Goal: Task Accomplishment & Management: Manage account settings

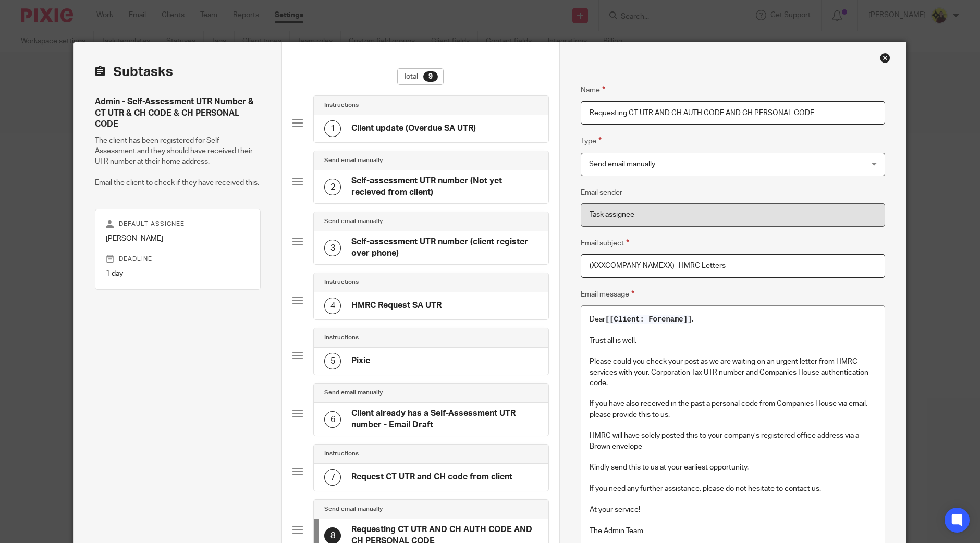
click at [833, 63] on div "Name Client update (Overdue SA UTR) Type Instructions Instructions Instructions…" at bounding box center [732, 375] width 347 height 667
click at [833, 55] on div "Close this dialog window" at bounding box center [885, 58] width 10 height 10
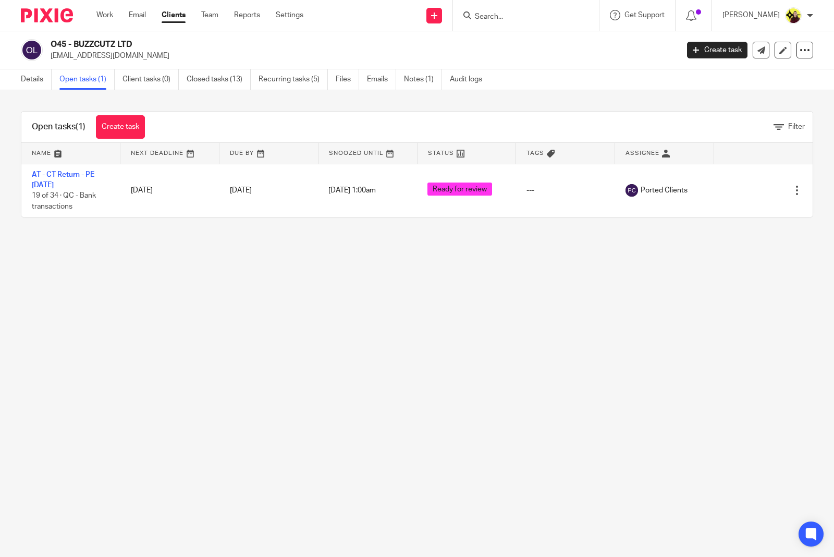
click at [490, 9] on form at bounding box center [529, 15] width 111 height 13
click at [498, 9] on form at bounding box center [529, 15] width 111 height 13
click at [502, 19] on input "Search" at bounding box center [521, 17] width 94 height 9
type input "W21"
click at [505, 47] on link at bounding box center [565, 45] width 187 height 24
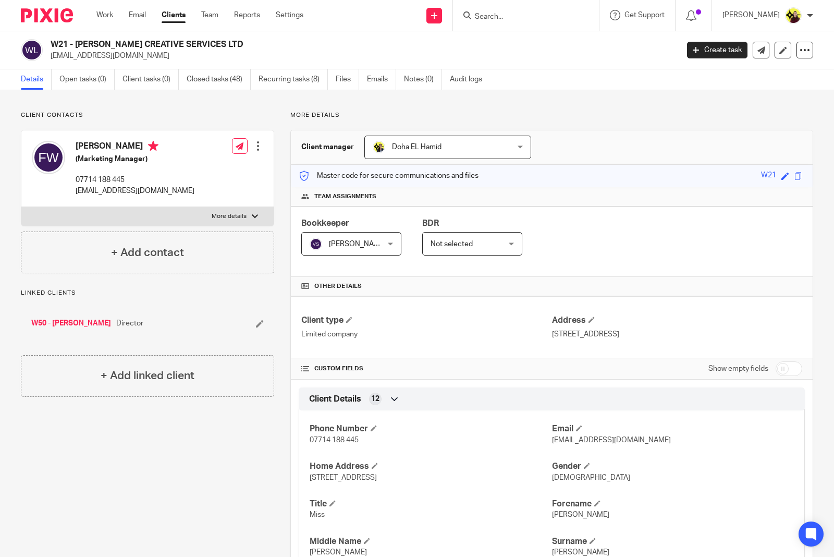
click at [501, 16] on input "Search" at bounding box center [521, 17] width 94 height 9
type input "S39"
click at [496, 50] on link at bounding box center [560, 45] width 176 height 24
click at [512, 9] on form at bounding box center [529, 15] width 111 height 13
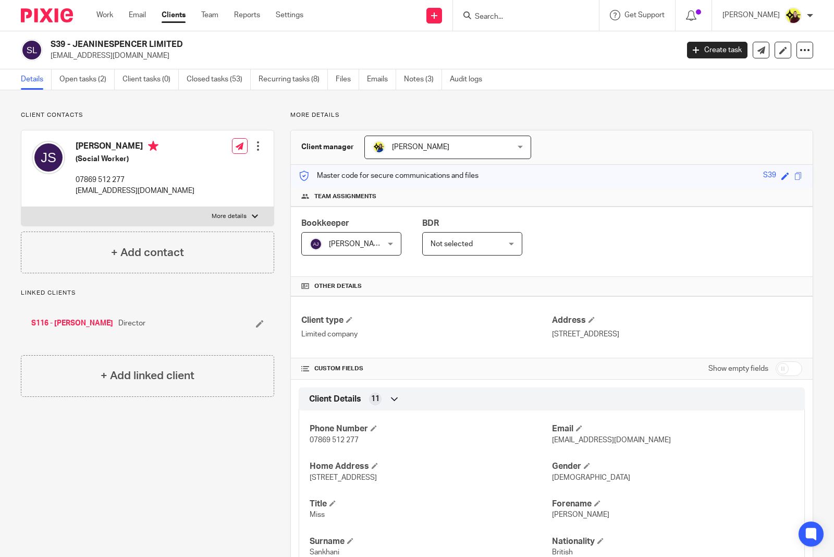
click at [514, 14] on input "Search" at bounding box center [521, 17] width 94 height 9
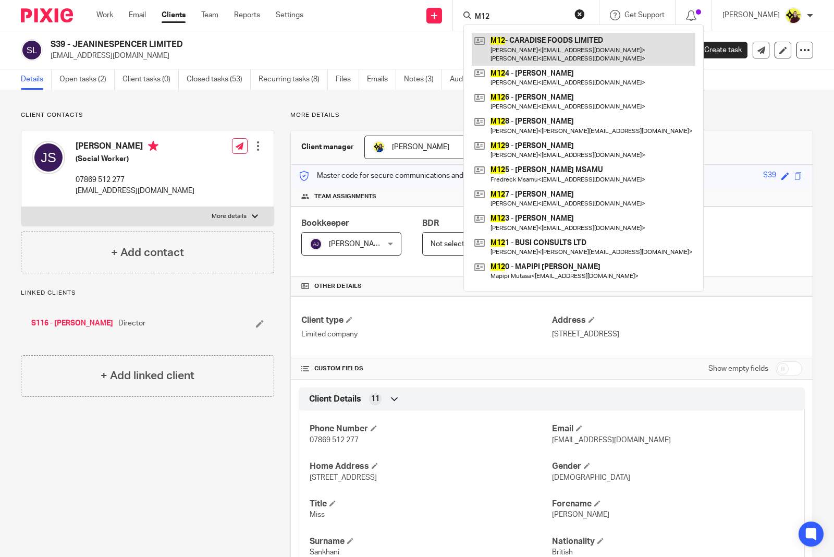
type input "M12"
click at [520, 40] on link at bounding box center [584, 49] width 224 height 32
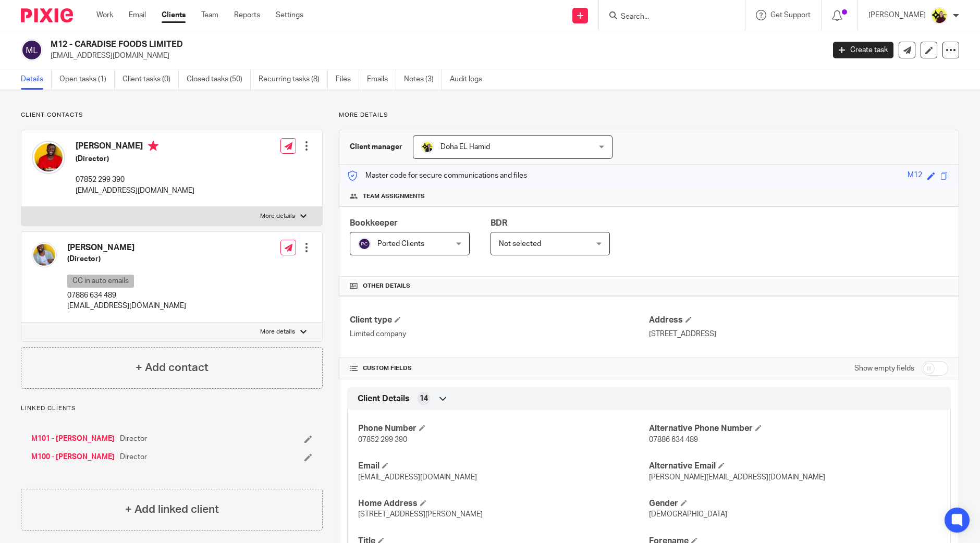
click at [677, 7] on div at bounding box center [672, 15] width 146 height 31
click at [669, 13] on input "Search" at bounding box center [667, 17] width 94 height 9
paste input "ROSETTEBJJ LIMITED"
type input "ROSETTEBJJ LIMITED"
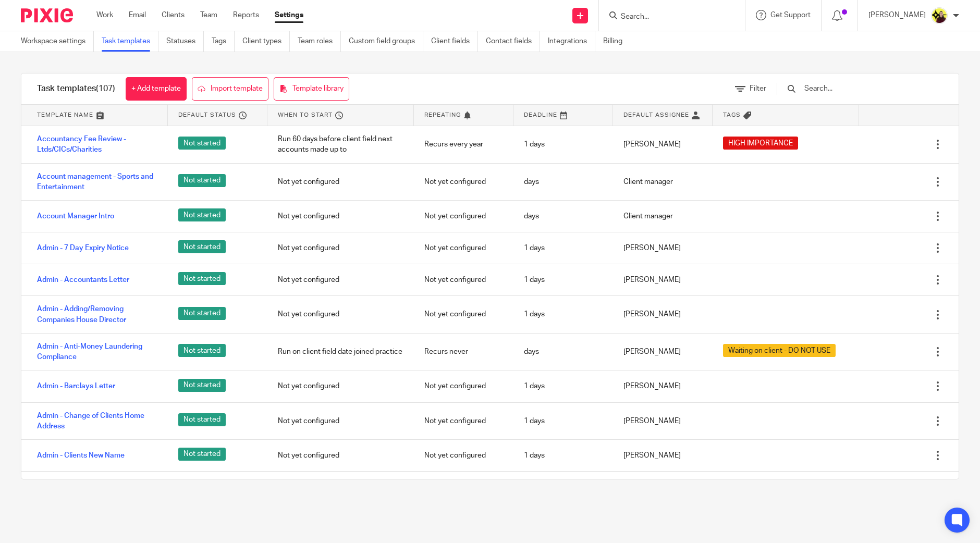
click at [675, 20] on input "Search" at bounding box center [667, 17] width 94 height 9
paste input "KIRENY"
type input "KIRENY"
click at [675, 41] on link at bounding box center [706, 49] width 176 height 32
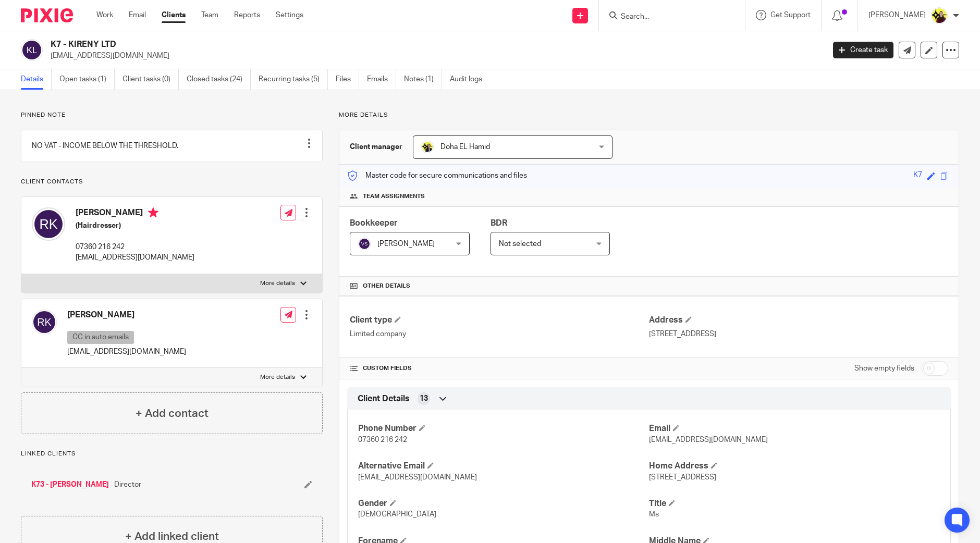
click at [683, 14] on input "Search" at bounding box center [667, 17] width 94 height 9
paste input "[PERSON_NAME] ENTERPRICE LTD"
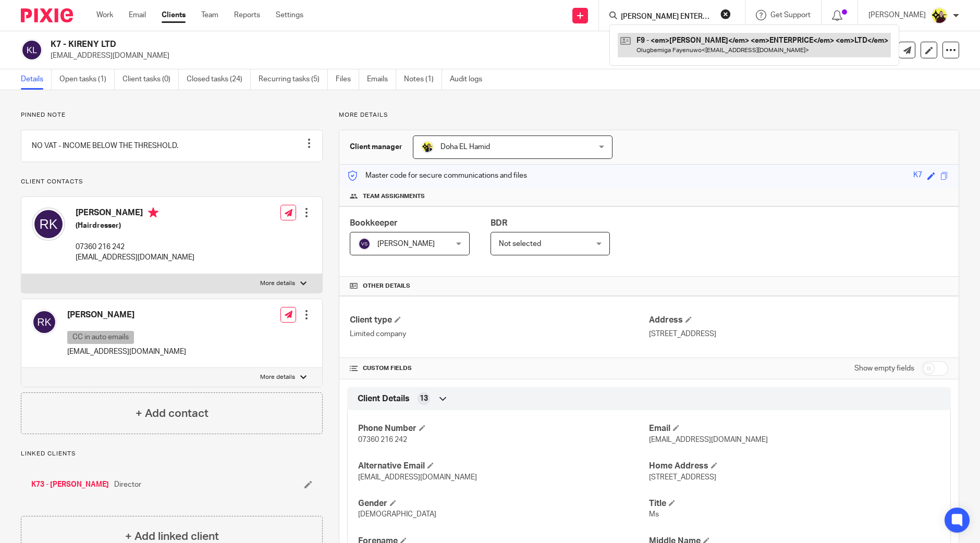
type input "FAYE ENTERPRICE LTD"
click at [675, 39] on link at bounding box center [715, 45] width 194 height 24
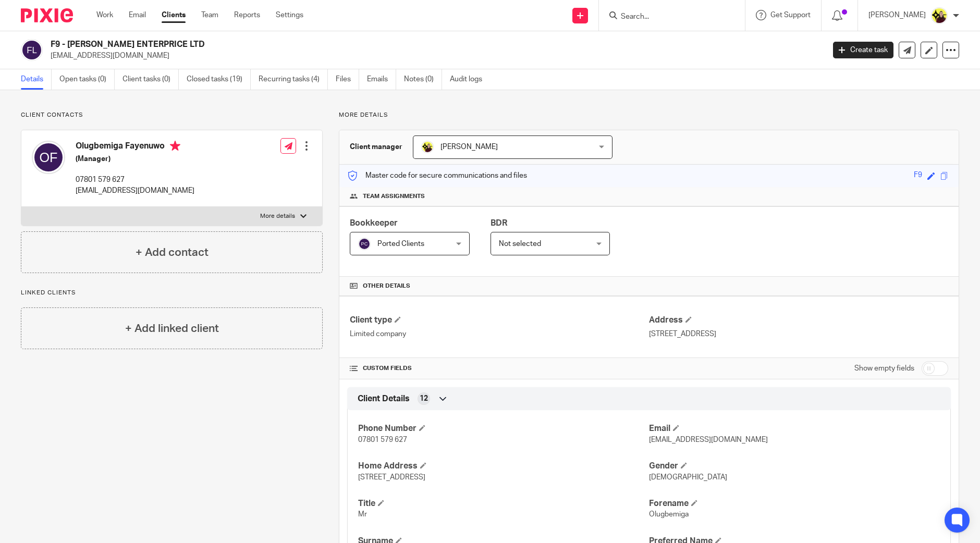
click at [645, 17] on input "Search" at bounding box center [667, 17] width 94 height 9
paste input "ELITE MANAGING SERVICES LTD"
type input "ELITE MANAGING SERVICES LTD"
click at [660, 44] on link at bounding box center [730, 49] width 225 height 32
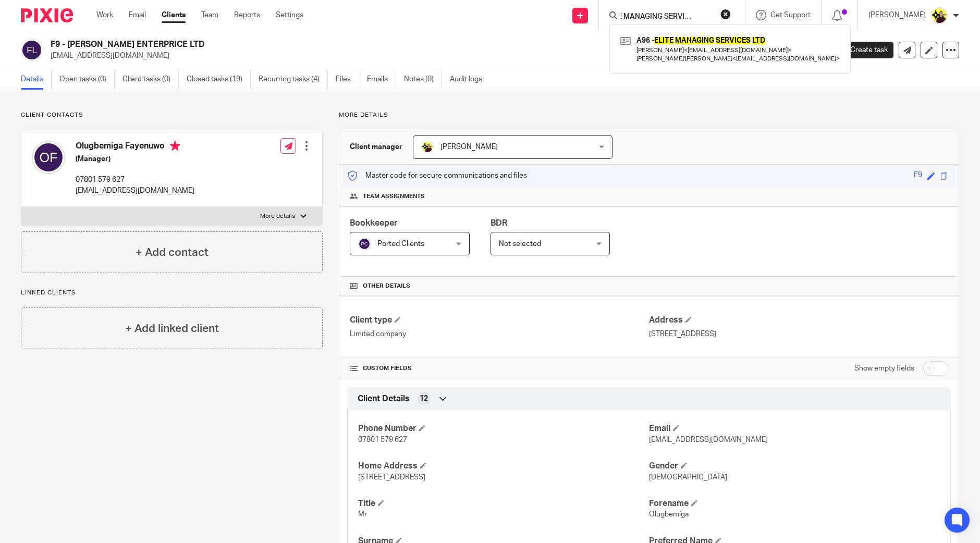
scroll to position [0, 0]
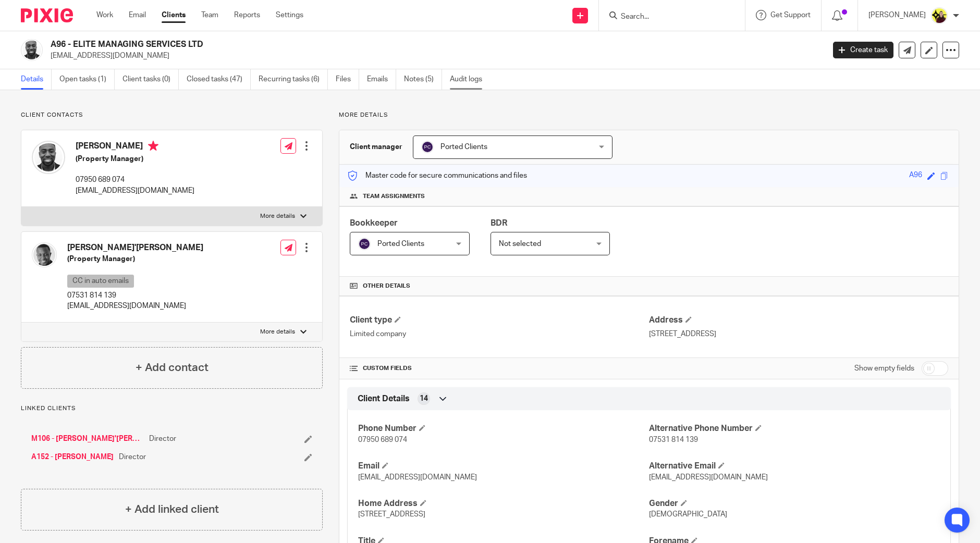
click at [451, 77] on link "Audit logs" at bounding box center [470, 79] width 40 height 20
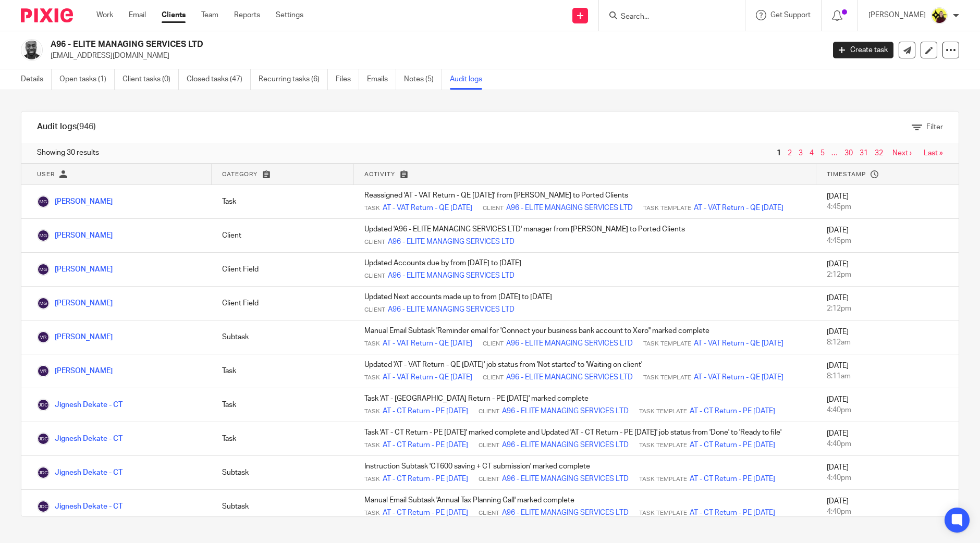
click at [702, 13] on input "Search" at bounding box center [667, 17] width 94 height 9
paste input "ADVANCED ELECTRICAL MANAGEMENT SERVICES LTD"
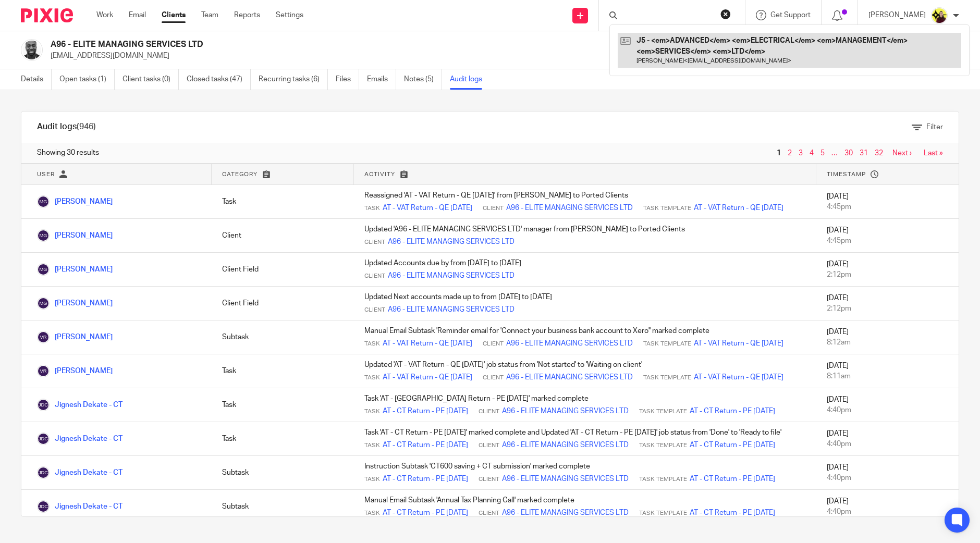
type input "ADVANCED ELECTRICAL MANAGEMENT SERVICES LTD"
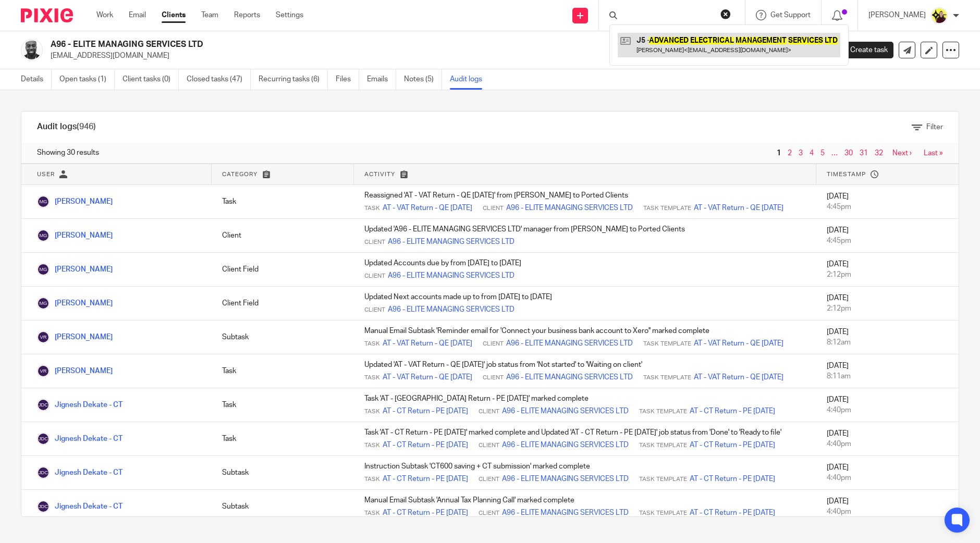
scroll to position [0, 0]
click at [689, 36] on link at bounding box center [729, 45] width 223 height 24
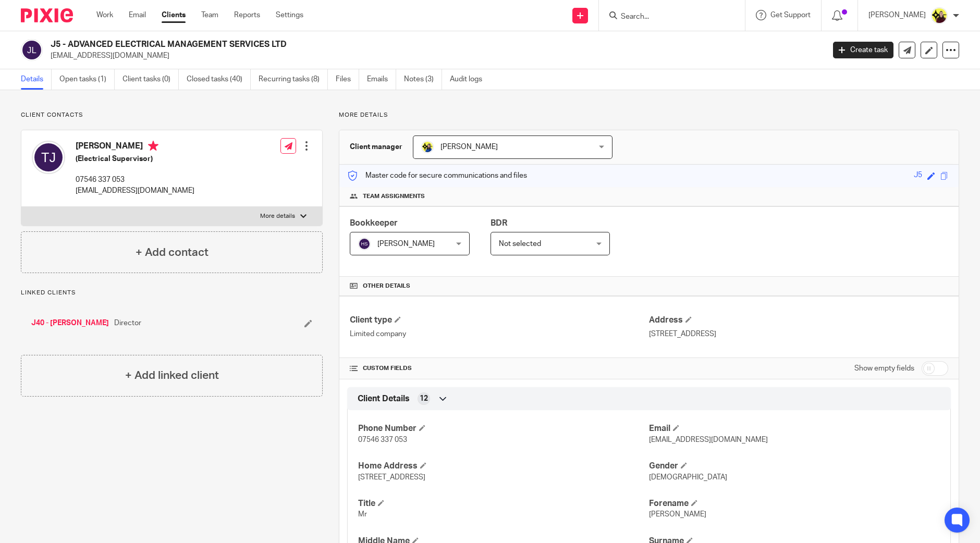
click at [52, 42] on h2 "J5 - ADVANCED ELECTRICAL MANAGEMENT SERVICES LTD" at bounding box center [357, 44] width 613 height 11
copy h2 "J5"
click at [661, 16] on input "Search" at bounding box center [667, 17] width 94 height 9
paste input "KARE DEN SERVICES LTD"
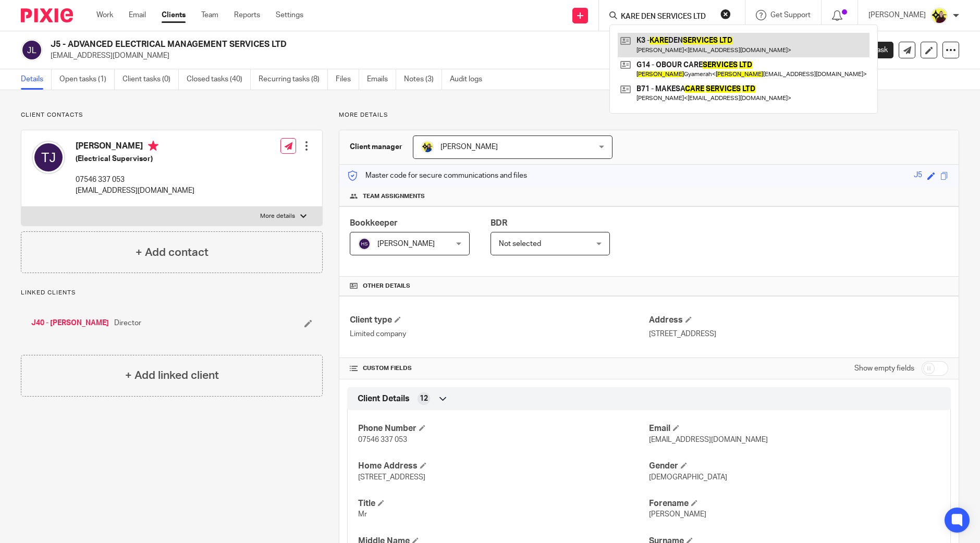
type input "KARE DEN SERVICES LTD"
click at [666, 51] on link at bounding box center [744, 45] width 252 height 24
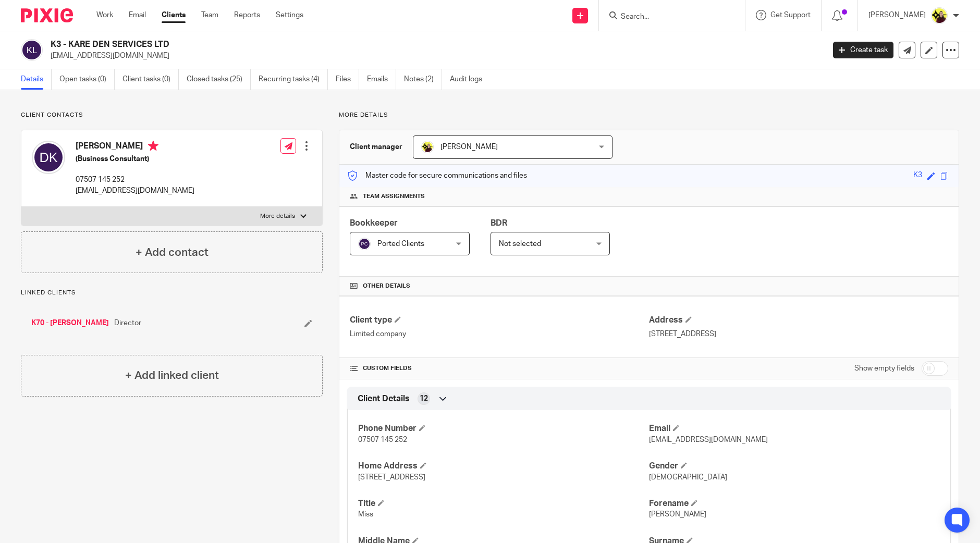
click at [674, 13] on input "Search" at bounding box center [667, 17] width 94 height 9
type input "a37"
click at [681, 33] on link at bounding box center [706, 45] width 176 height 24
click at [138, 139] on div "Dr. Daniel Acheampong (Psychologist) 07930 959 829 hello@zerauk.com" at bounding box center [113, 168] width 163 height 66
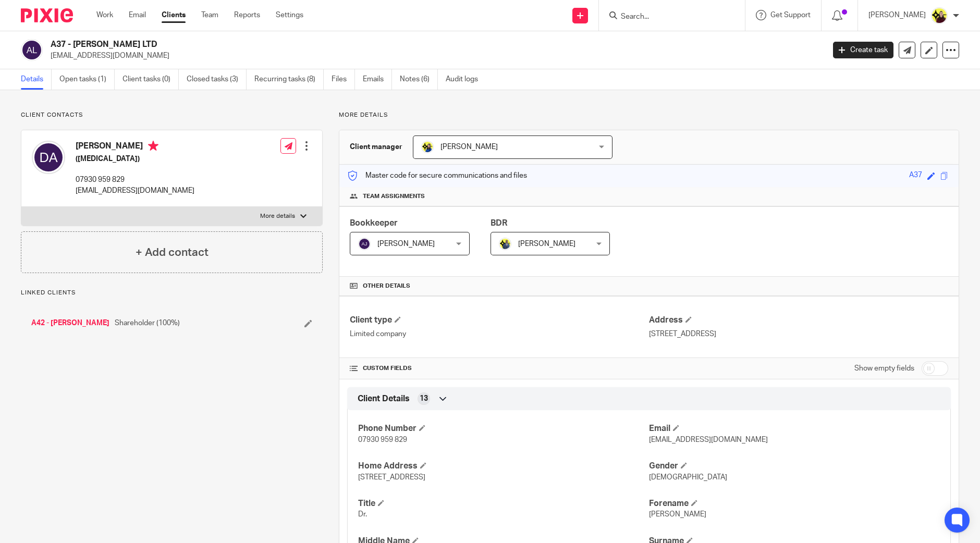
copy h4 "Acheampong"
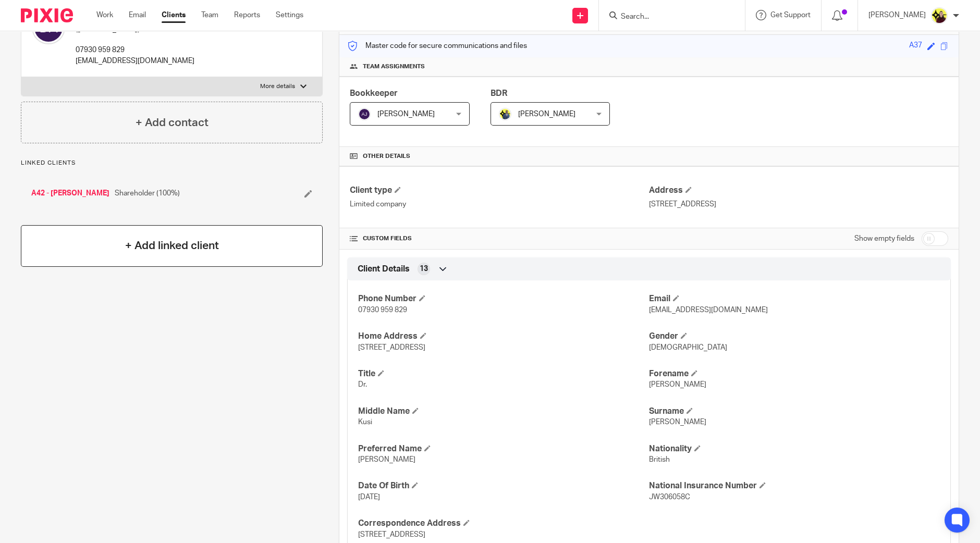
scroll to position [130, 0]
click at [99, 190] on link "A42 - DANIEL ACHEAMPONG" at bounding box center [70, 193] width 78 height 10
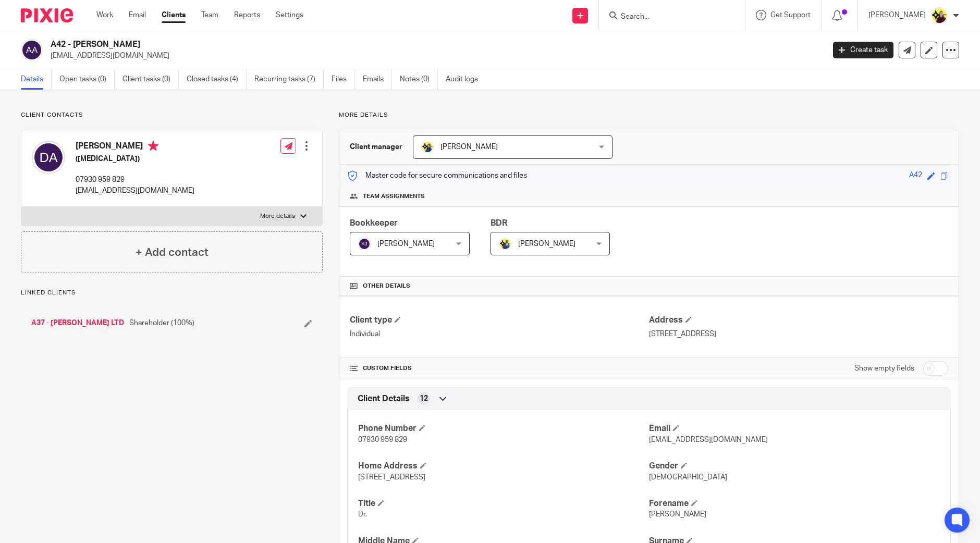
scroll to position [394, 0]
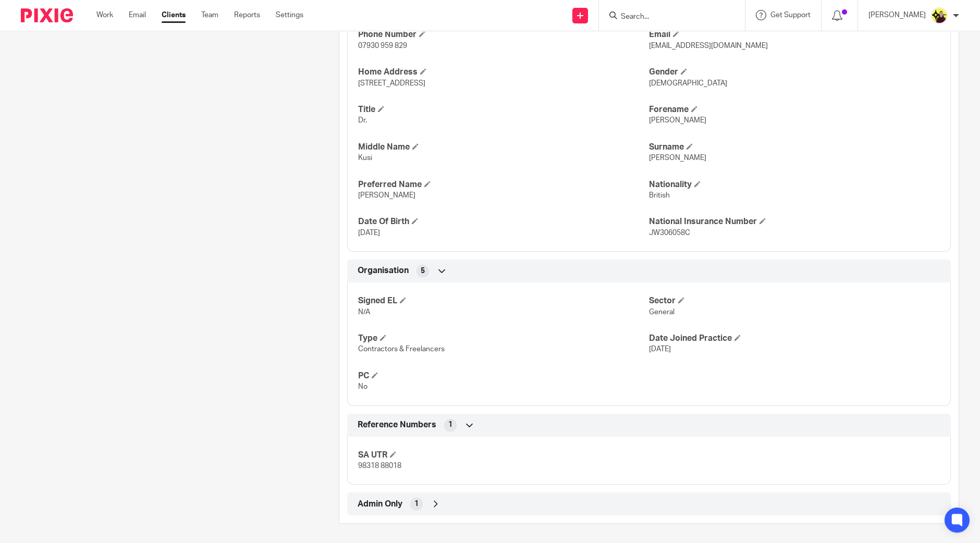
click at [491, 511] on div "Admin Only 1" at bounding box center [649, 504] width 588 height 18
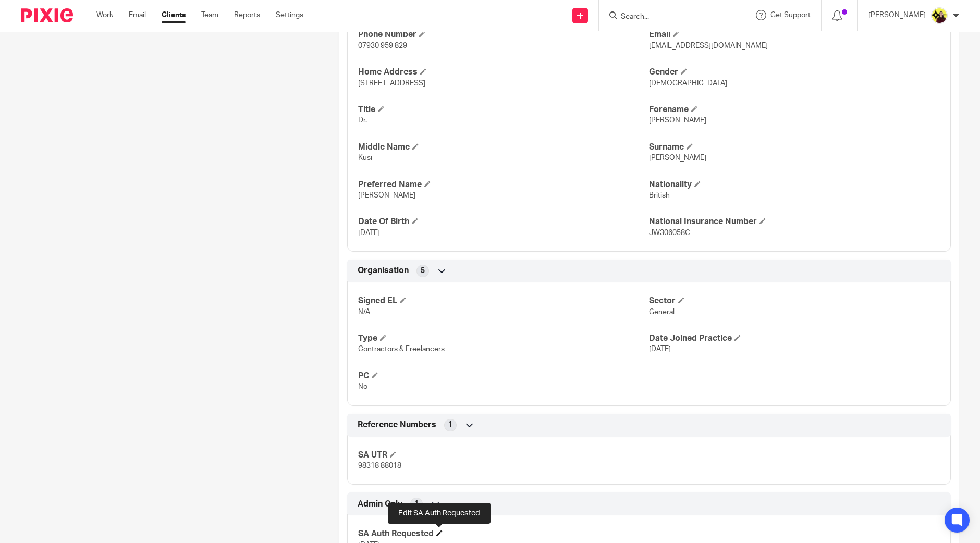
click at [441, 534] on span at bounding box center [439, 533] width 6 height 6
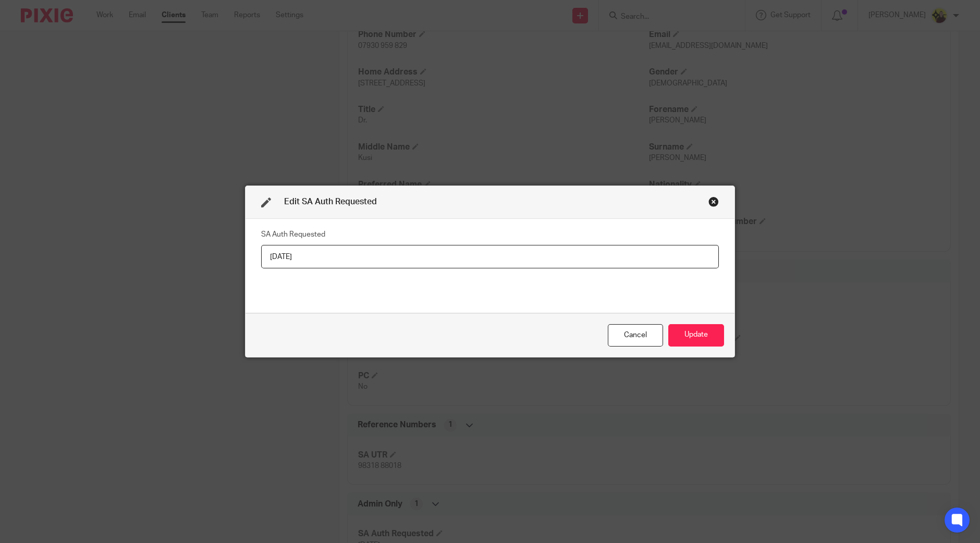
click at [384, 268] on div "SA Auth Requested 01-08-2025" at bounding box center [490, 266] width 458 height 78
click at [383, 257] on input "01-08-2025" at bounding box center [490, 256] width 458 height 23
type input "Yes"
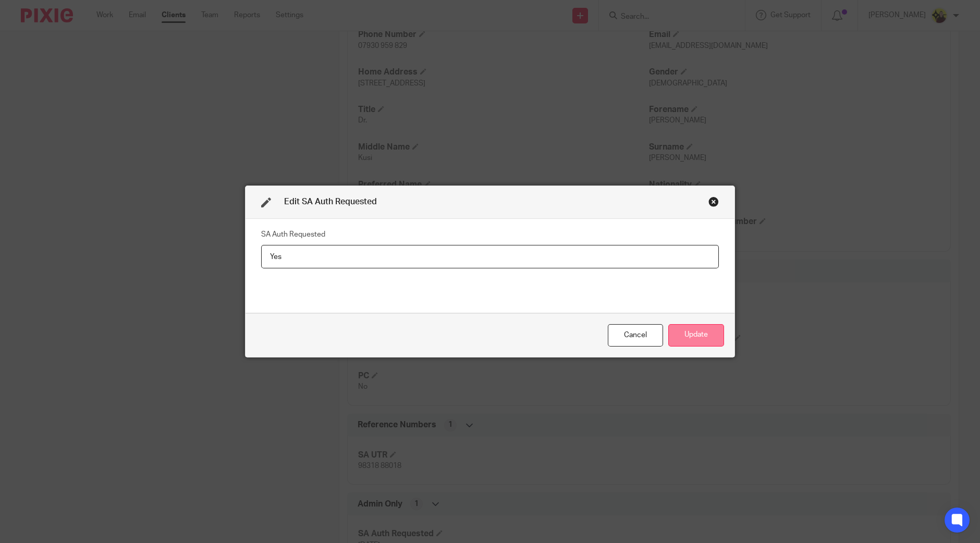
click at [677, 326] on button "Update" at bounding box center [696, 335] width 56 height 22
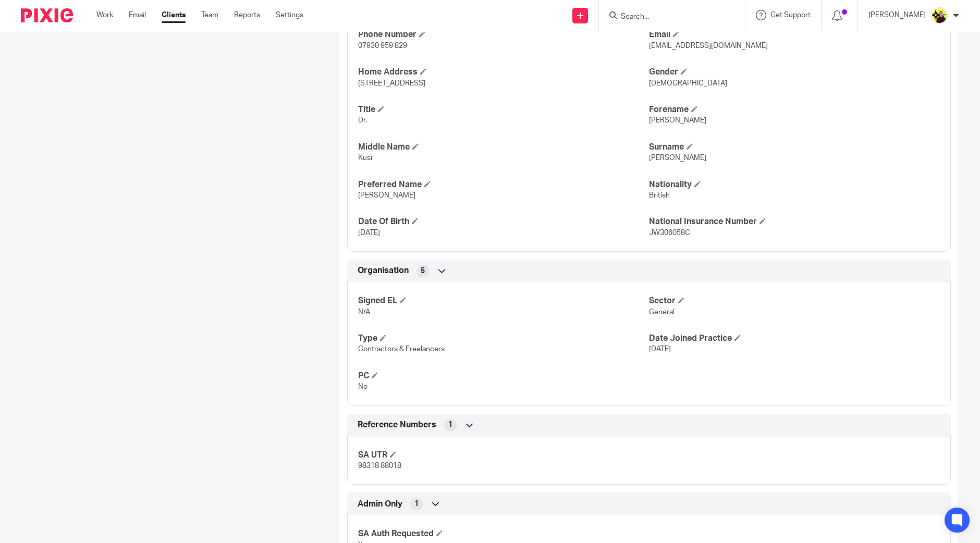
click at [656, 19] on input "Search" at bounding box center [667, 17] width 94 height 9
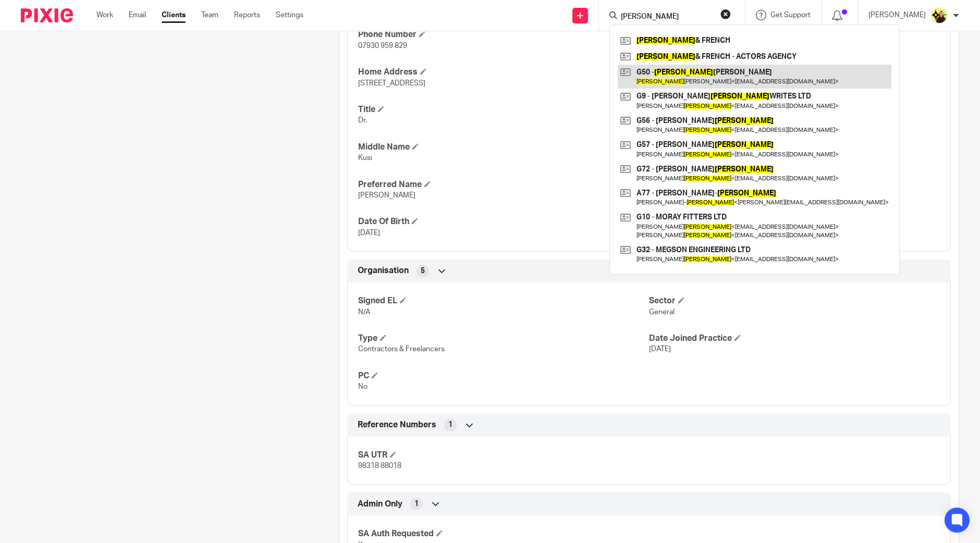
type input "gorden"
click at [668, 74] on link at bounding box center [755, 77] width 274 height 24
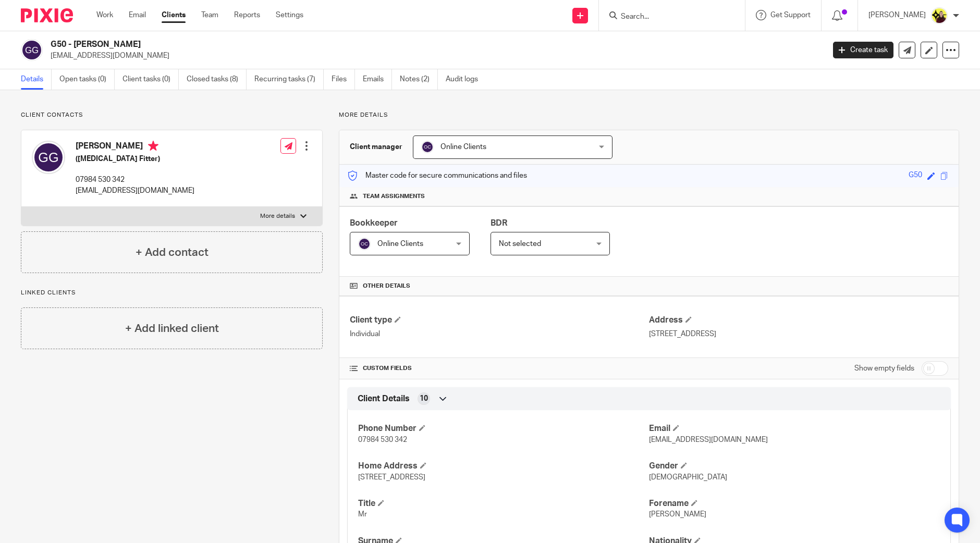
click at [679, 16] on input "Search" at bounding box center [667, 17] width 94 height 9
type input "o37"
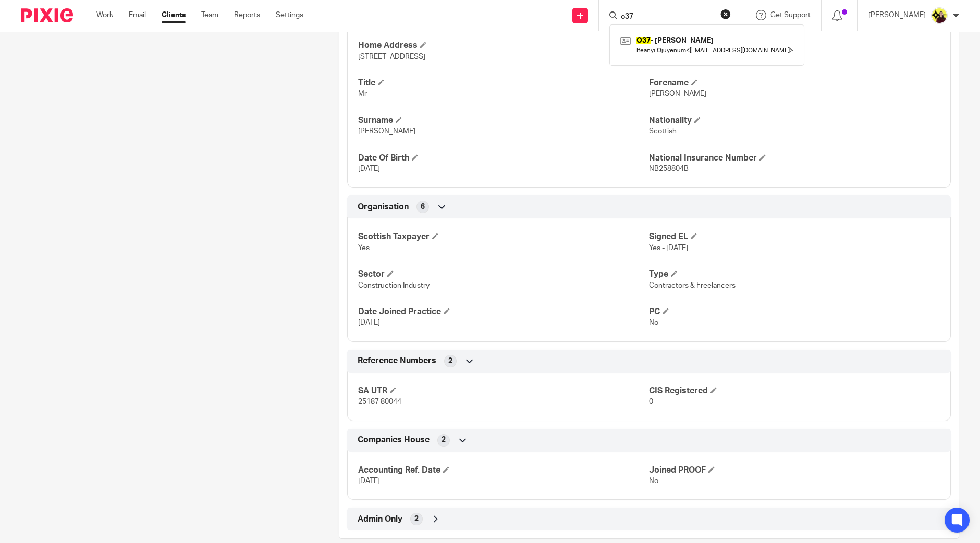
scroll to position [436, 0]
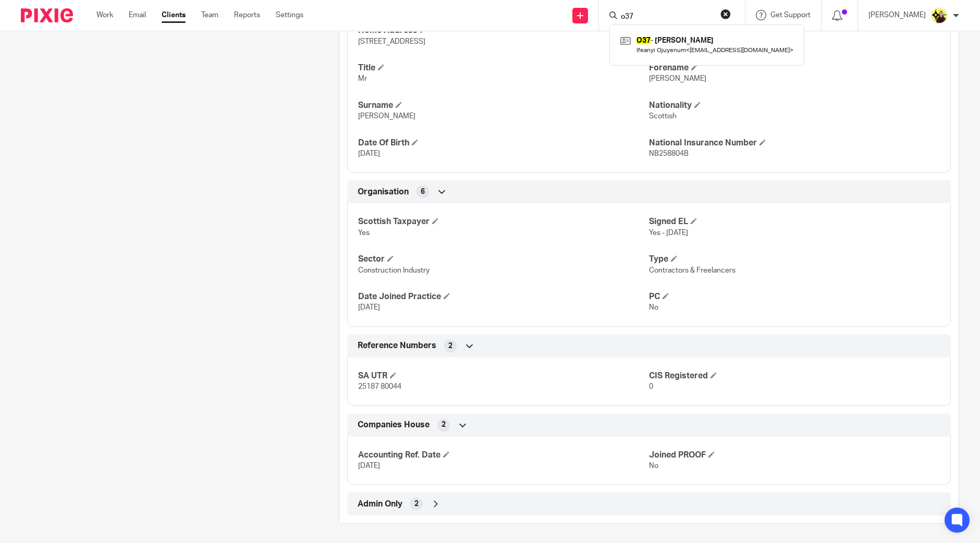
click at [436, 499] on icon at bounding box center [435, 504] width 10 height 10
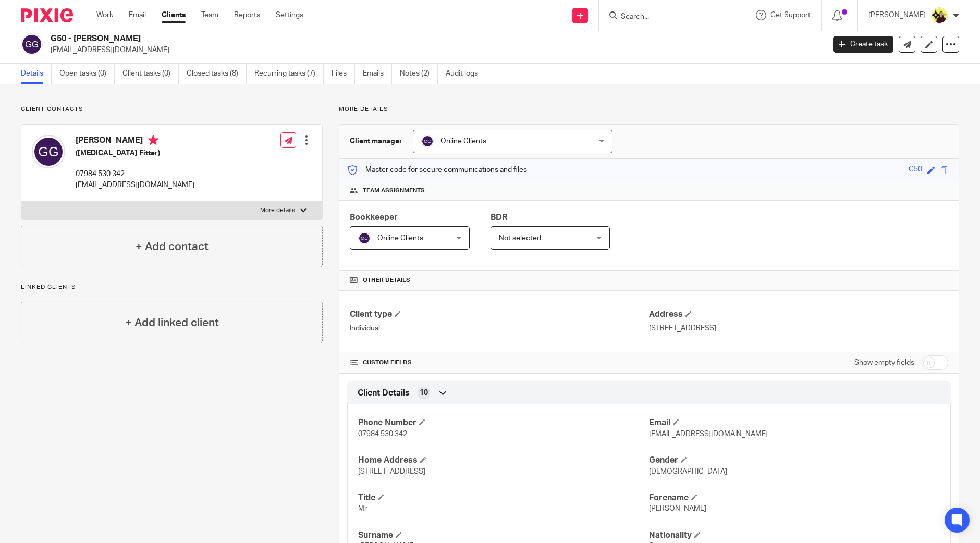
scroll to position [0, 0]
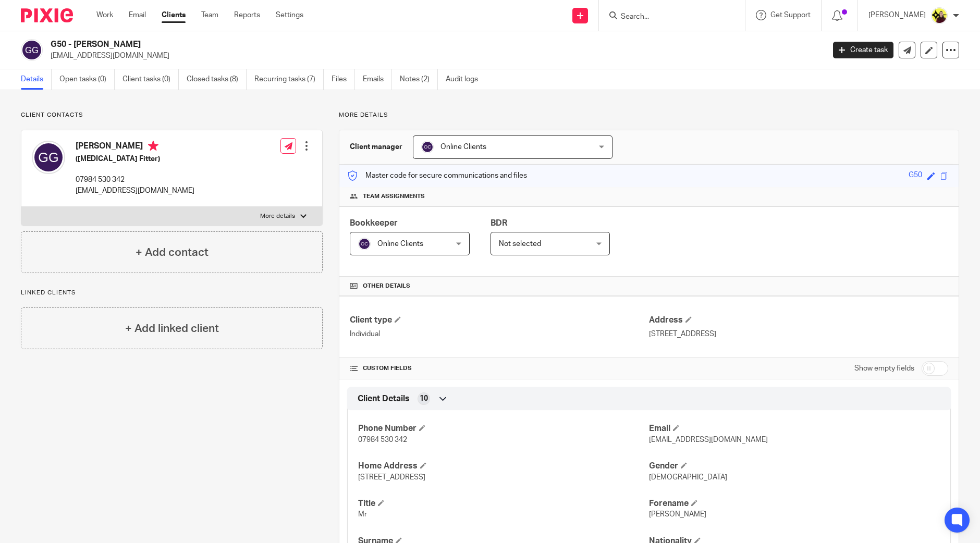
click at [688, 21] on input "Search" at bounding box center [667, 17] width 94 height 9
type input "peter oj"
click at [690, 46] on link at bounding box center [706, 45] width 177 height 24
click at [663, 23] on div at bounding box center [672, 15] width 146 height 31
click at [663, 20] on input "Search" at bounding box center [667, 17] width 94 height 9
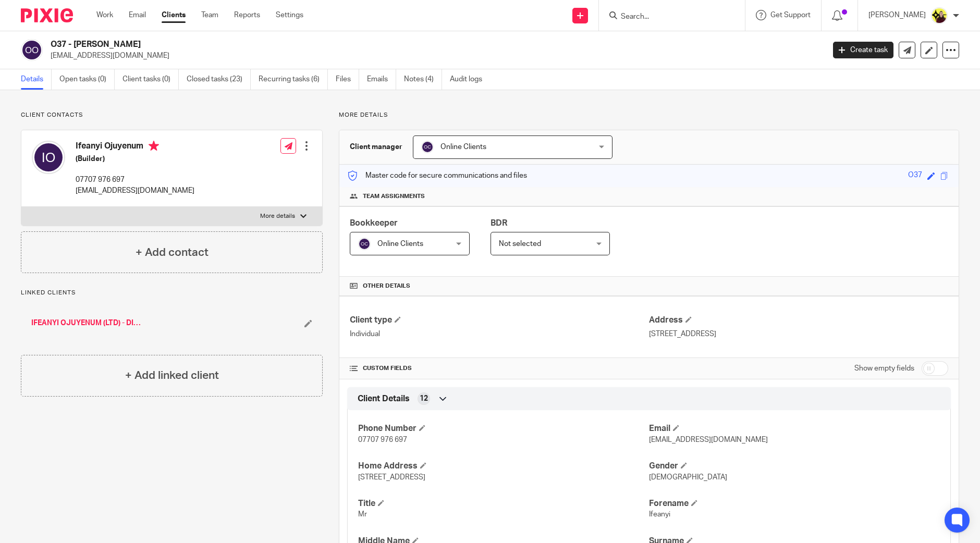
paste input "07990 816651"
drag, startPoint x: 656, startPoint y: 7, endPoint x: 651, endPoint y: 13, distance: 7.4
click at [656, 7] on div "07990 816 651 No results found. Try searching for the name of a client or conta…" at bounding box center [672, 15] width 146 height 31
click at [650, 13] on input "07990 816 651" at bounding box center [667, 17] width 94 height 9
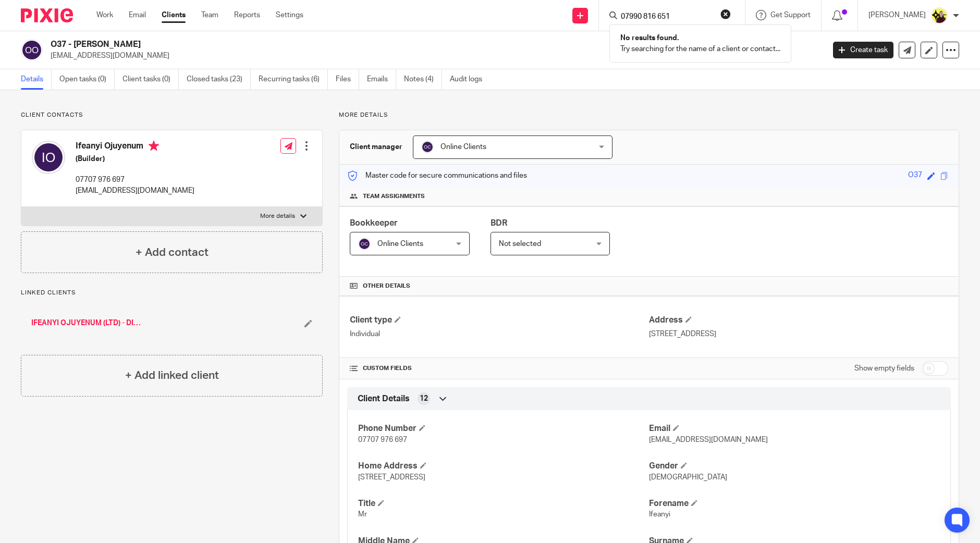
click at [650, 13] on input "07990 816 651" at bounding box center [667, 17] width 94 height 9
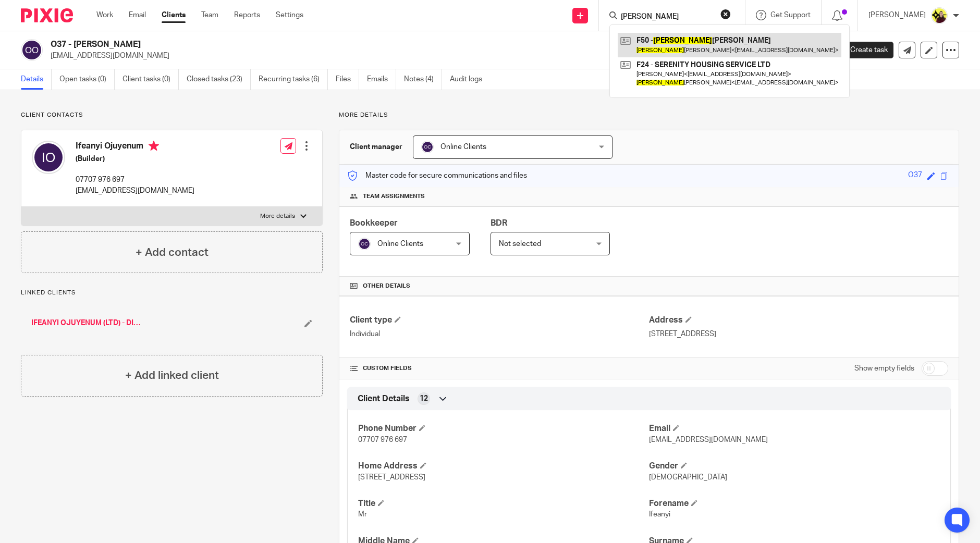
type input "kenisha"
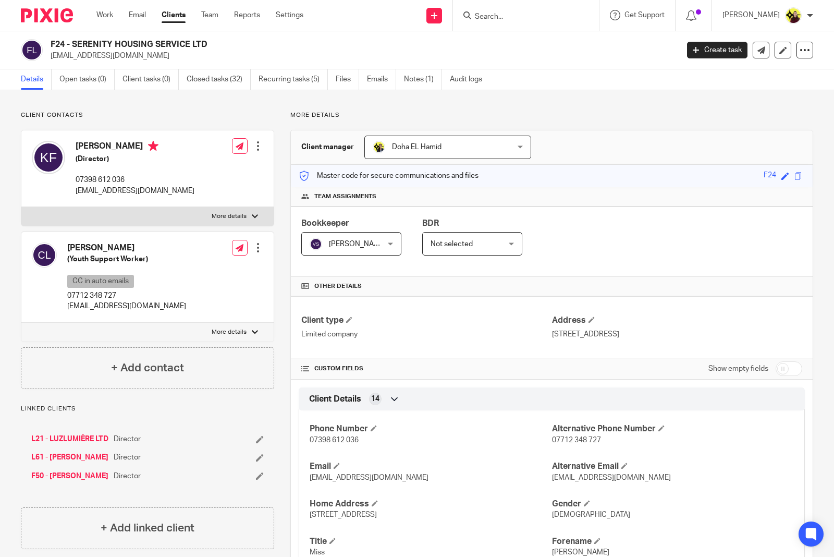
click at [122, 143] on h4 "[PERSON_NAME]" at bounding box center [135, 147] width 119 height 13
copy h4 "[PERSON_NAME]"
click at [55, 42] on h2 "F24 - SERENITY HOUSING SERVICE LTD" at bounding box center [299, 44] width 497 height 11
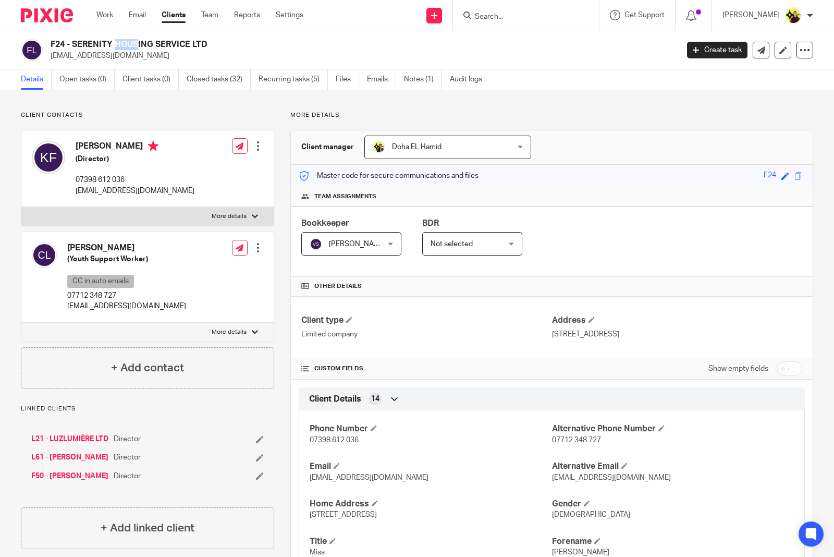
click at [55, 42] on h2 "F24 - SERENITY HOUSING SERVICE LTD" at bounding box center [299, 44] width 497 height 11
copy h2 "F24"
drag, startPoint x: 207, startPoint y: 43, endPoint x: 75, endPoint y: 46, distance: 132.4
click at [75, 46] on h2 "F24 - SERENITY HOUSING SERVICE LTD" at bounding box center [299, 44] width 497 height 11
copy h2 "SERENITY HOUSING SERVICE LTD"
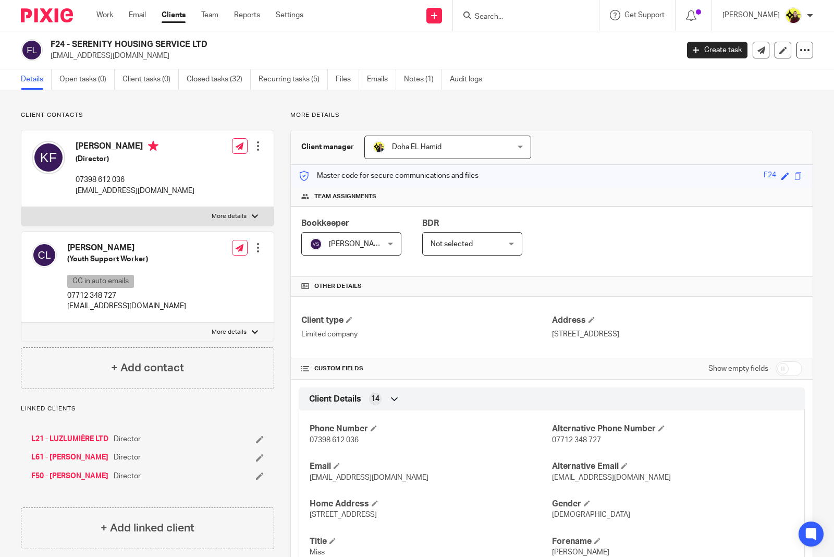
click at [529, 20] on input "Search" at bounding box center [521, 17] width 94 height 9
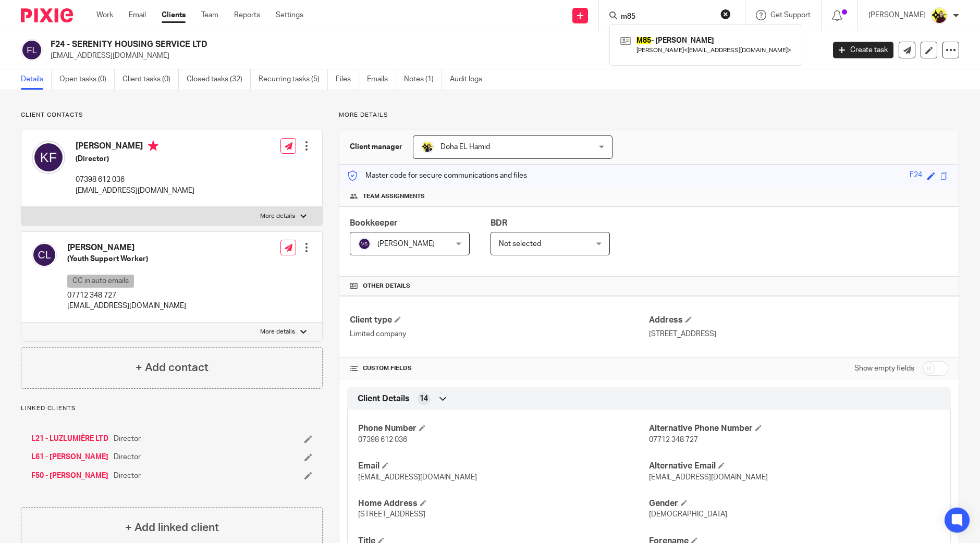
click at [660, 13] on input "m85" at bounding box center [667, 17] width 94 height 9
type input "g38"
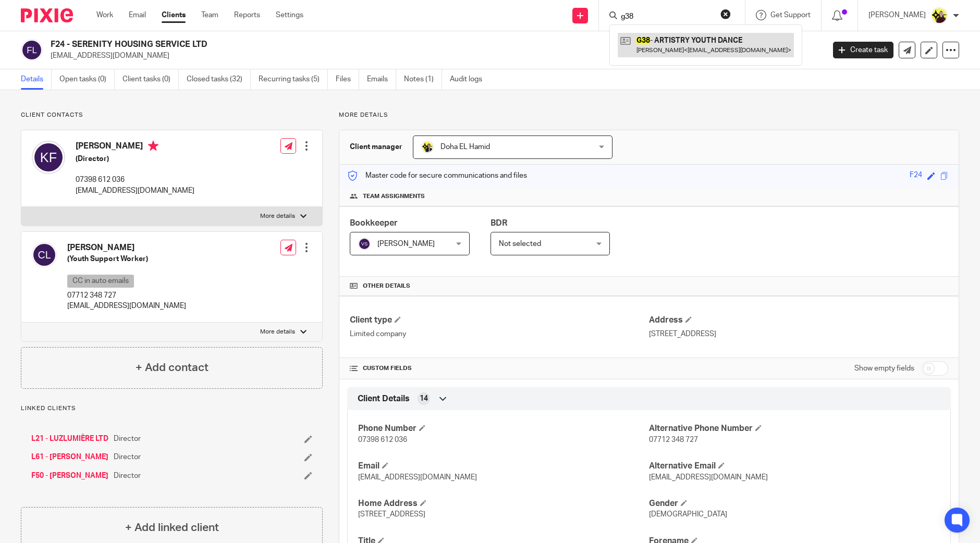
click at [673, 41] on link at bounding box center [706, 45] width 176 height 24
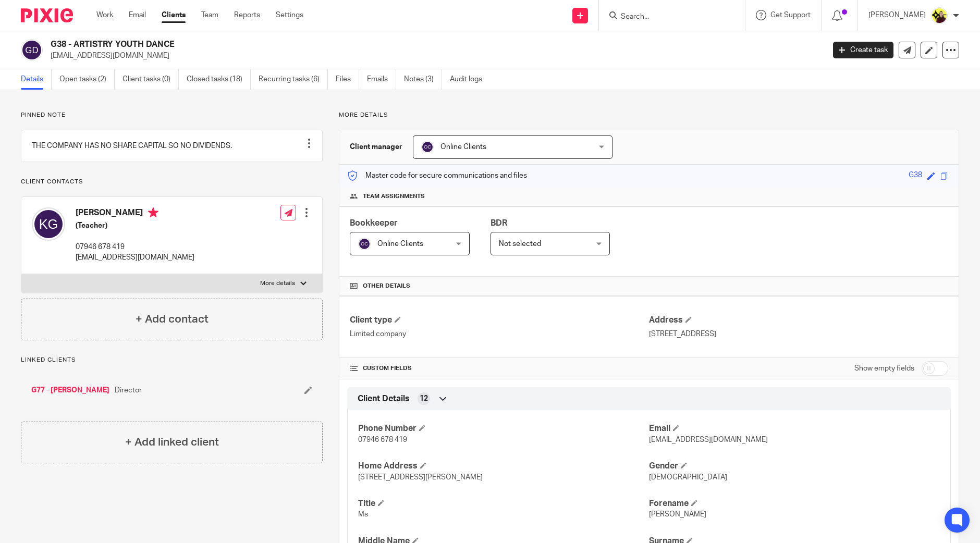
drag, startPoint x: 927, startPoint y: 371, endPoint x: 790, endPoint y: 353, distance: 138.3
click at [927, 371] on input "checkbox" at bounding box center [934, 368] width 27 height 15
checkbox input "true"
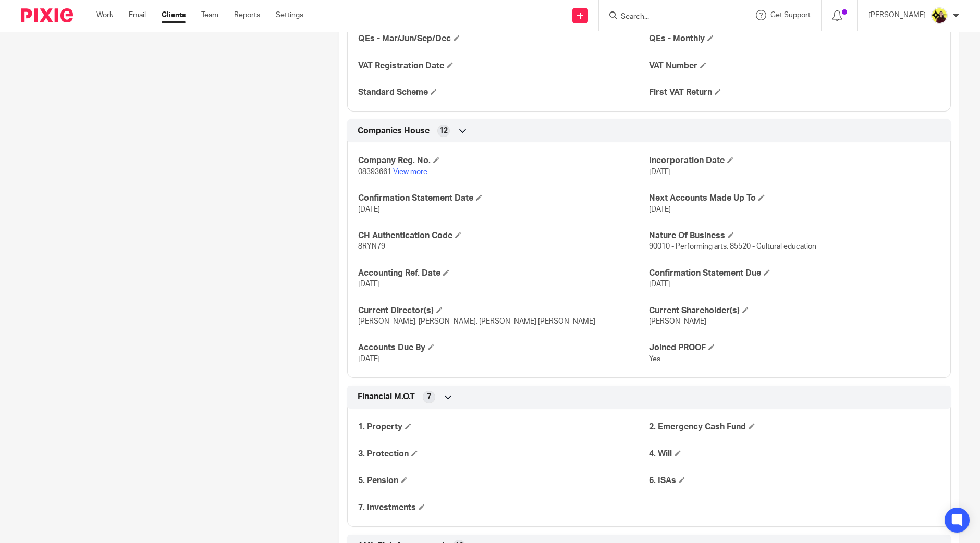
scroll to position [977, 0]
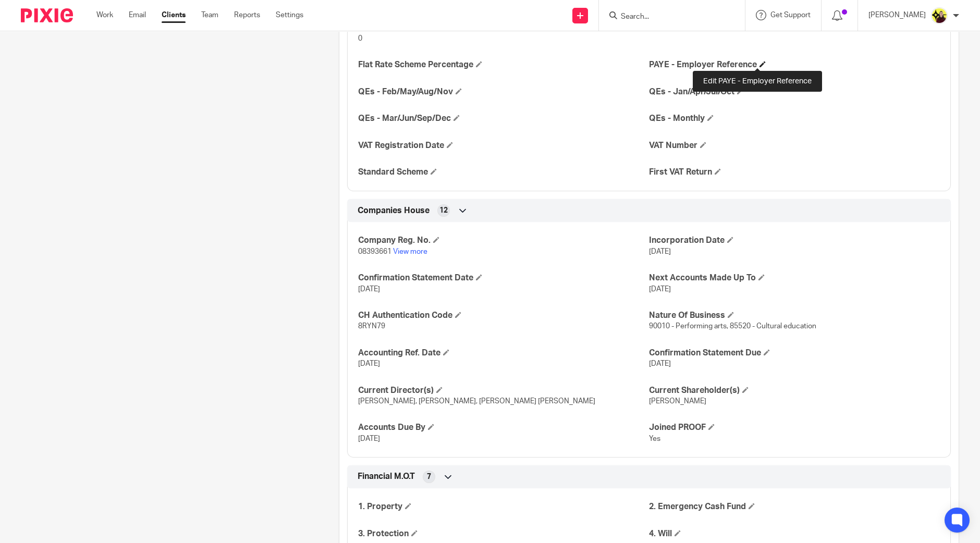
click at [759, 64] on span at bounding box center [762, 64] width 6 height 6
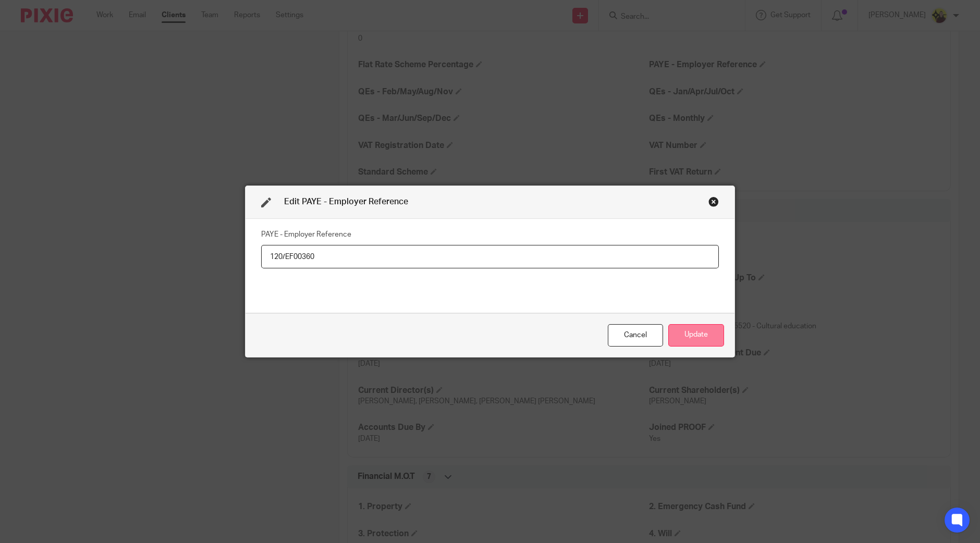
type input "120/EF00360"
click at [692, 328] on button "Update" at bounding box center [696, 335] width 56 height 22
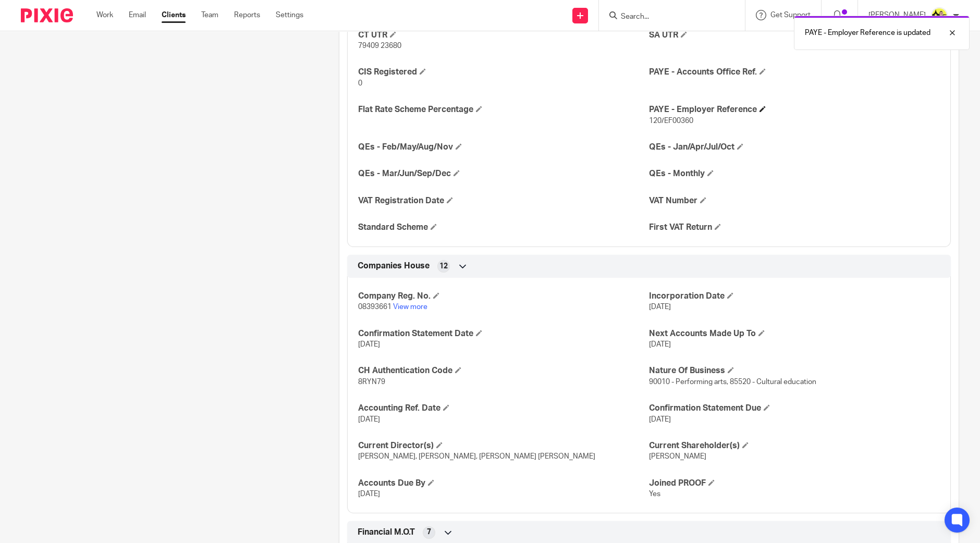
scroll to position [911, 0]
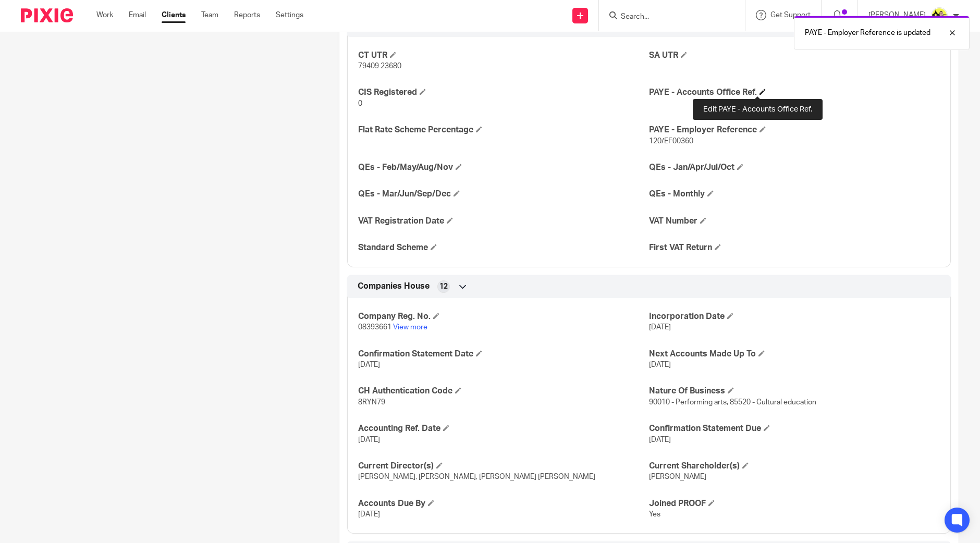
click at [759, 89] on span at bounding box center [762, 92] width 6 height 6
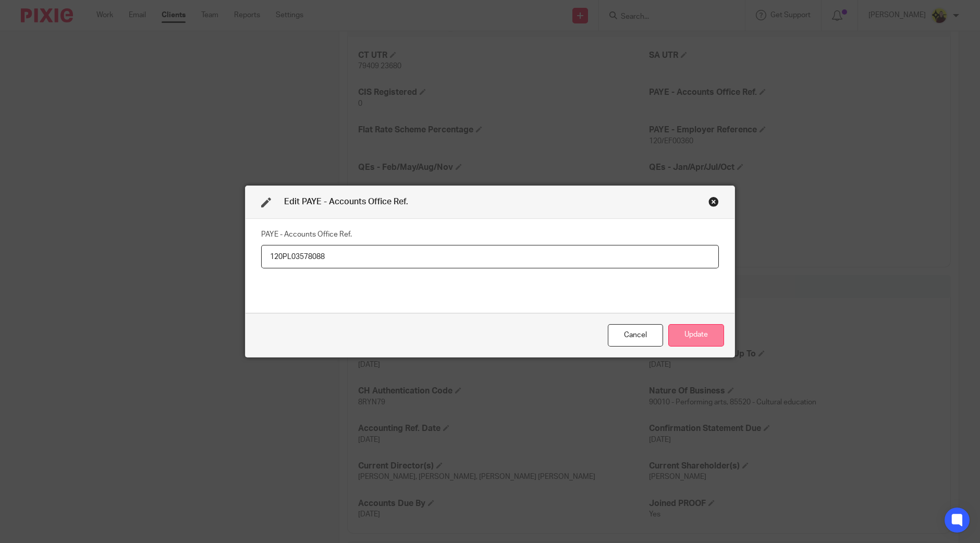
type input "120PL03578088"
click at [688, 337] on button "Update" at bounding box center [696, 335] width 56 height 22
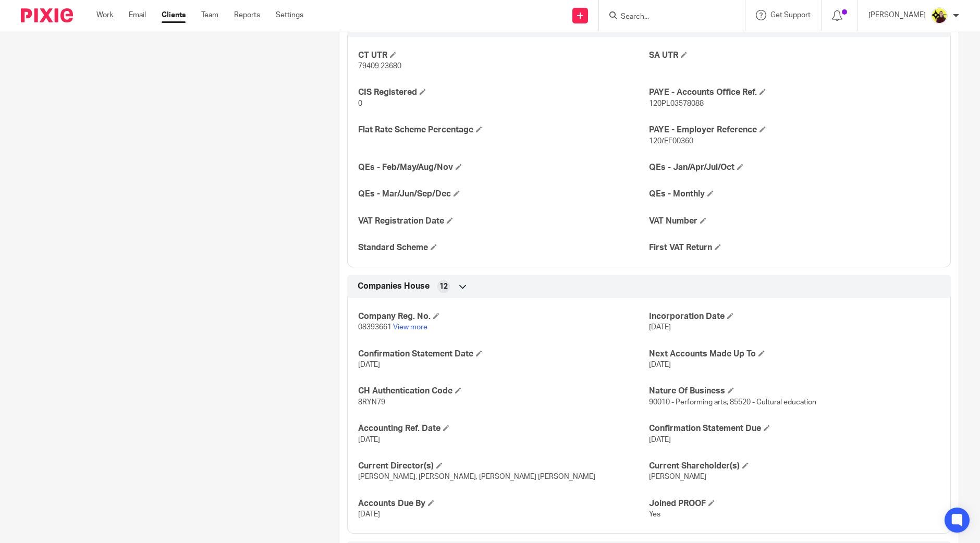
click at [667, 144] on p "120/EF00360" at bounding box center [794, 141] width 291 height 10
copy span "EF00360"
click at [675, 102] on span "120PL03578088" at bounding box center [676, 103] width 55 height 7
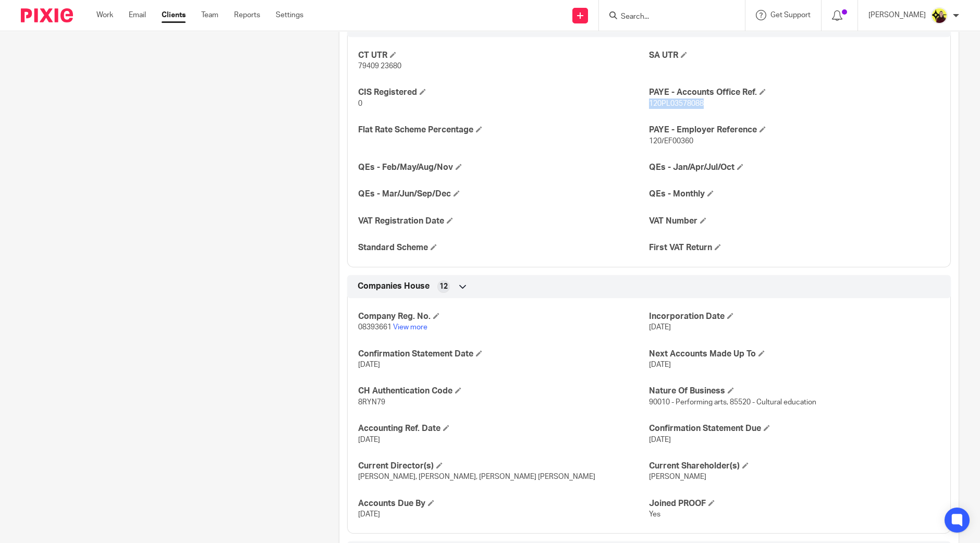
copy span "120PL03578088"
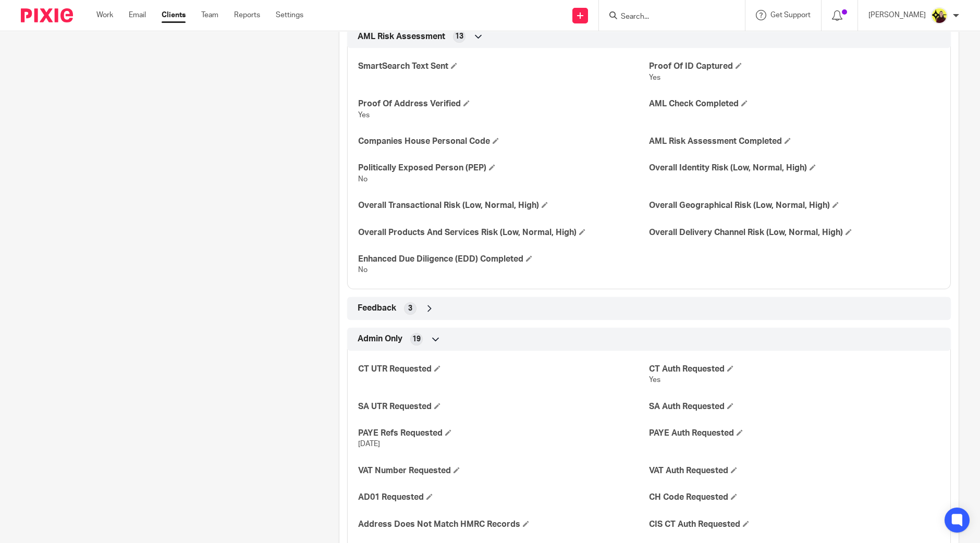
scroll to position [1628, 0]
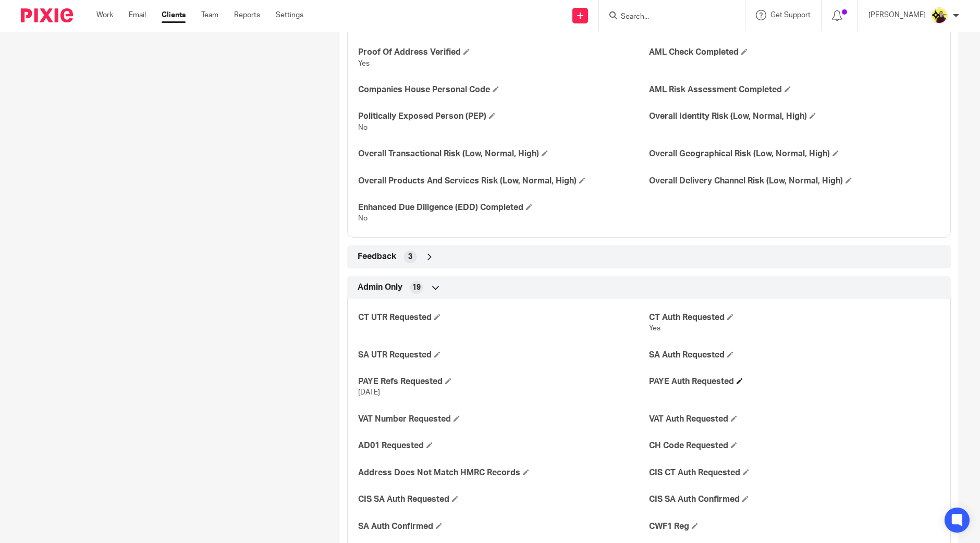
click at [730, 377] on h4 "PAYE Auth Requested" at bounding box center [794, 381] width 291 height 11
click at [736, 378] on span at bounding box center [739, 381] width 6 height 6
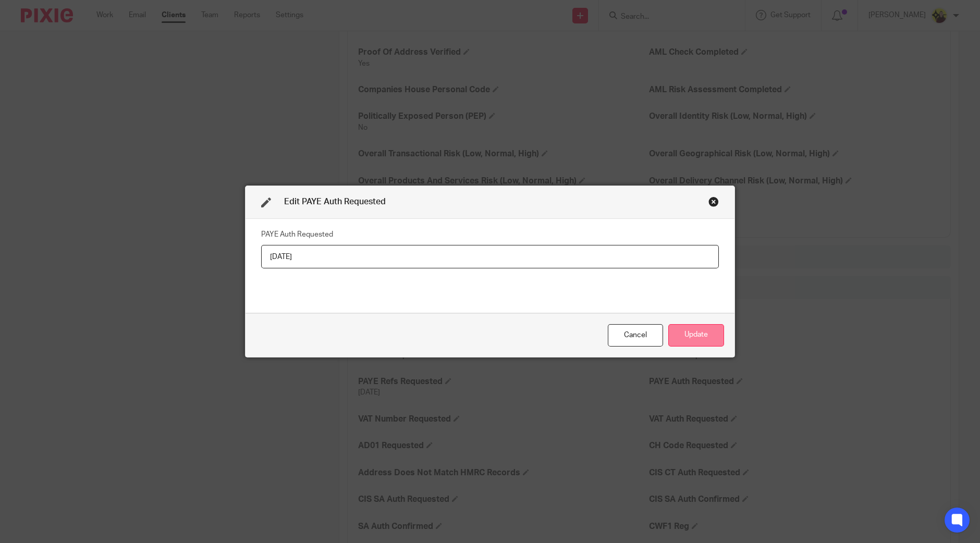
type input "15-08-2025"
click at [701, 344] on button "Update" at bounding box center [696, 335] width 56 height 22
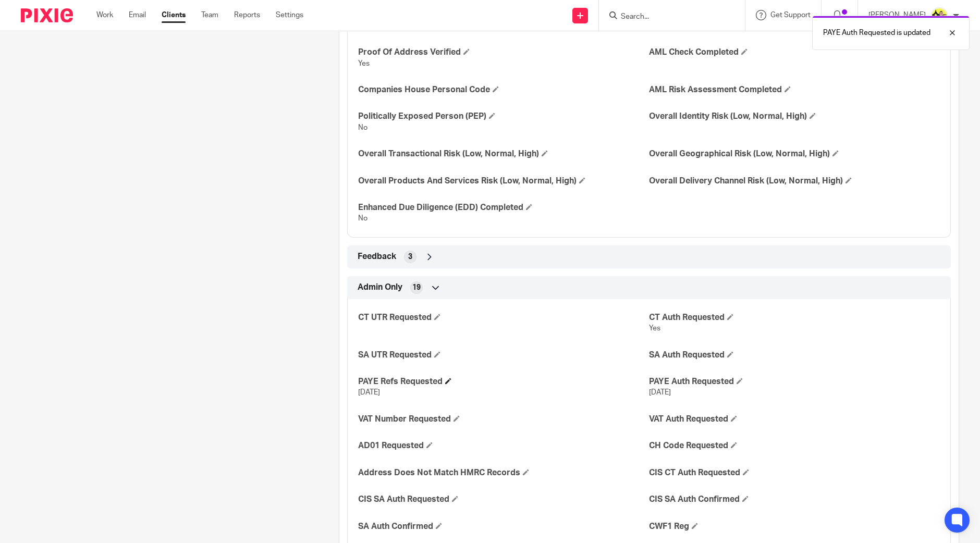
click at [448, 376] on h4 "PAYE Refs Requested" at bounding box center [503, 381] width 291 height 11
click at [448, 379] on span at bounding box center [448, 381] width 6 height 6
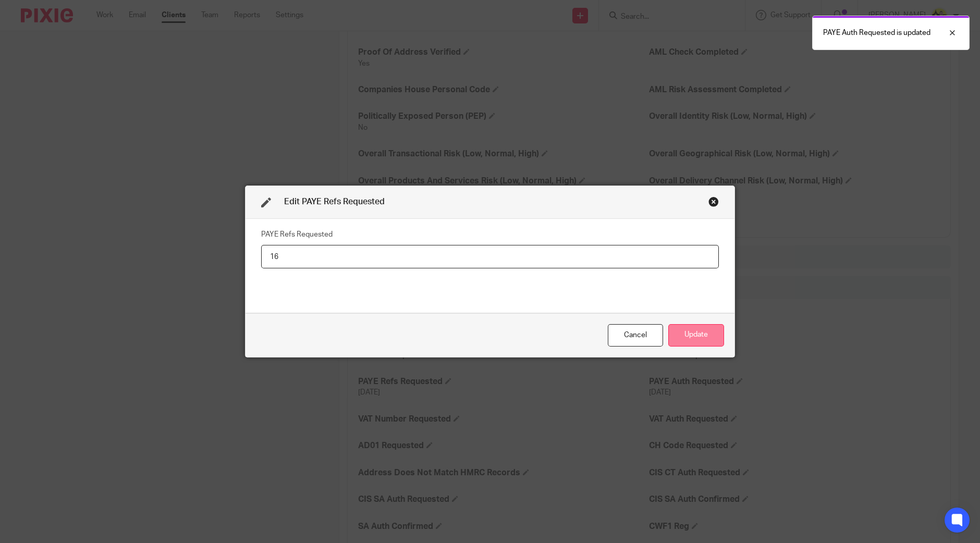
type input "1"
click at [705, 342] on button "Update" at bounding box center [696, 335] width 56 height 22
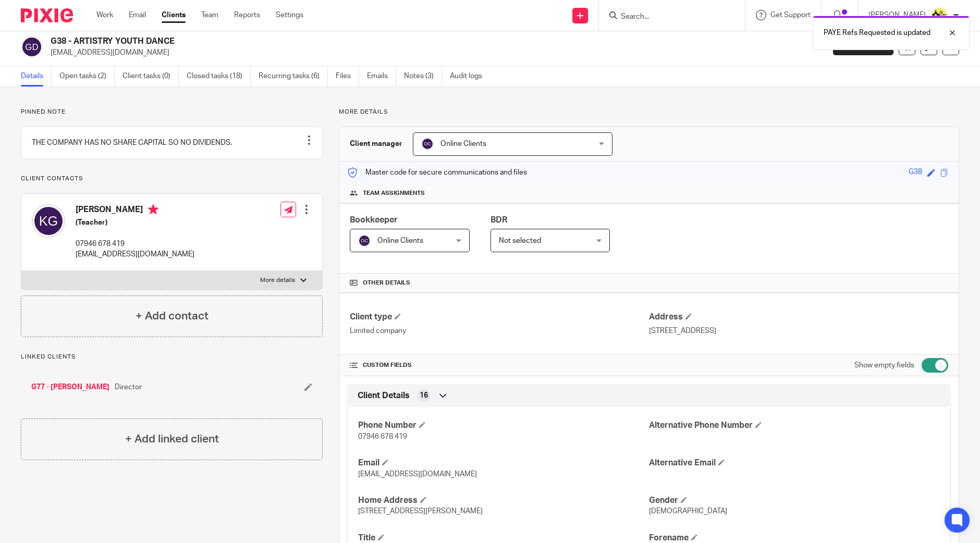
scroll to position [0, 0]
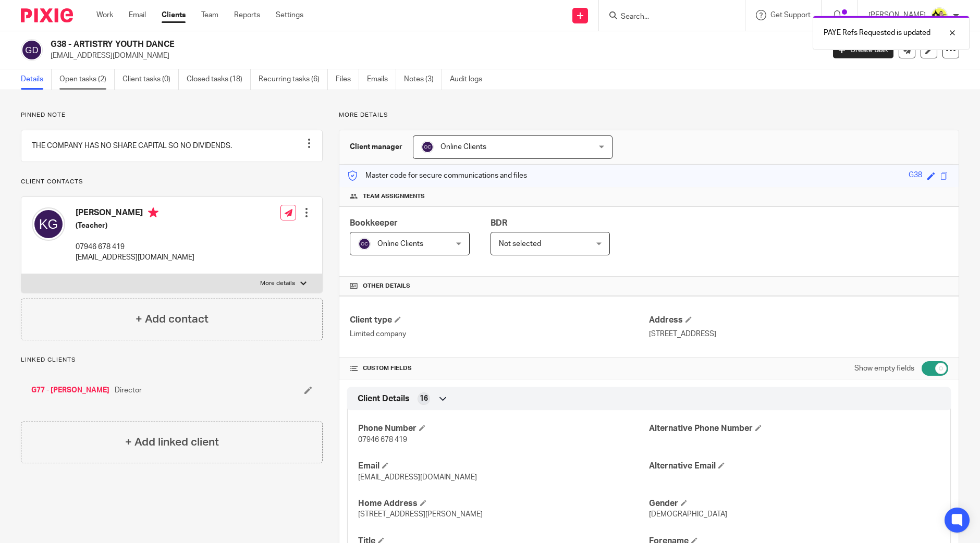
click at [96, 76] on link "Open tasks (2)" at bounding box center [86, 79] width 55 height 20
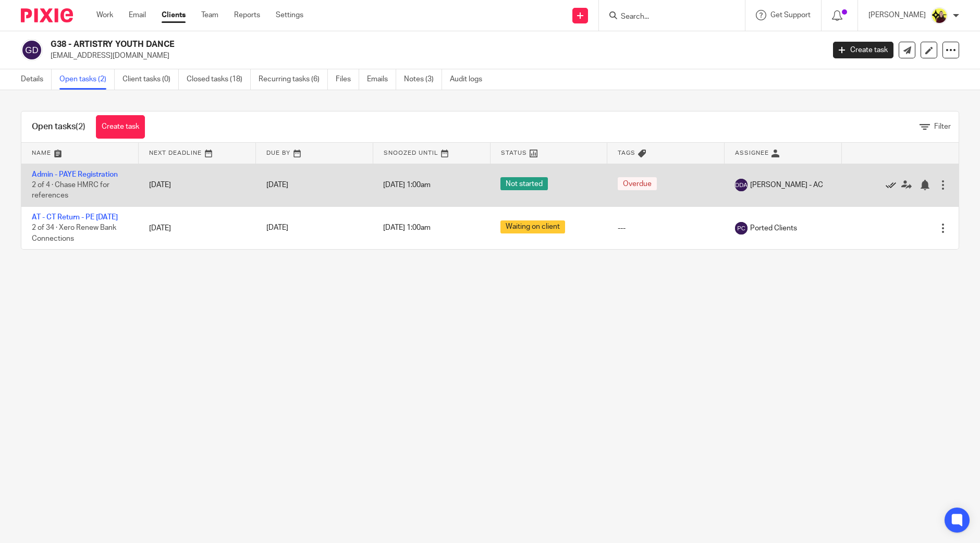
click at [885, 184] on link at bounding box center [893, 185] width 16 height 10
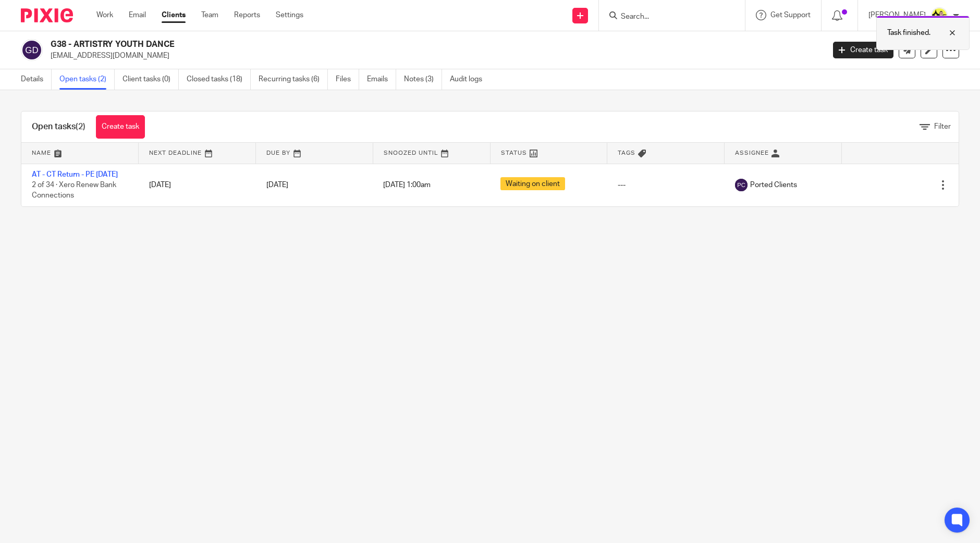
click at [915, 30] on p "Task finished." at bounding box center [908, 33] width 43 height 10
click at [656, 15] on input "Search" at bounding box center [667, 17] width 94 height 9
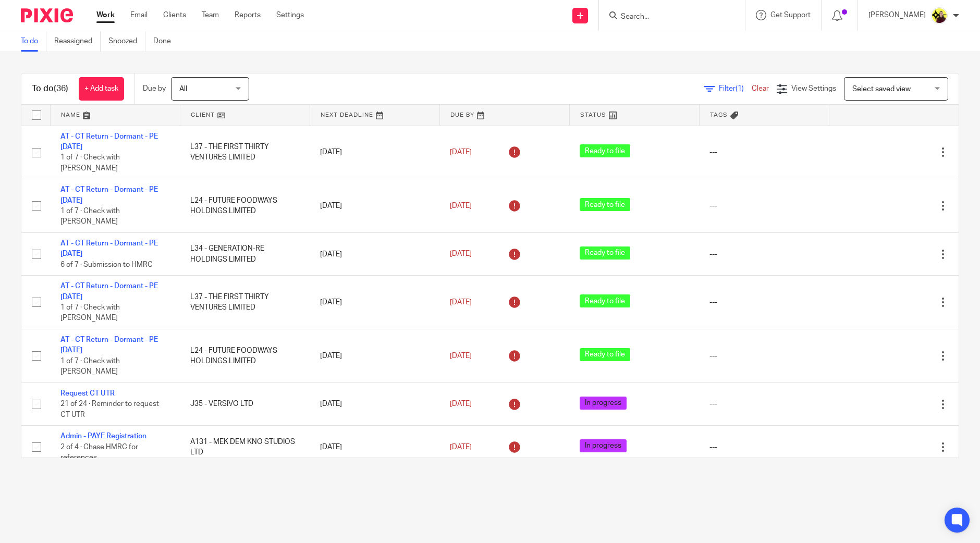
click at [852, 87] on span "Select saved view" at bounding box center [881, 88] width 58 height 7
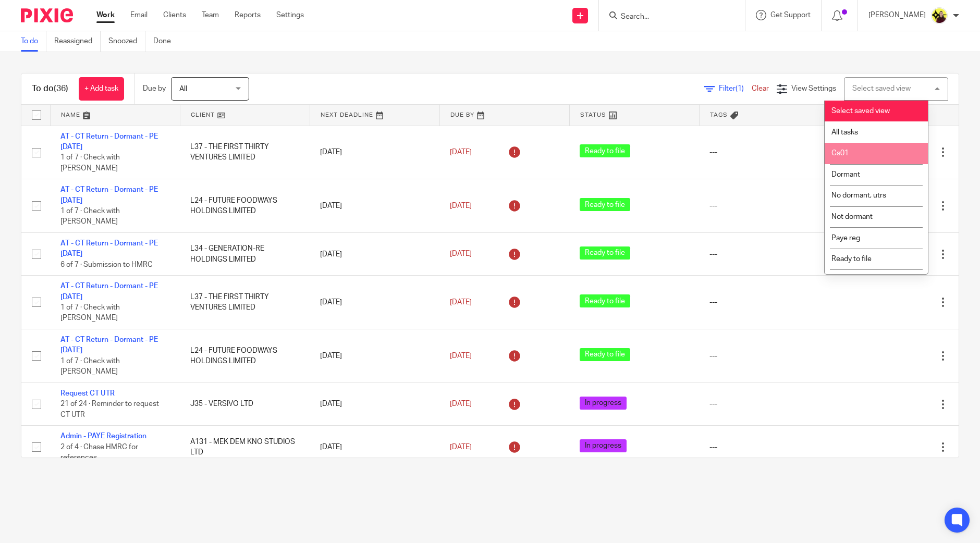
click at [860, 154] on li "Cs01" at bounding box center [875, 153] width 103 height 21
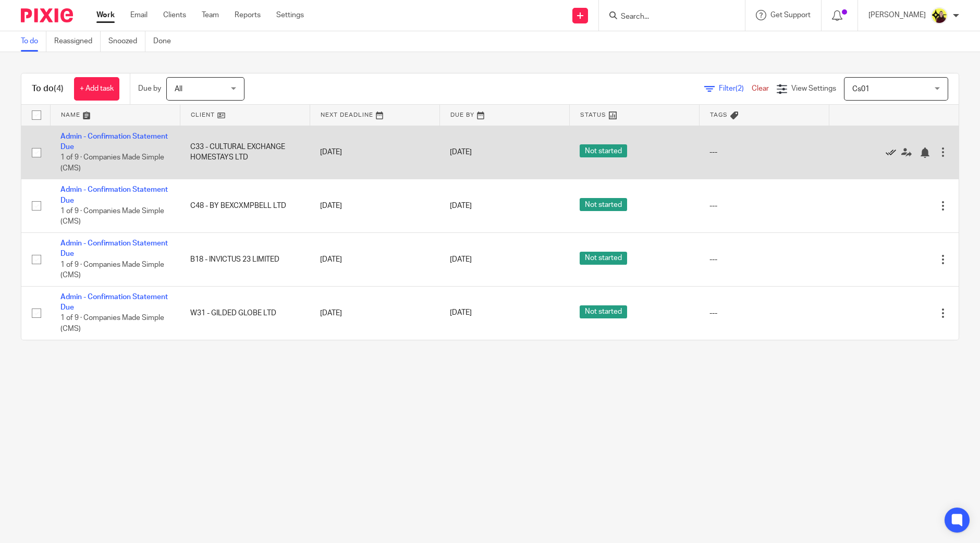
click at [885, 153] on icon at bounding box center [890, 152] width 10 height 10
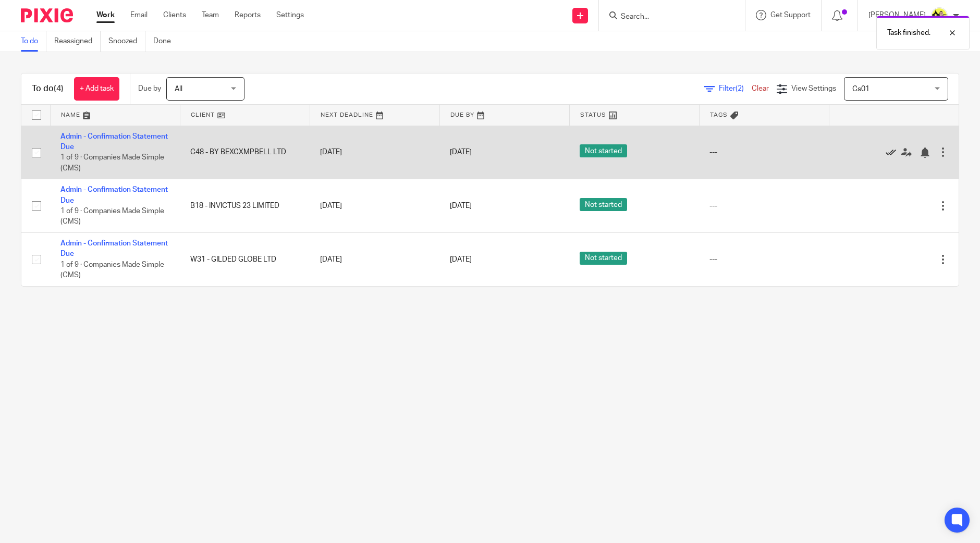
click at [885, 153] on icon at bounding box center [890, 152] width 10 height 10
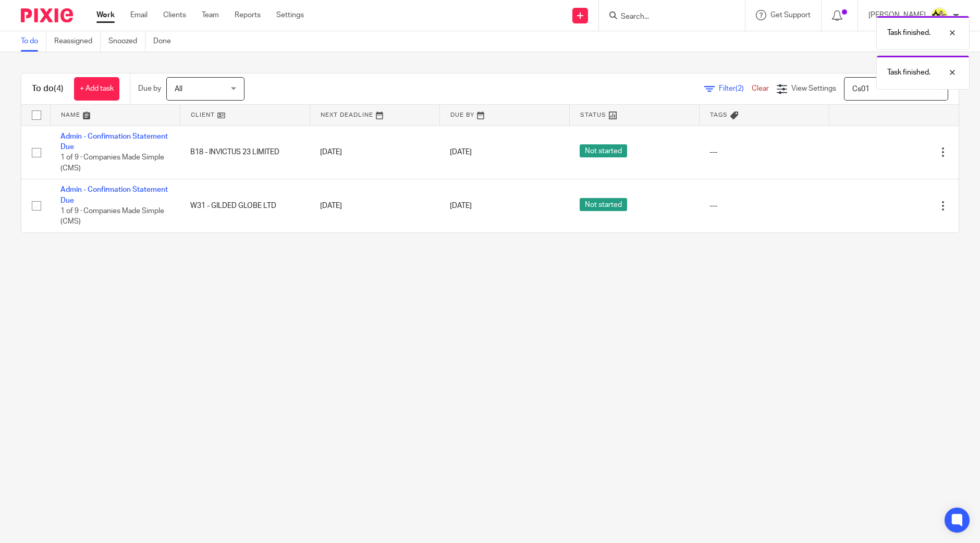
click at [885, 153] on icon at bounding box center [890, 152] width 10 height 10
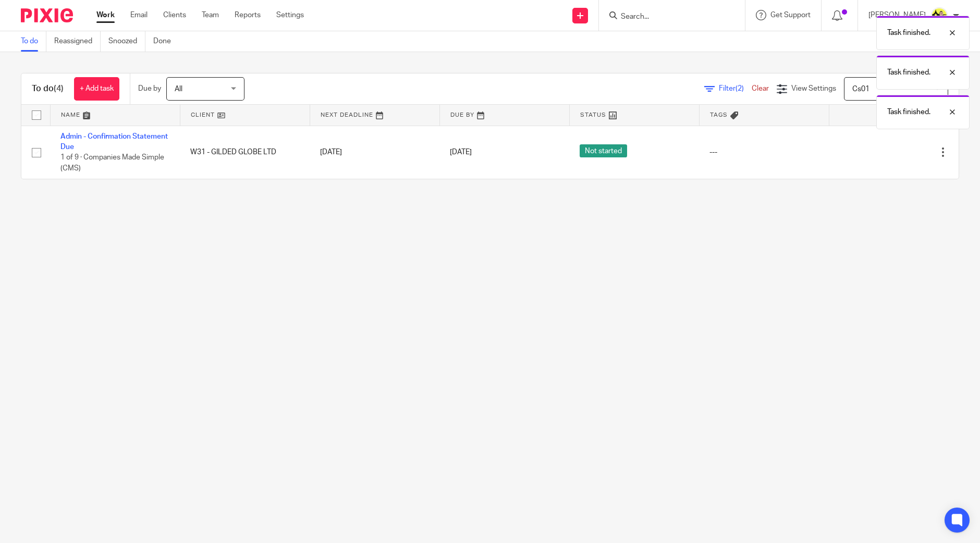
click at [885, 153] on icon at bounding box center [890, 152] width 10 height 10
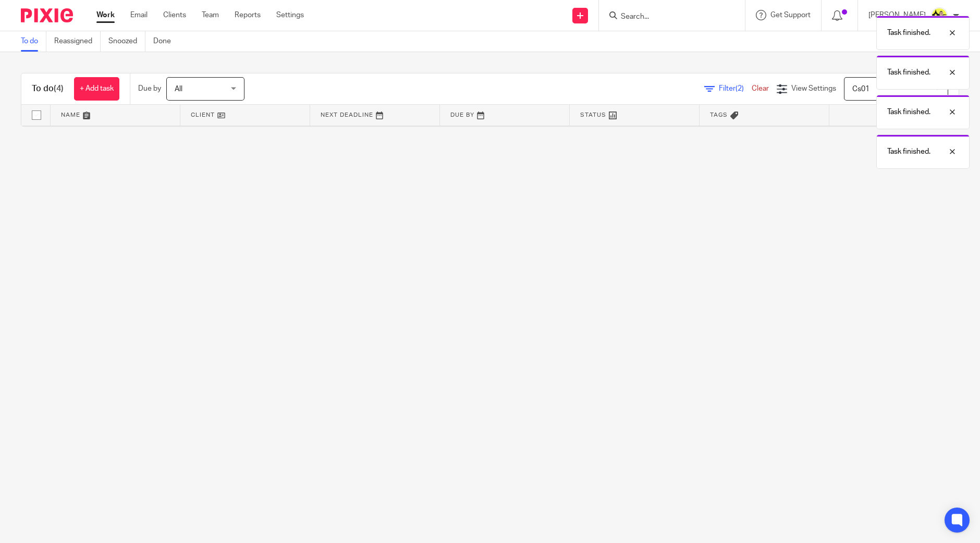
click at [862, 100] on div "Task finished. Task finished. Task finished. Task finished." at bounding box center [729, 89] width 479 height 158
click at [852, 90] on div "Task finished. Task finished. Task finished. Task finished." at bounding box center [729, 89] width 479 height 158
click at [941, 25] on div "Task finished." at bounding box center [922, 33] width 93 height 34
click at [931, 64] on div "Task finished." at bounding box center [922, 72] width 93 height 34
click at [923, 71] on p "Task finished." at bounding box center [908, 72] width 43 height 10
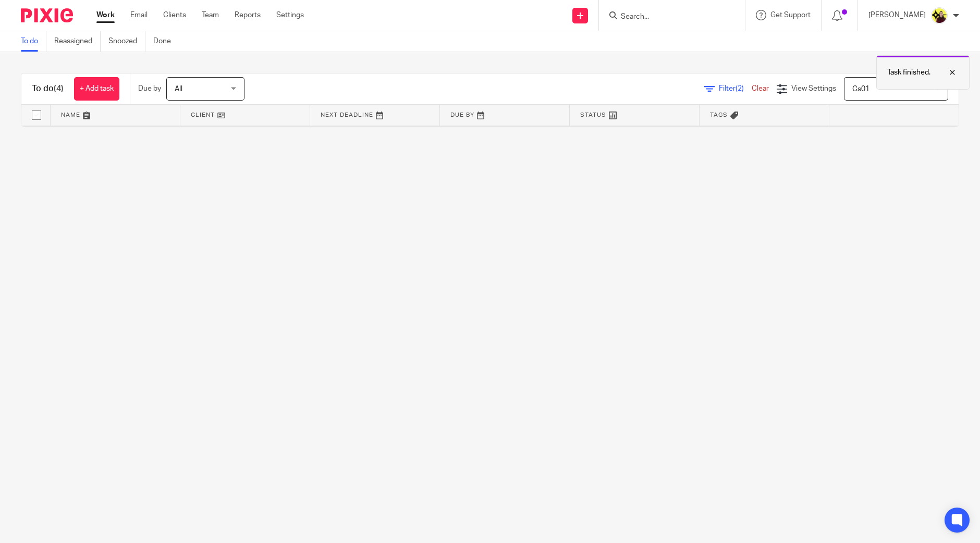
click at [915, 80] on div "Task finished." at bounding box center [922, 72] width 93 height 34
click at [863, 85] on span "Cs01" at bounding box center [890, 89] width 76 height 22
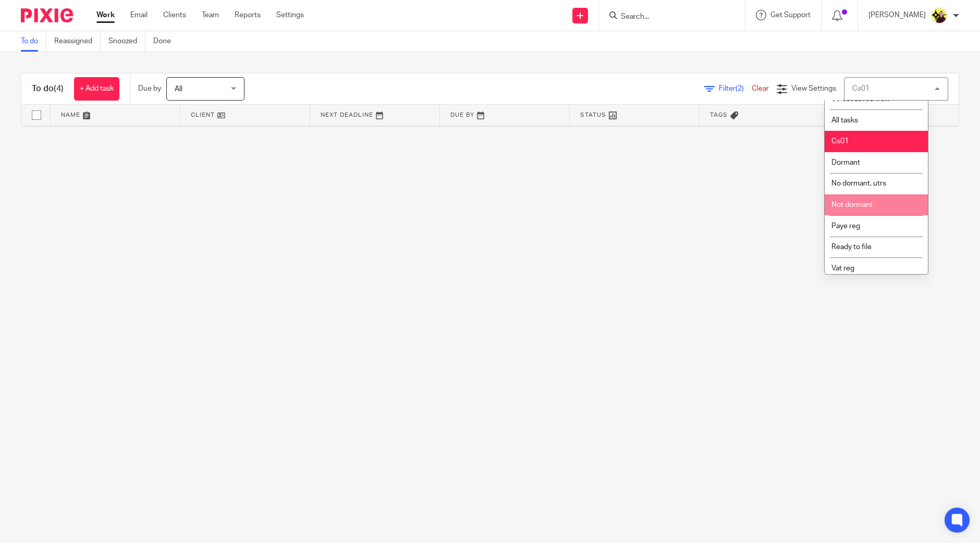
scroll to position [17, 0]
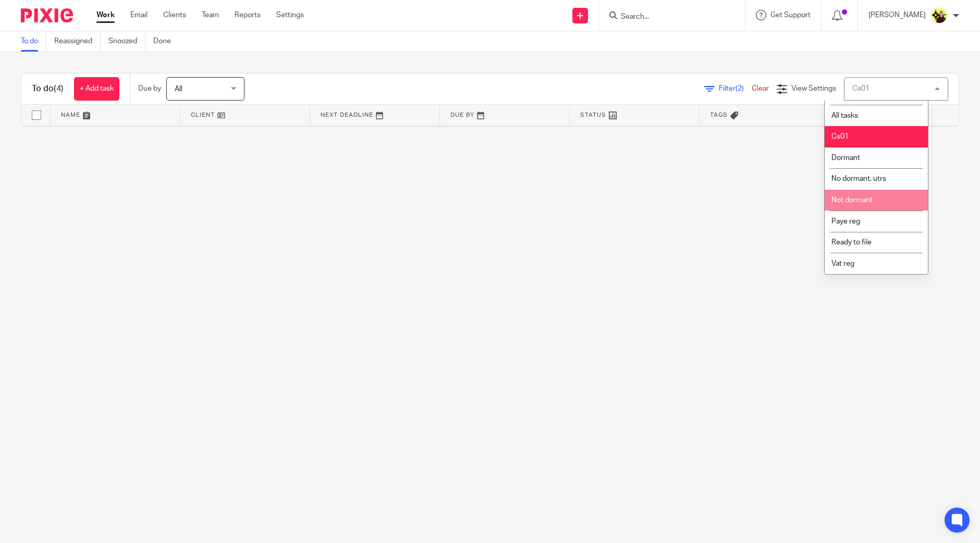
click at [866, 191] on li "Not dormant" at bounding box center [875, 200] width 103 height 21
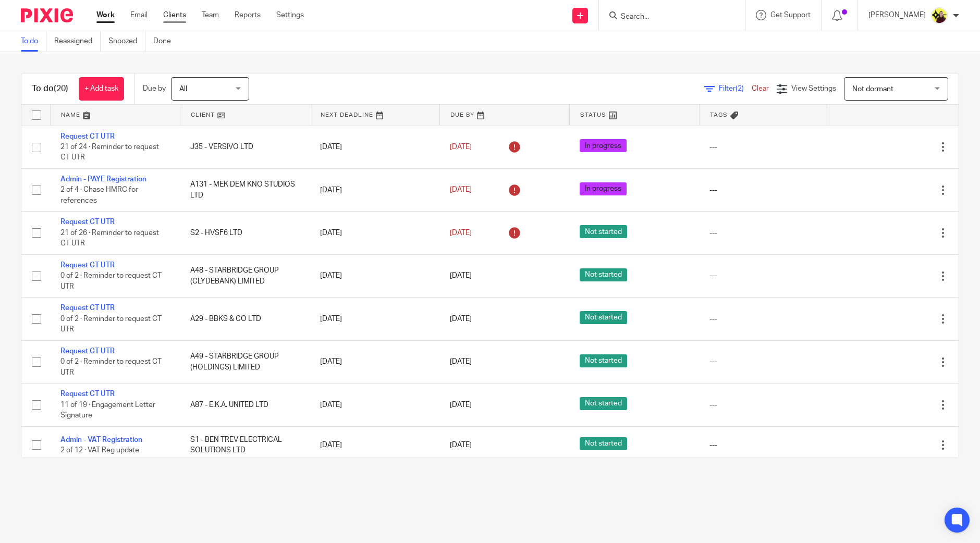
click at [186, 18] on link "Clients" at bounding box center [174, 15] width 23 height 10
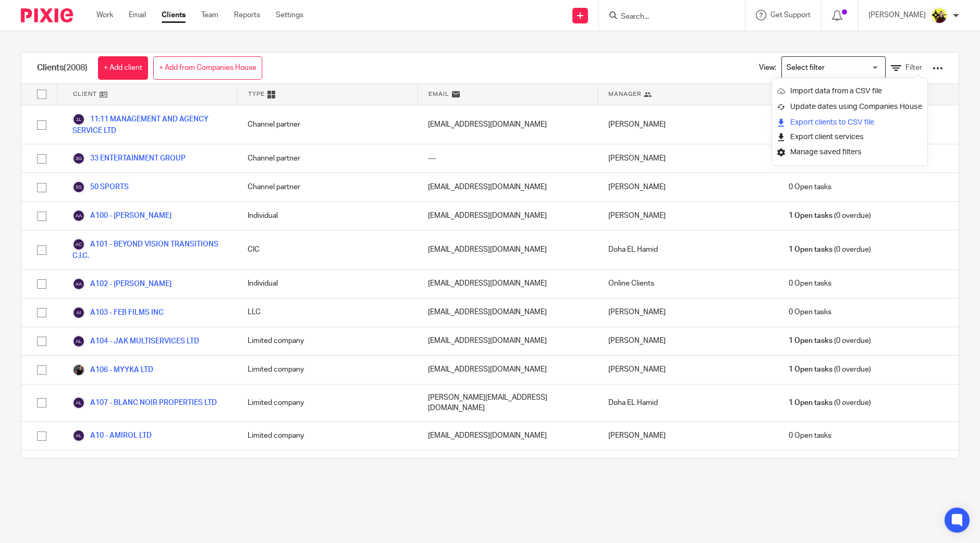
click at [844, 126] on link "Export clients to CSV file" at bounding box center [849, 123] width 145 height 16
click at [667, 15] on input "Search" at bounding box center [667, 17] width 94 height 9
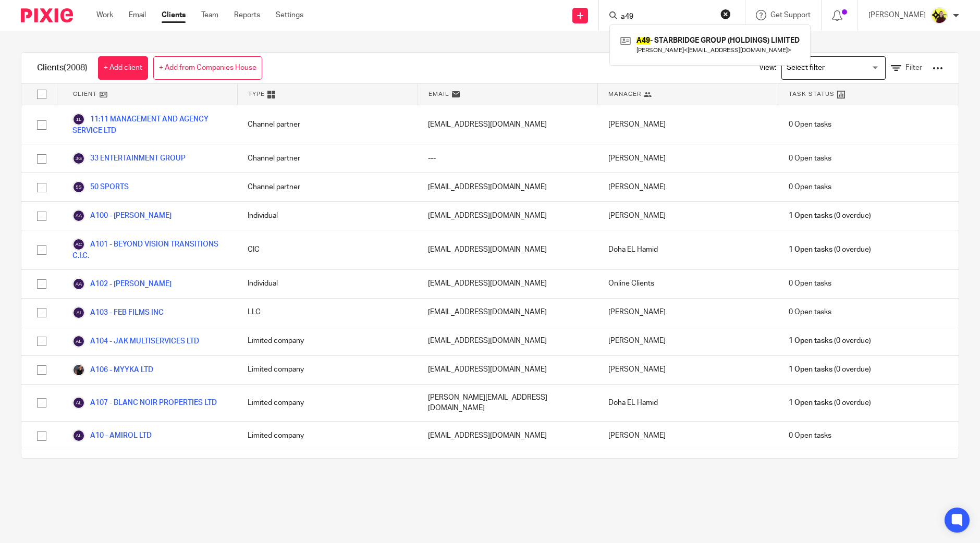
click at [649, 13] on input "a49" at bounding box center [667, 17] width 94 height 9
type input "e49"
click at [669, 44] on link at bounding box center [706, 45] width 176 height 24
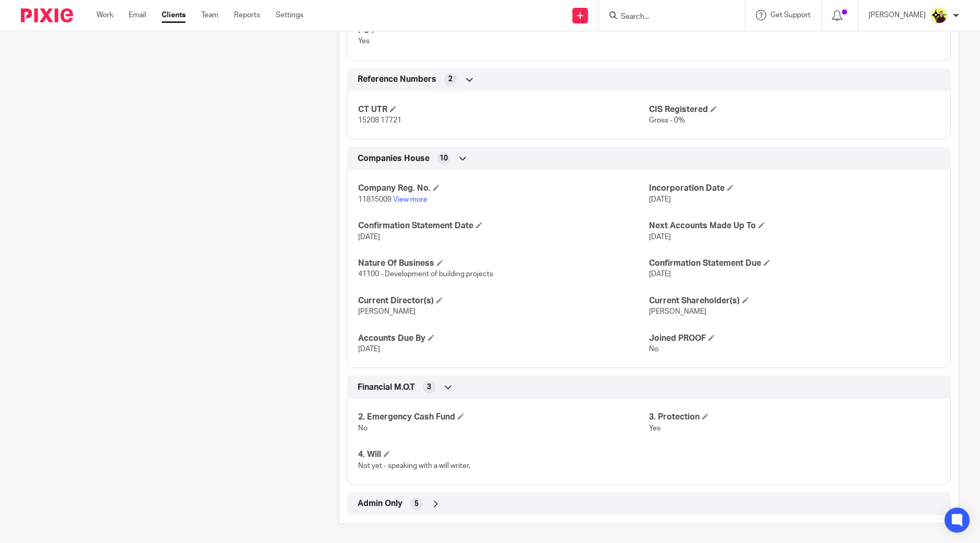
click at [471, 503] on div "Admin Only 5" at bounding box center [649, 504] width 588 height 18
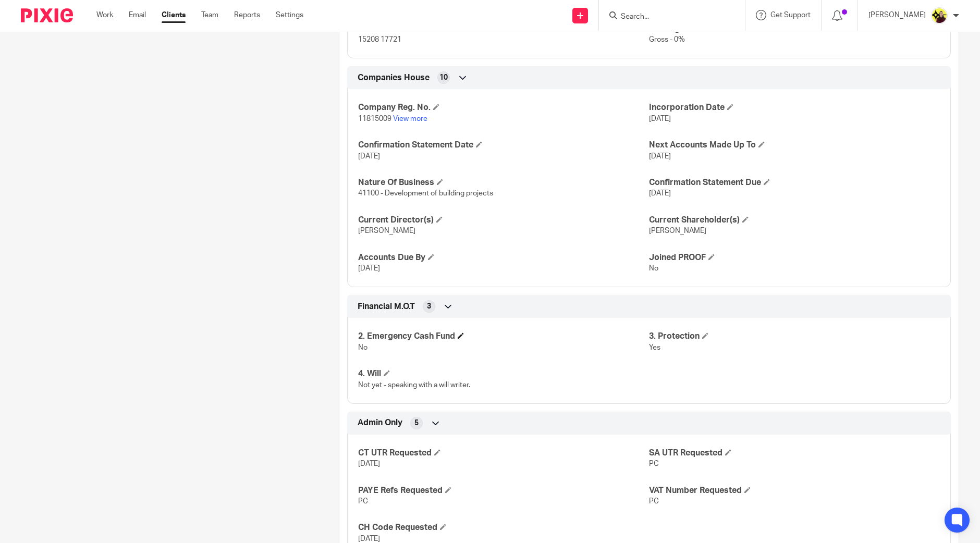
scroll to position [862, 0]
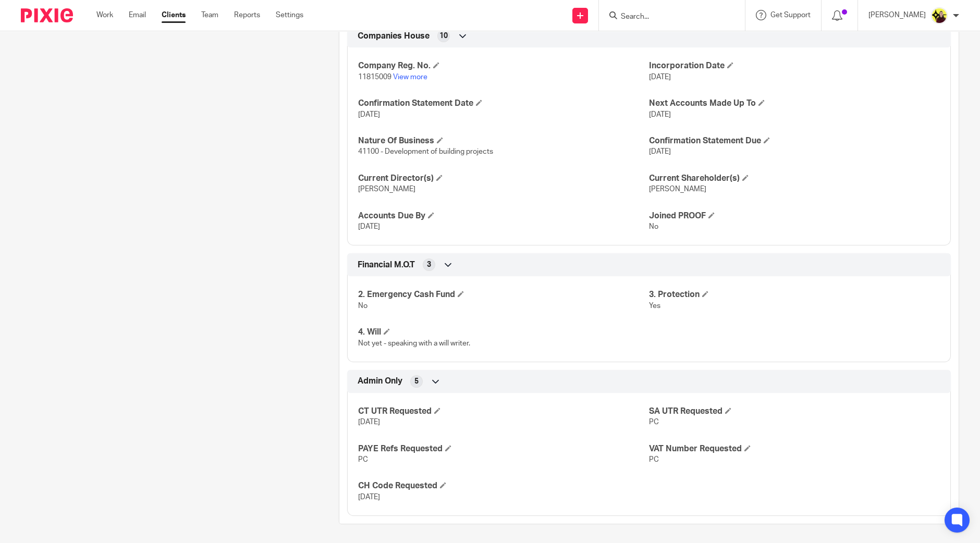
click at [664, 18] on input "Search" at bounding box center [667, 17] width 94 height 9
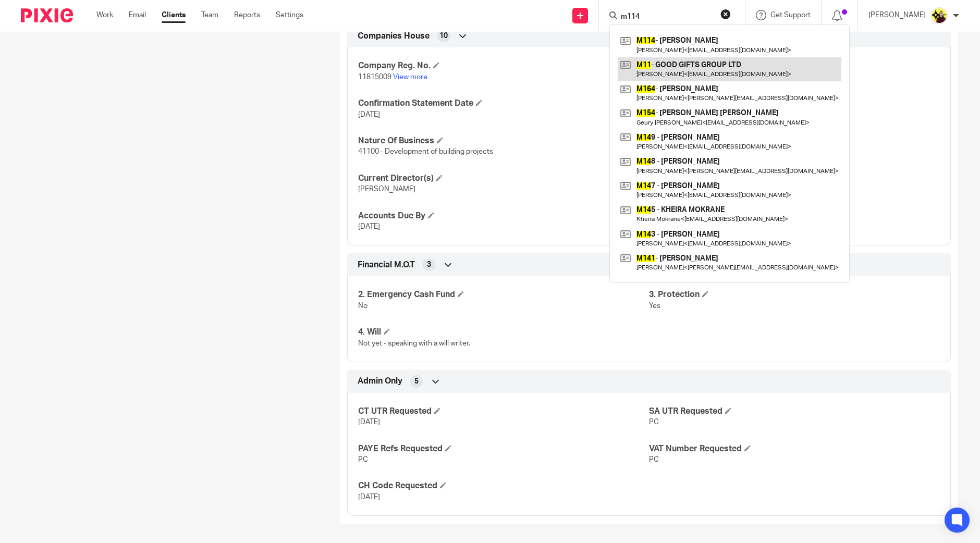
type input "m114"
click at [659, 63] on link at bounding box center [730, 69] width 224 height 24
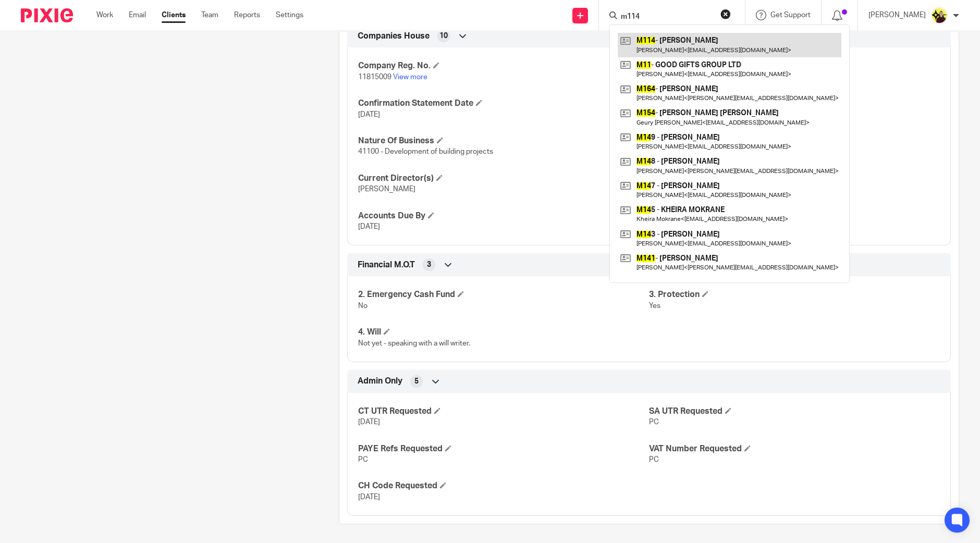
click at [664, 51] on link at bounding box center [730, 45] width 224 height 24
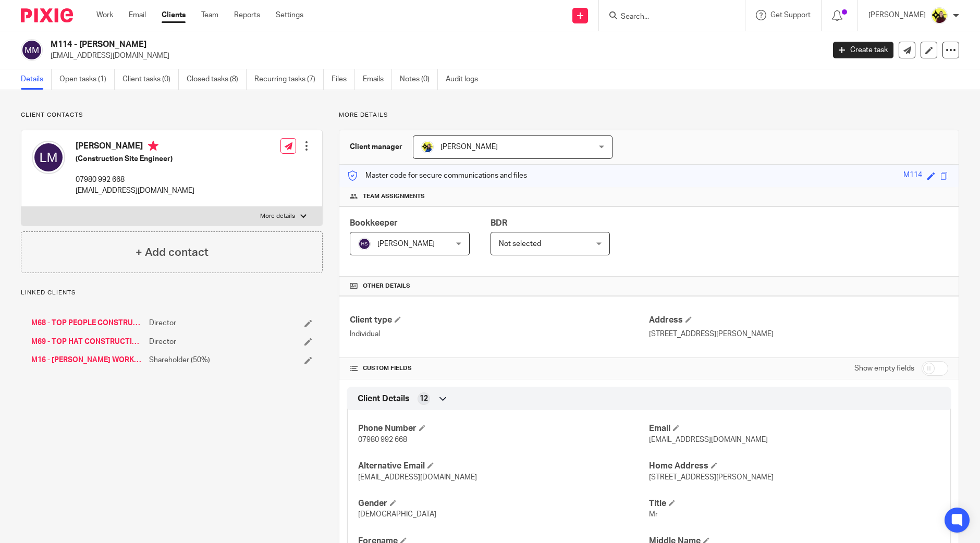
scroll to position [473, 0]
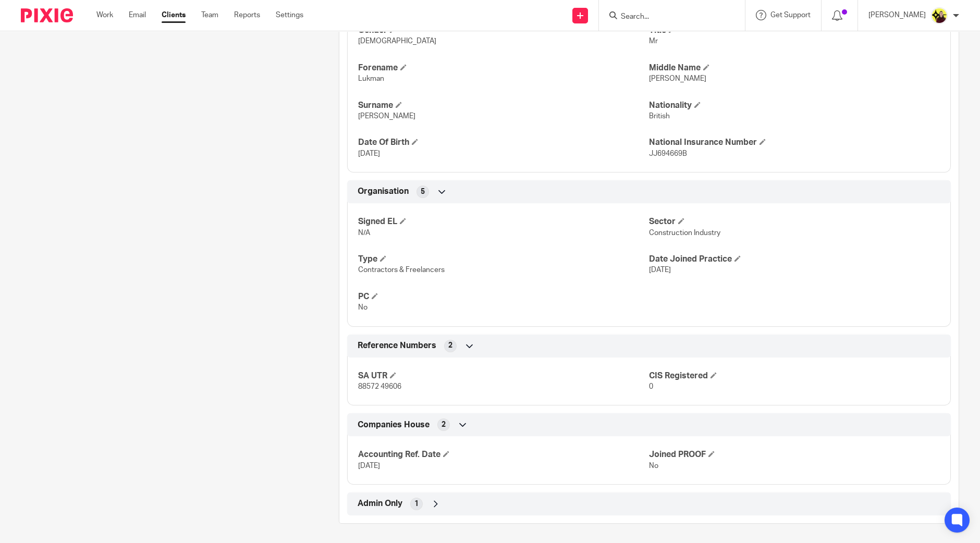
click at [481, 496] on div "Client type Individual Address [STREET_ADDRESS][PERSON_NAME] CUSTOM FIELDS Show…" at bounding box center [648, 169] width 619 height 693
click at [478, 500] on div "Admin Only 1" at bounding box center [649, 504] width 588 height 18
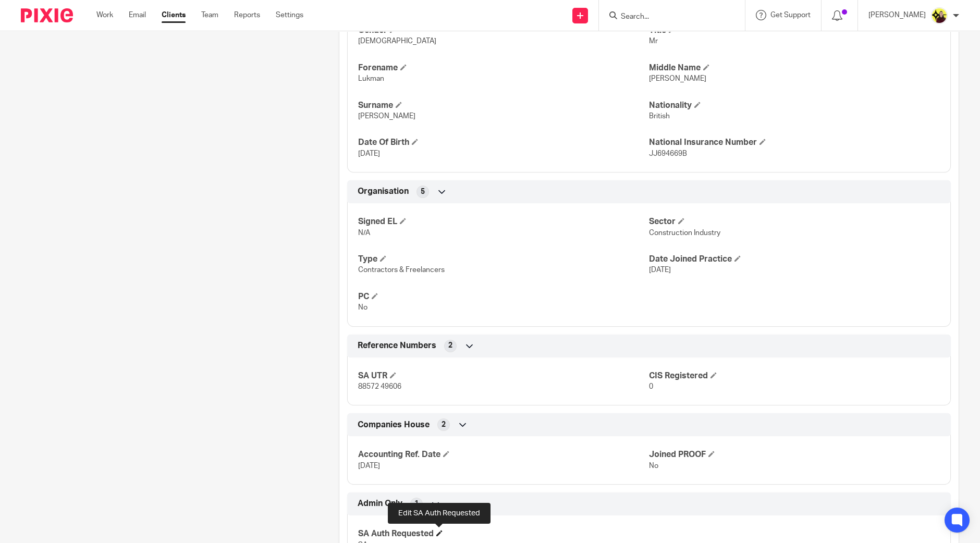
click at [438, 532] on span at bounding box center [439, 533] width 6 height 6
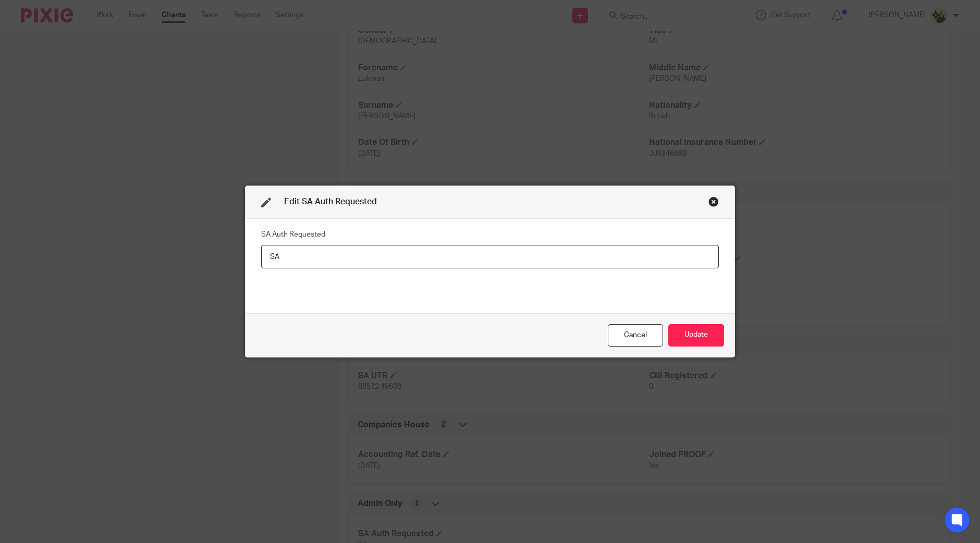
click at [427, 257] on input "SA" at bounding box center [490, 256] width 458 height 23
type input "Yes"
click at [678, 324] on button "Update" at bounding box center [696, 335] width 56 height 22
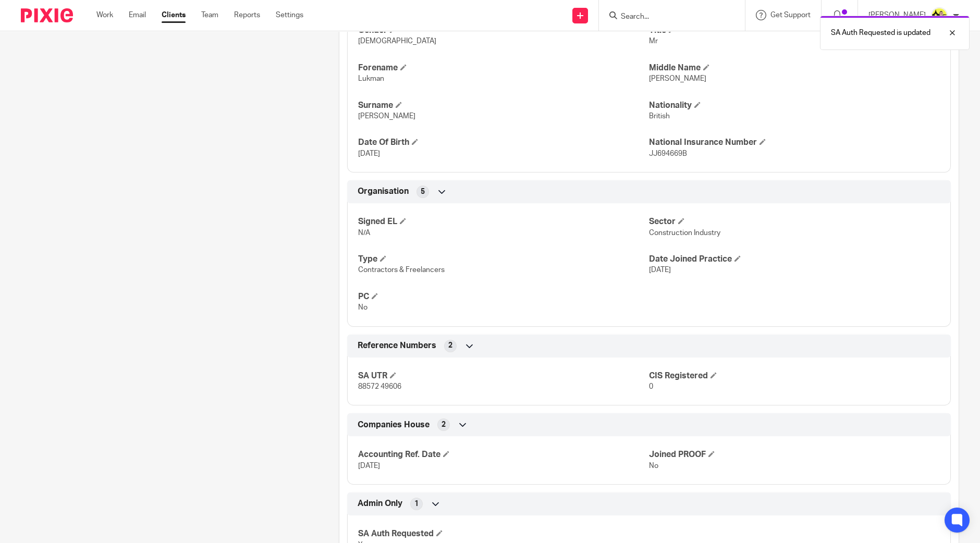
click at [661, 23] on div "SA Auth Requested is updated" at bounding box center [729, 30] width 479 height 40
click at [655, 14] on div "SA Auth Requested is updated" at bounding box center [729, 30] width 479 height 40
click at [873, 30] on p "SA Auth Requested is updated" at bounding box center [881, 33] width 100 height 10
click at [690, 19] on input "Search" at bounding box center [667, 17] width 94 height 9
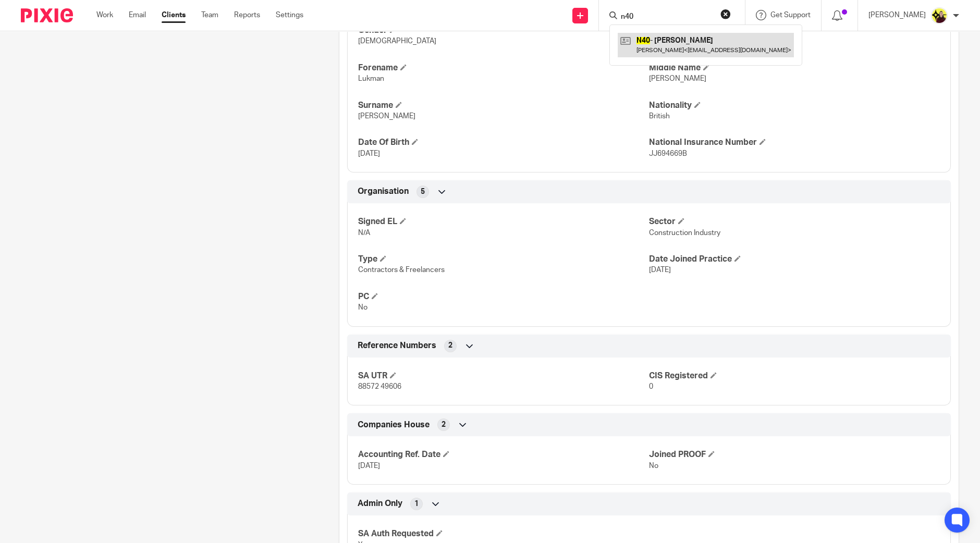
type input "n40"
click at [694, 41] on link at bounding box center [706, 45] width 176 height 24
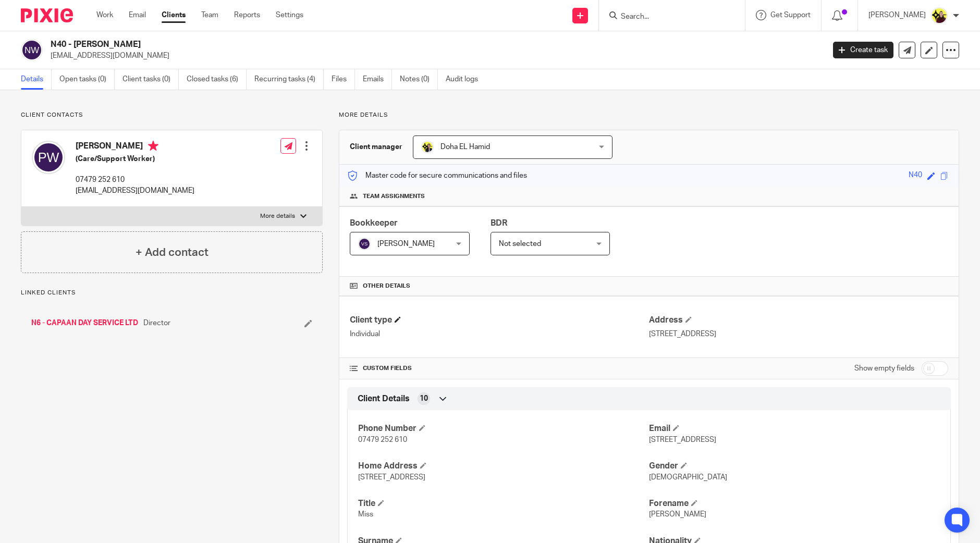
scroll to position [436, 0]
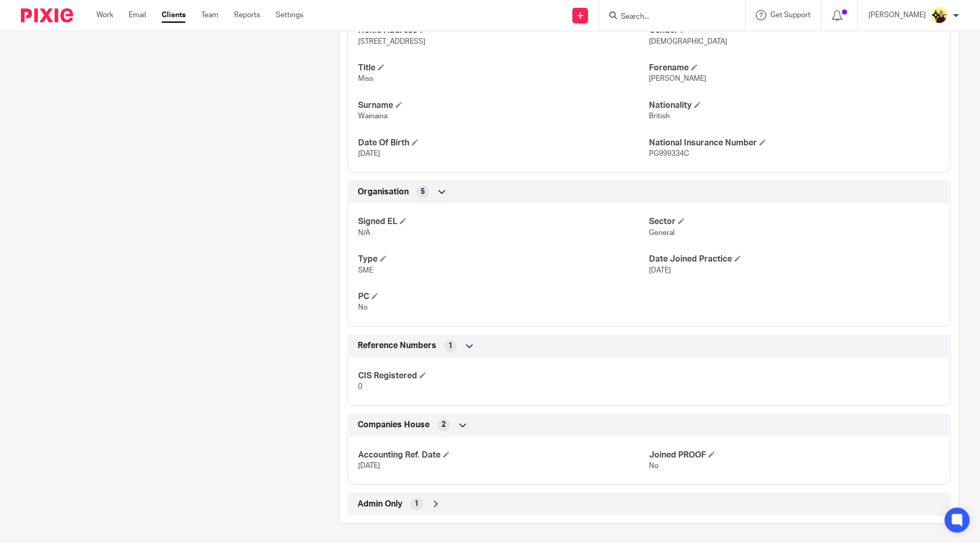
drag, startPoint x: 450, startPoint y: 504, endPoint x: 409, endPoint y: 511, distance: 41.7
click at [450, 504] on div "Admin Only 1" at bounding box center [649, 504] width 588 height 18
click at [433, 526] on div "SA Auth Requested [DATE] - [PERSON_NAME]" at bounding box center [648, 536] width 603 height 56
click at [433, 528] on h4 "SA Auth Requested" at bounding box center [503, 533] width 291 height 11
click at [441, 528] on h4 "SA Auth Requested" at bounding box center [503, 533] width 291 height 11
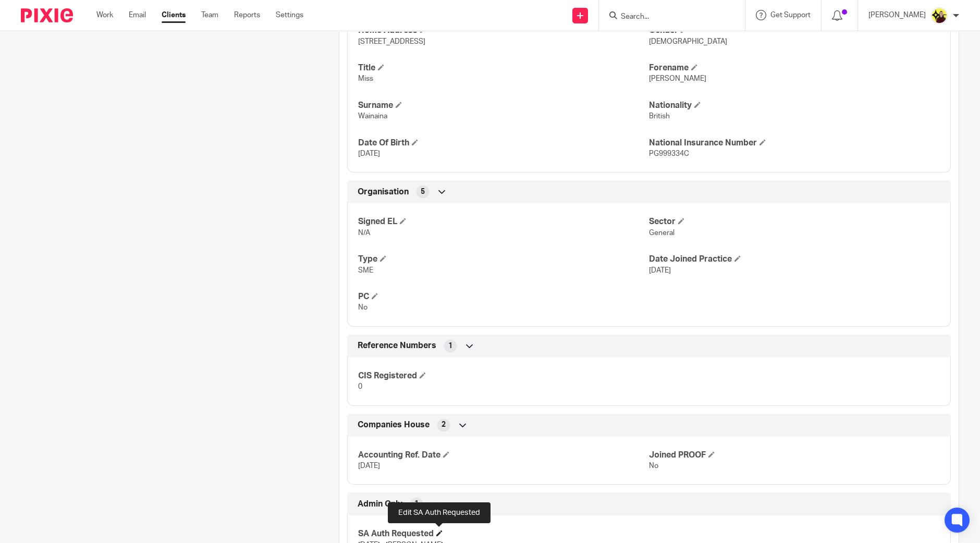
click at [438, 530] on span at bounding box center [439, 533] width 6 height 6
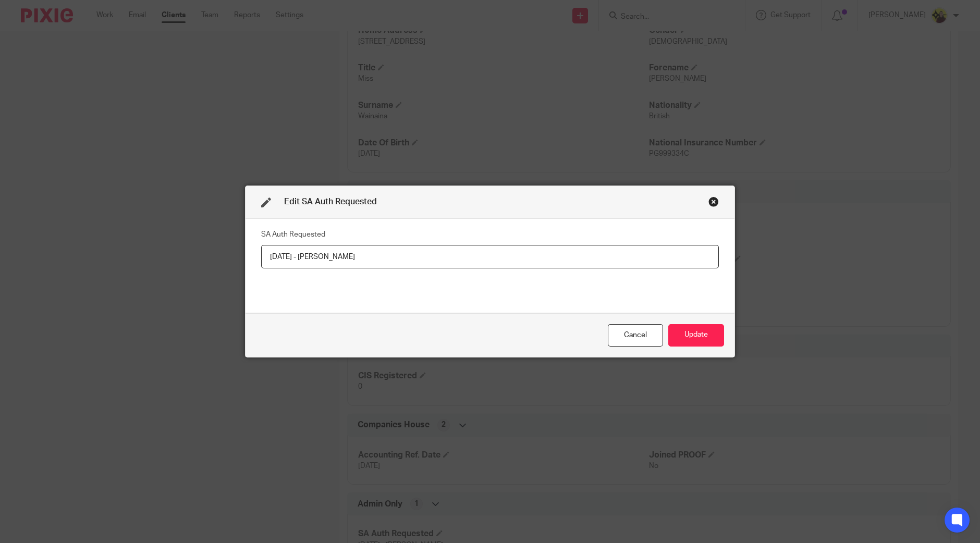
click at [303, 248] on input "[DATE] - [PERSON_NAME]" at bounding box center [490, 256] width 458 height 23
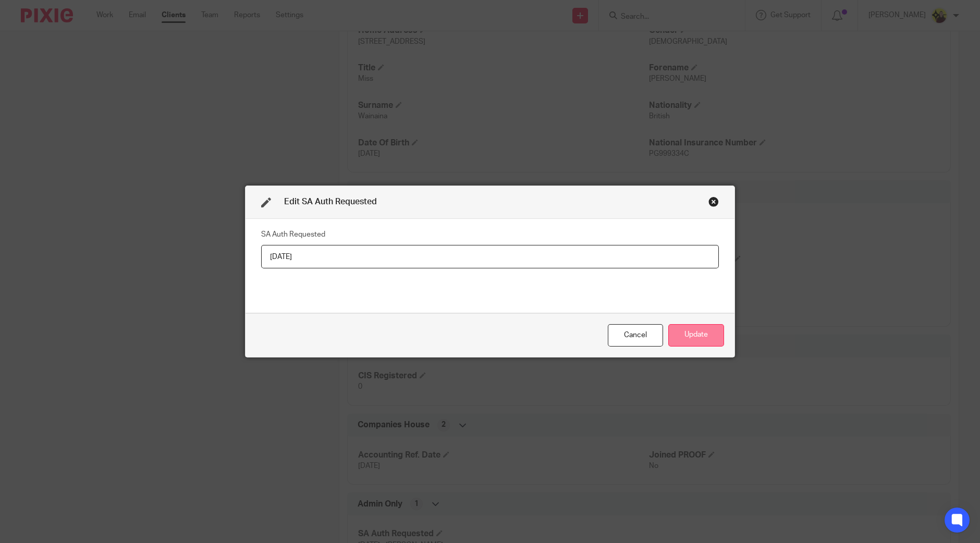
type input "[DATE]"
click at [700, 339] on button "Update" at bounding box center [696, 335] width 56 height 22
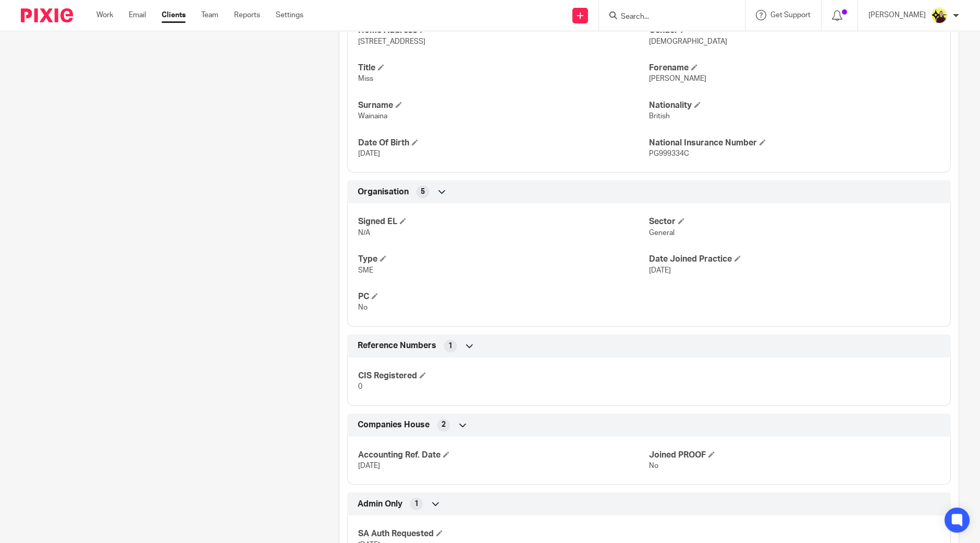
click at [670, 11] on form at bounding box center [675, 15] width 111 height 13
click at [664, 15] on input "Search" at bounding box center [667, 17] width 94 height 9
type input "k76"
click at [675, 48] on link at bounding box center [699, 45] width 162 height 24
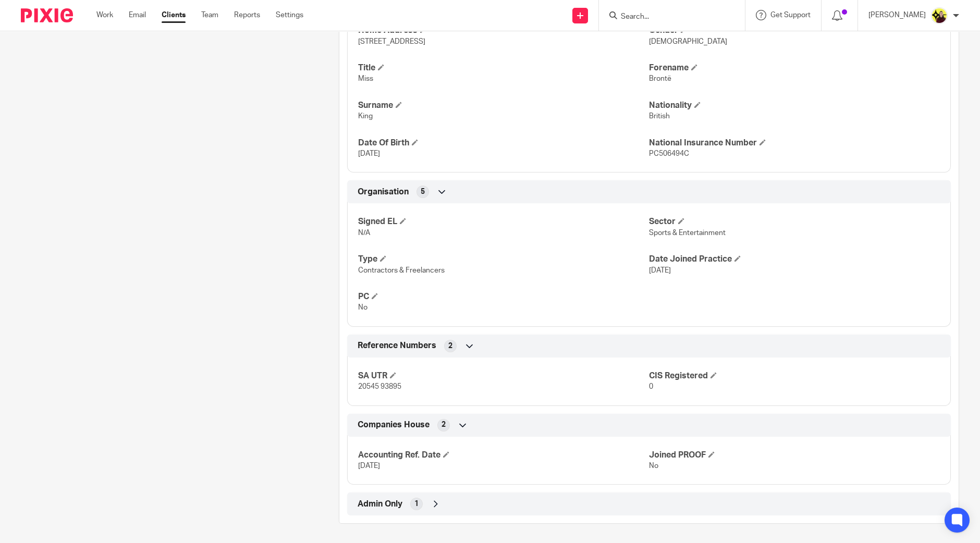
click at [492, 511] on div "Admin Only 1" at bounding box center [649, 504] width 588 height 18
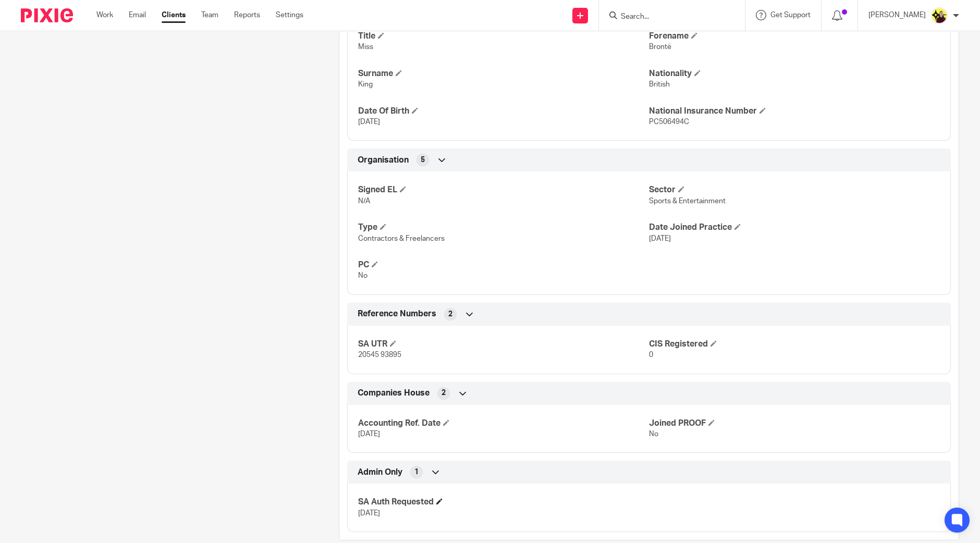
scroll to position [484, 0]
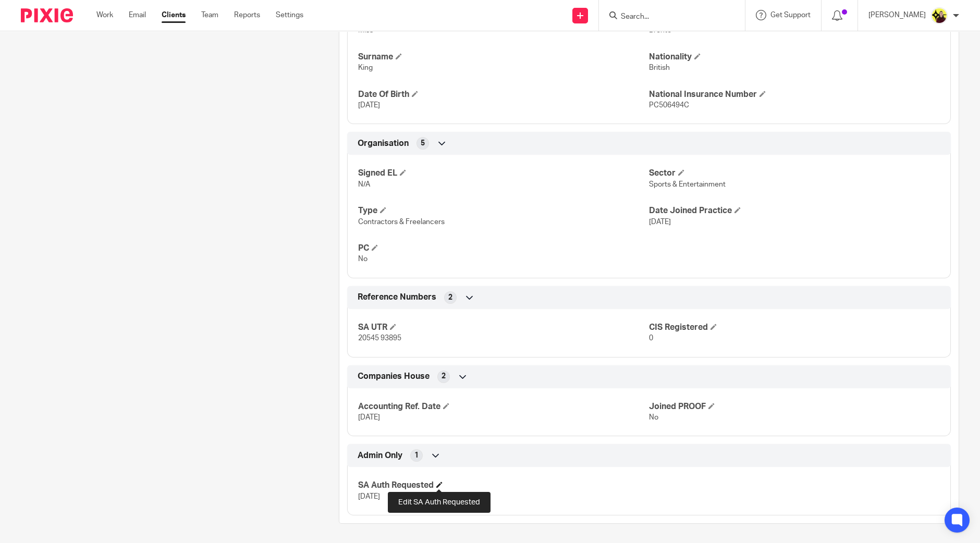
click at [437, 482] on span at bounding box center [439, 485] width 6 height 6
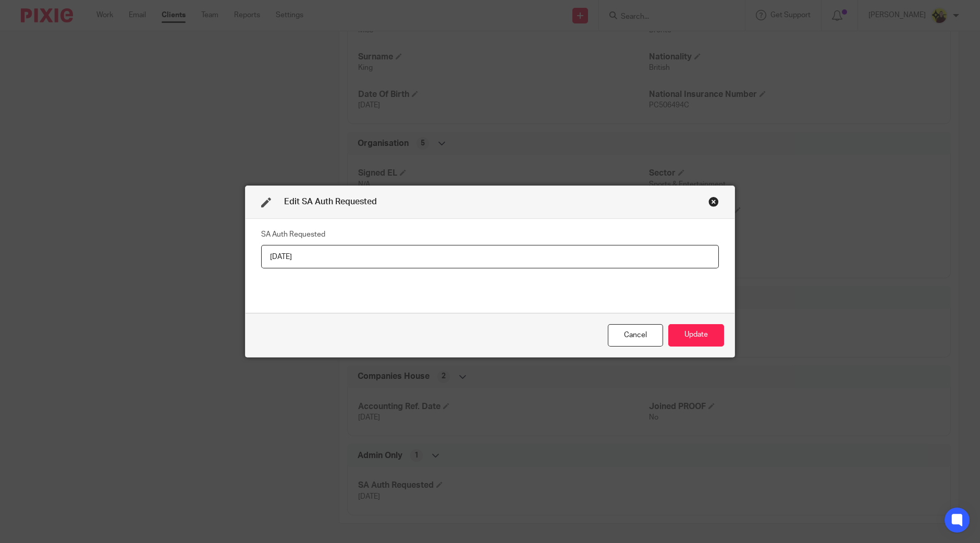
click at [708, 203] on div "Close this dialog window" at bounding box center [713, 201] width 10 height 10
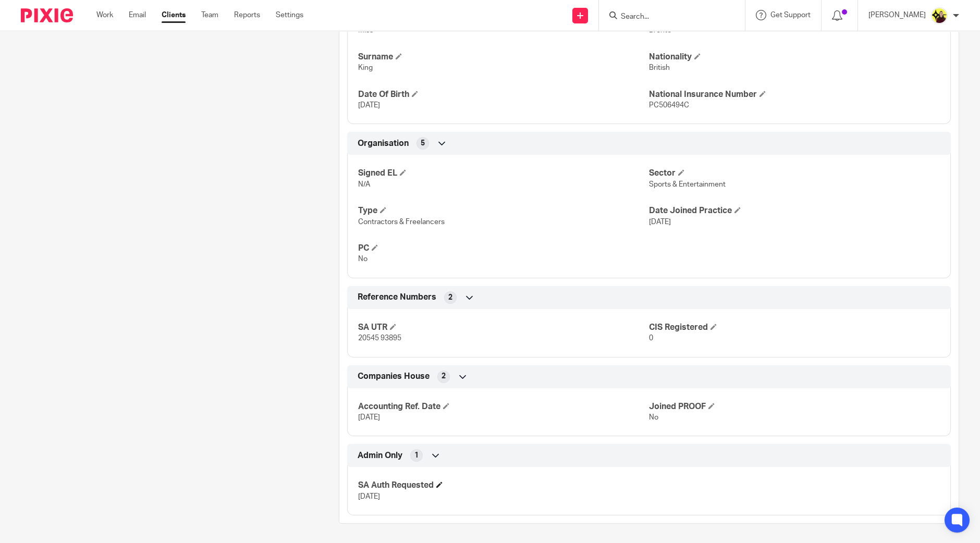
click at [435, 481] on h4 "SA Auth Requested" at bounding box center [503, 485] width 291 height 11
click at [437, 482] on span at bounding box center [439, 485] width 6 height 6
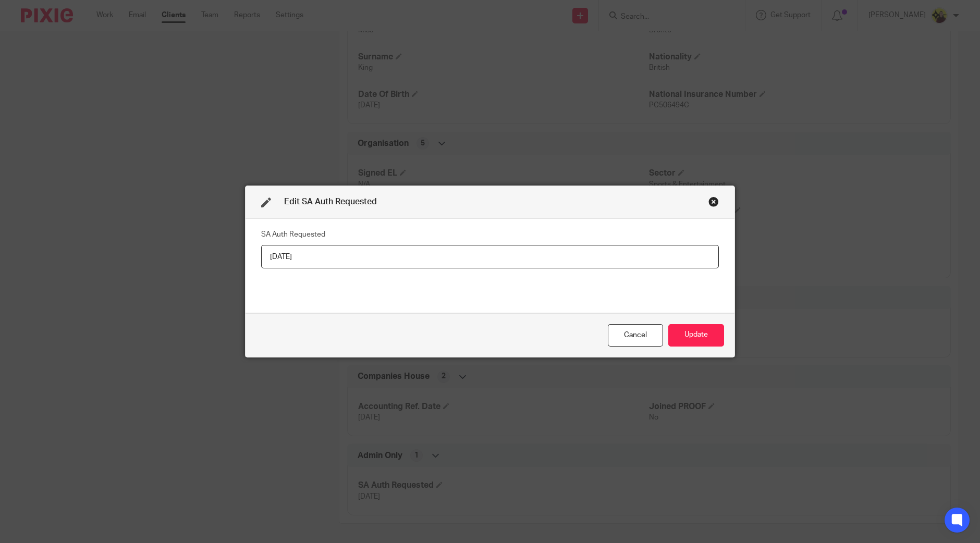
click at [412, 260] on input "[DATE]" at bounding box center [490, 256] width 458 height 23
type input "[DATE]"
click at [696, 335] on button "Update" at bounding box center [696, 335] width 56 height 22
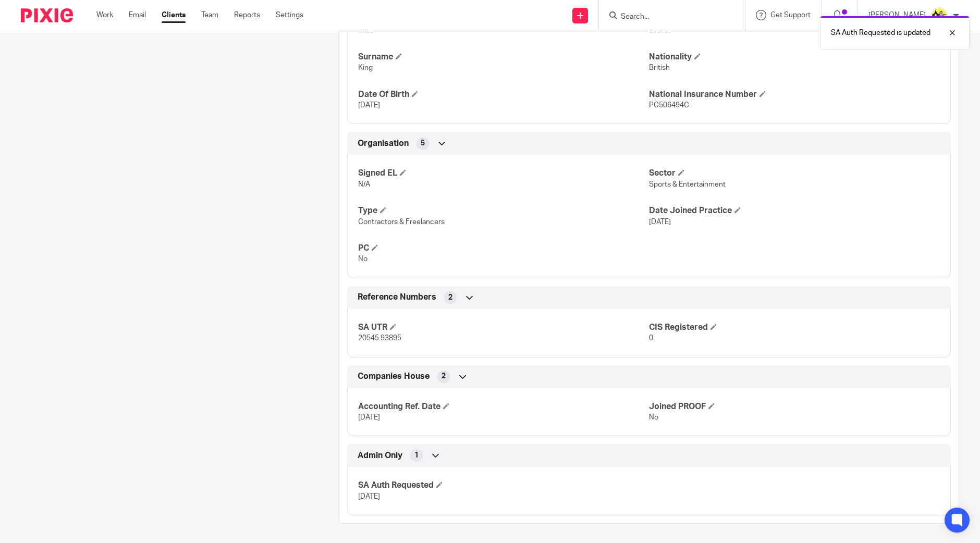
drag, startPoint x: 658, startPoint y: 4, endPoint x: 655, endPoint y: 13, distance: 9.7
click at [656, 6] on div at bounding box center [672, 15] width 146 height 31
click at [928, 35] on p "SA Auth Requested is updated" at bounding box center [881, 33] width 100 height 10
click at [678, 14] on div "SA Auth Requested is updated" at bounding box center [729, 30] width 479 height 40
click at [670, 13] on input "Search" at bounding box center [667, 17] width 94 height 9
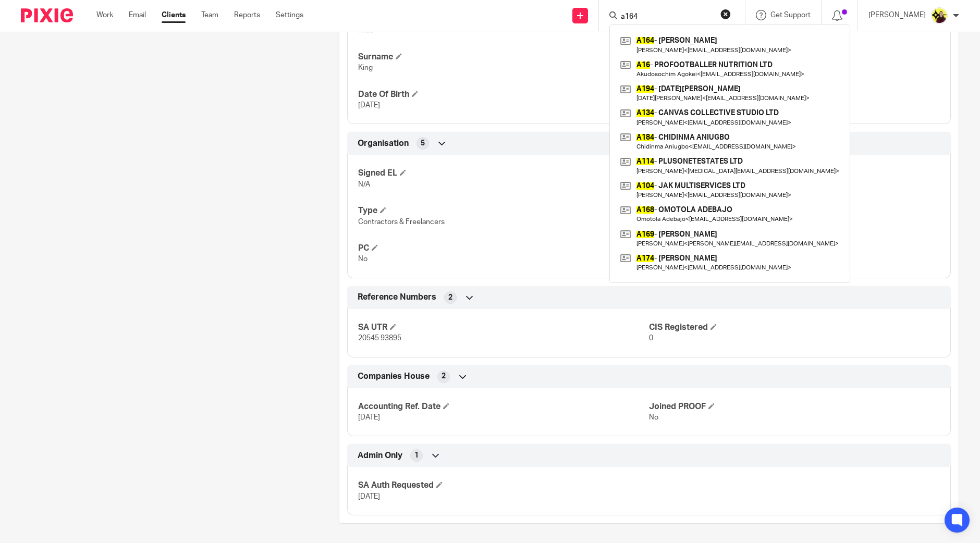
click at [657, 18] on input "a164" at bounding box center [667, 17] width 94 height 9
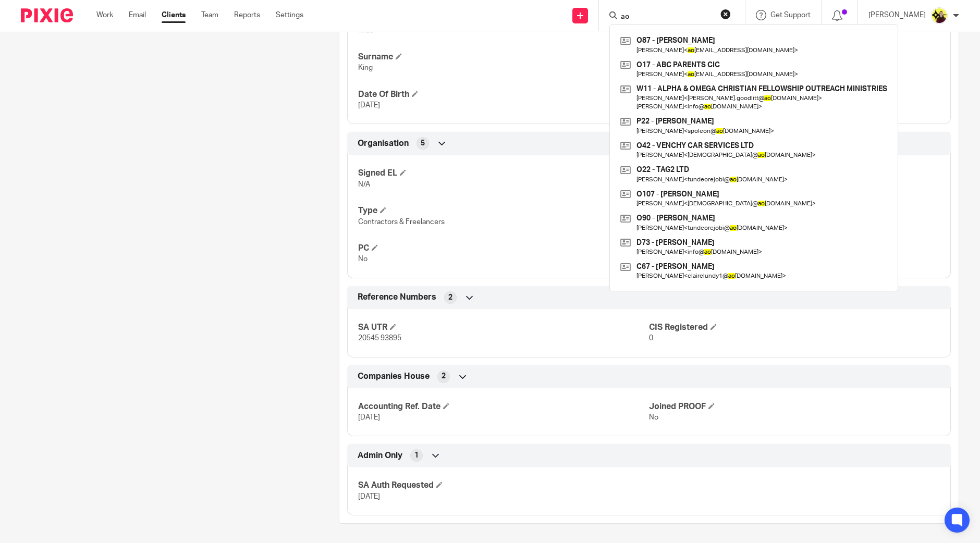
type input "a"
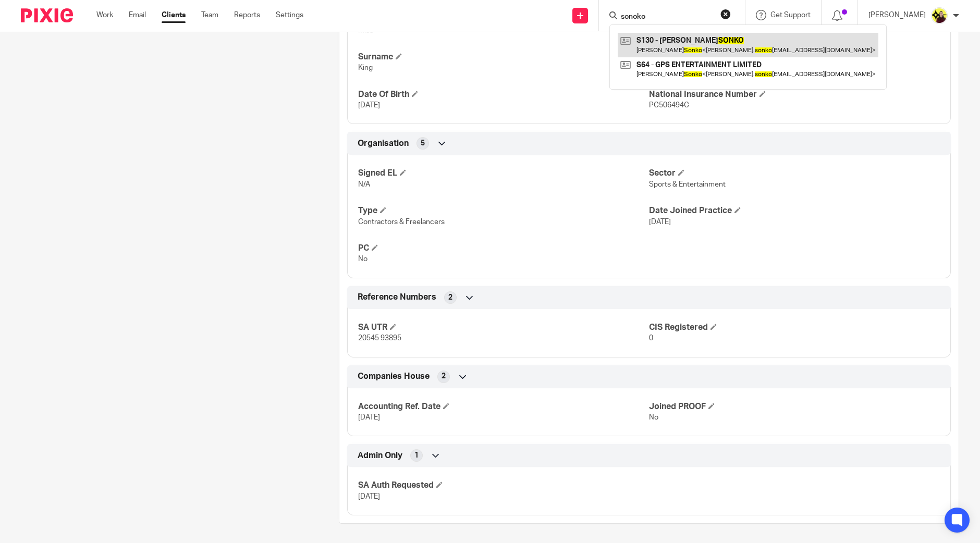
type input "sonoko"
click at [681, 46] on link at bounding box center [748, 45] width 261 height 24
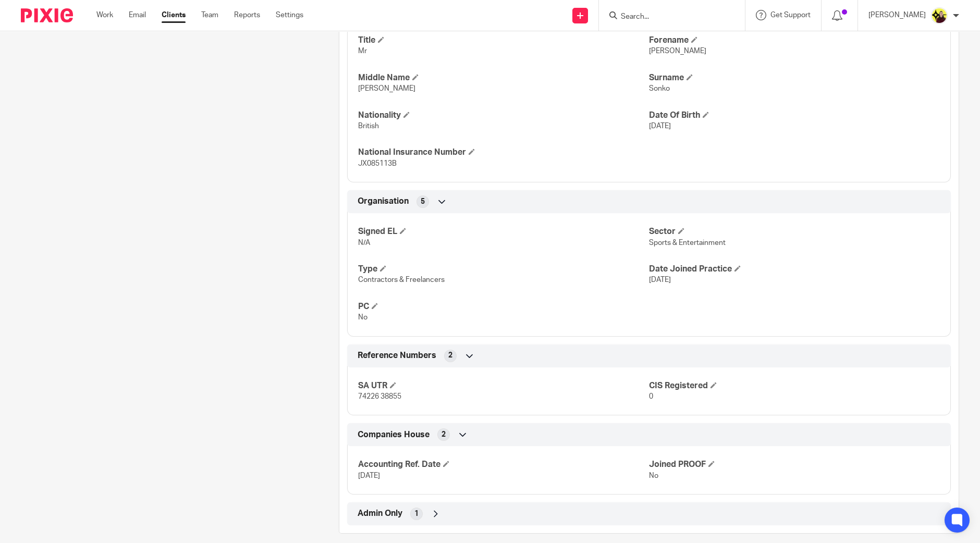
scroll to position [473, 0]
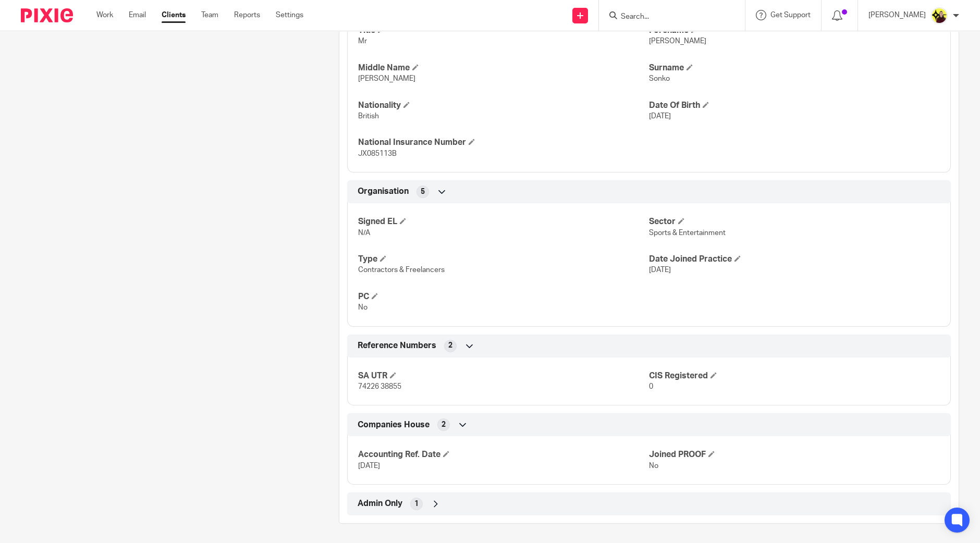
click at [387, 483] on div "Client type Individual Address Flat 43, Chiltern House, Beaconsfield Road, Lond…" at bounding box center [648, 169] width 619 height 693
click at [383, 495] on div "Admin Only 1" at bounding box center [649, 504] width 588 height 18
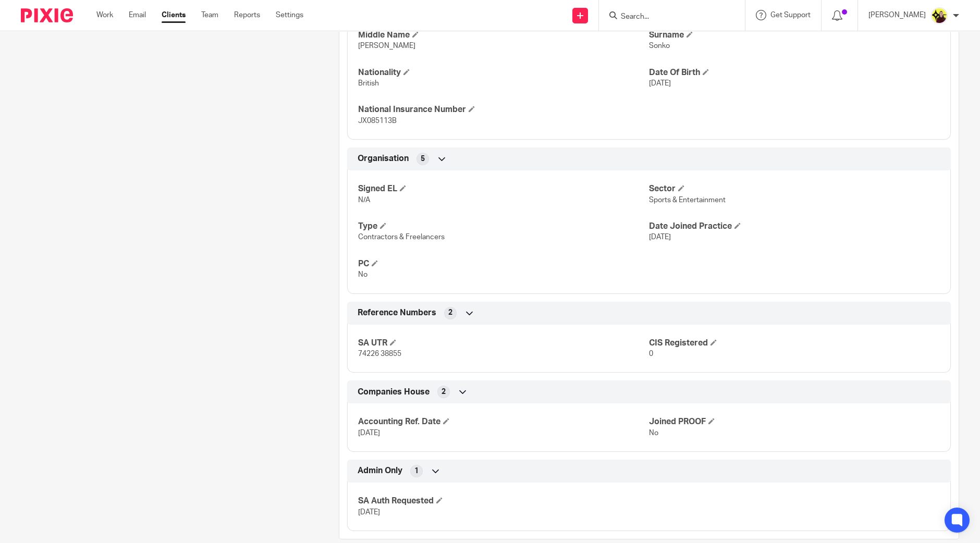
scroll to position [521, 0]
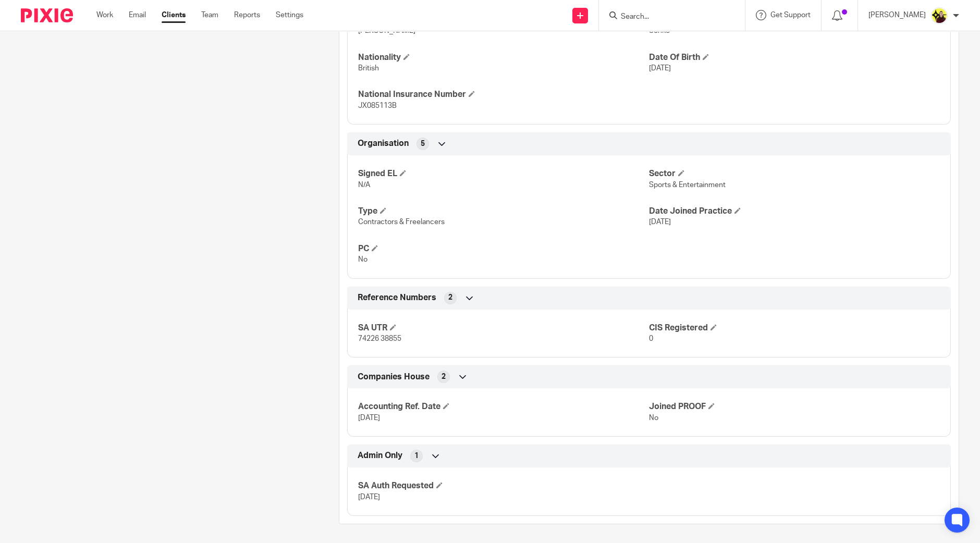
click at [358, 339] on span "74226 38855" at bounding box center [379, 338] width 43 height 7
copy p "74226 38855"
click at [441, 482] on span at bounding box center [439, 485] width 6 height 6
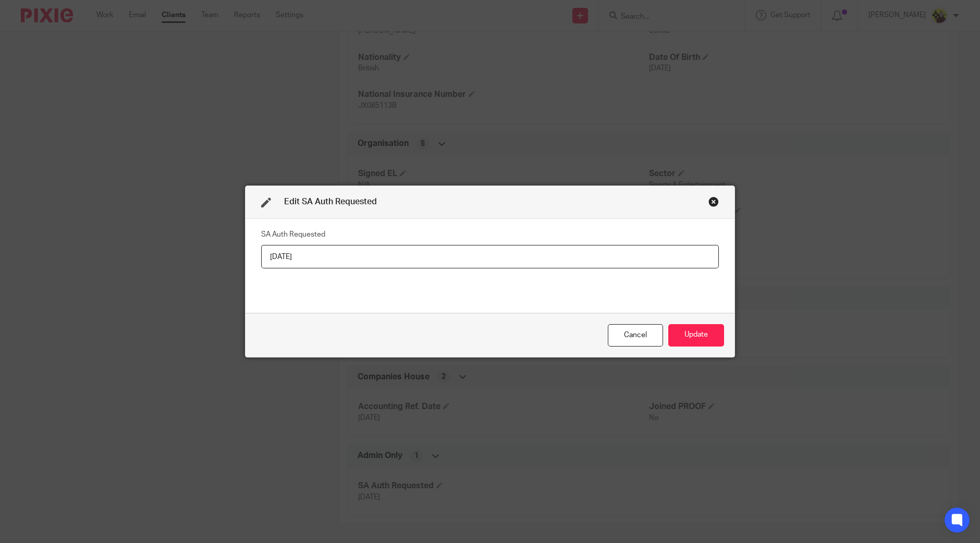
click at [460, 250] on input "16-10-2024" at bounding box center [490, 256] width 458 height 23
type input "[DATE]"
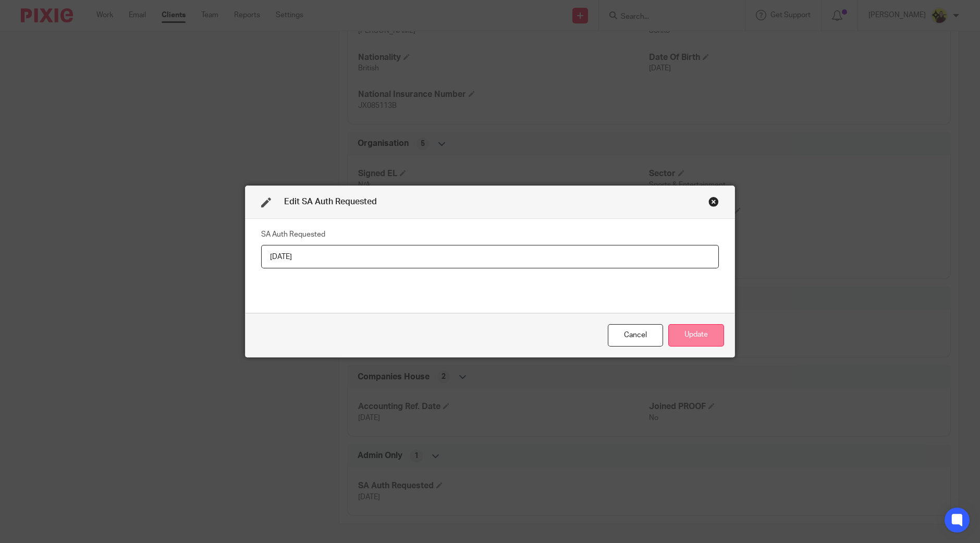
click at [681, 324] on button "Update" at bounding box center [696, 335] width 56 height 22
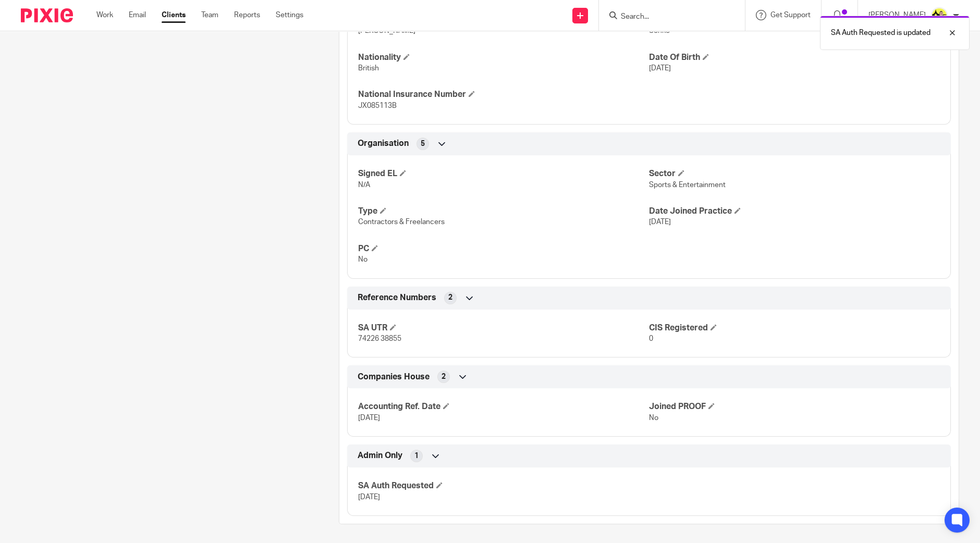
drag, startPoint x: 674, startPoint y: 24, endPoint x: 784, endPoint y: 28, distance: 110.0
click at [784, 28] on div "SA Auth Requested is updated" at bounding box center [729, 30] width 479 height 40
click at [879, 28] on p "SA Auth Requested is updated" at bounding box center [881, 33] width 100 height 10
click at [671, 14] on div "SA Auth Requested is updated" at bounding box center [729, 30] width 479 height 40
click at [656, 17] on input "Search" at bounding box center [667, 17] width 94 height 9
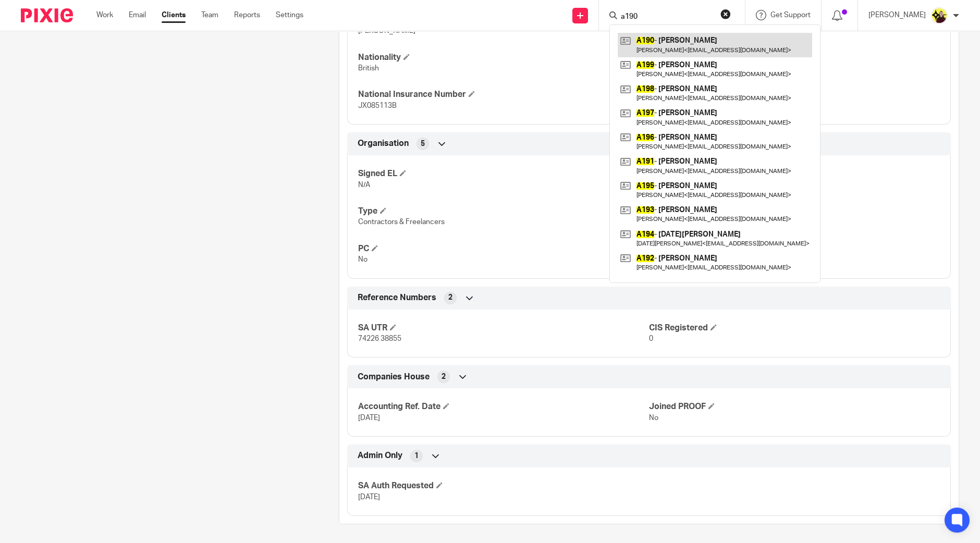
type input "a190"
click at [732, 38] on link at bounding box center [715, 45] width 194 height 24
click at [362, 507] on div "SA Auth Requested 15-08-2025" at bounding box center [648, 488] width 603 height 56
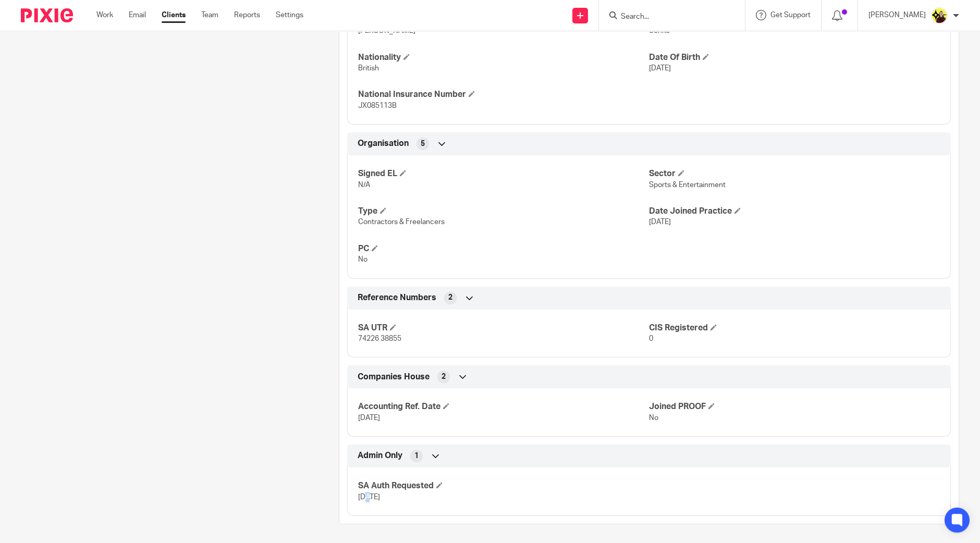
click at [362, 507] on div "SA Auth Requested 15-08-2025" at bounding box center [648, 488] width 603 height 56
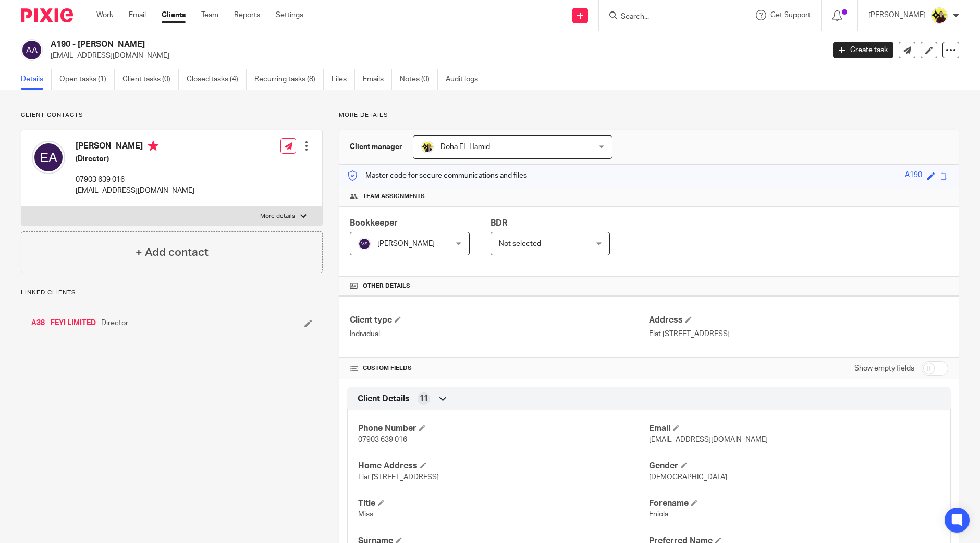
scroll to position [473, 0]
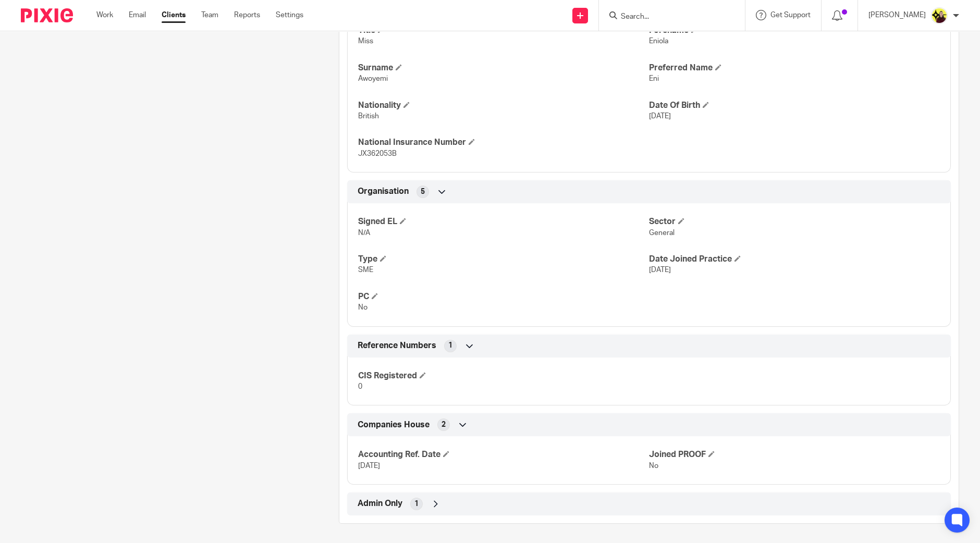
click at [452, 501] on div "Admin Only 1" at bounding box center [649, 504] width 588 height 18
click at [430, 533] on h4 "SA Auth Requested" at bounding box center [503, 533] width 291 height 11
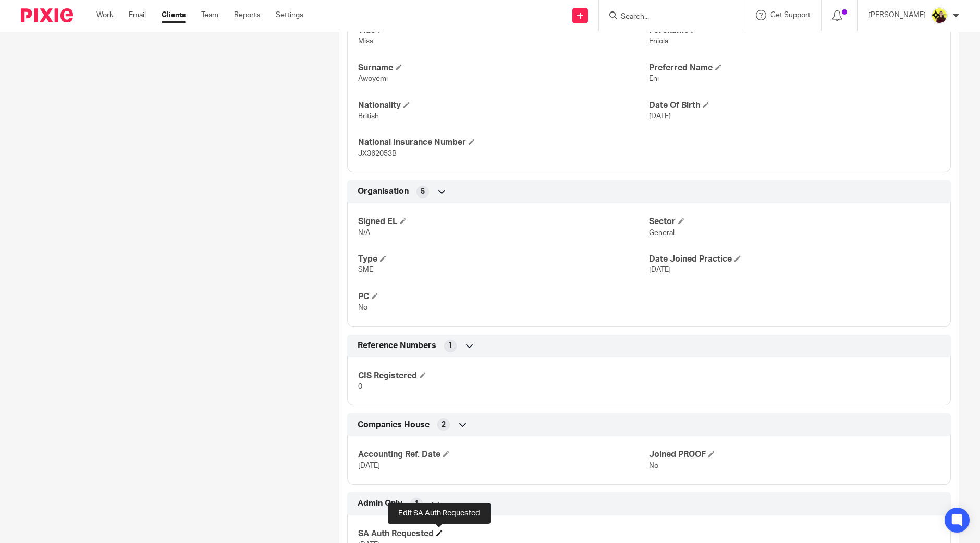
click at [438, 530] on span at bounding box center [439, 533] width 6 height 6
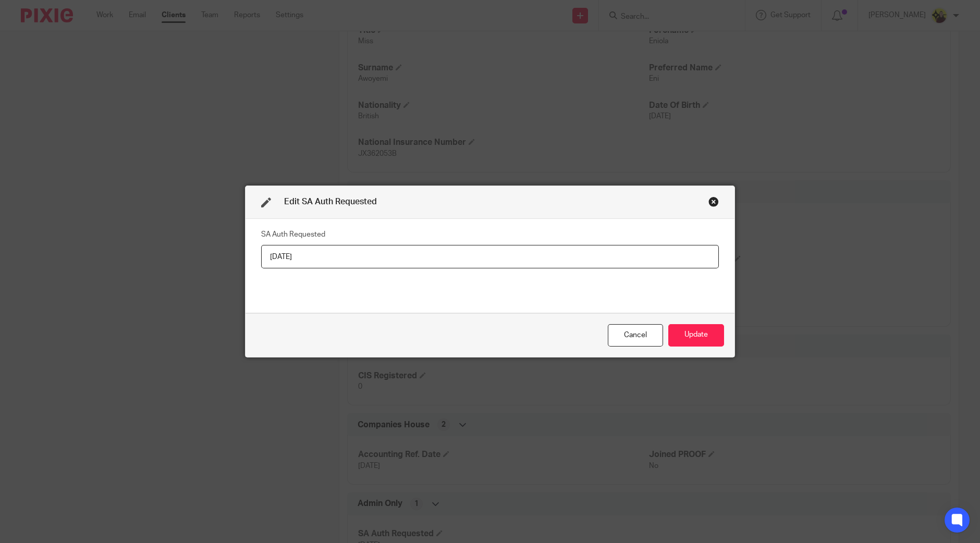
click at [418, 252] on input "27-09-2024" at bounding box center [490, 256] width 458 height 23
type input "74226 38855"
click at [676, 331] on button "Update" at bounding box center [696, 335] width 56 height 22
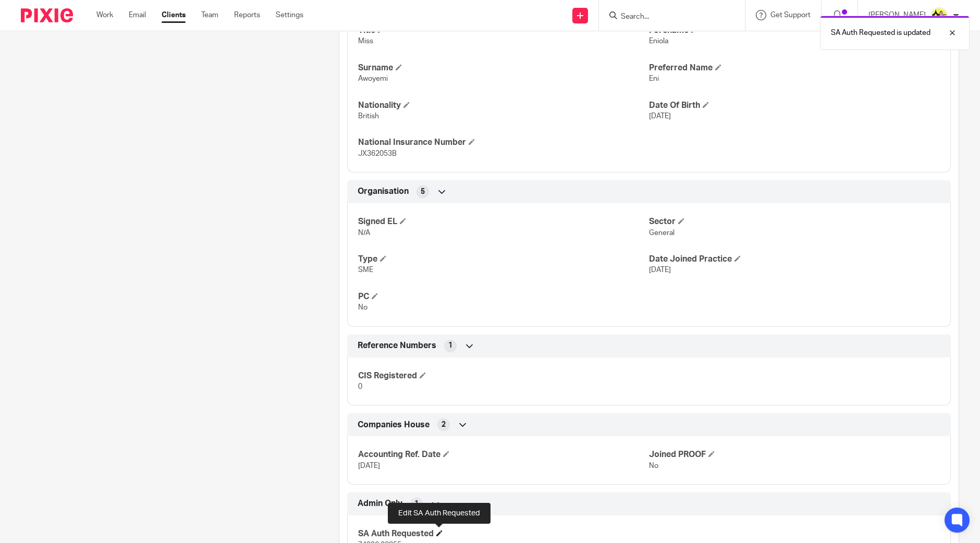
click at [437, 530] on span at bounding box center [439, 533] width 6 height 6
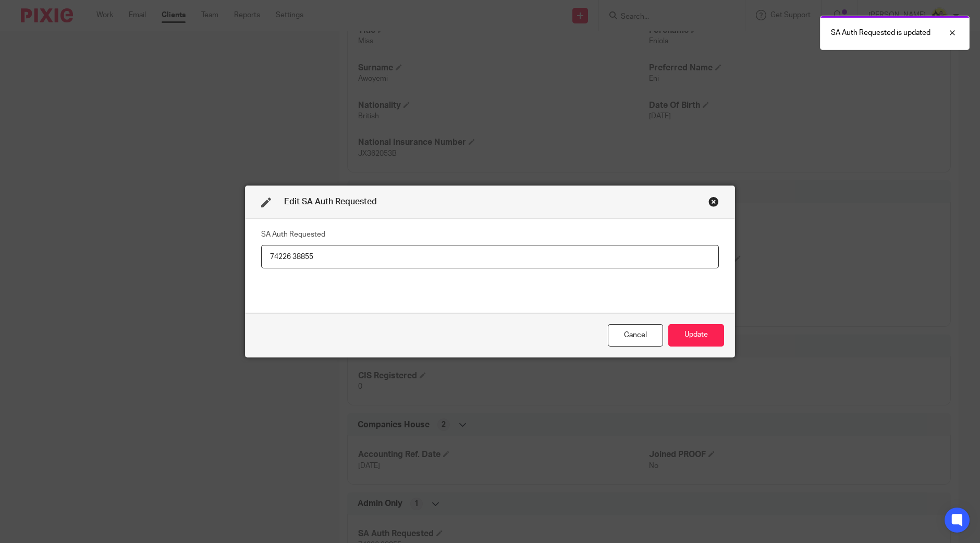
click at [427, 255] on input "74226 38855" at bounding box center [490, 256] width 458 height 23
click at [427, 255] on input "15-09-2025" at bounding box center [490, 256] width 458 height 23
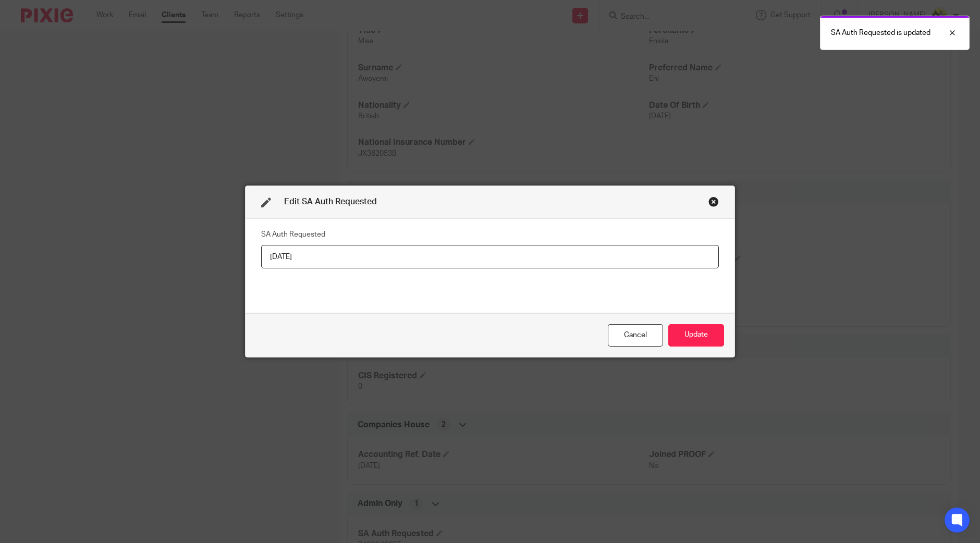
click at [427, 255] on input "15-09-2025" at bounding box center [490, 256] width 458 height 23
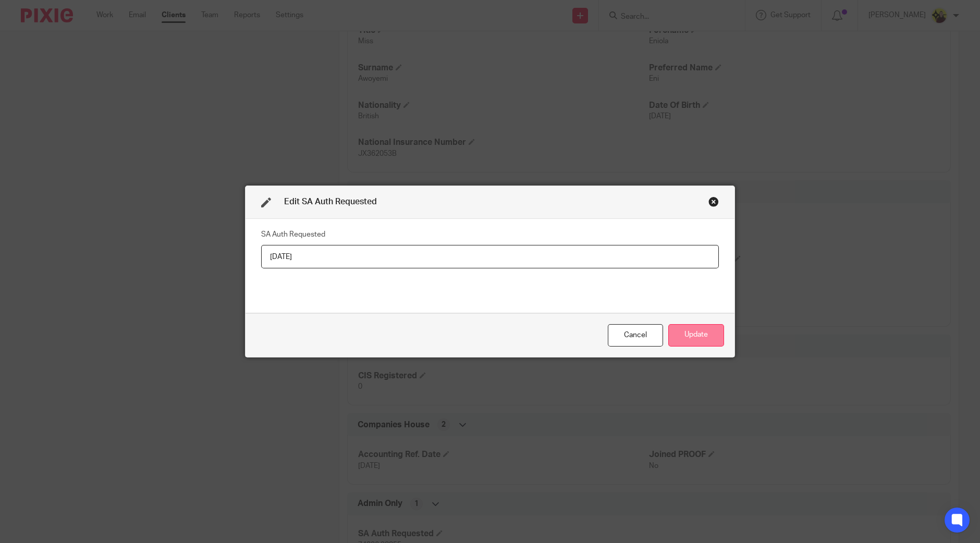
type input "15-08-2025"
click at [713, 337] on button "Update" at bounding box center [696, 335] width 56 height 22
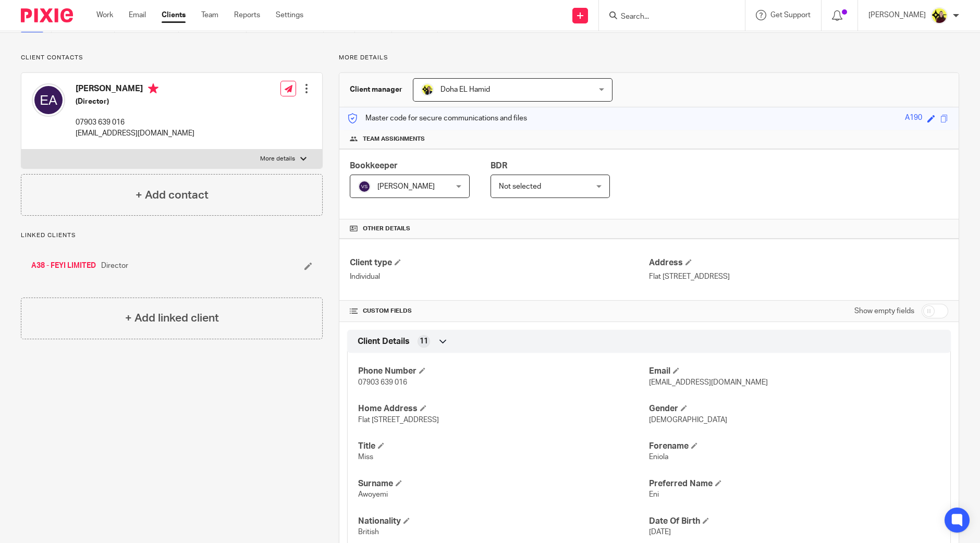
scroll to position [0, 0]
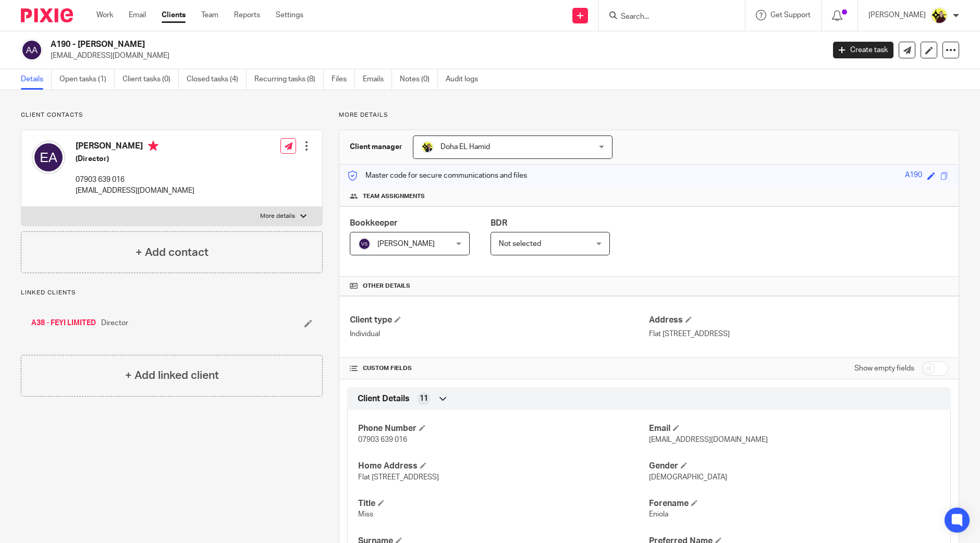
click at [151, 217] on label "More details" at bounding box center [171, 216] width 301 height 19
click at [21, 207] on input "More details" at bounding box center [21, 206] width 1 height 1
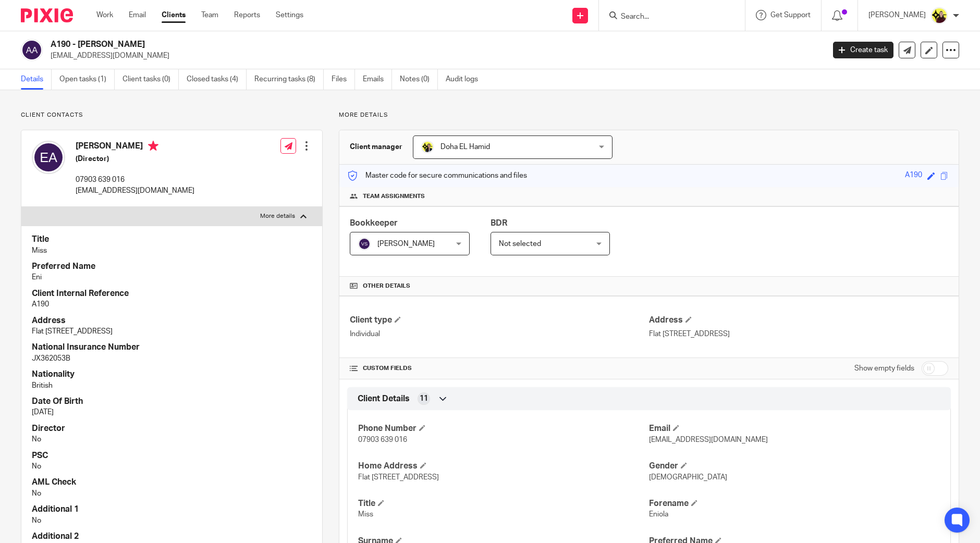
click at [140, 219] on label "More details" at bounding box center [171, 216] width 301 height 19
click at [21, 207] on input "More details" at bounding box center [21, 206] width 1 height 1
checkbox input "false"
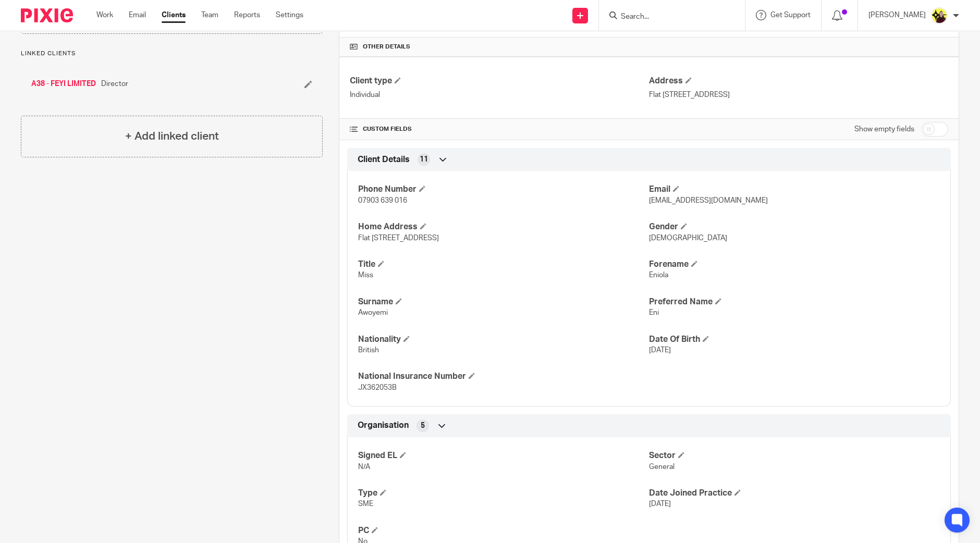
scroll to position [260, 0]
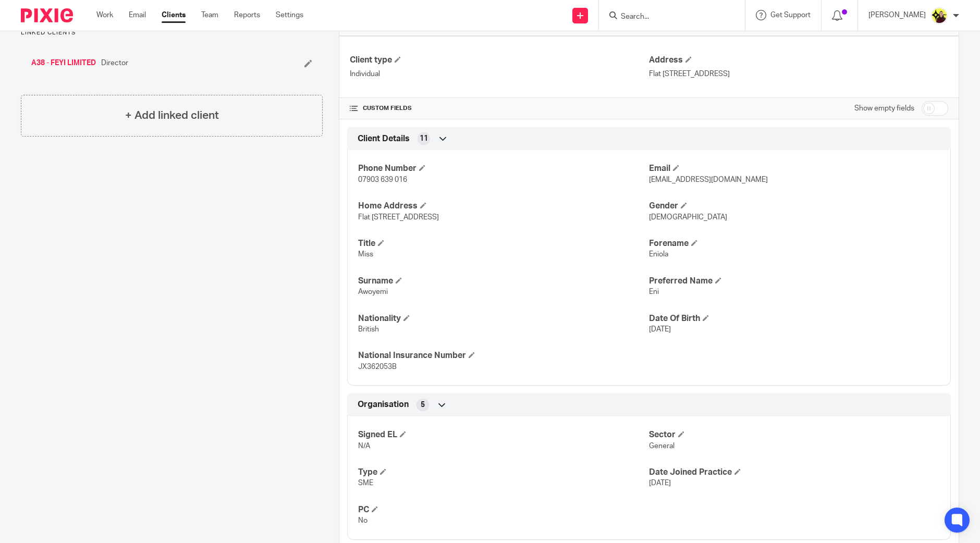
click at [927, 104] on input "checkbox" at bounding box center [934, 108] width 27 height 15
checkbox input "true"
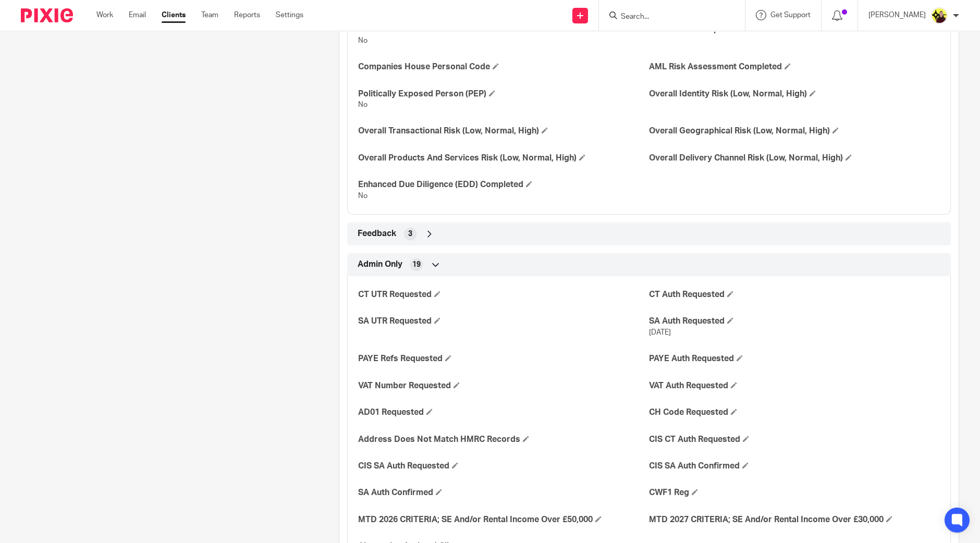
scroll to position [1452, 0]
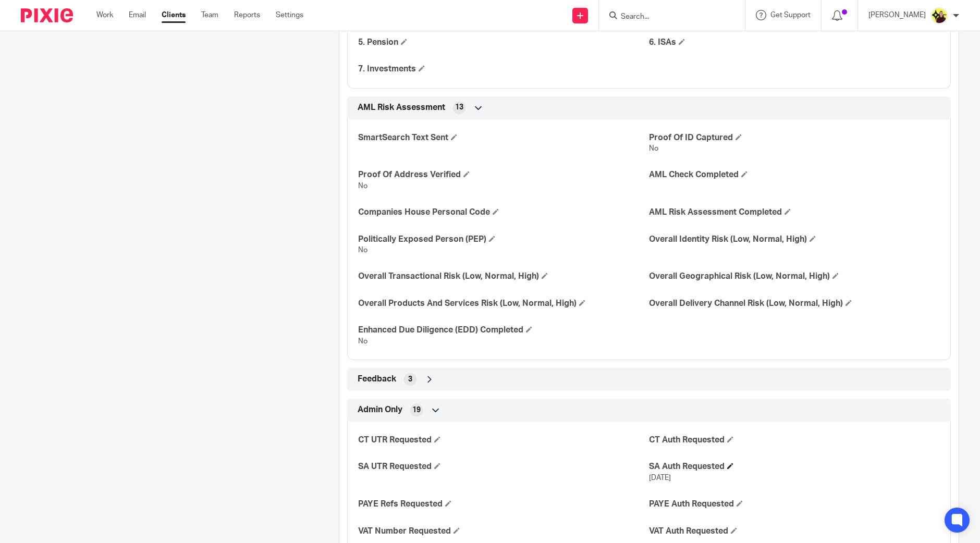
click at [730, 464] on h4 "SA Auth Requested" at bounding box center [794, 466] width 291 height 11
click at [727, 463] on span at bounding box center [730, 466] width 6 height 6
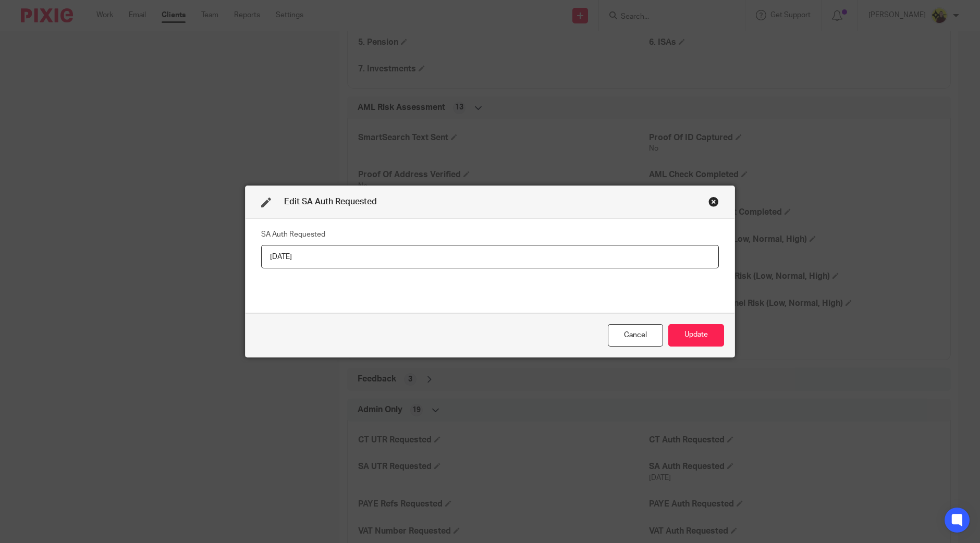
click at [571, 261] on input "15-08-2025" at bounding box center [490, 256] width 458 height 23
click at [685, 332] on button "Update" at bounding box center [696, 335] width 56 height 22
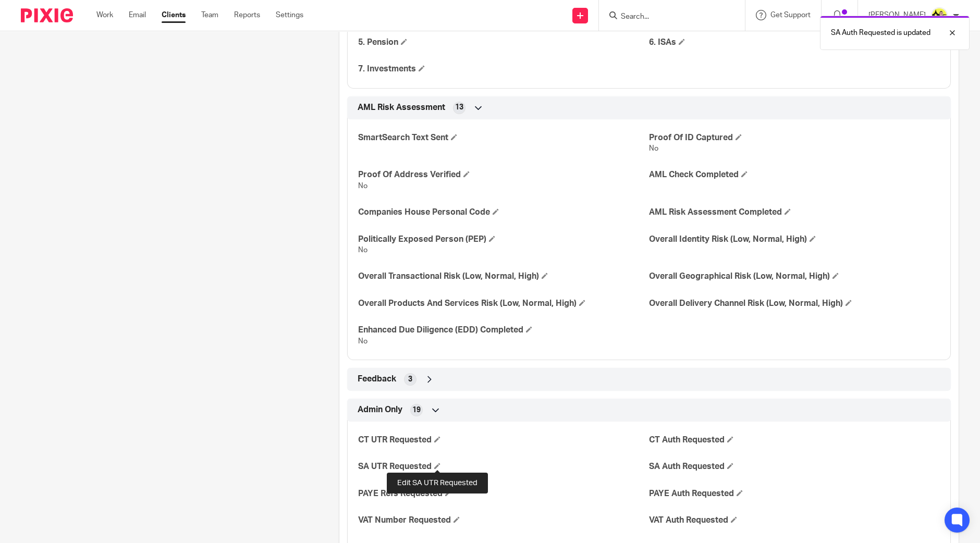
click at [436, 467] on span at bounding box center [437, 466] width 6 height 6
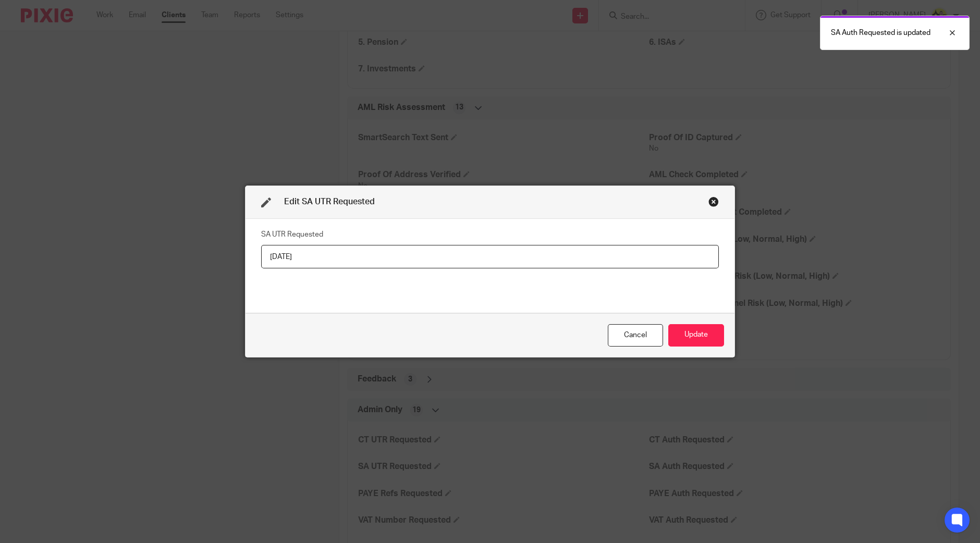
drag, startPoint x: 285, startPoint y: 253, endPoint x: 322, endPoint y: 285, distance: 48.4
click at [285, 254] on input "15-08-2025" at bounding box center [490, 256] width 458 height 23
type input "15-05-2025"
click at [680, 335] on button "Update" at bounding box center [696, 335] width 56 height 22
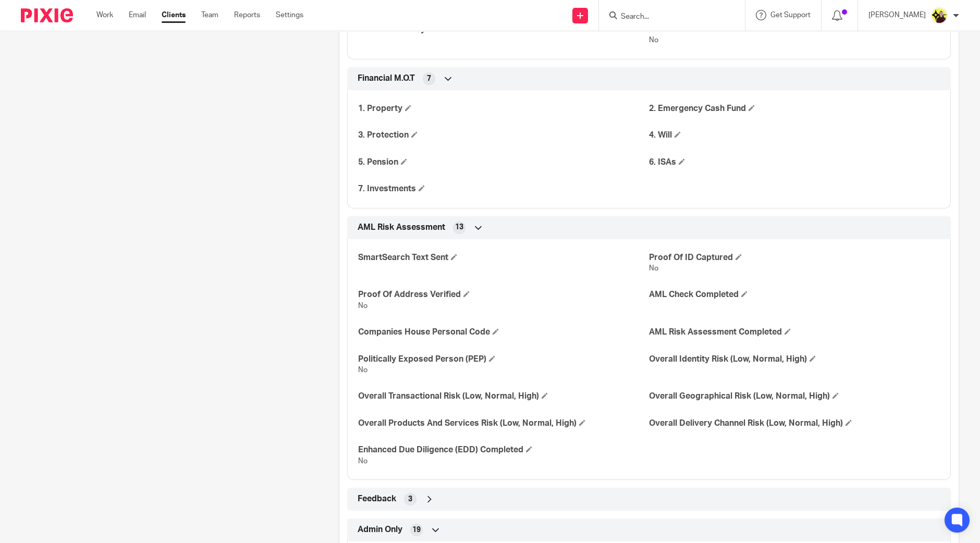
scroll to position [1445, 0]
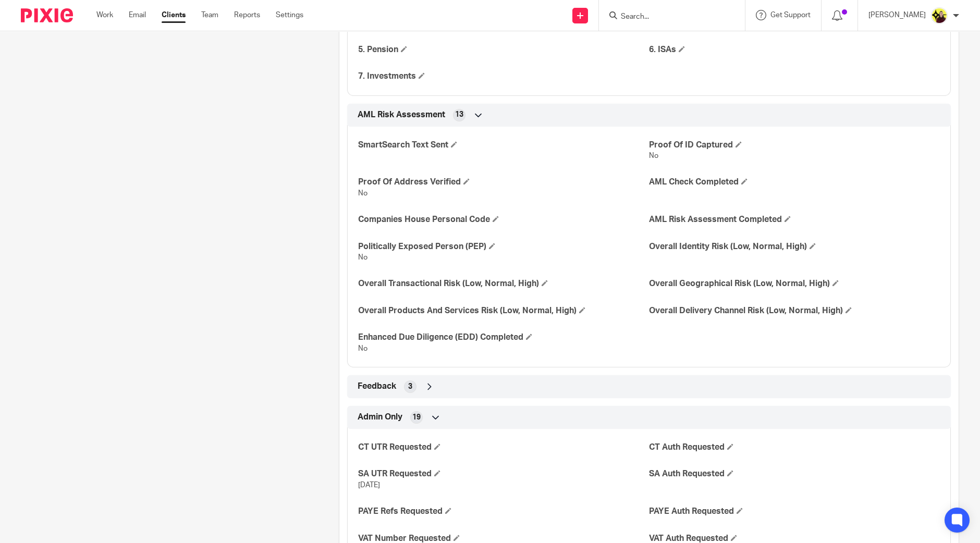
click at [682, 17] on input "Search" at bounding box center [667, 17] width 94 height 9
paste input "TSAFTARIDOU"
type input "TSAFTARIDOU"
click at [671, 35] on link at bounding box center [720, 45] width 205 height 24
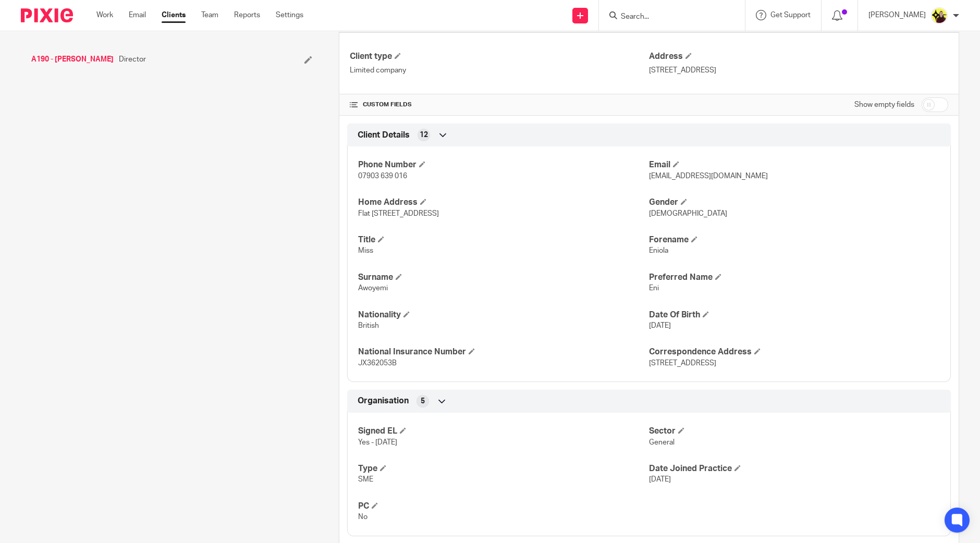
scroll to position [455, 0]
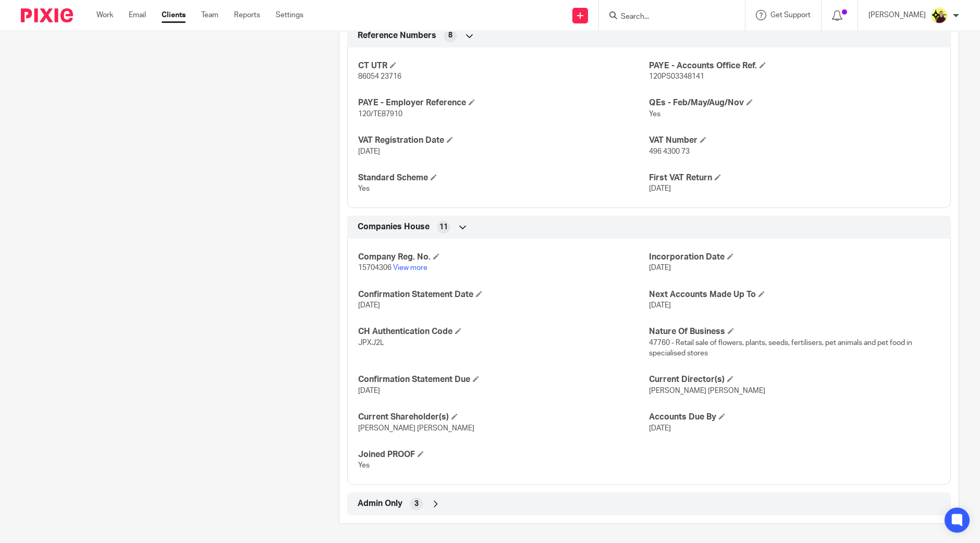
drag, startPoint x: 507, startPoint y: 496, endPoint x: 500, endPoint y: 435, distance: 61.3
click at [507, 496] on div "Admin Only 3" at bounding box center [649, 504] width 588 height 18
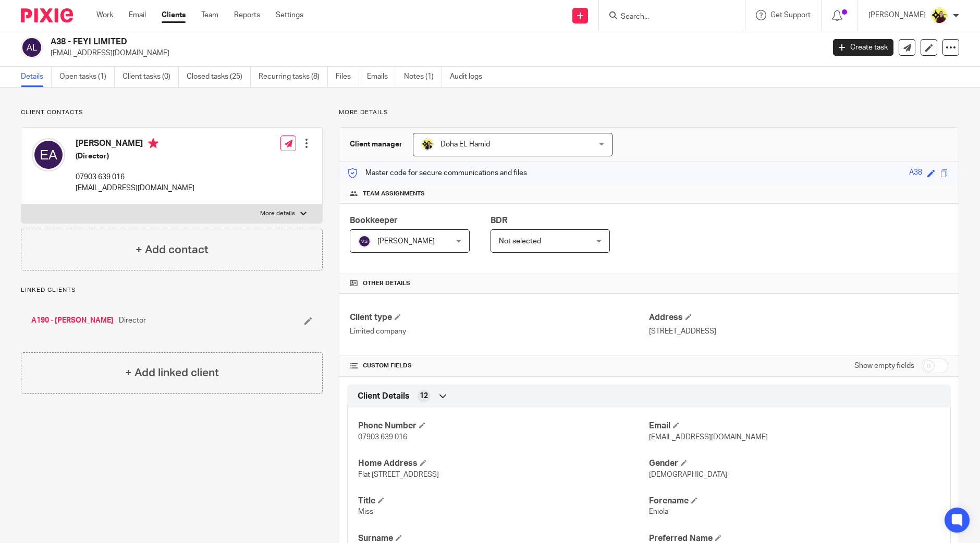
scroll to position [0, 0]
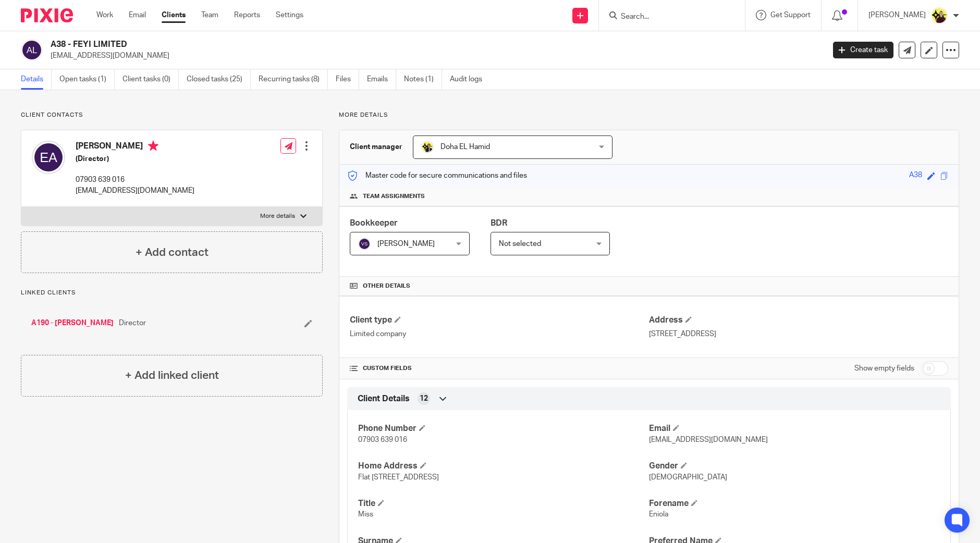
click at [672, 17] on input "Search" at bounding box center [667, 17] width 94 height 9
type input "a73"
click at [679, 42] on link at bounding box center [706, 45] width 176 height 24
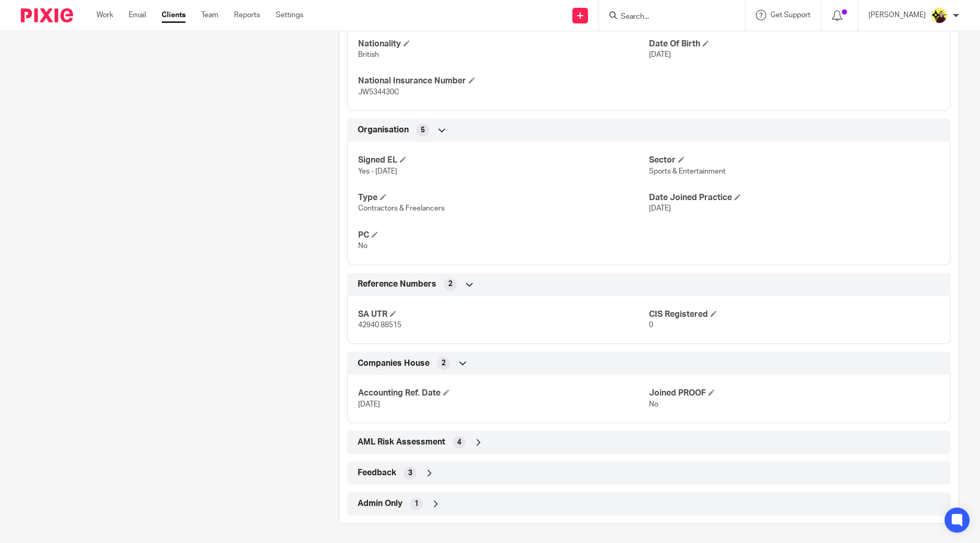
click at [462, 500] on div "Admin Only 1" at bounding box center [649, 504] width 588 height 18
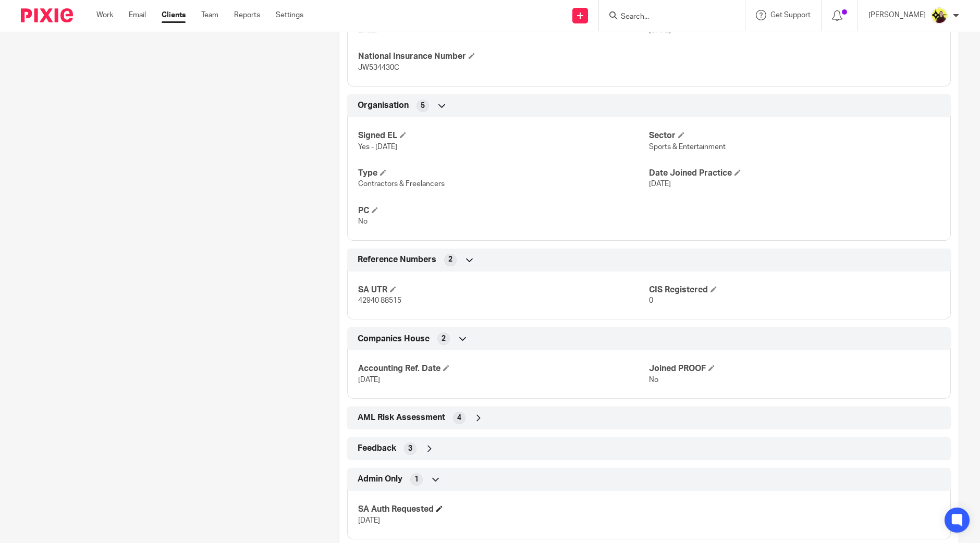
scroll to position [583, 0]
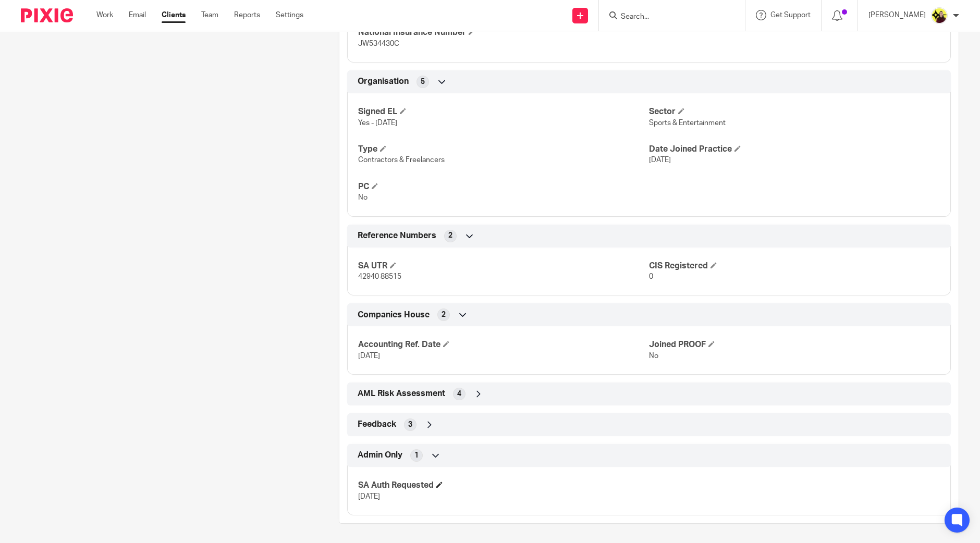
click at [437, 487] on h4 "SA Auth Requested" at bounding box center [503, 485] width 291 height 11
click at [437, 484] on span at bounding box center [439, 485] width 6 height 6
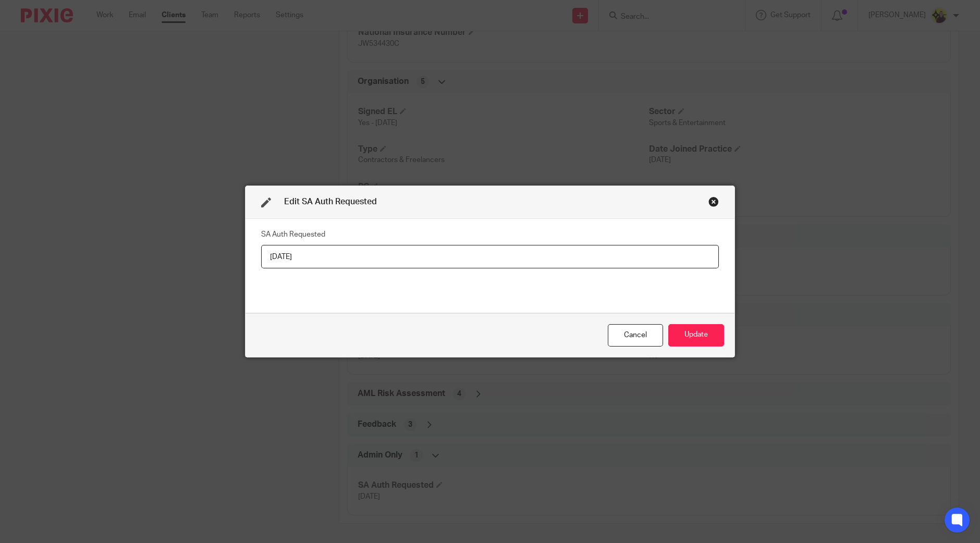
click at [384, 260] on input "[DATE]" at bounding box center [490, 256] width 458 height 23
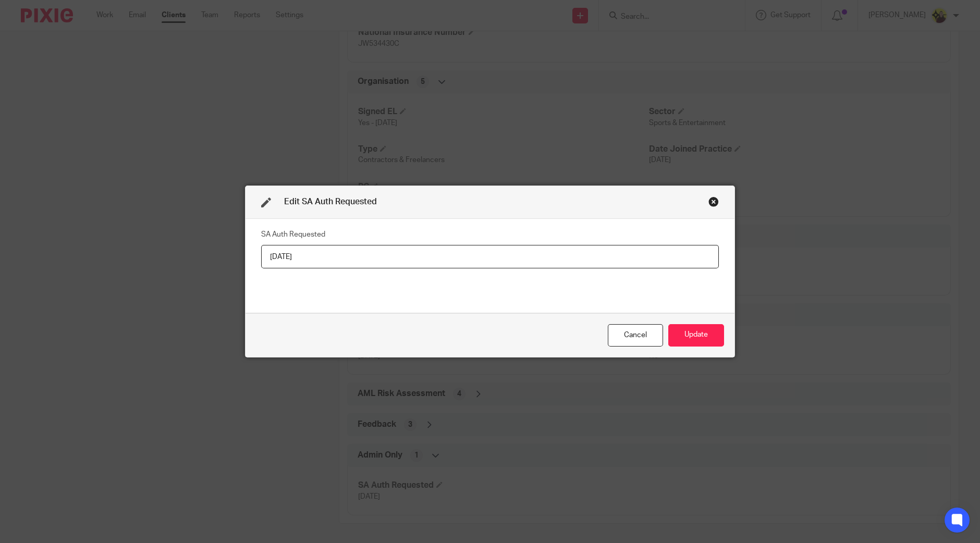
click at [283, 260] on input "[DATE]" at bounding box center [490, 256] width 458 height 23
click at [287, 266] on input "[DATE]" at bounding box center [490, 256] width 458 height 23
type input "[DATE]"
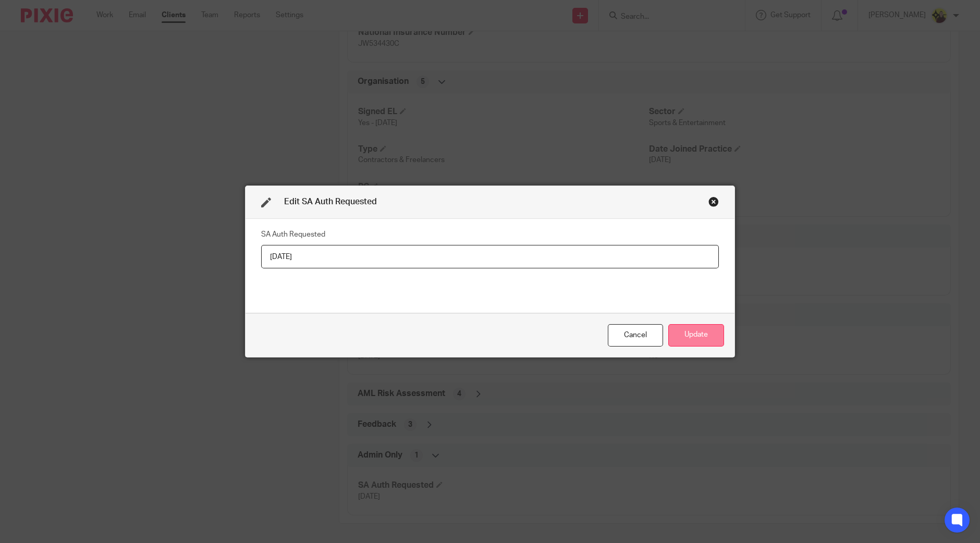
click at [698, 339] on button "Update" at bounding box center [696, 335] width 56 height 22
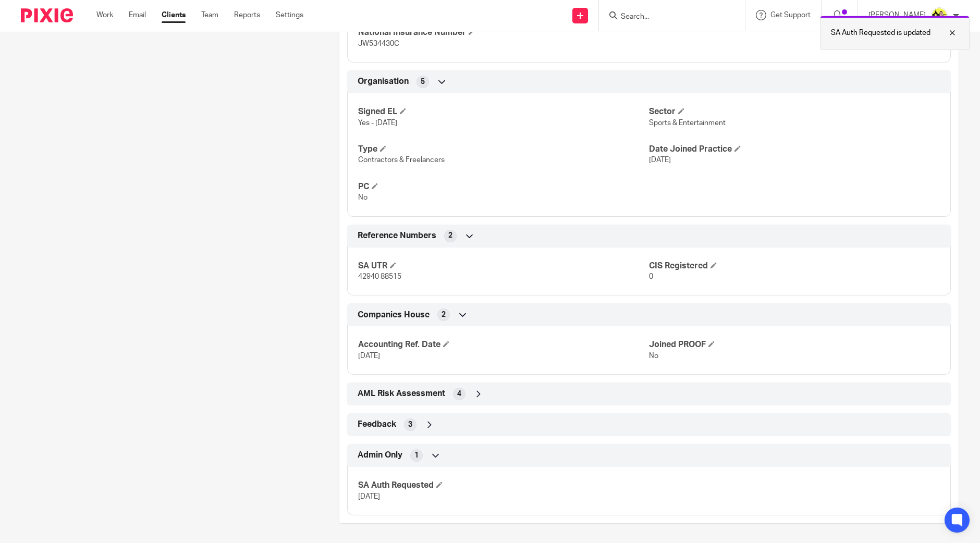
click at [866, 47] on div "SA Auth Requested is updated" at bounding box center [895, 33] width 150 height 34
click at [671, 17] on input "Search" at bounding box center [667, 17] width 94 height 9
click at [664, 19] on input "Search" at bounding box center [667, 17] width 94 height 9
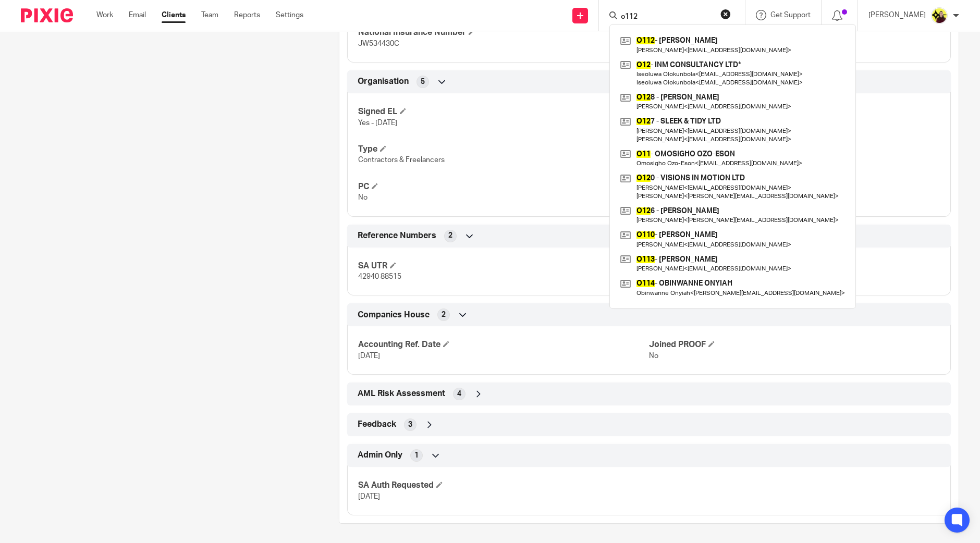
click at [655, 19] on input "o112" at bounding box center [667, 17] width 94 height 9
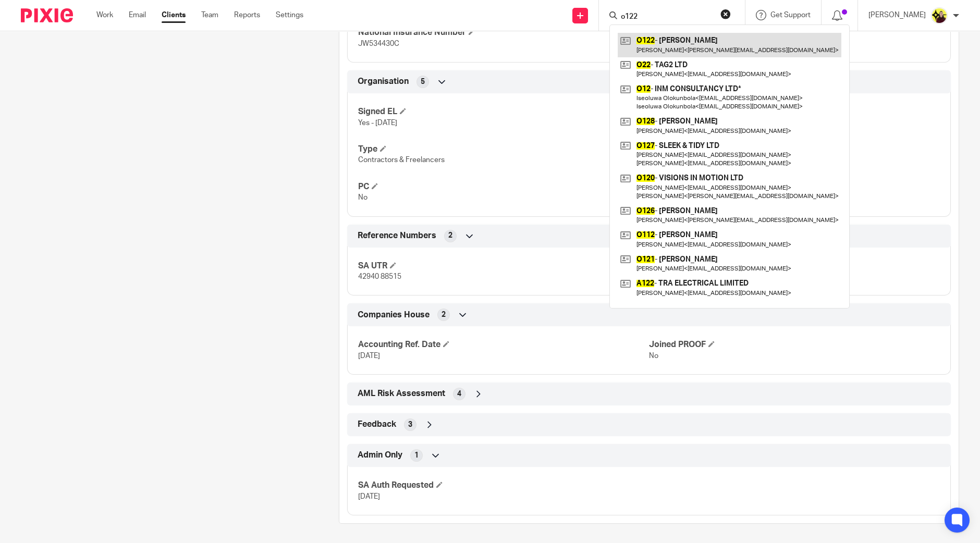
type input "o122"
click at [672, 33] on link at bounding box center [730, 45] width 224 height 24
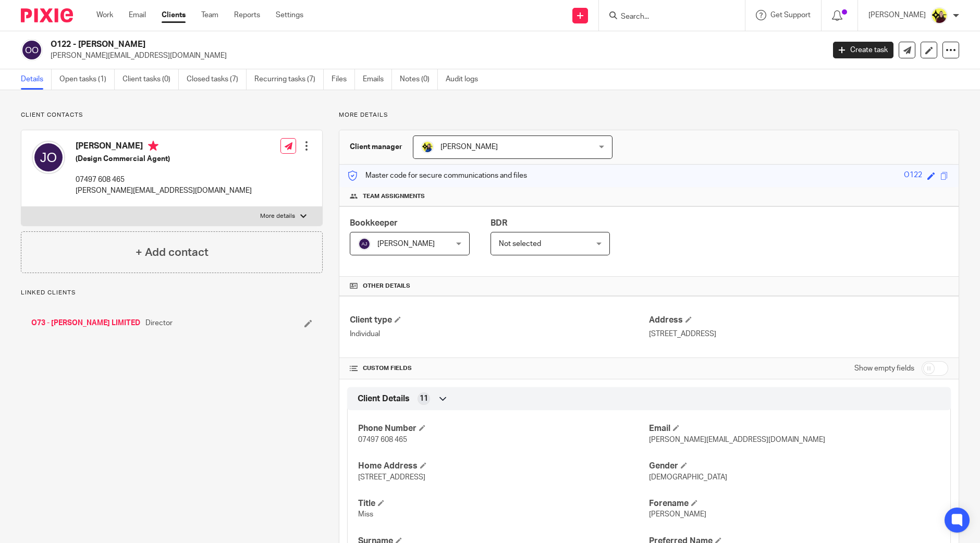
scroll to position [473, 0]
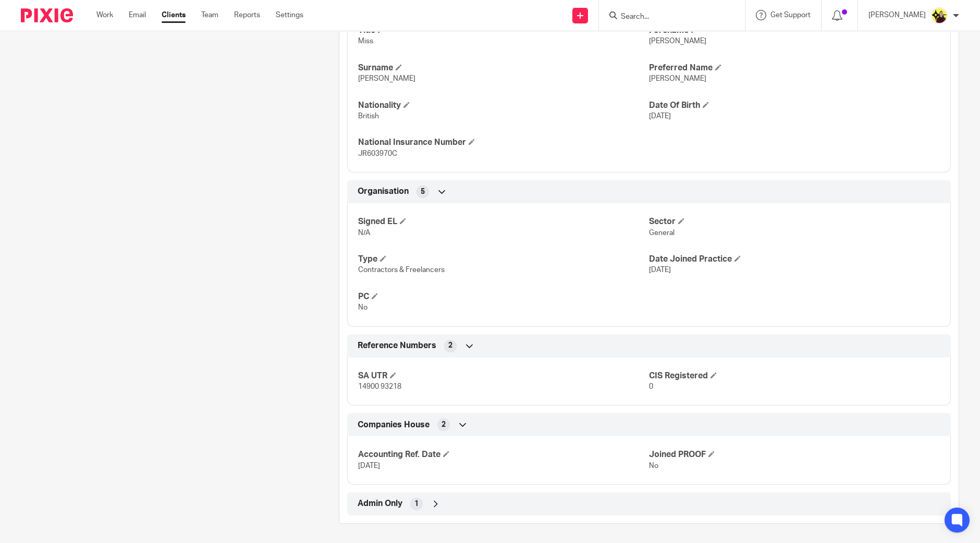
click at [440, 499] on div "Admin Only 1" at bounding box center [649, 504] width 588 height 18
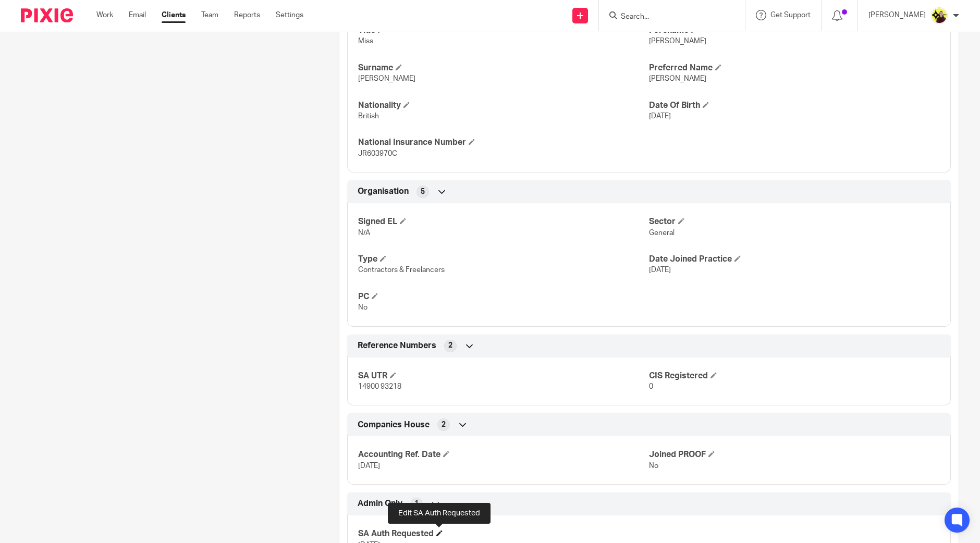
click at [439, 530] on span at bounding box center [439, 533] width 6 height 6
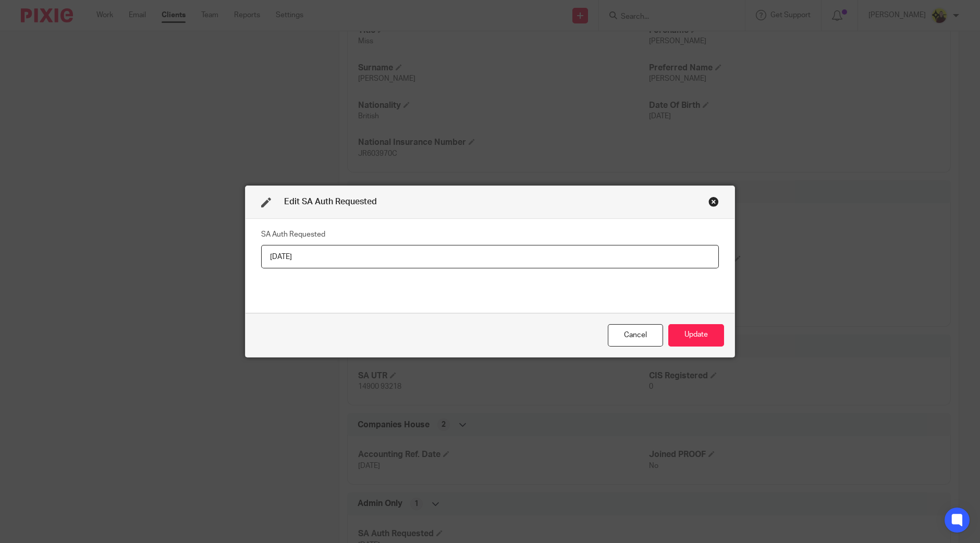
click at [422, 251] on input "[DATE]" at bounding box center [490, 256] width 458 height 23
type input "[DATE]"
click at [687, 342] on button "Update" at bounding box center [696, 335] width 56 height 22
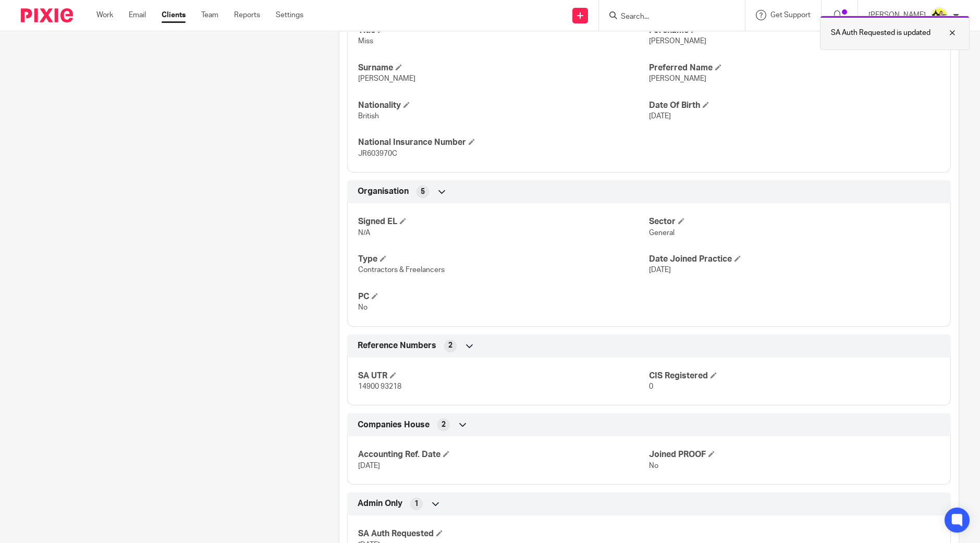
click at [902, 41] on div "SA Auth Requested is updated" at bounding box center [895, 33] width 150 height 34
click at [649, 9] on form at bounding box center [675, 15] width 111 height 13
click at [652, 15] on input "Search" at bounding box center [667, 17] width 94 height 9
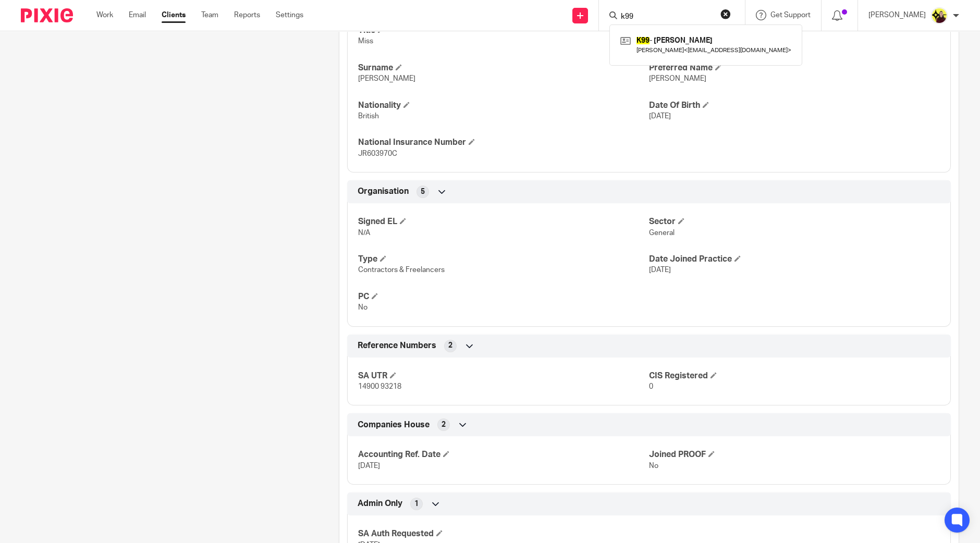
click at [652, 18] on input "k99" at bounding box center [667, 17] width 94 height 9
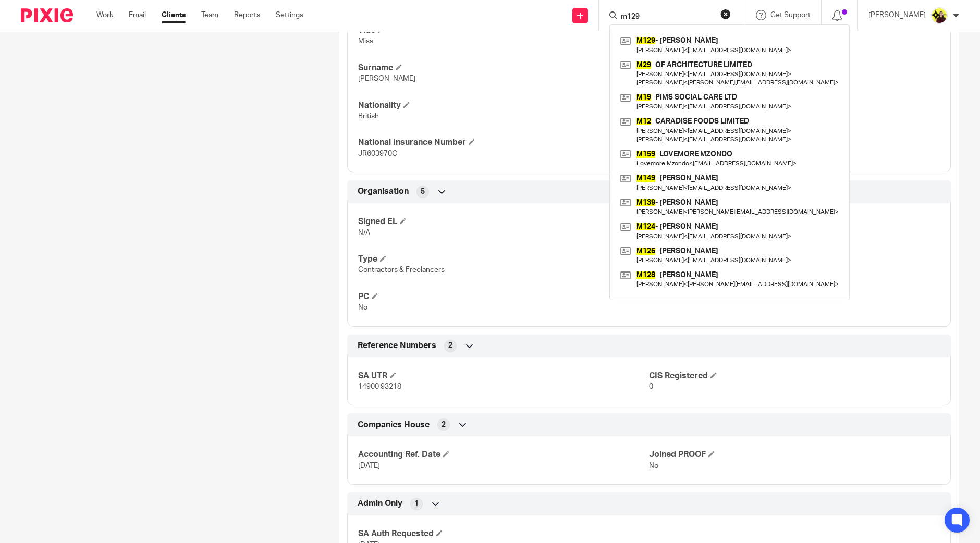
click at [660, 19] on input "m129" at bounding box center [667, 17] width 94 height 9
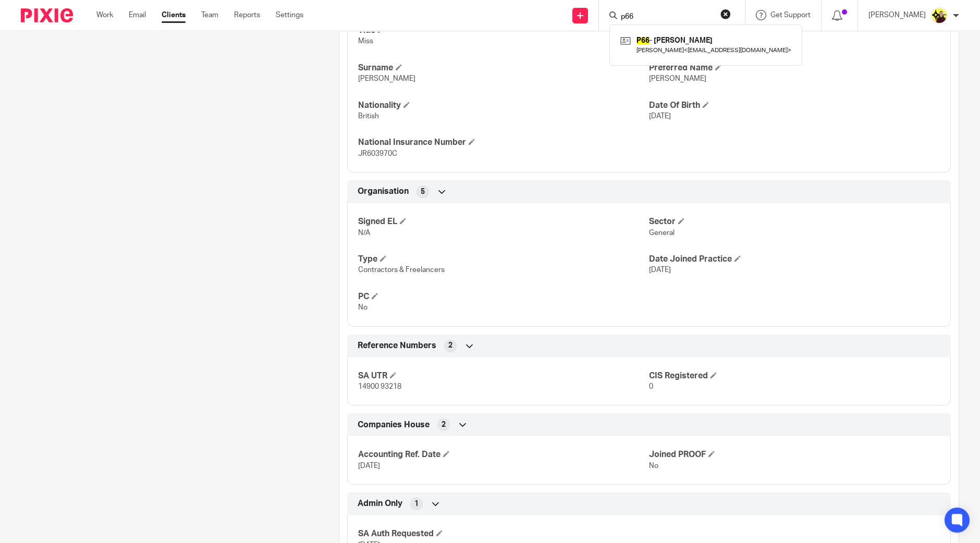
click at [653, 21] on input "p66" at bounding box center [667, 17] width 94 height 9
click at [648, 16] on input "t55" at bounding box center [667, 17] width 94 height 9
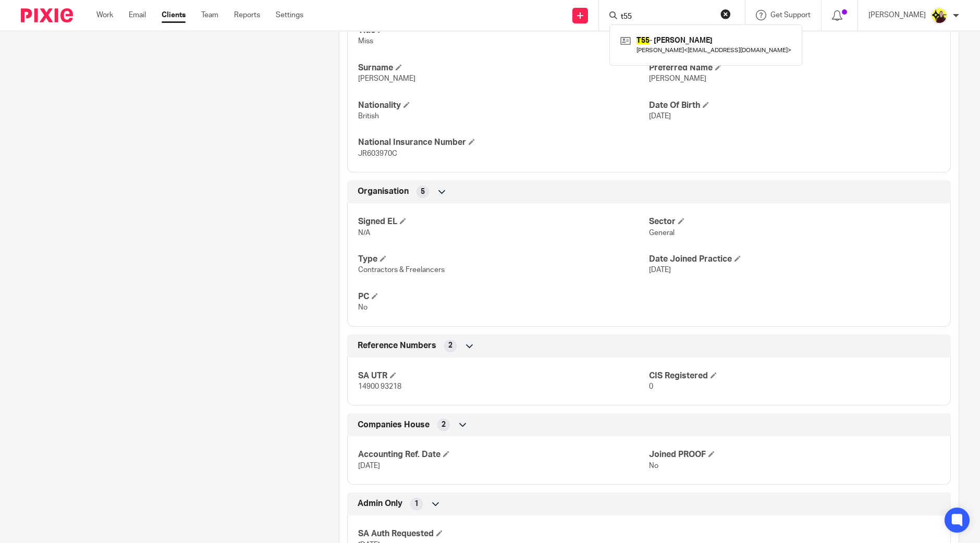
click at [648, 16] on input "t55" at bounding box center [667, 17] width 94 height 9
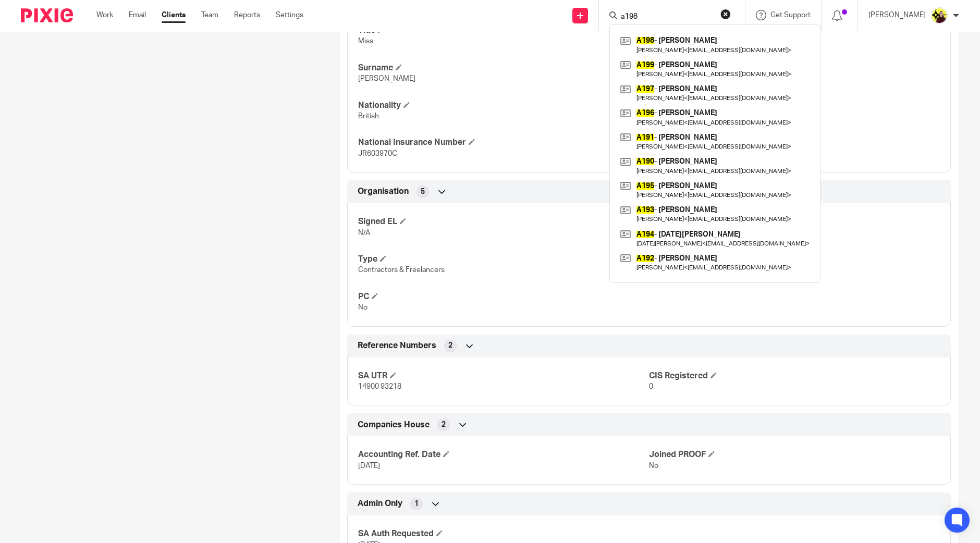
click at [649, 16] on input "a198" at bounding box center [667, 17] width 94 height 9
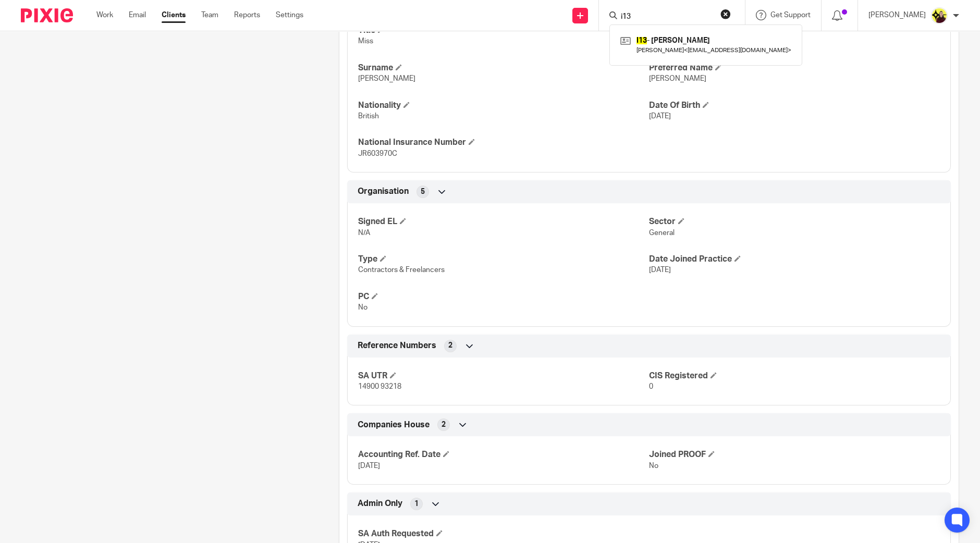
click at [647, 18] on input "i13" at bounding box center [667, 17] width 94 height 9
click at [648, 16] on input "t31" at bounding box center [667, 17] width 94 height 9
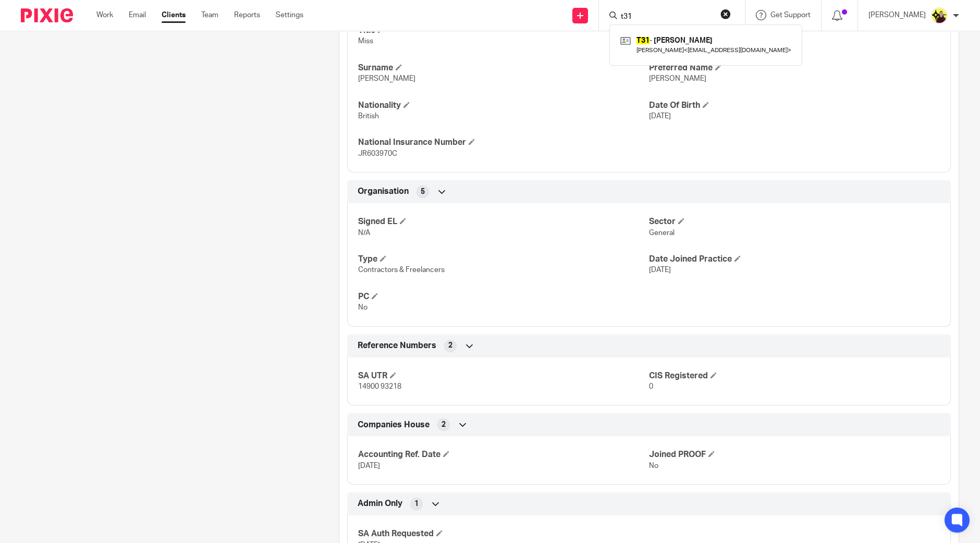
click at [648, 16] on input "t31" at bounding box center [667, 17] width 94 height 9
drag, startPoint x: 654, startPoint y: 32, endPoint x: 656, endPoint y: 39, distance: 7.1
click at [651, 19] on input "n28" at bounding box center [667, 17] width 94 height 9
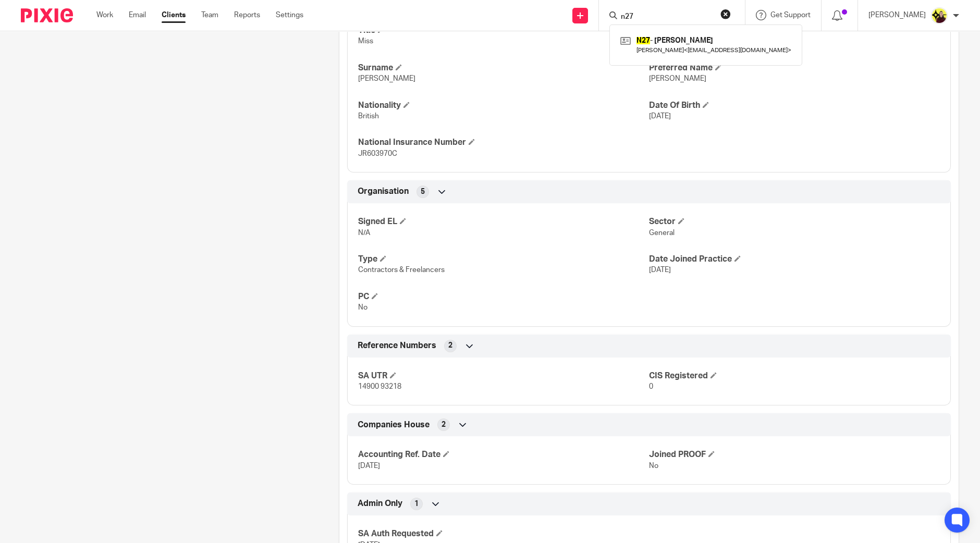
click at [647, 16] on input "n27" at bounding box center [667, 17] width 94 height 9
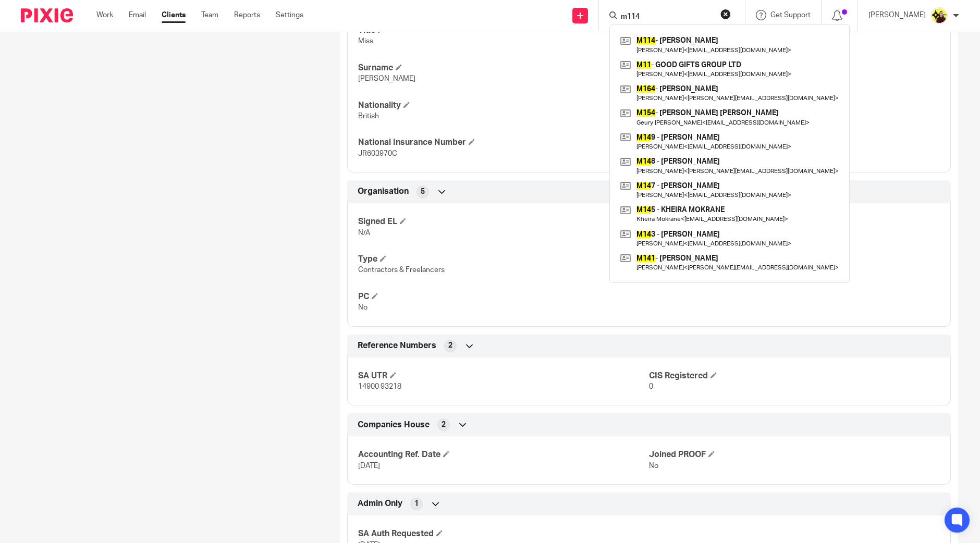
click at [649, 13] on input "m114" at bounding box center [667, 17] width 94 height 9
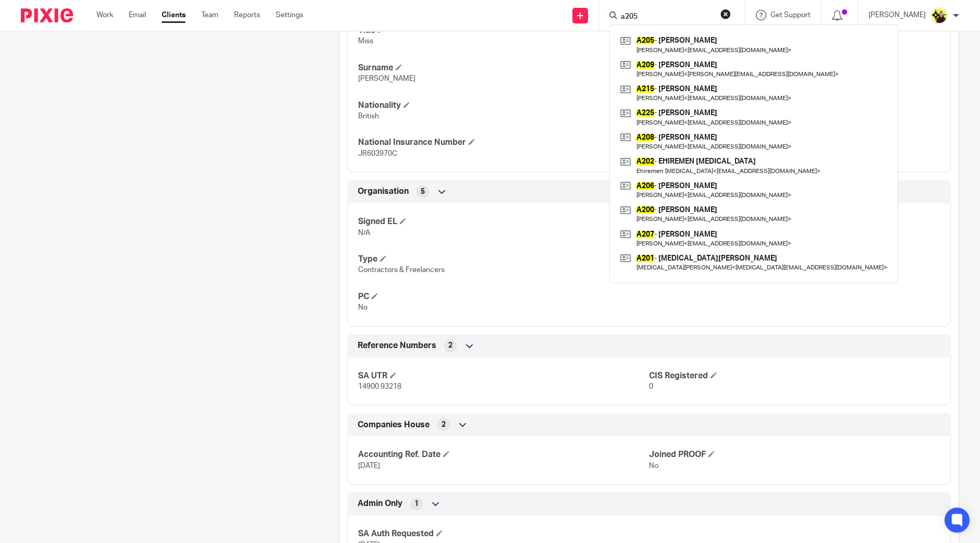
click at [667, 15] on input "a205" at bounding box center [667, 17] width 94 height 9
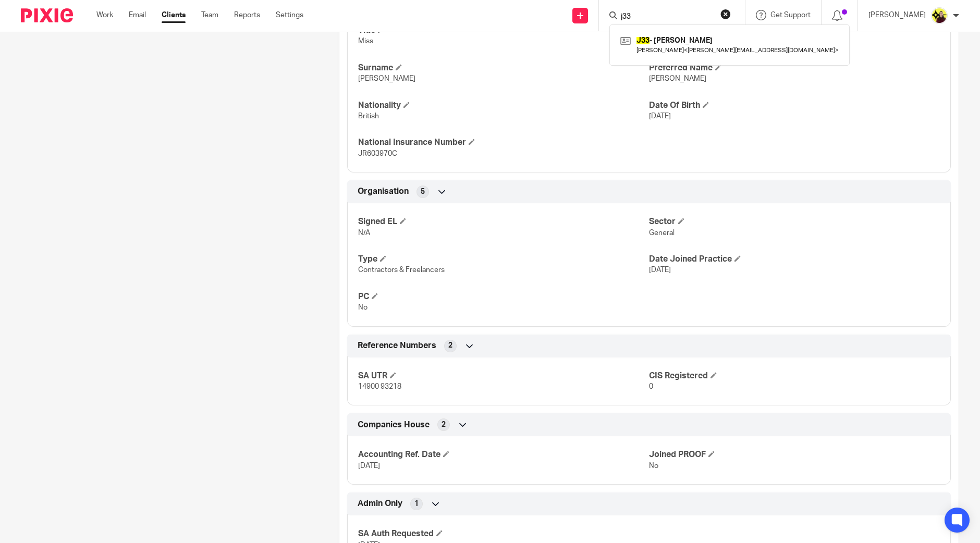
click at [650, 19] on input "j33" at bounding box center [667, 17] width 94 height 9
click at [656, 14] on input "b20" at bounding box center [667, 17] width 94 height 9
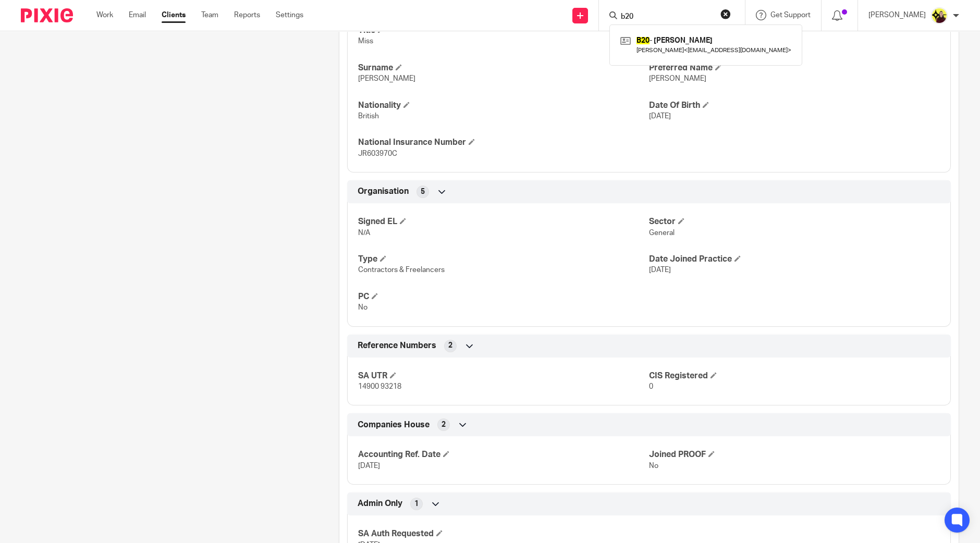
click at [656, 14] on input "b20" at bounding box center [667, 17] width 94 height 9
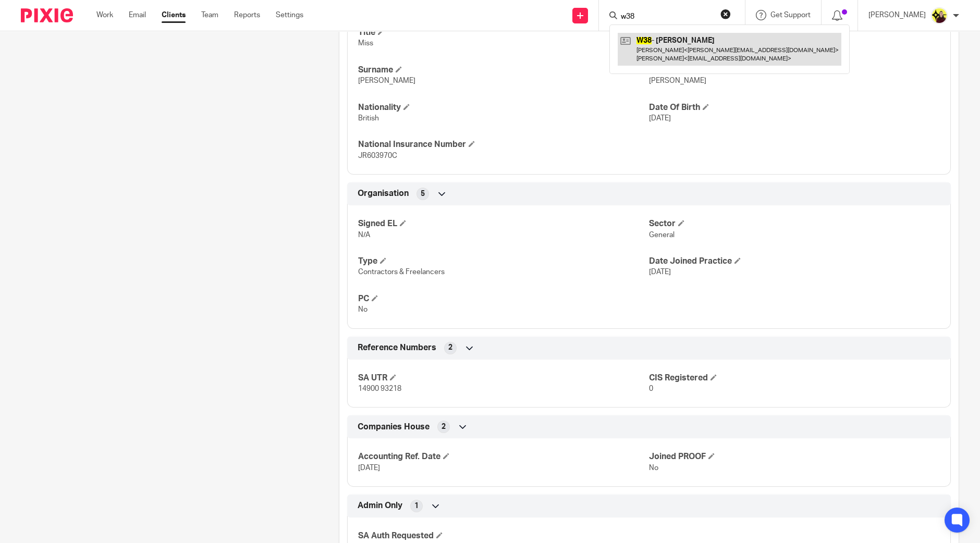
scroll to position [469, 0]
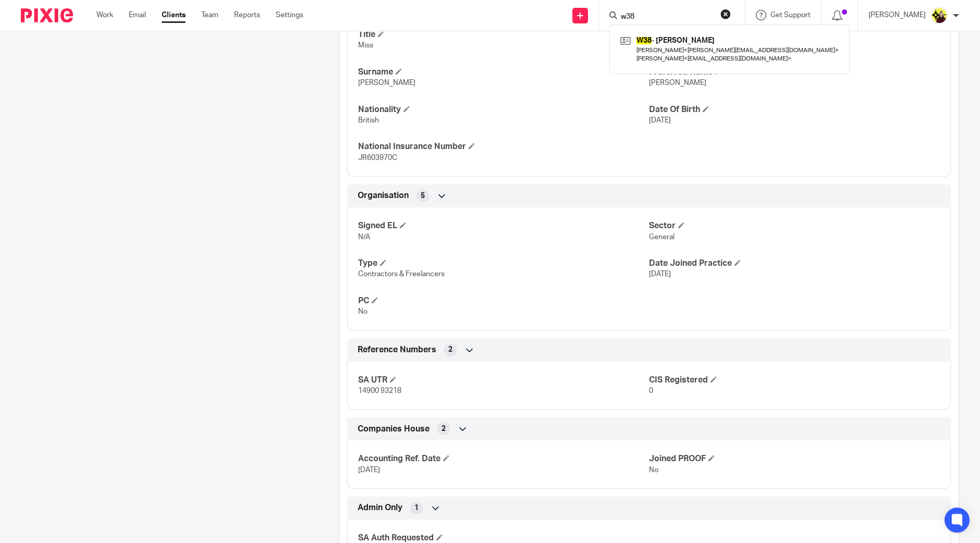
click at [652, 15] on input "w38" at bounding box center [667, 17] width 94 height 9
click at [665, 14] on input "h35" at bounding box center [667, 17] width 94 height 9
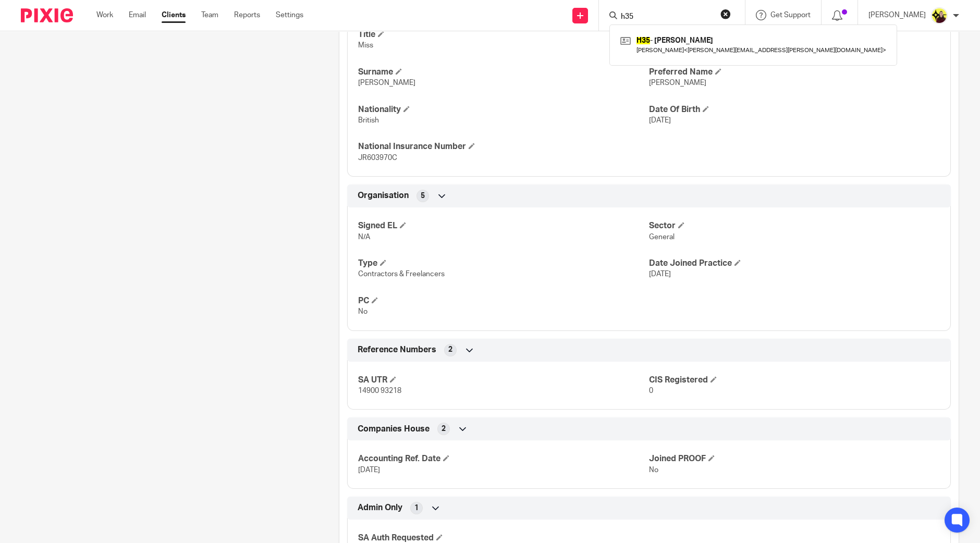
click at [665, 14] on input "h35" at bounding box center [667, 17] width 94 height 9
type input "n40"
drag, startPoint x: 675, startPoint y: 29, endPoint x: 672, endPoint y: 44, distance: 15.9
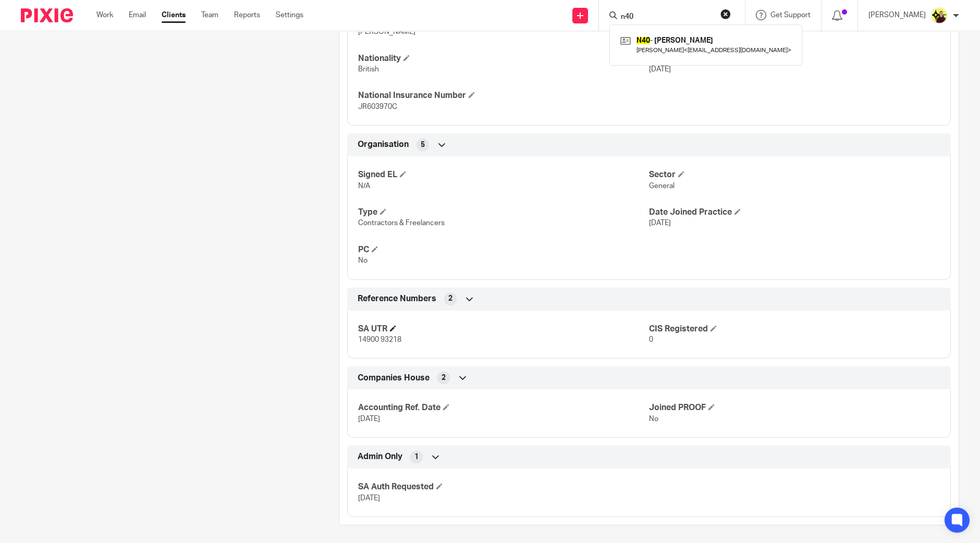
scroll to position [521, 0]
click at [367, 353] on div "SA UTR 14900 93218 CIS Registered 0" at bounding box center [648, 330] width 603 height 56
click at [367, 342] on p "14900 93218" at bounding box center [503, 339] width 291 height 10
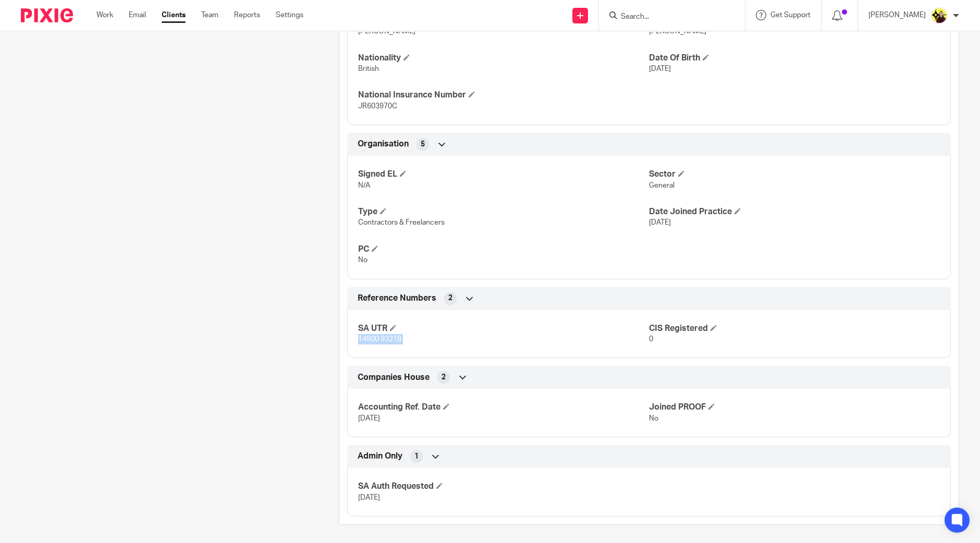
copy p "14900 93218"
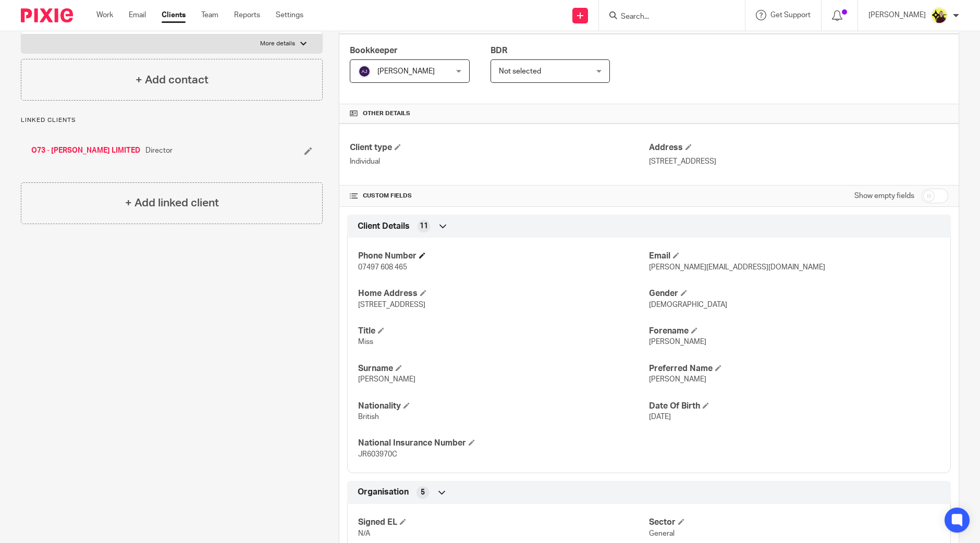
scroll to position [130, 0]
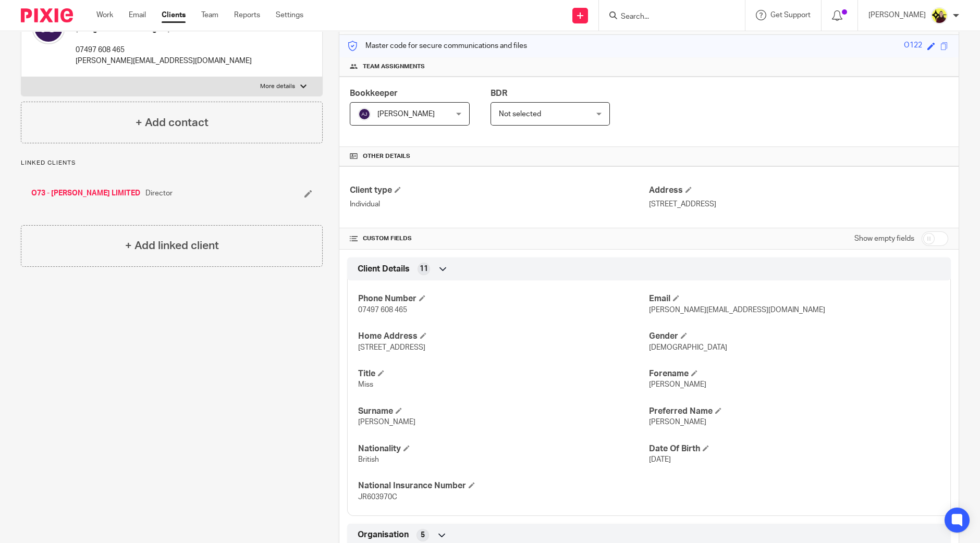
drag, startPoint x: 494, startPoint y: 342, endPoint x: 447, endPoint y: 345, distance: 47.0
click at [447, 345] on p "34 Woodlea Drive, Bromley, BR2 0UQ" at bounding box center [503, 347] width 291 height 10
copy span "BR2 0UQ"
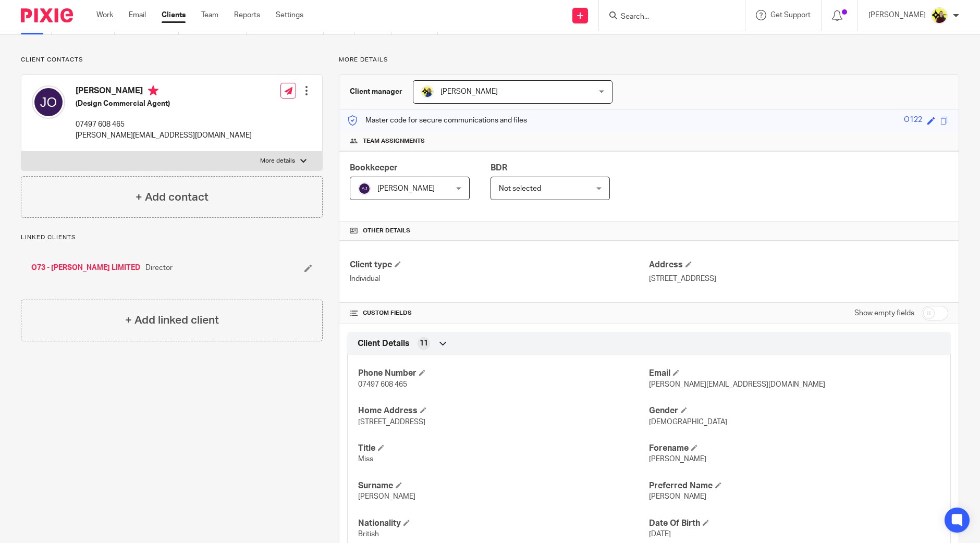
scroll to position [0, 0]
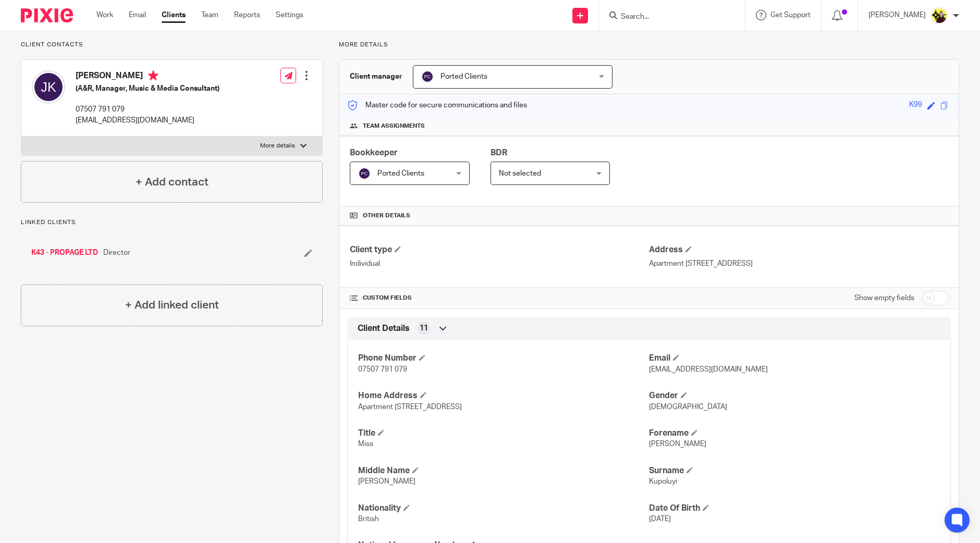
scroll to position [473, 0]
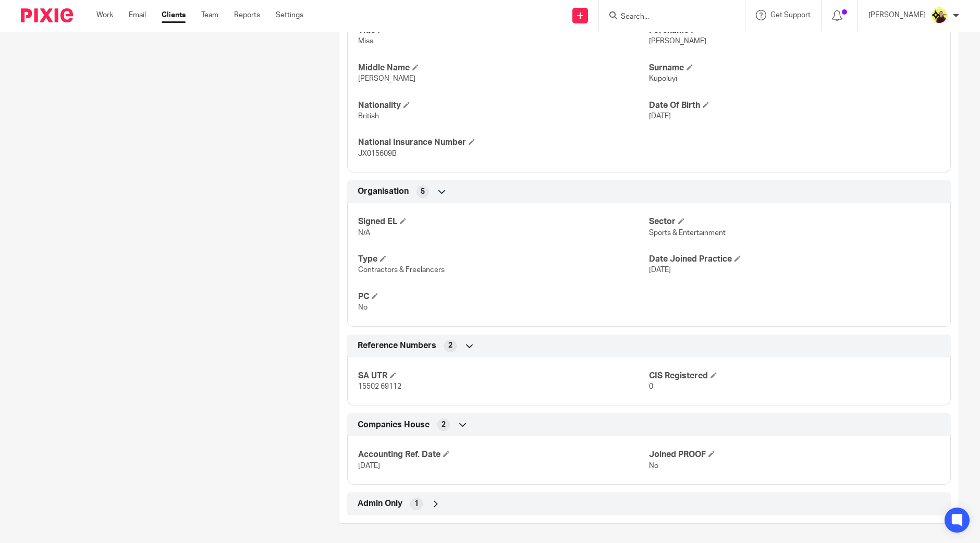
click at [396, 480] on div "Accounting Ref. Date [DATE] Joined PROOF No" at bounding box center [648, 456] width 603 height 56
click at [401, 495] on div "Admin Only 1" at bounding box center [649, 504] width 588 height 18
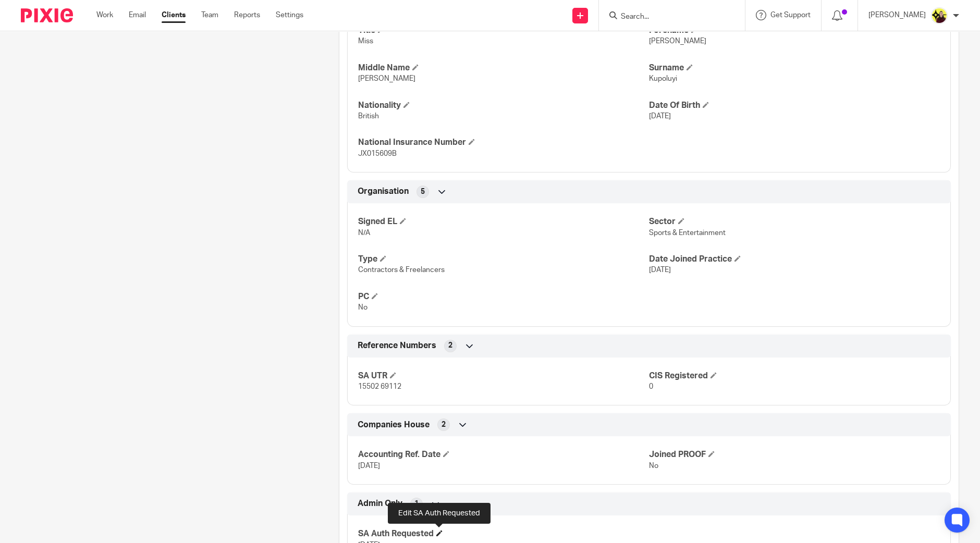
click at [436, 530] on span at bounding box center [439, 533] width 6 height 6
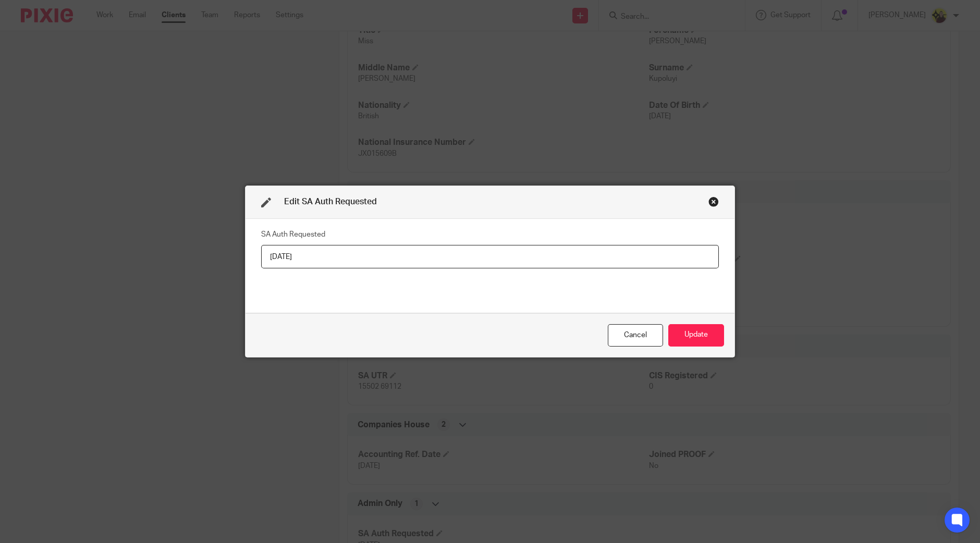
click at [414, 256] on input "[DATE]" at bounding box center [490, 256] width 458 height 23
click at [286, 256] on input "17-01-2025" at bounding box center [490, 256] width 458 height 23
type input "17-07-2025"
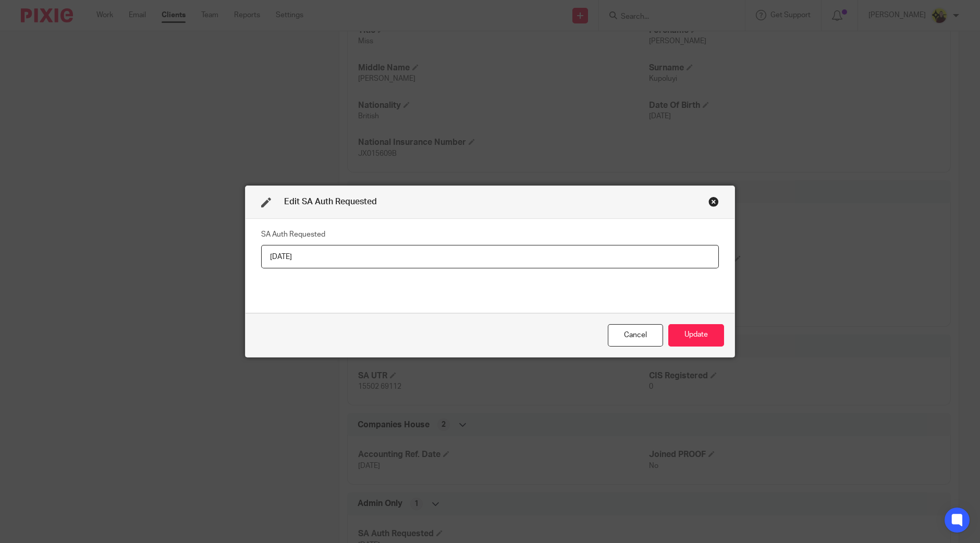
click at [681, 316] on div "Cancel Update" at bounding box center [489, 335] width 489 height 44
click at [685, 332] on button "Update" at bounding box center [696, 335] width 56 height 22
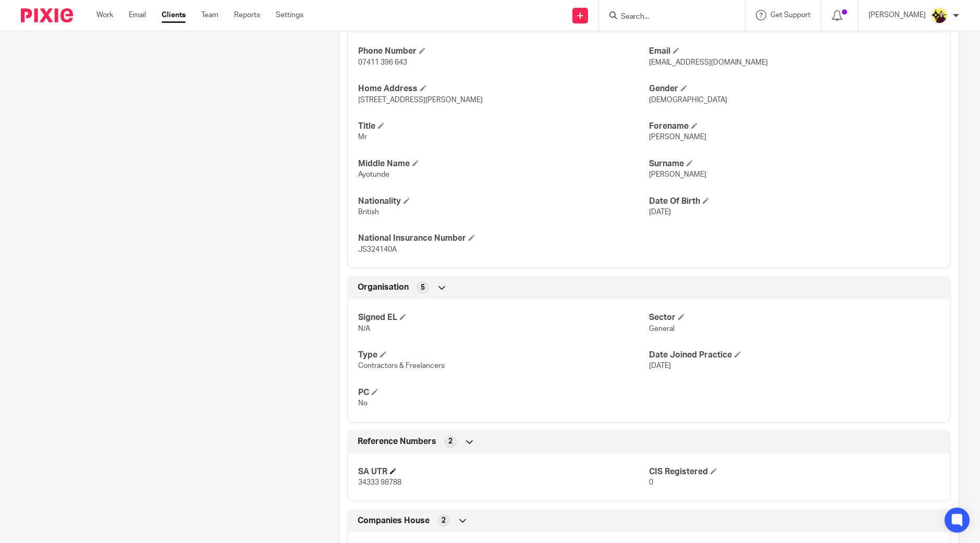
scroll to position [473, 0]
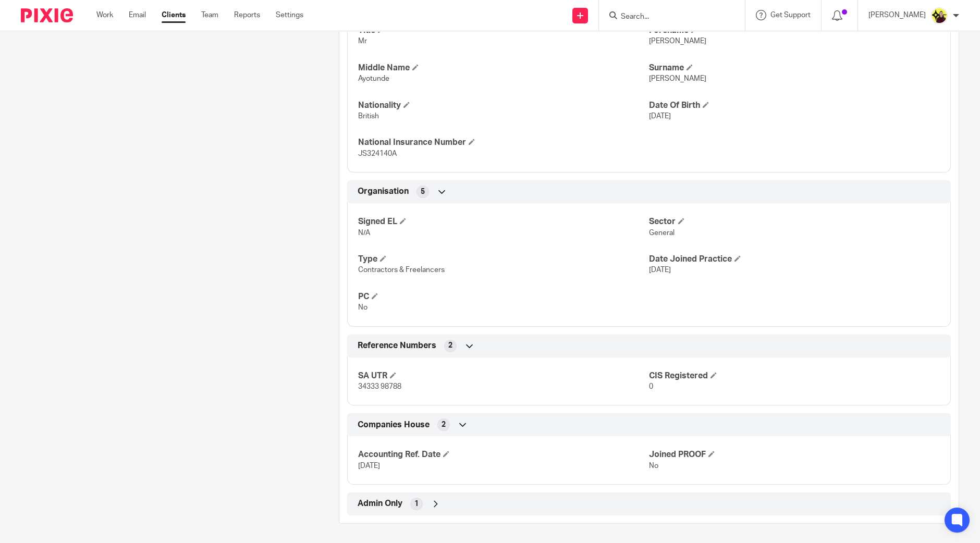
click at [441, 523] on div "Client contacts [PERSON_NAME] (Senior Manger) 07411 396 643 [EMAIL_ADDRESS][DOM…" at bounding box center [490, 81] width 980 height 928
click at [431, 504] on icon at bounding box center [435, 504] width 10 height 10
click at [433, 528] on h4 "SA Auth Requested" at bounding box center [503, 533] width 291 height 11
click at [434, 528] on h4 "SA Auth Requested" at bounding box center [503, 533] width 291 height 11
click at [435, 530] on h4 "SA Auth Requested" at bounding box center [503, 533] width 291 height 11
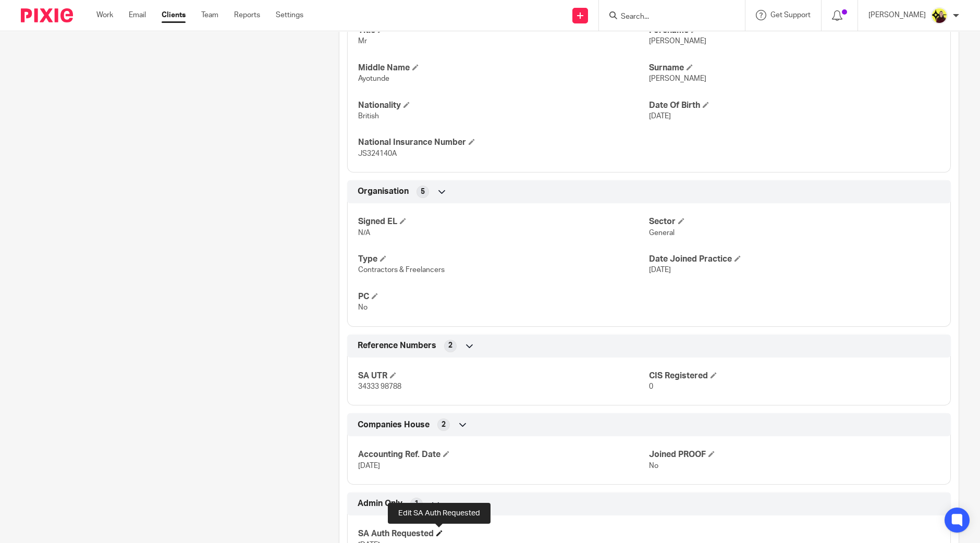
click at [440, 535] on span at bounding box center [439, 533] width 6 height 6
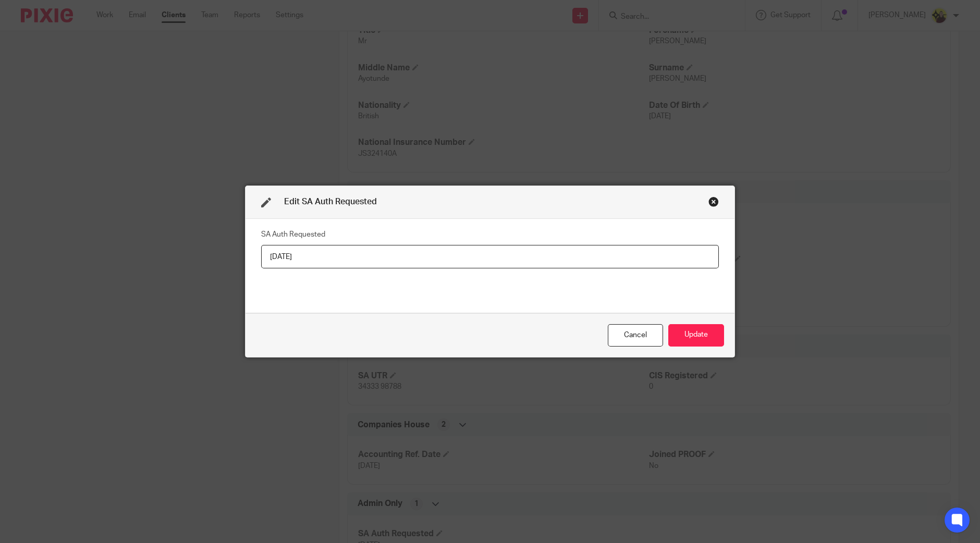
click at [380, 262] on input "24-06-2025" at bounding box center [490, 256] width 458 height 23
type input "20-07-2025"
click at [692, 333] on button "Update" at bounding box center [696, 335] width 56 height 22
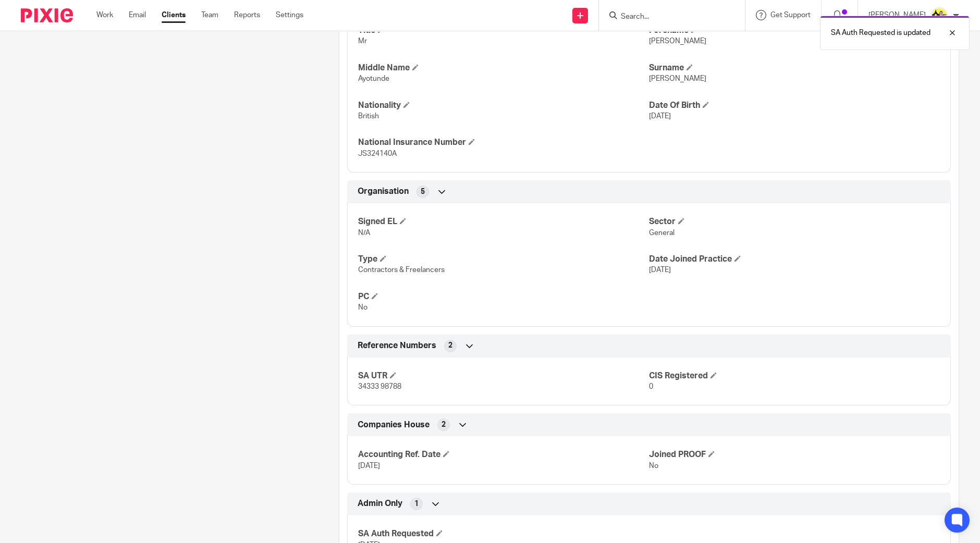
click at [372, 392] on div "SA UTR 34333 98788 CIS Registered 0" at bounding box center [648, 378] width 603 height 56
copy p "34333 98788"
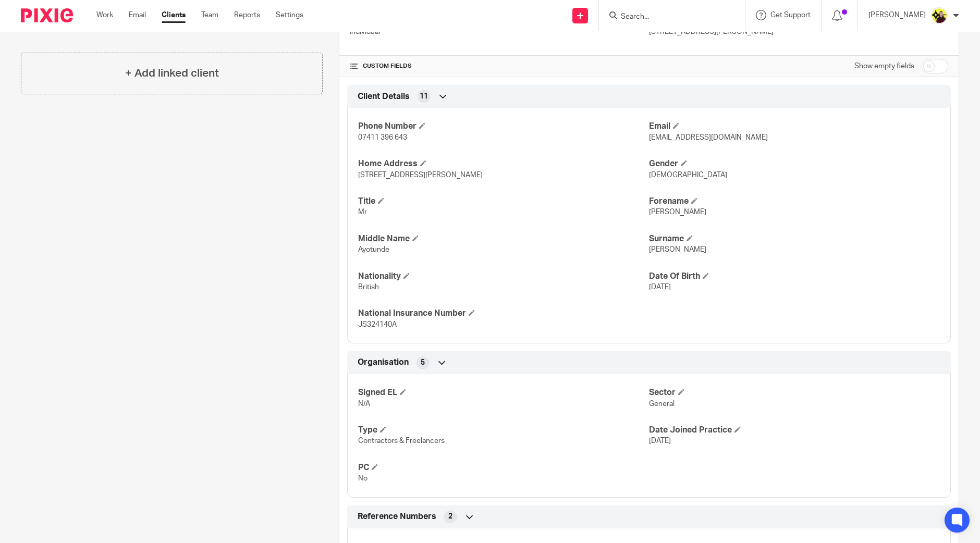
scroll to position [260, 0]
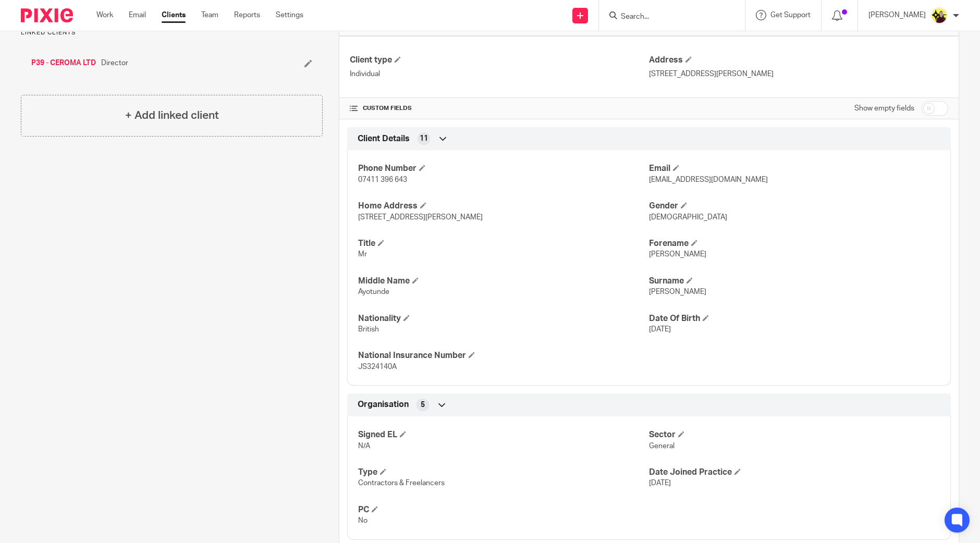
drag, startPoint x: 491, startPoint y: 211, endPoint x: 450, endPoint y: 219, distance: 41.5
click at [450, 219] on p "32 Norman Road, Belvedere, DA17 6LD" at bounding box center [503, 217] width 291 height 10
copy span "DA17 6LD"
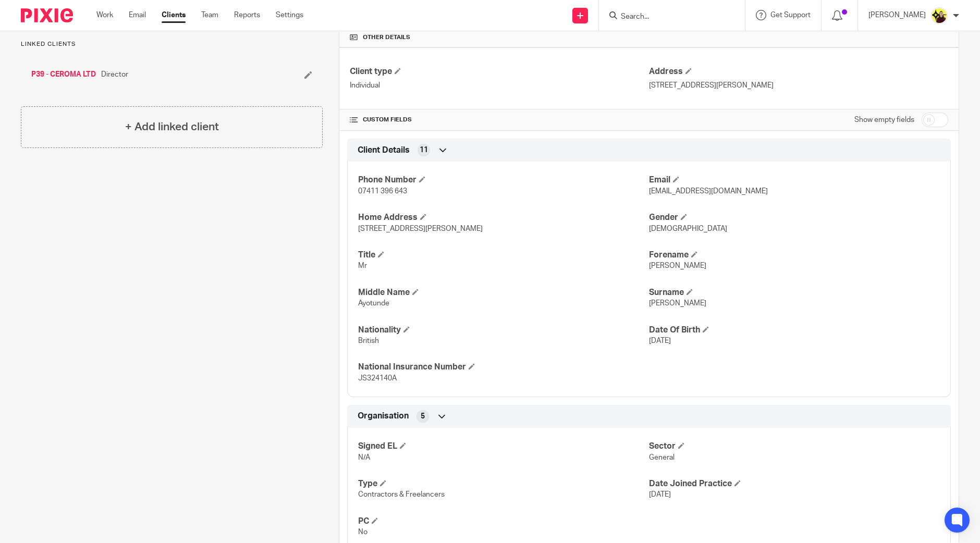
scroll to position [455, 0]
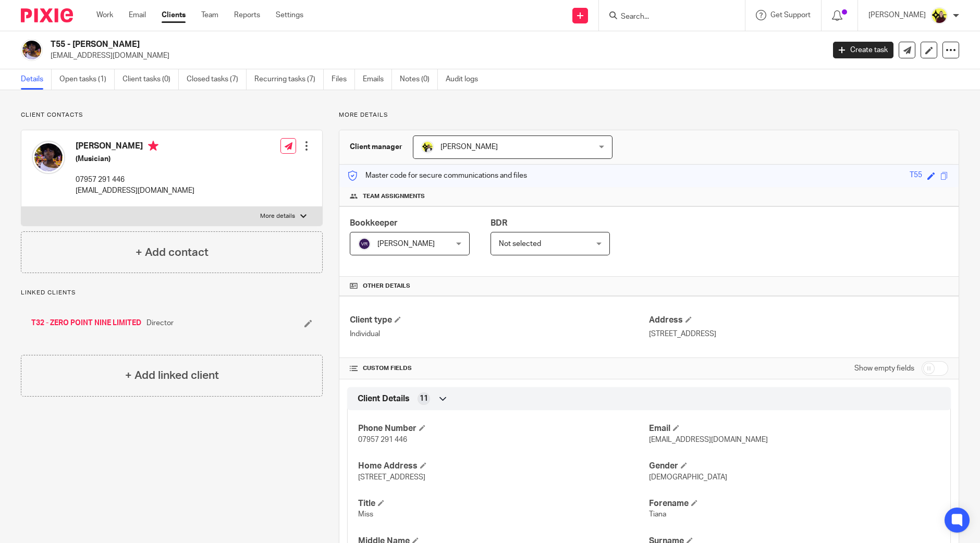
scroll to position [473, 0]
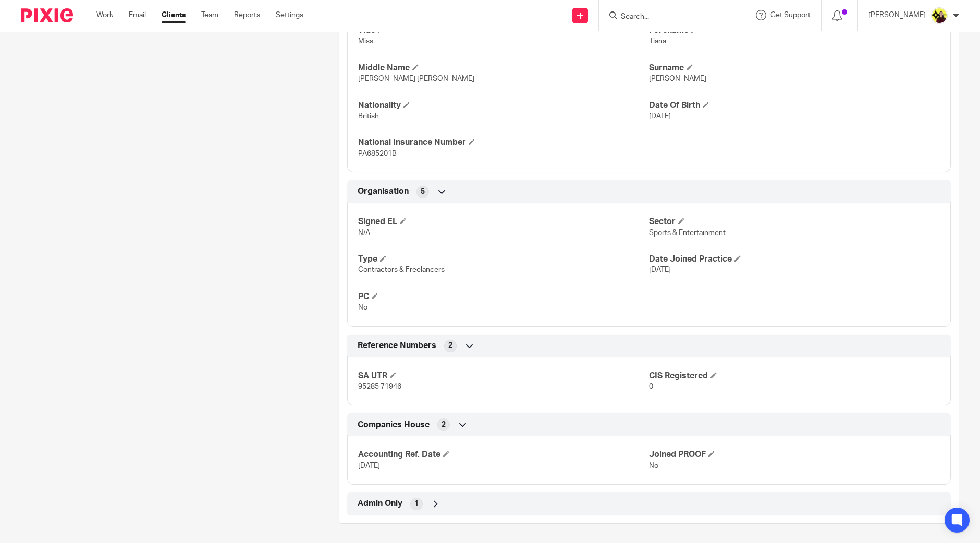
click at [442, 498] on div "Admin Only 1" at bounding box center [649, 504] width 588 height 18
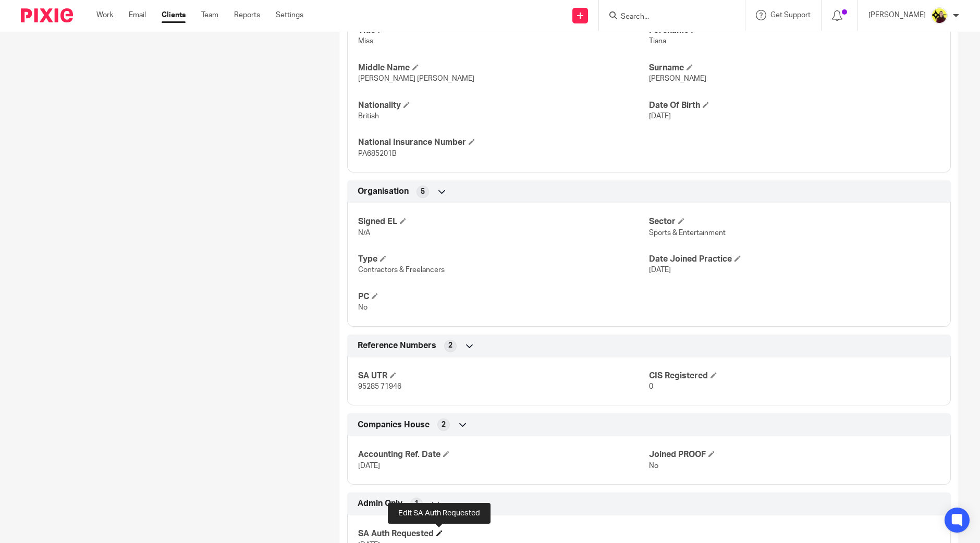
click at [438, 534] on span at bounding box center [439, 533] width 6 height 6
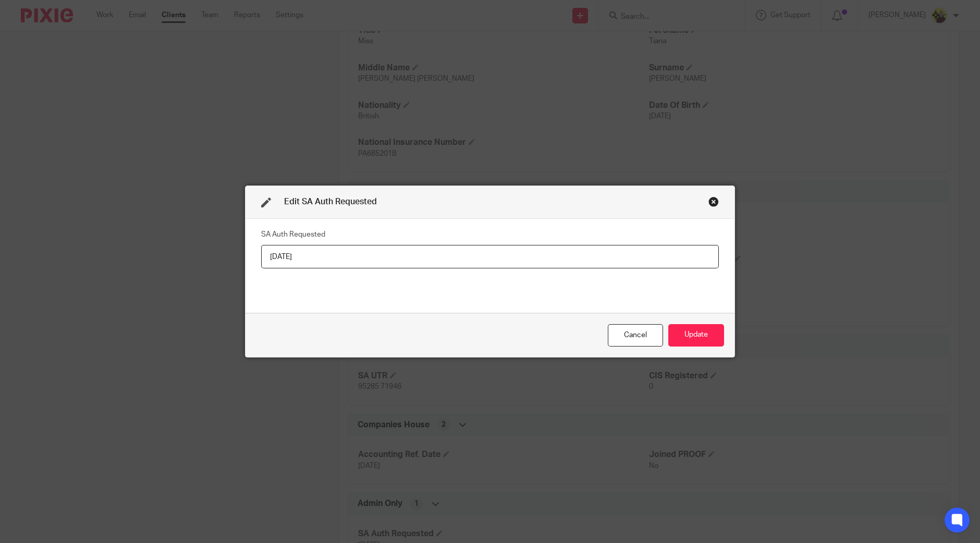
drag, startPoint x: 406, startPoint y: 238, endPoint x: 400, endPoint y: 249, distance: 13.1
click at [406, 237] on fieldset "SA Auth Requested [DATE]" at bounding box center [490, 248] width 458 height 42
click at [400, 250] on input "[DATE]" at bounding box center [490, 256] width 458 height 23
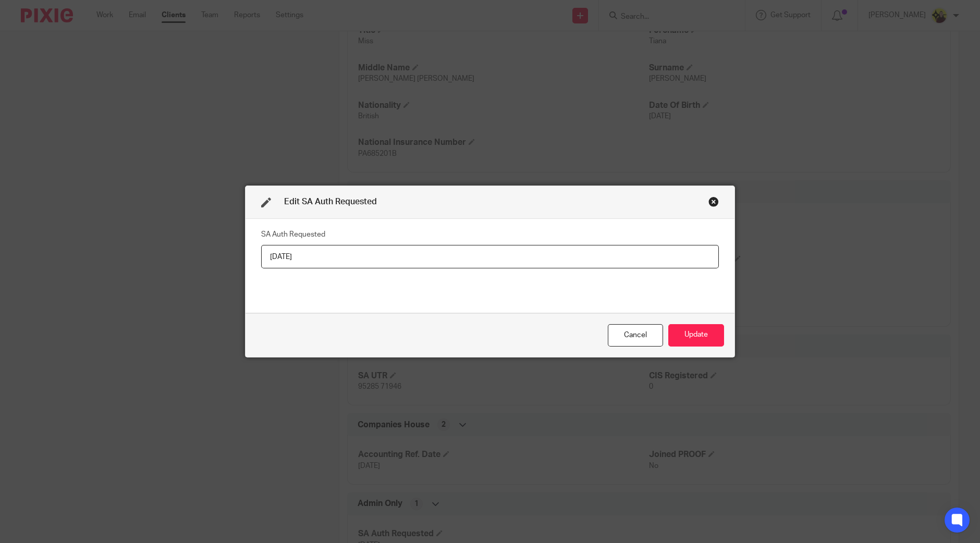
paste input "0-07-2025"
type input "[DATE]"
click at [677, 332] on button "Update" at bounding box center [696, 335] width 56 height 22
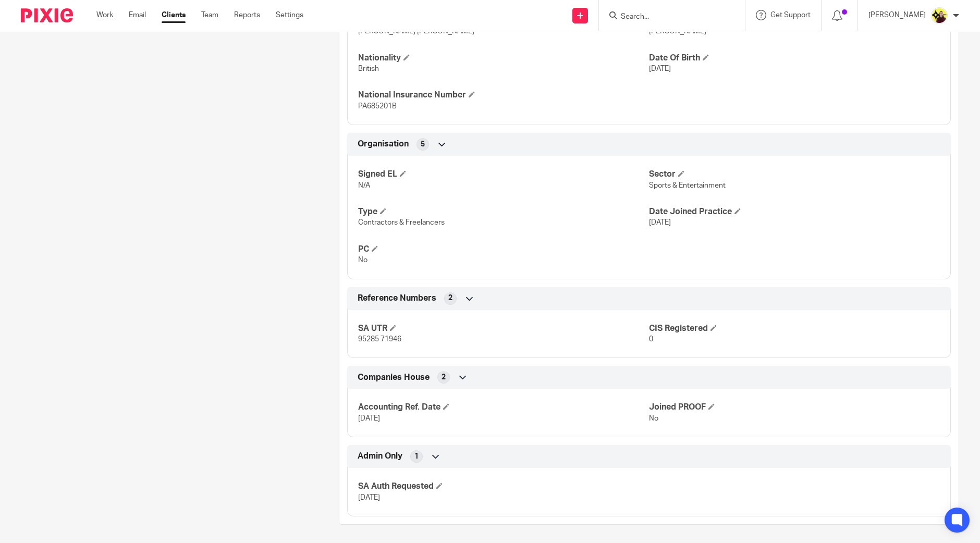
scroll to position [521, 0]
click at [375, 342] on p "95285 71946" at bounding box center [503, 339] width 291 height 10
copy p "95285 71946"
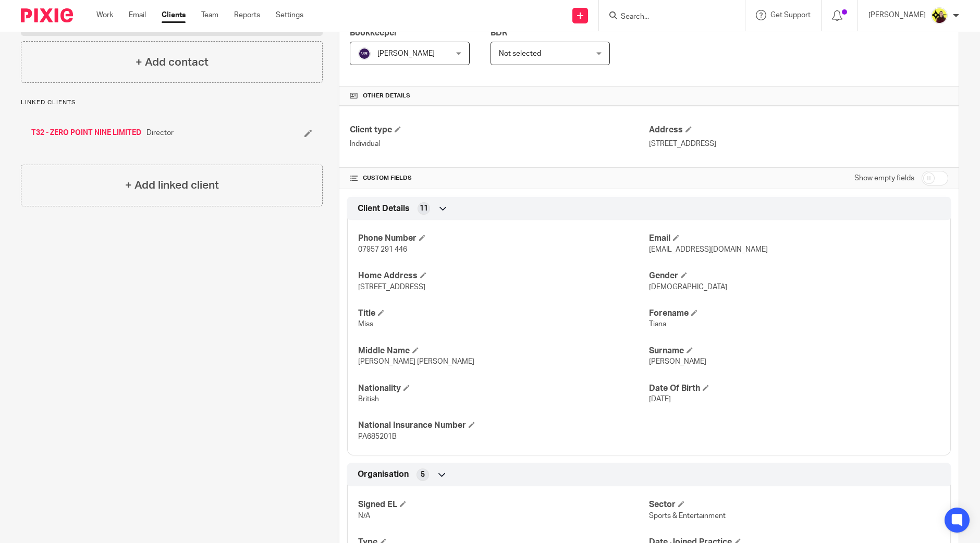
scroll to position [130, 0]
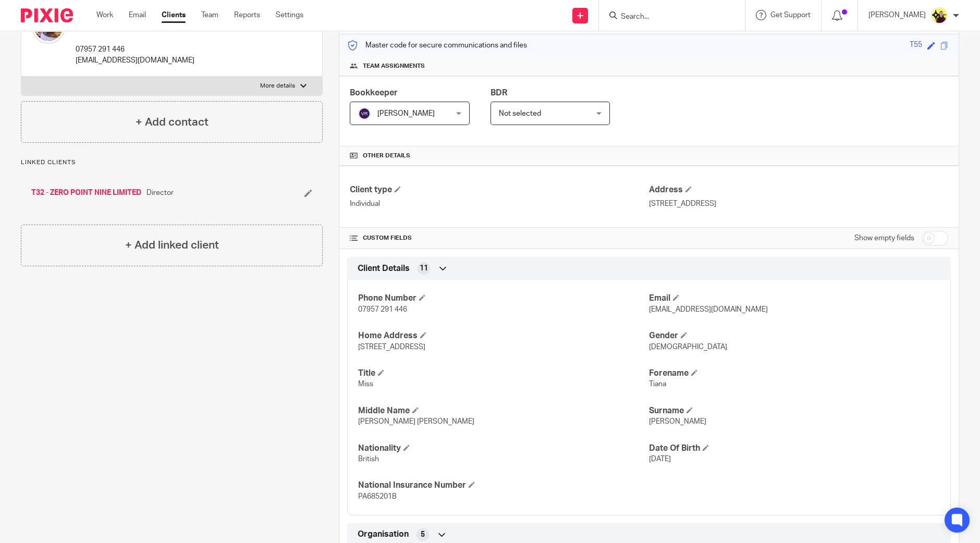
drag, startPoint x: 513, startPoint y: 348, endPoint x: 483, endPoint y: 350, distance: 30.3
click at [483, 350] on p "Flat 26, 5 Copperworks Wharf, London, E15 2BW" at bounding box center [503, 347] width 291 height 10
copy span "E15 2BW"
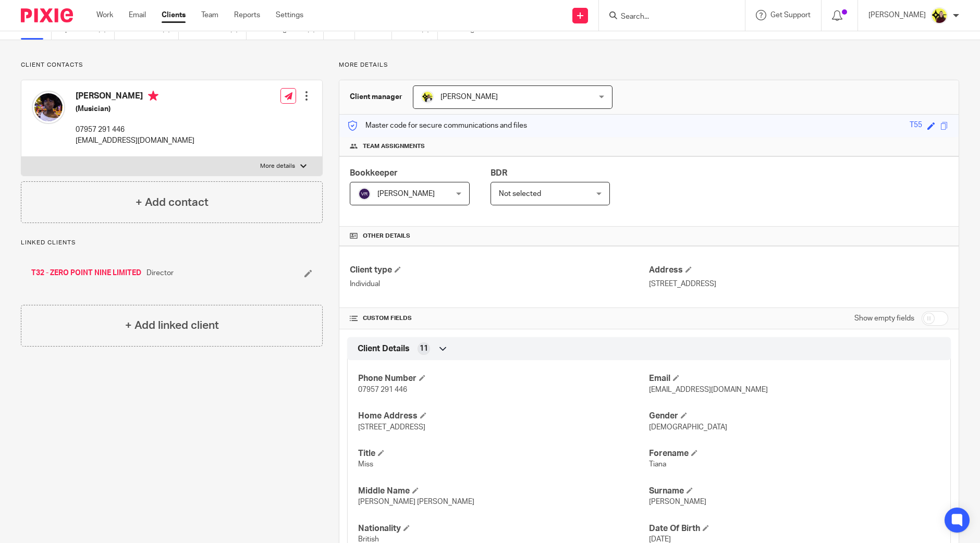
scroll to position [0, 0]
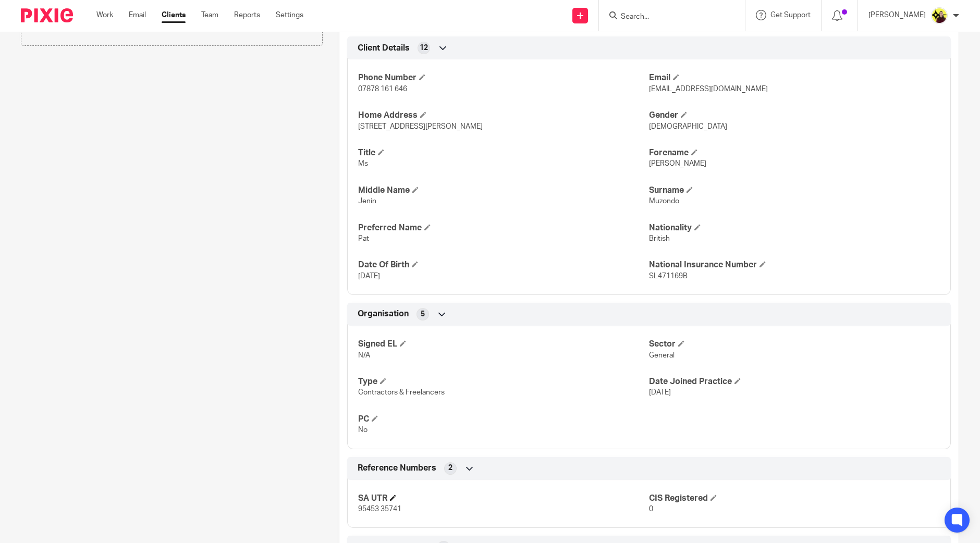
scroll to position [473, 0]
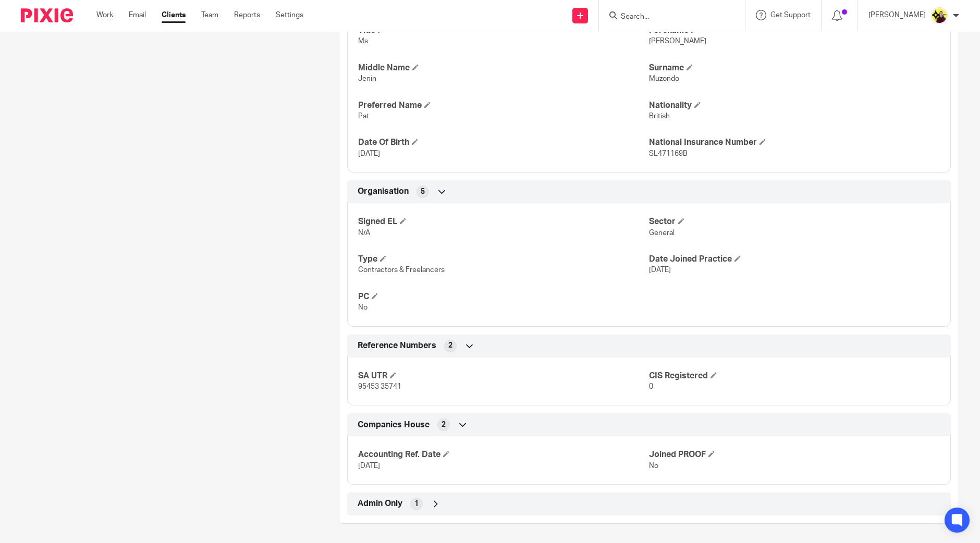
click at [430, 503] on icon at bounding box center [435, 504] width 10 height 10
click at [433, 533] on h4 "SA Auth Requested" at bounding box center [503, 533] width 291 height 11
click at [434, 528] on h4 "SA Auth Requested" at bounding box center [503, 533] width 291 height 11
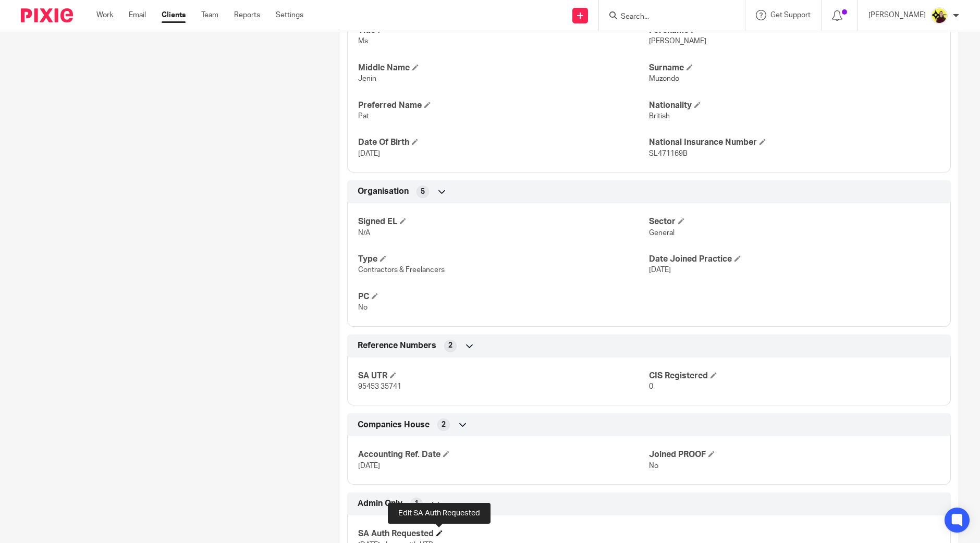
click at [436, 530] on span at bounding box center [439, 533] width 6 height 6
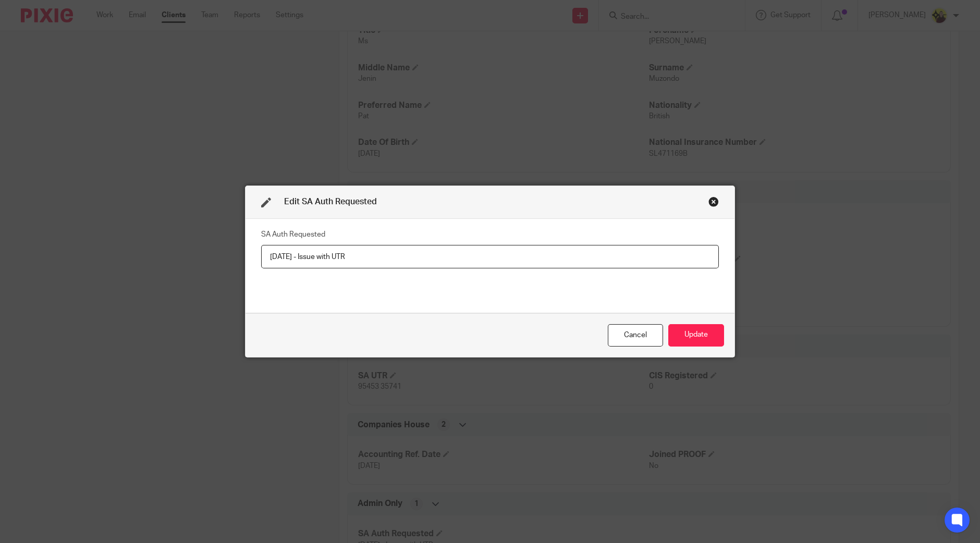
drag, startPoint x: 302, startPoint y: 255, endPoint x: 248, endPoint y: 256, distance: 54.7
click at [250, 259] on div "SA Auth Requested 21-01-2025 - Issue with UTR" at bounding box center [489, 266] width 489 height 94
type input "20-07-2025 - Issue with UTR"
click at [692, 340] on button "Update" at bounding box center [696, 335] width 56 height 22
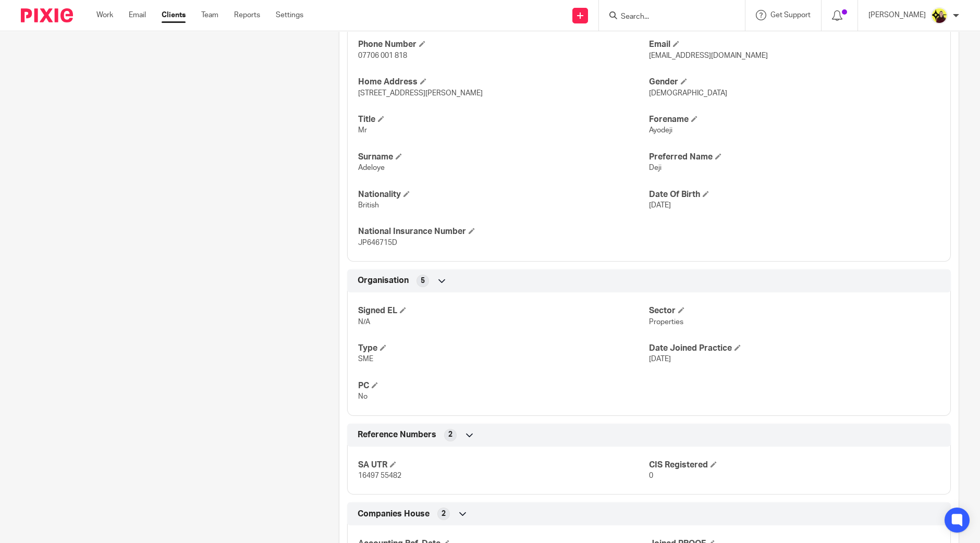
scroll to position [473, 0]
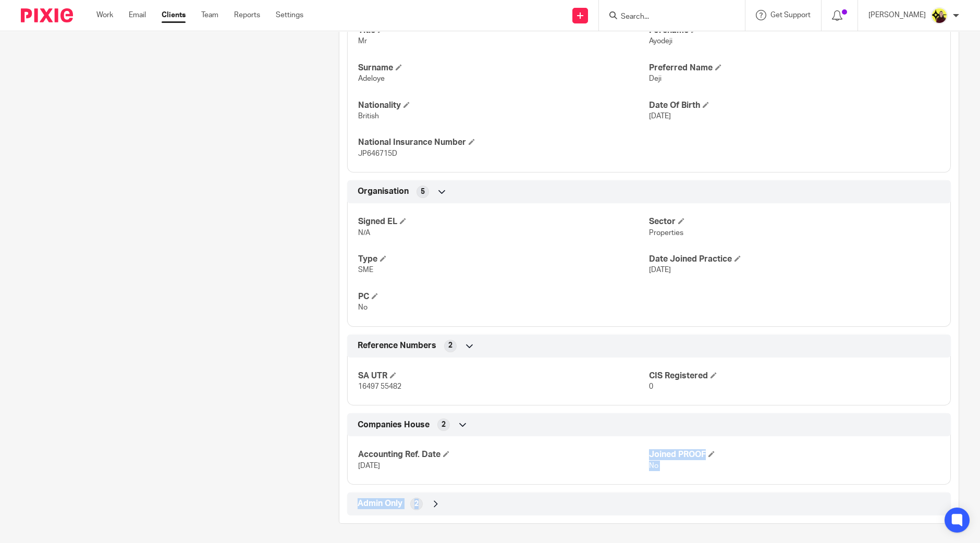
drag, startPoint x: 471, startPoint y: 484, endPoint x: 466, endPoint y: 494, distance: 10.5
click at [471, 486] on div "Client type Individual Address [STREET_ADDRESS][PERSON_NAME] CUSTOM FIELDS Show…" at bounding box center [648, 169] width 619 height 693
click at [458, 505] on div "Admin Only 2" at bounding box center [649, 504] width 588 height 18
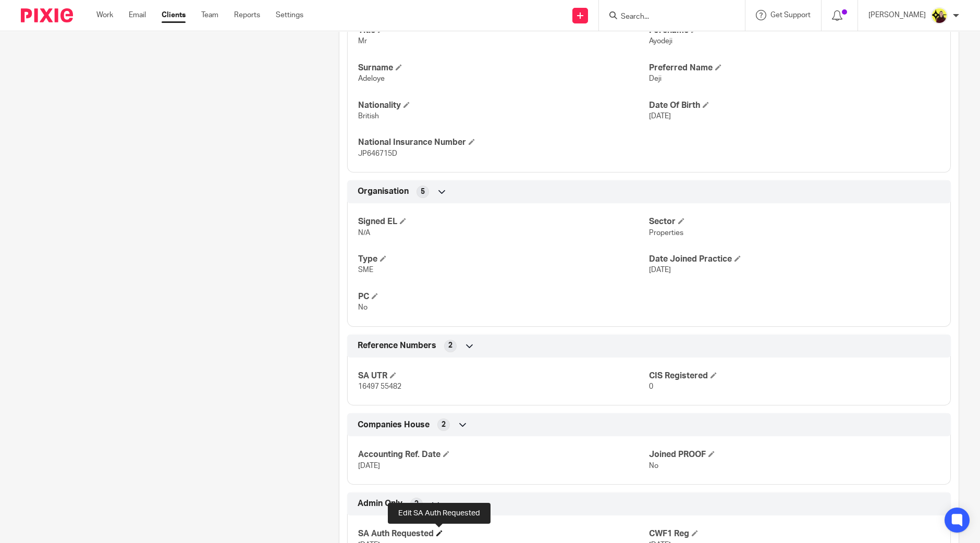
click at [436, 530] on span at bounding box center [439, 533] width 6 height 6
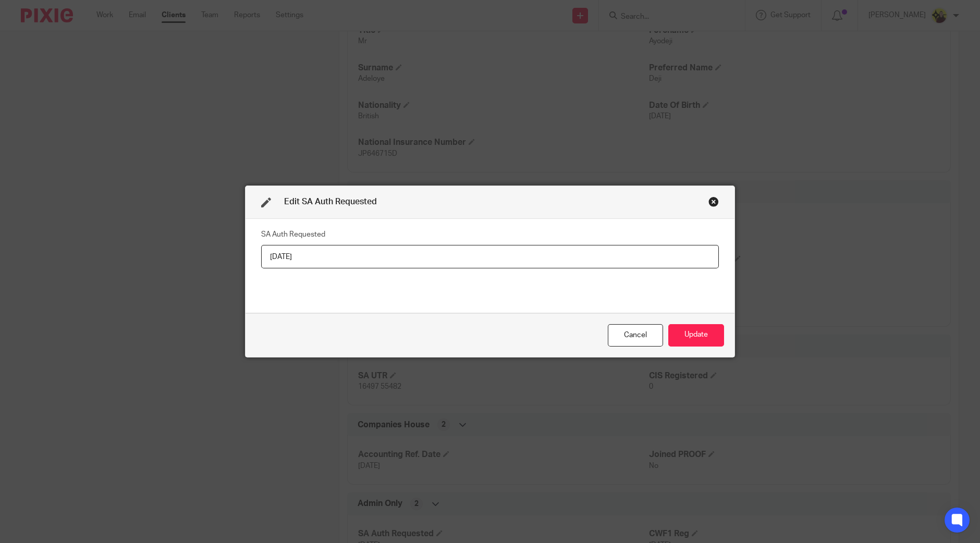
click at [476, 245] on input "26-06-2025" at bounding box center [490, 256] width 458 height 23
type input "[DATE]"
click at [668, 324] on button "Update" at bounding box center [696, 335] width 56 height 22
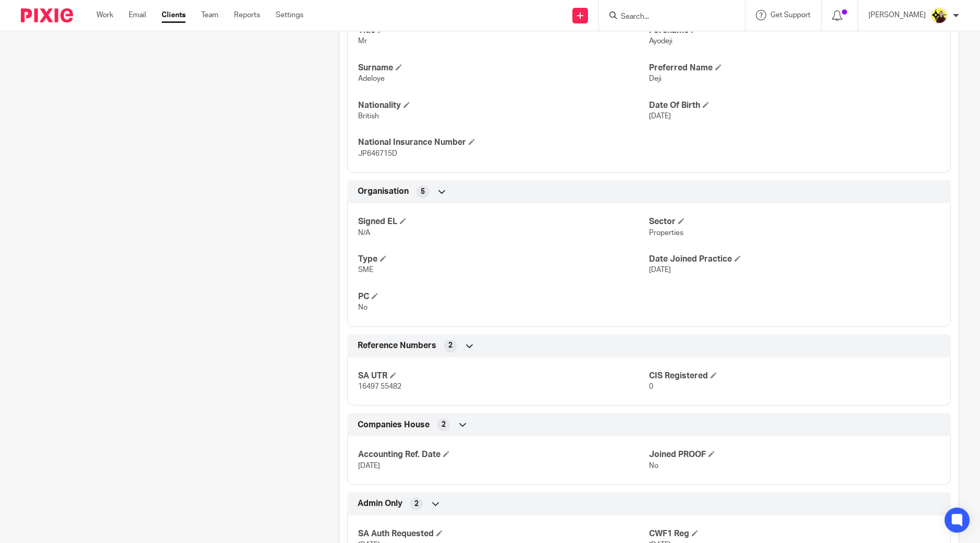
click at [374, 386] on span "16497 55482" at bounding box center [379, 386] width 43 height 7
copy p "16497 55482"
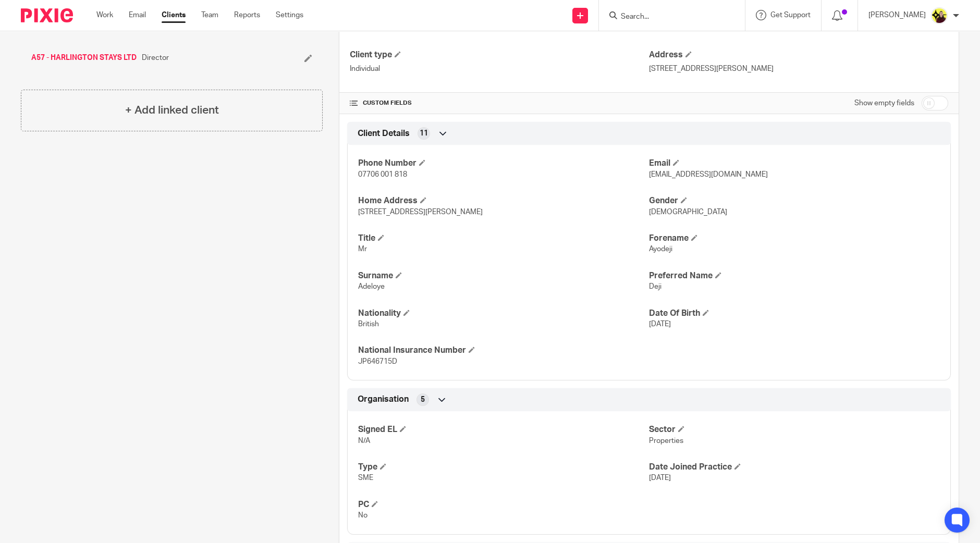
scroll to position [130, 0]
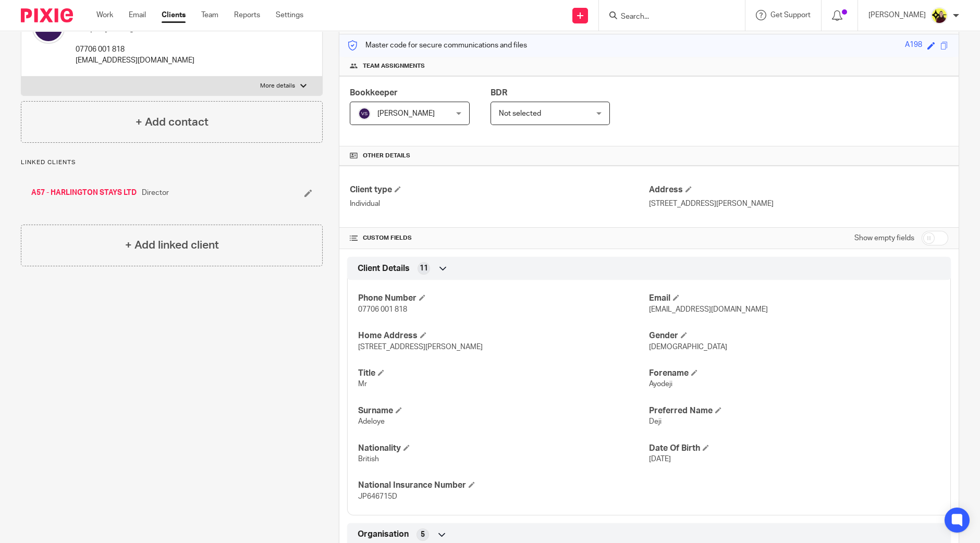
drag, startPoint x: 471, startPoint y: 345, endPoint x: 433, endPoint y: 349, distance: 38.3
click at [433, 349] on p "40 The Brent, Dartford, DA1 1YN" at bounding box center [503, 347] width 291 height 10
copy span "DA1 1YN"
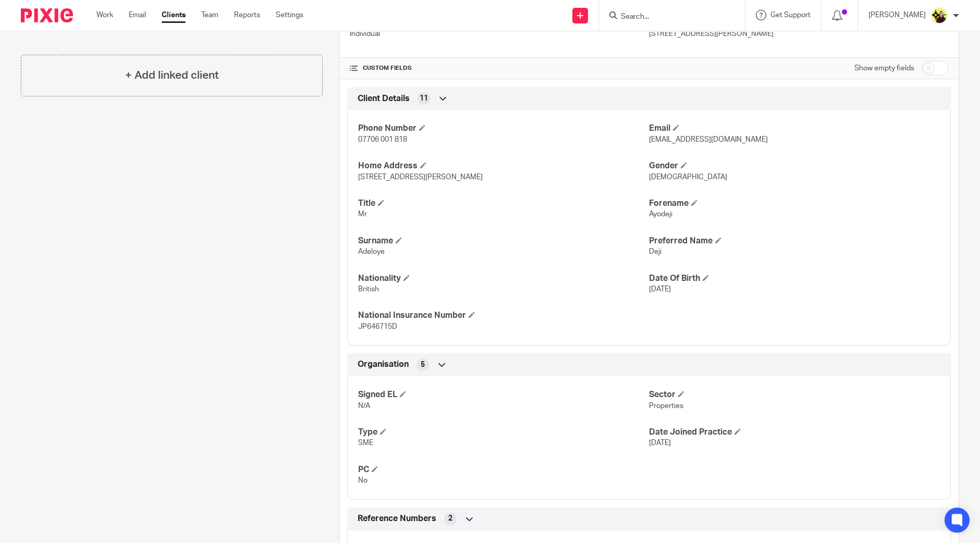
scroll to position [521, 0]
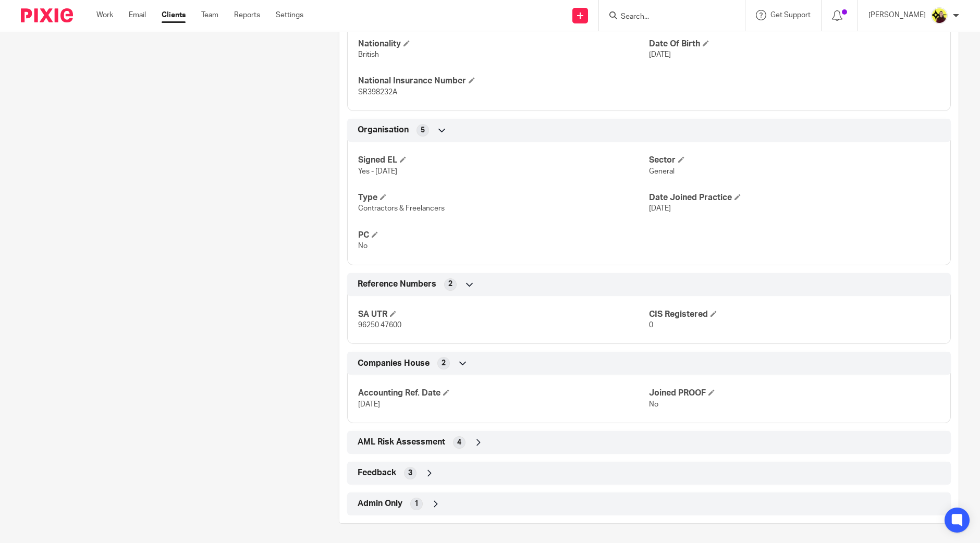
click at [425, 505] on div "Admin Only 1" at bounding box center [649, 504] width 588 height 18
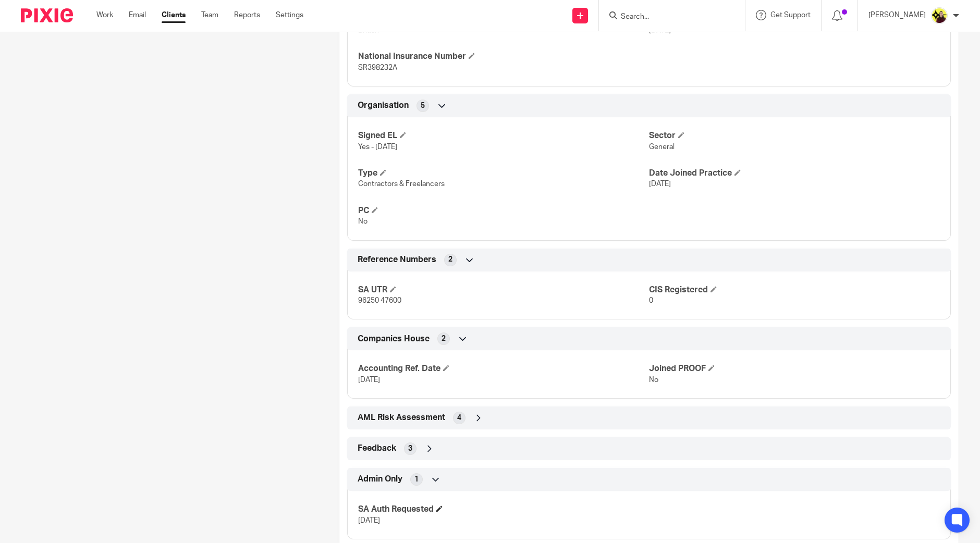
scroll to position [583, 0]
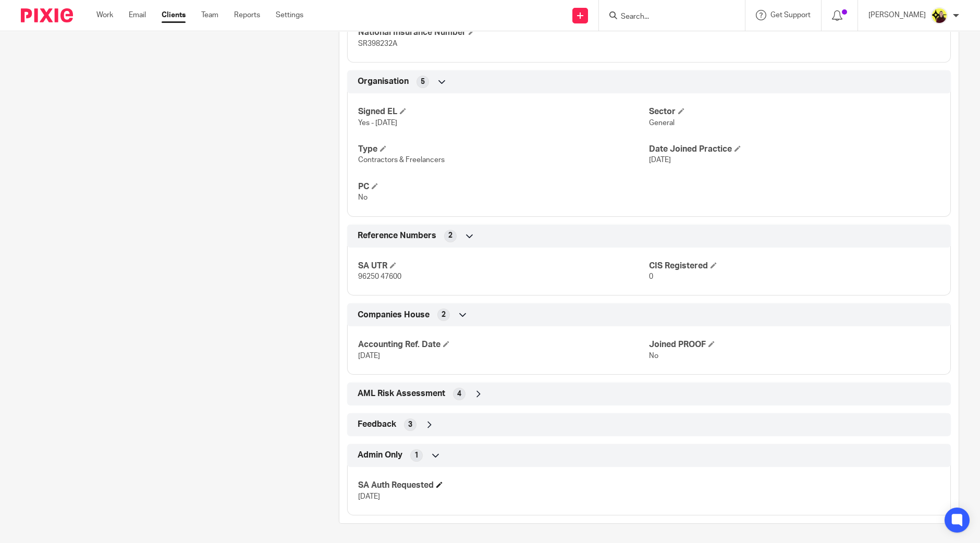
click at [443, 480] on h4 "SA Auth Requested" at bounding box center [503, 485] width 291 height 11
click at [445, 482] on h4 "SA Auth Requested" at bounding box center [503, 485] width 291 height 11
click at [441, 480] on h4 "SA Auth Requested" at bounding box center [503, 485] width 291 height 11
drag, startPoint x: 440, startPoint y: 476, endPoint x: 440, endPoint y: 482, distance: 6.3
click at [440, 478] on div "SA Auth Requested [DATE]" at bounding box center [648, 487] width 603 height 56
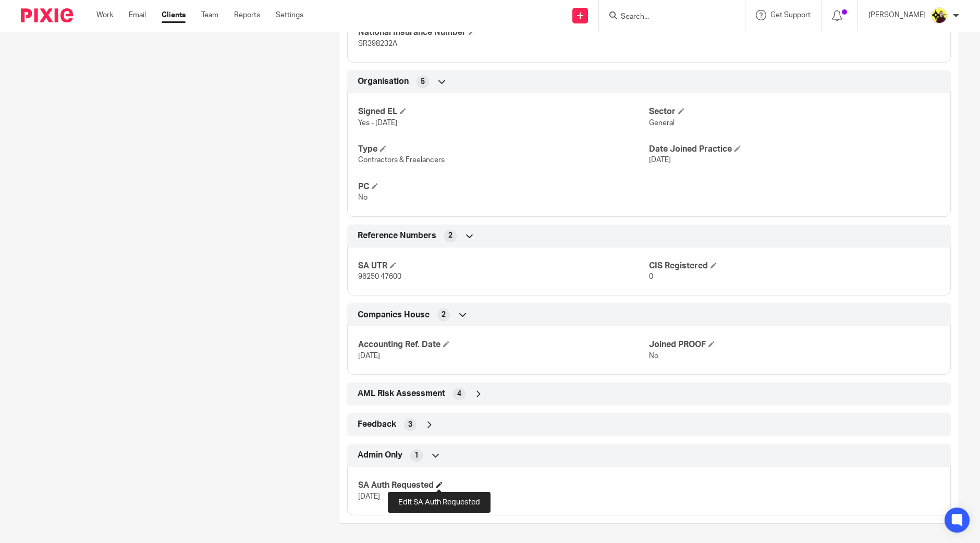
click at [440, 483] on span at bounding box center [439, 485] width 6 height 6
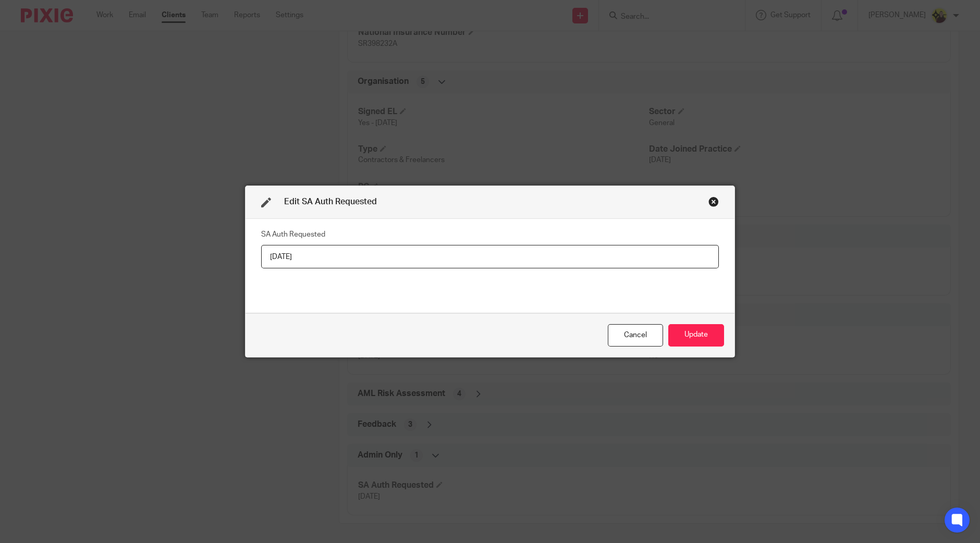
click at [369, 248] on input "[DATE]" at bounding box center [490, 256] width 458 height 23
type input "[DATE]"
click at [695, 327] on button "Update" at bounding box center [696, 335] width 56 height 22
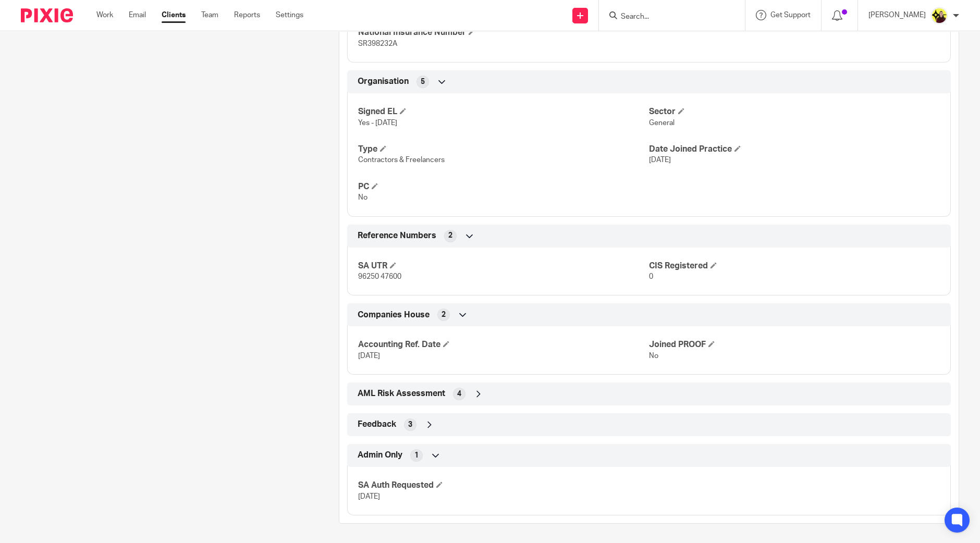
click at [377, 273] on span "96250 47600" at bounding box center [379, 276] width 43 height 7
copy p "96250 47600"
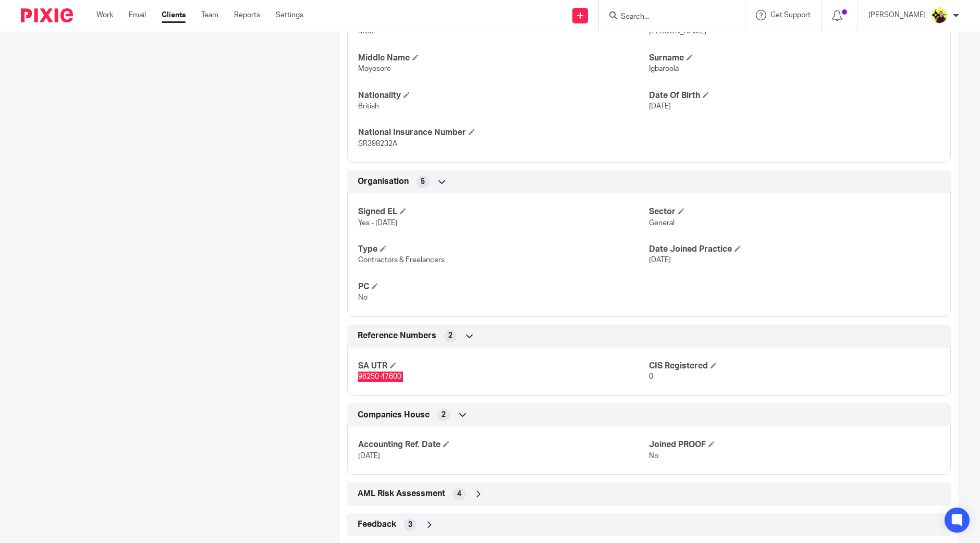
scroll to position [388, 0]
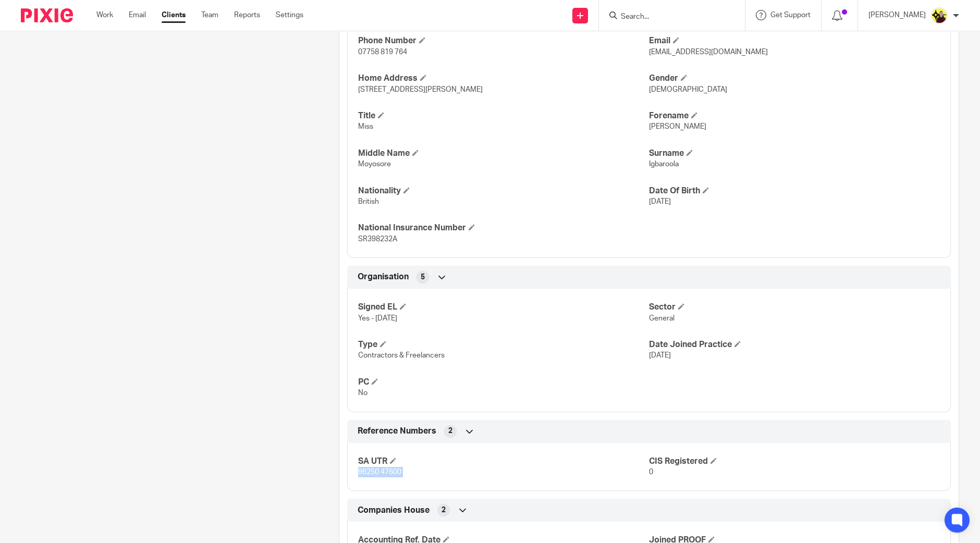
drag, startPoint x: 476, startPoint y: 95, endPoint x: 454, endPoint y: 87, distance: 23.7
click at [454, 87] on p "[STREET_ADDRESS][PERSON_NAME]" at bounding box center [503, 89] width 291 height 10
copy span "WD23 2DN"
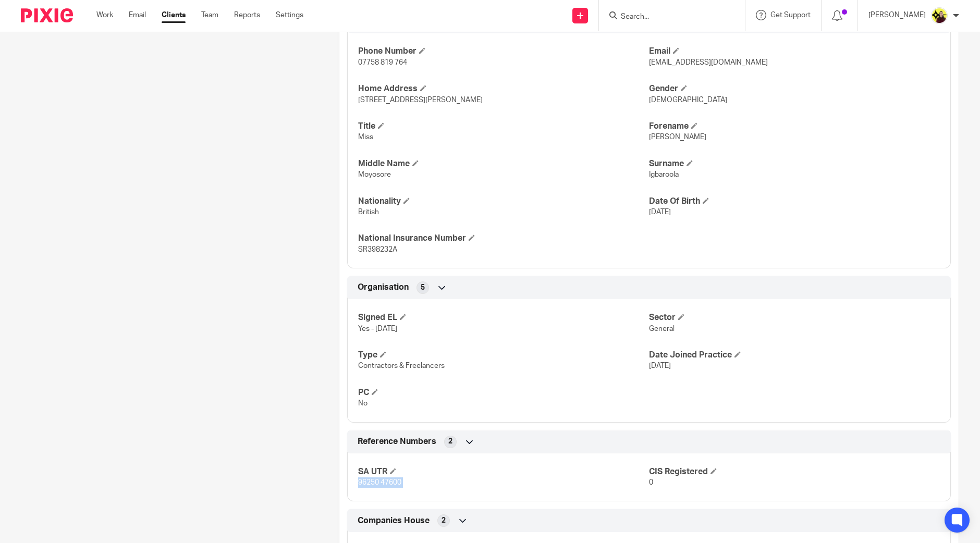
scroll to position [583, 0]
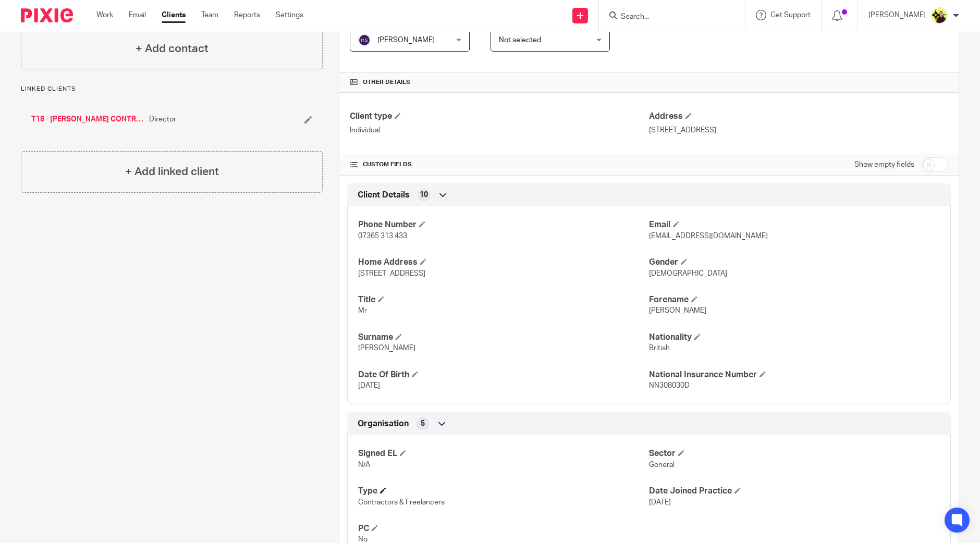
scroll to position [436, 0]
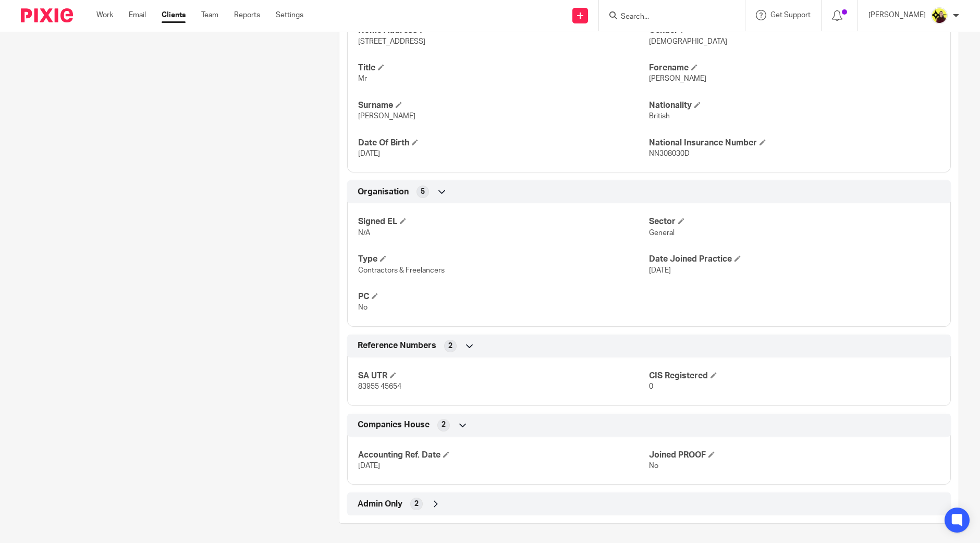
click at [429, 500] on div "Admin Only 2" at bounding box center [649, 504] width 588 height 18
click at [442, 528] on h4 "SA Auth Requested" at bounding box center [503, 533] width 291 height 11
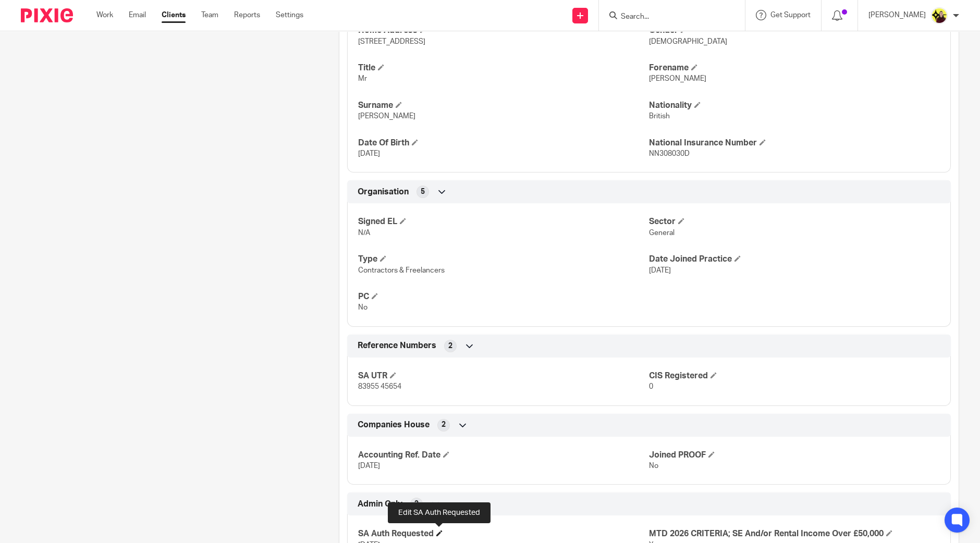
click at [440, 530] on span at bounding box center [439, 533] width 6 height 6
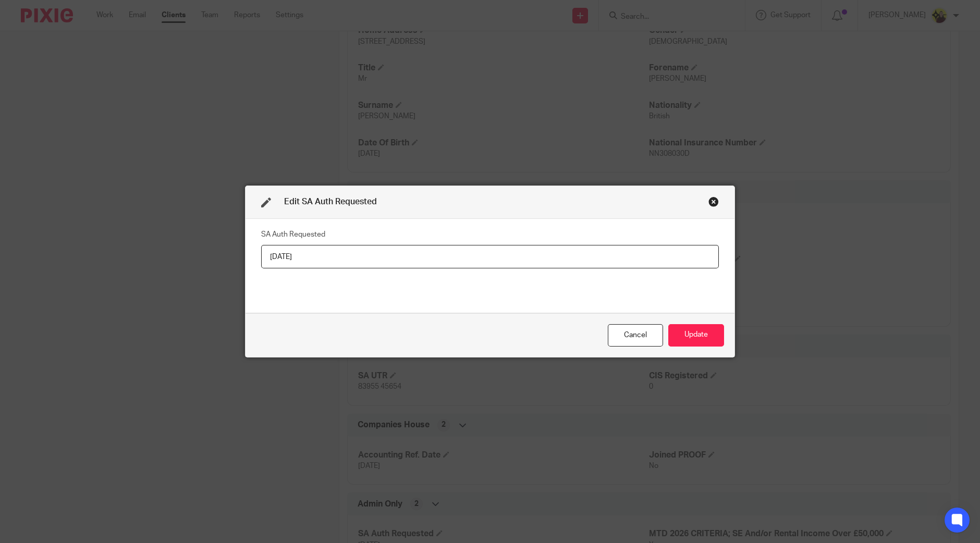
click at [449, 248] on input "[DATE]" at bounding box center [490, 256] width 458 height 23
type input "[DATE]"
click at [704, 339] on button "Update" at bounding box center [696, 335] width 56 height 22
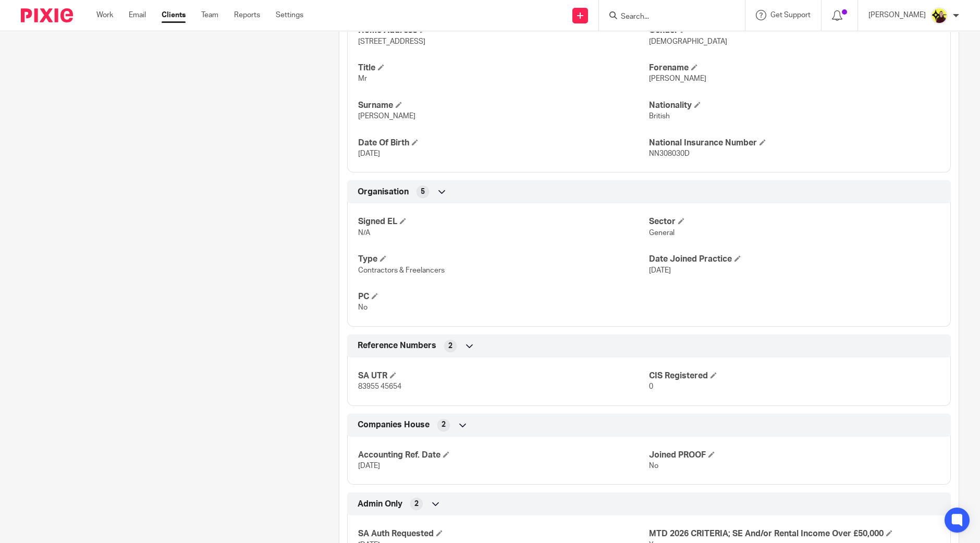
click at [371, 391] on div "SA UTR 83955 45654 CIS Registered 0" at bounding box center [648, 378] width 603 height 56
copy p "83955 45654"
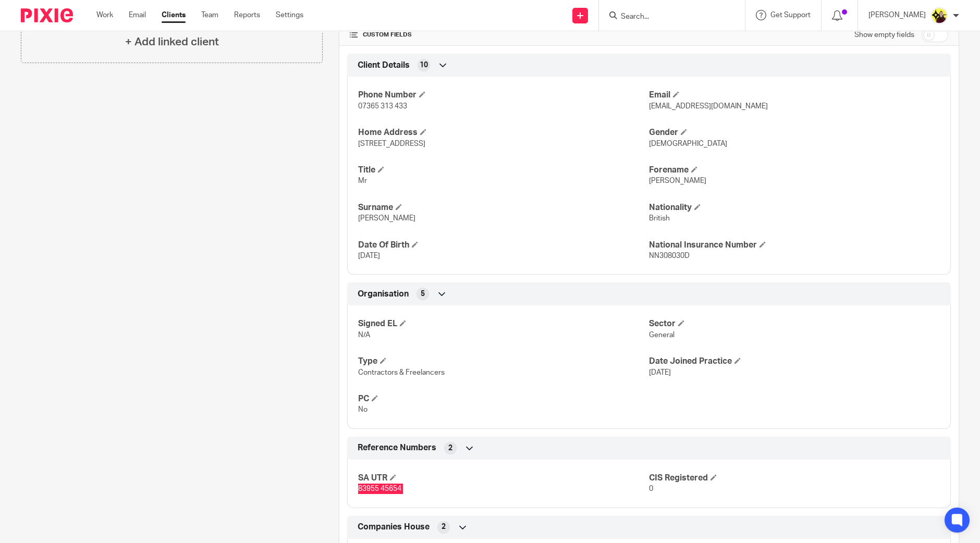
scroll to position [305, 0]
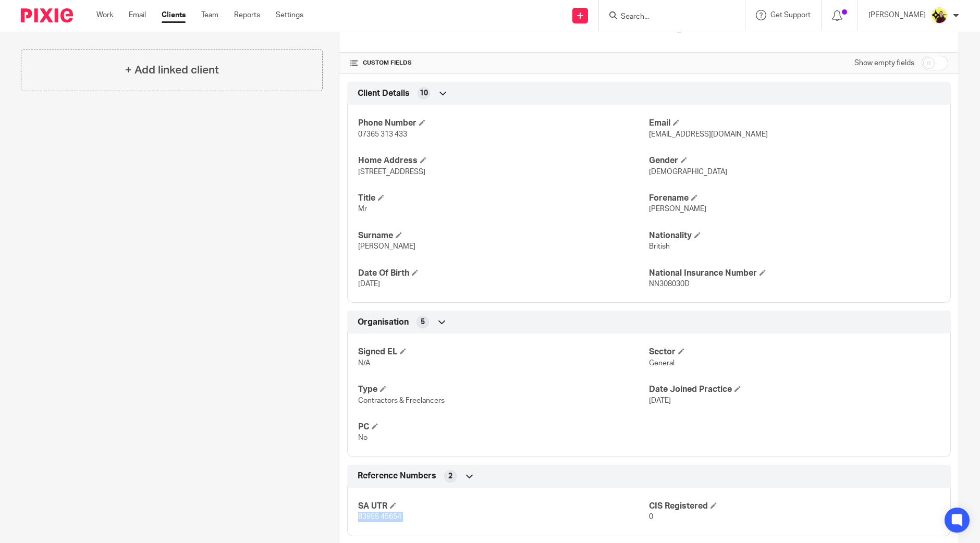
drag, startPoint x: 585, startPoint y: 176, endPoint x: 560, endPoint y: 176, distance: 25.0
click at [560, 176] on div "Phone Number 07365 313 433 Email stephentaylor1965@icloud.com Home Address 1 St…" at bounding box center [648, 200] width 603 height 206
copy span "ST5 5JT"
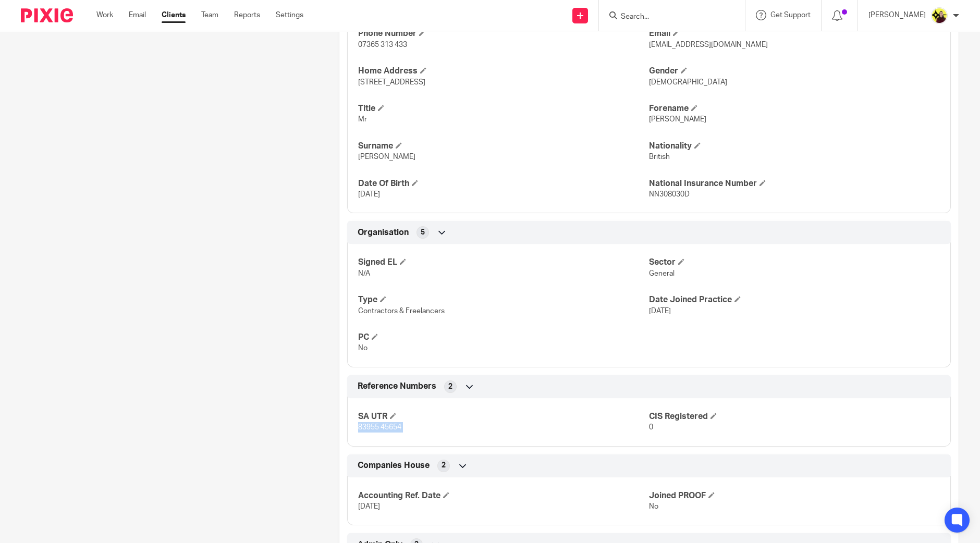
scroll to position [484, 0]
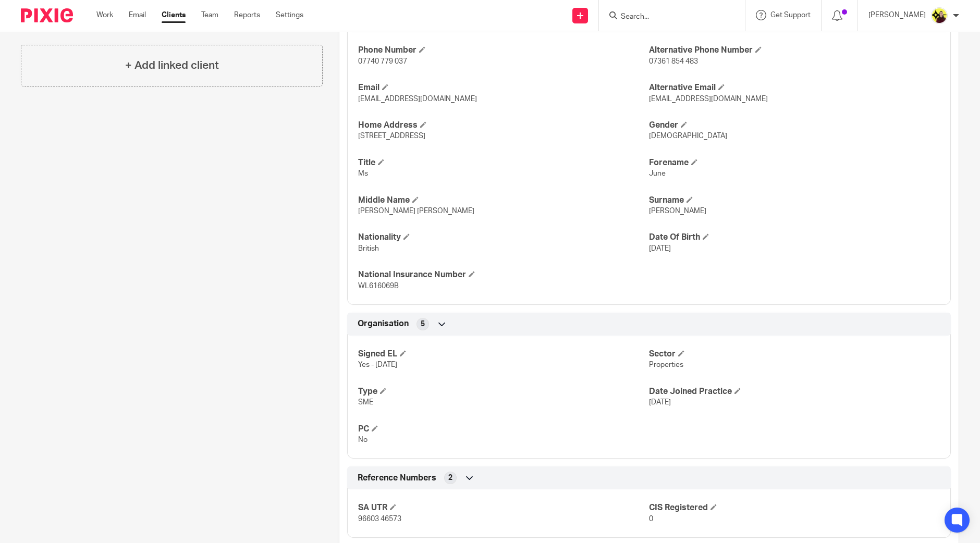
scroll to position [541, 0]
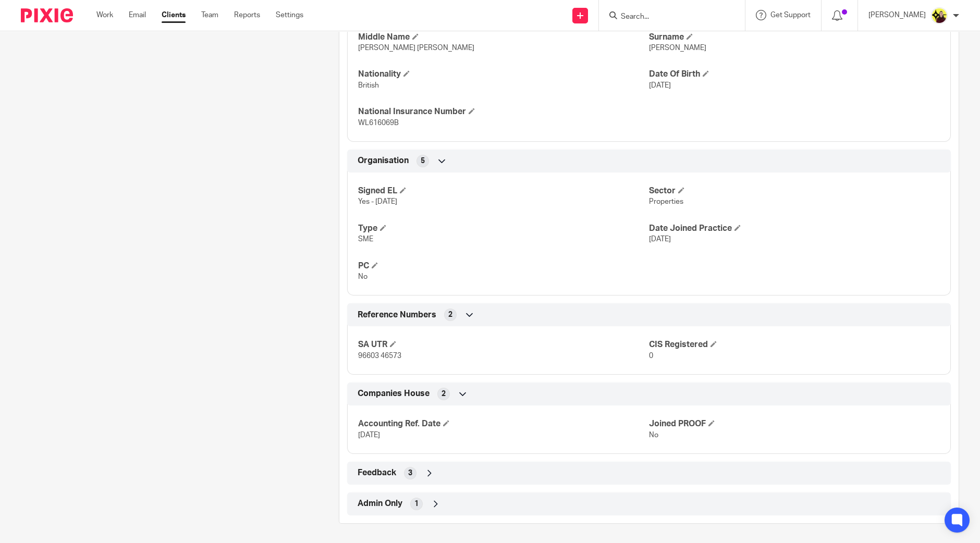
click at [409, 510] on div "Admin Only 1" at bounding box center [649, 504] width 588 height 18
click at [442, 529] on h4 "SA Auth Requested" at bounding box center [503, 533] width 291 height 11
click at [439, 531] on span at bounding box center [439, 533] width 6 height 6
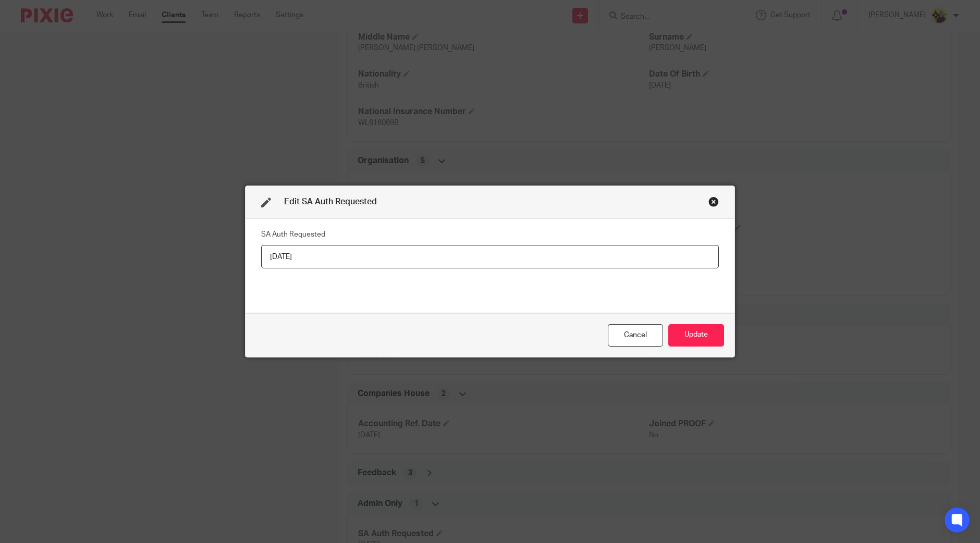
click at [408, 257] on input "[DATE]" at bounding box center [490, 256] width 458 height 23
click at [408, 257] on input "26-06-2025" at bounding box center [490, 256] width 458 height 23
type input "15-08-2025"
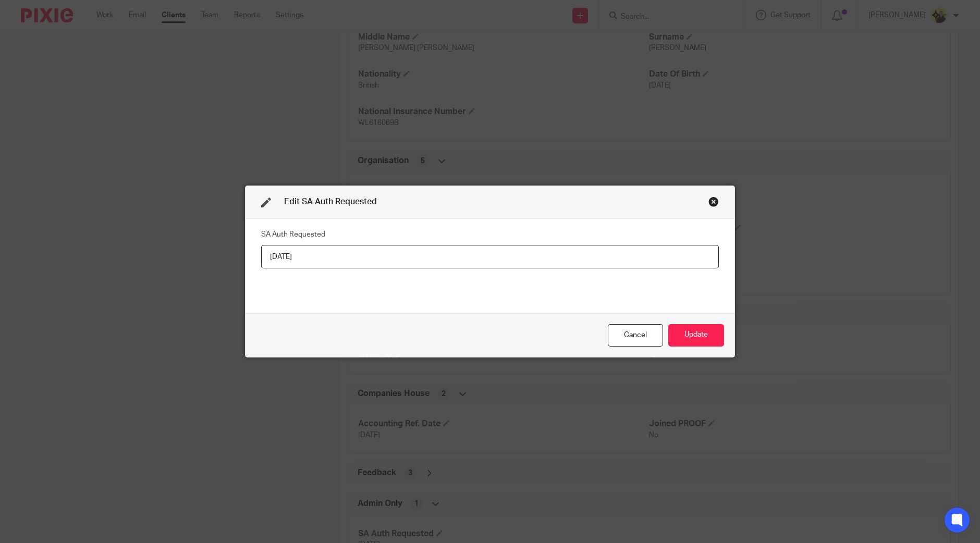
click at [702, 323] on div "Cancel Update" at bounding box center [489, 335] width 489 height 44
click at [702, 332] on button "Update" at bounding box center [696, 335] width 56 height 22
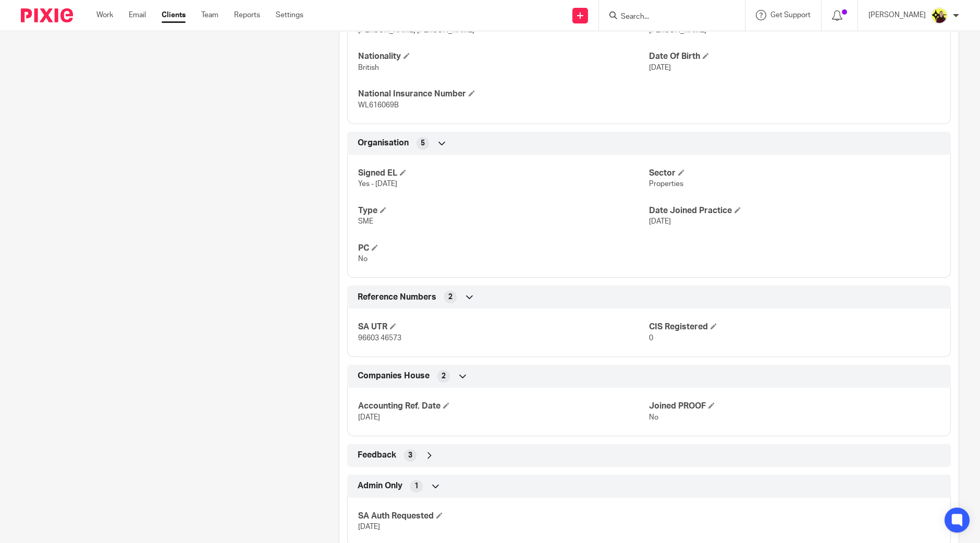
scroll to position [589, 0]
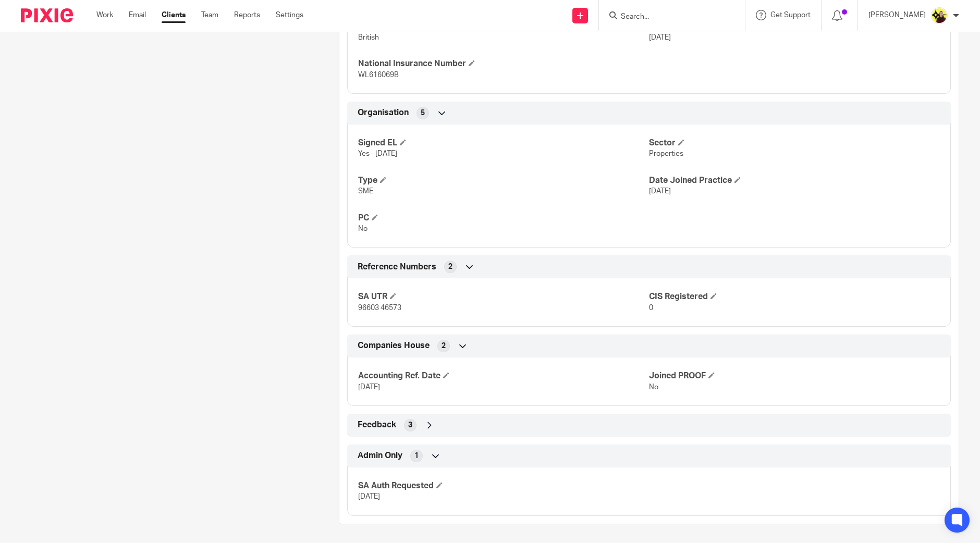
click at [372, 313] on div "SA UTR 96603 46573 CIS Registered 0" at bounding box center [648, 298] width 603 height 56
copy p "96603 46573"
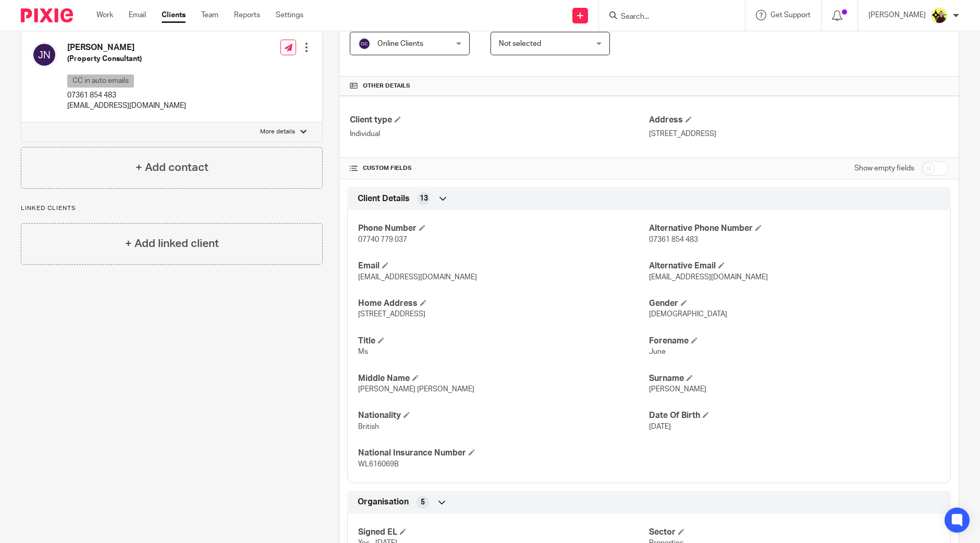
scroll to position [199, 0]
drag, startPoint x: 519, startPoint y: 314, endPoint x: 477, endPoint y: 321, distance: 42.8
click at [477, 321] on div "Phone Number 07740 779 037 Alternative Phone Number 07361 854 483 Email juneffc…" at bounding box center [648, 344] width 603 height 281
copy span "HP2 5NT"
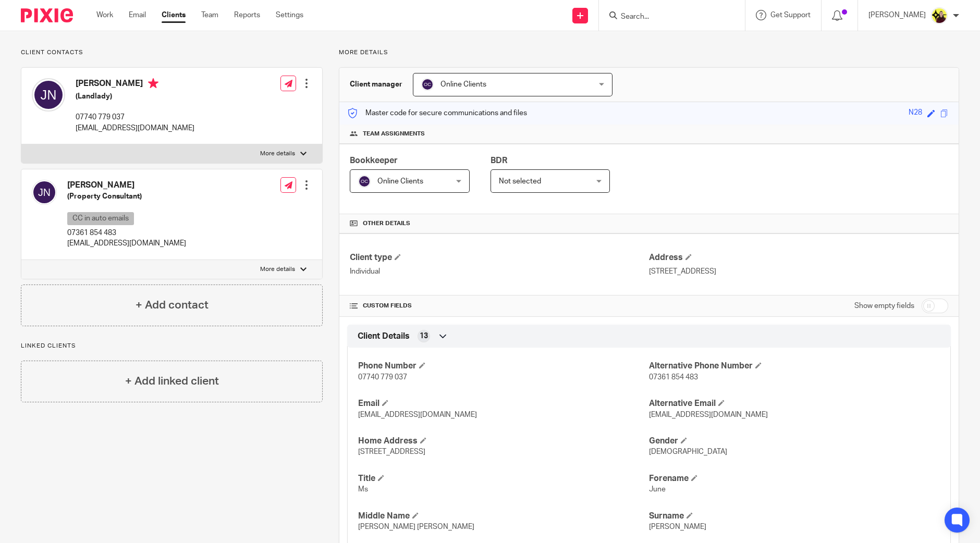
scroll to position [0, 0]
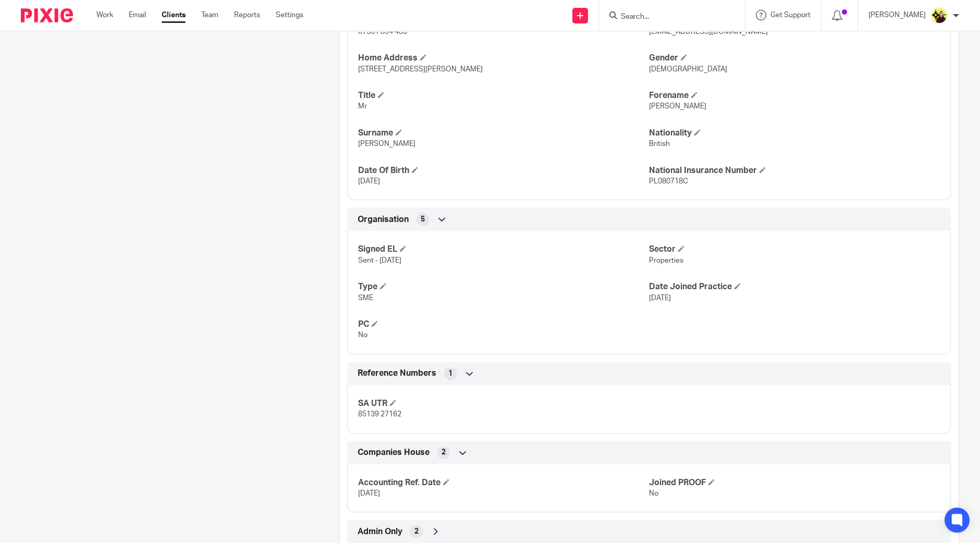
scroll to position [436, 0]
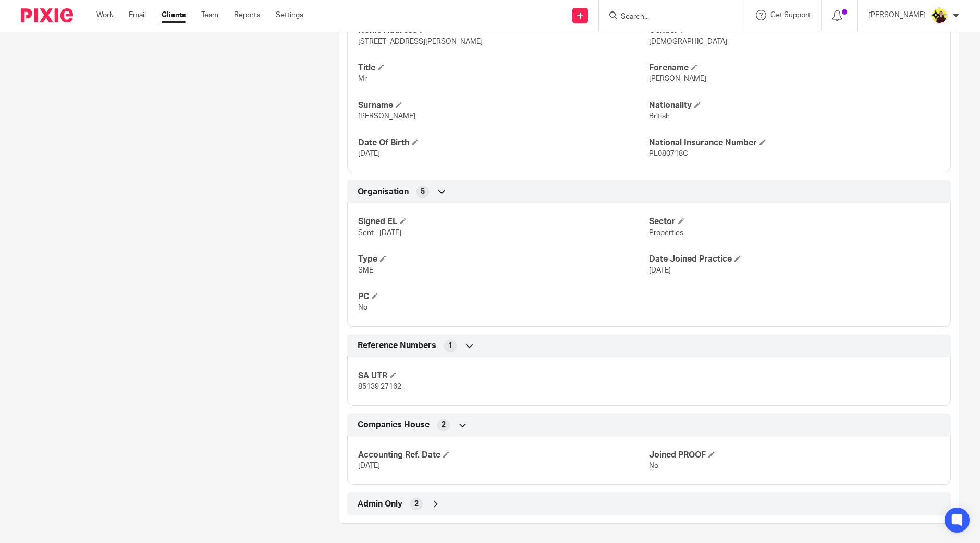
click at [443, 505] on div "Admin Only 2" at bounding box center [649, 504] width 588 height 18
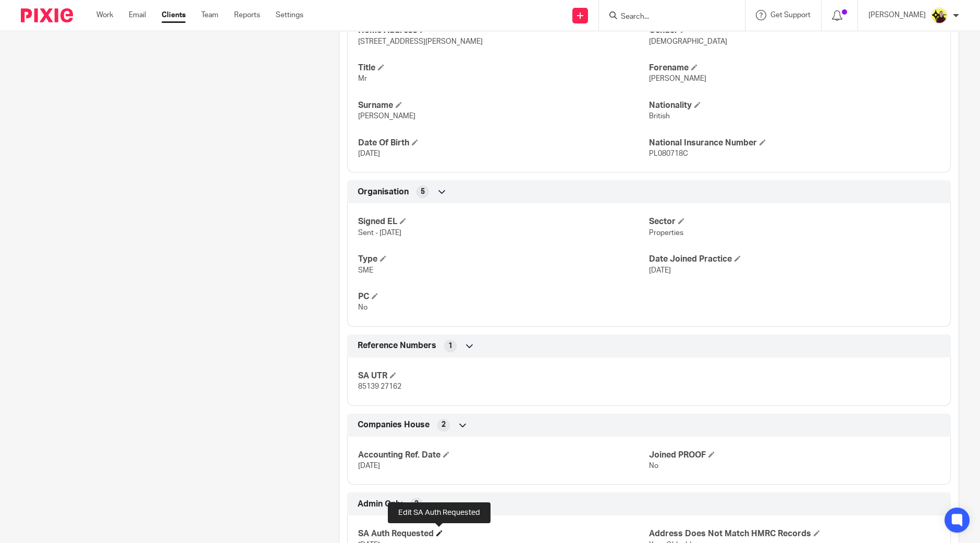
click at [436, 530] on span at bounding box center [439, 533] width 6 height 6
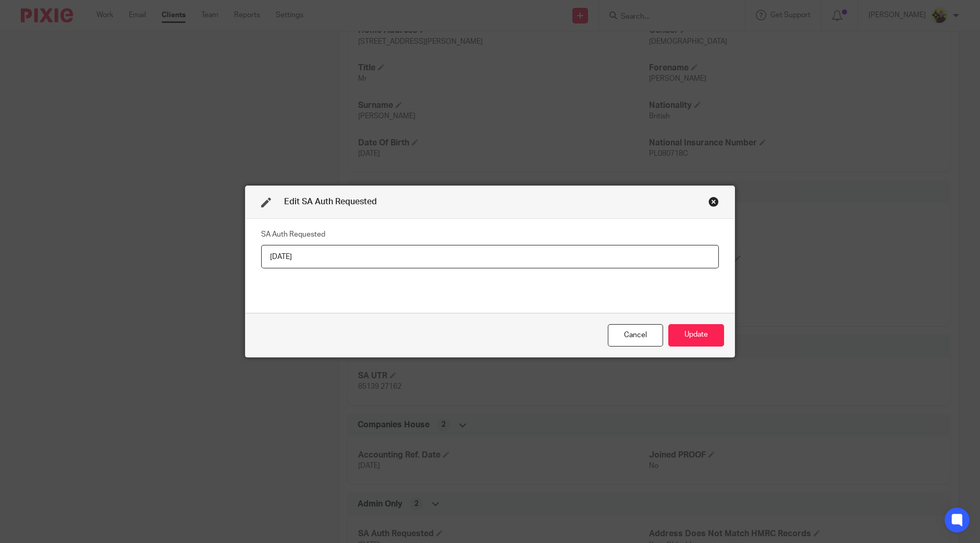
click at [459, 254] on input "[DATE]" at bounding box center [490, 256] width 458 height 23
type input "[DATE]"
click at [676, 336] on button "Update" at bounding box center [696, 335] width 56 height 22
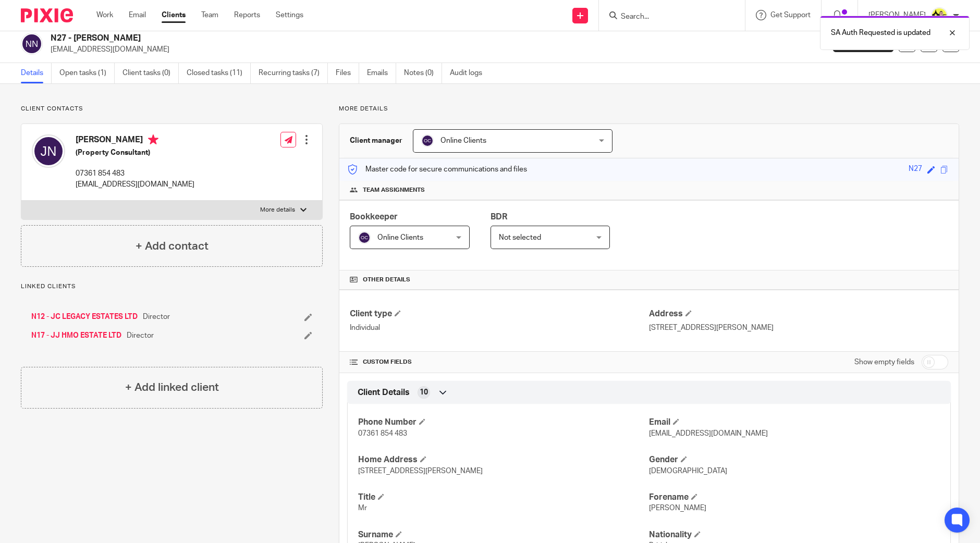
scroll to position [0, 0]
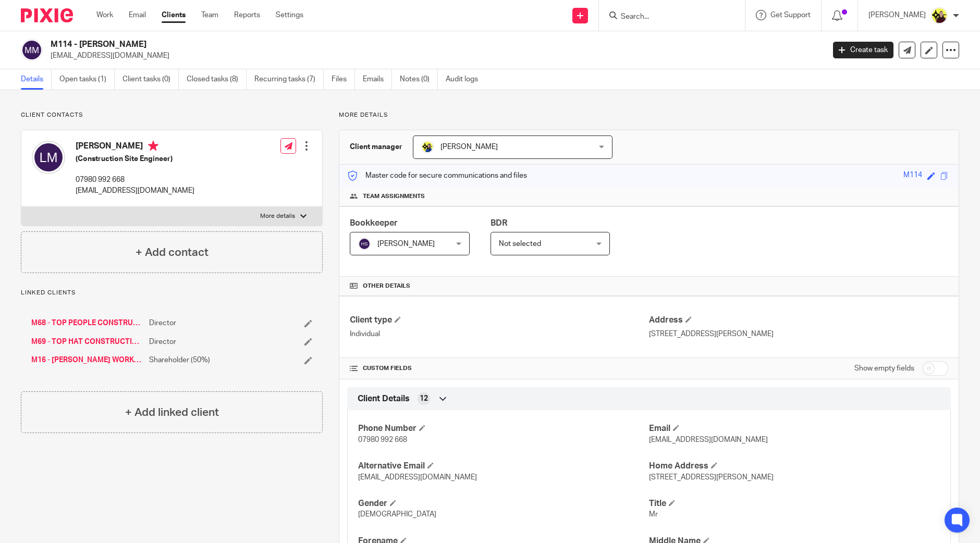
scroll to position [473, 0]
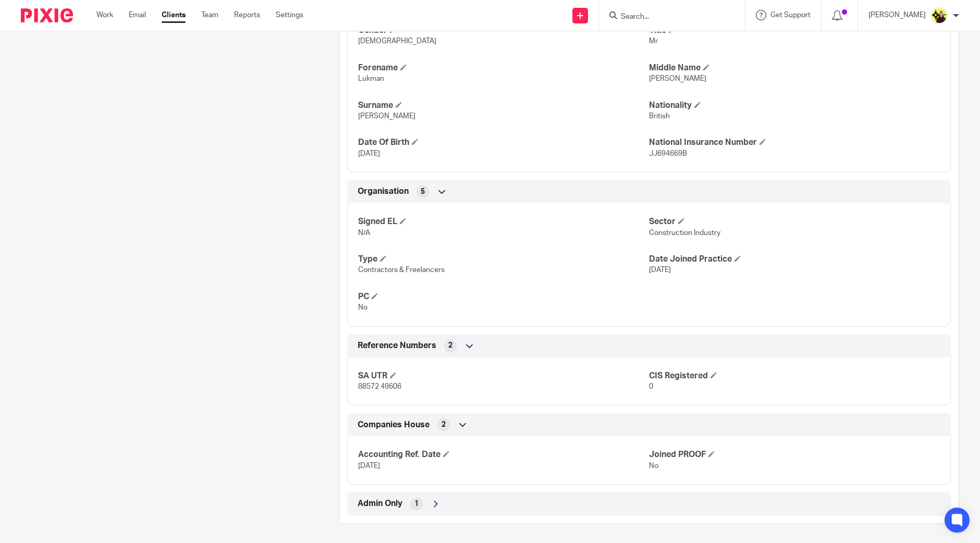
click at [446, 496] on div "Client type Individual Address 5 Bold Street Blackburn BB1 7EL CUSTOM FIELDS Sh…" at bounding box center [648, 169] width 619 height 693
drag, startPoint x: 416, startPoint y: 536, endPoint x: 424, endPoint y: 499, distance: 37.4
click at [416, 531] on div "Client contacts Lukman Matadar (Construction Site Engineer) 07980 992 668 topha…" at bounding box center [490, 81] width 980 height 928
click at [424, 499] on div "Admin Only 1" at bounding box center [649, 504] width 588 height 18
click at [435, 529] on h4 "SA Auth Requested" at bounding box center [503, 533] width 291 height 11
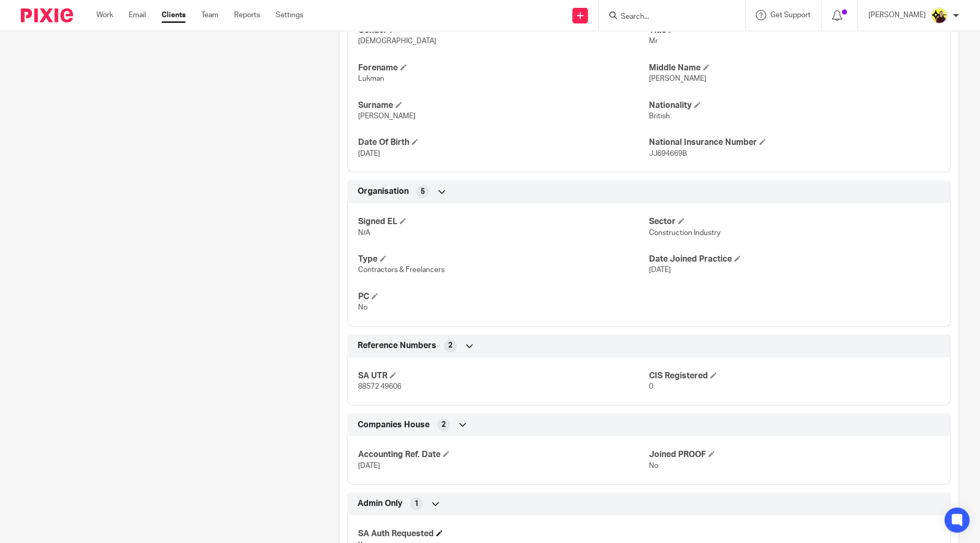
click at [435, 529] on h4 "SA Auth Requested" at bounding box center [503, 533] width 291 height 11
click at [440, 530] on span at bounding box center [439, 533] width 6 height 6
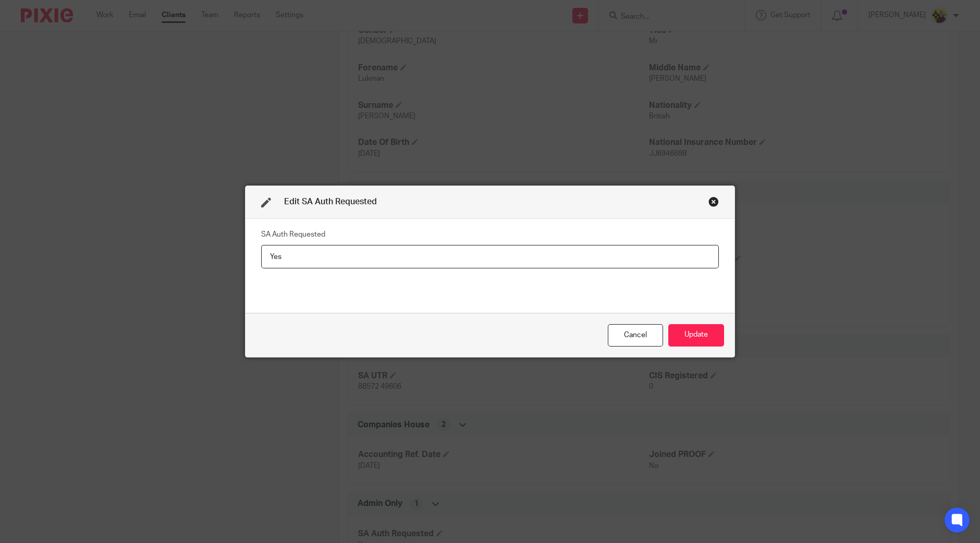
click at [710, 204] on div "Close this dialog window" at bounding box center [713, 201] width 10 height 10
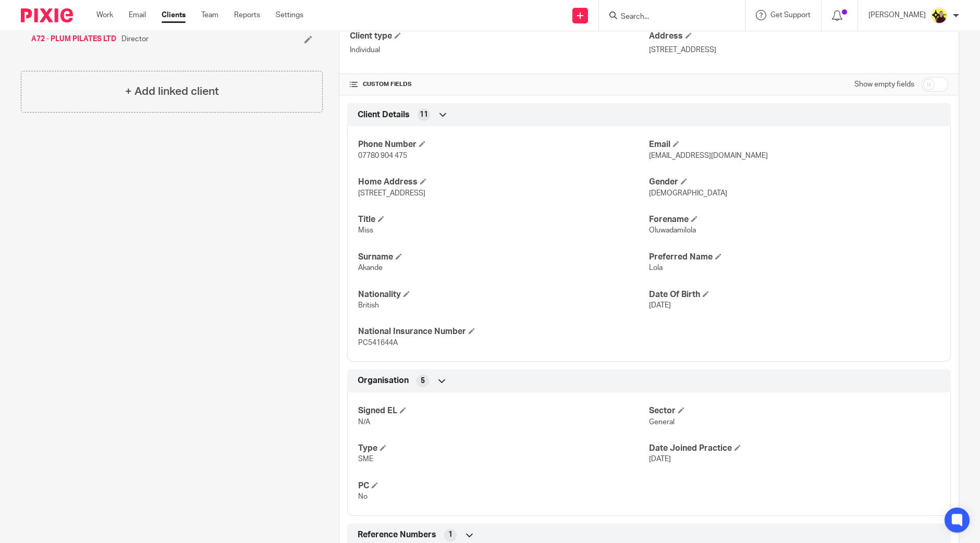
scroll to position [473, 0]
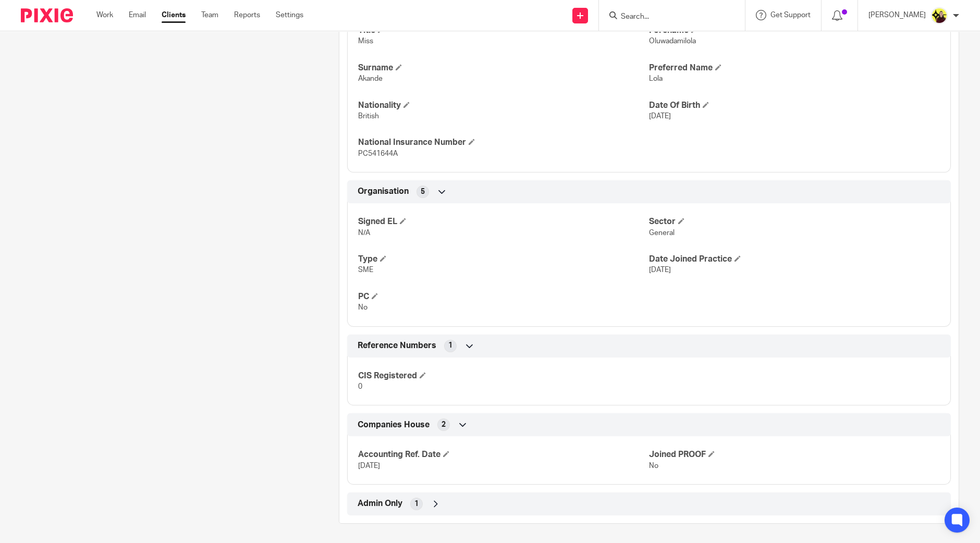
click at [421, 500] on div "Admin Only 1" at bounding box center [649, 504] width 588 height 18
click at [442, 531] on h4 "SA Auth Requested" at bounding box center [503, 533] width 291 height 11
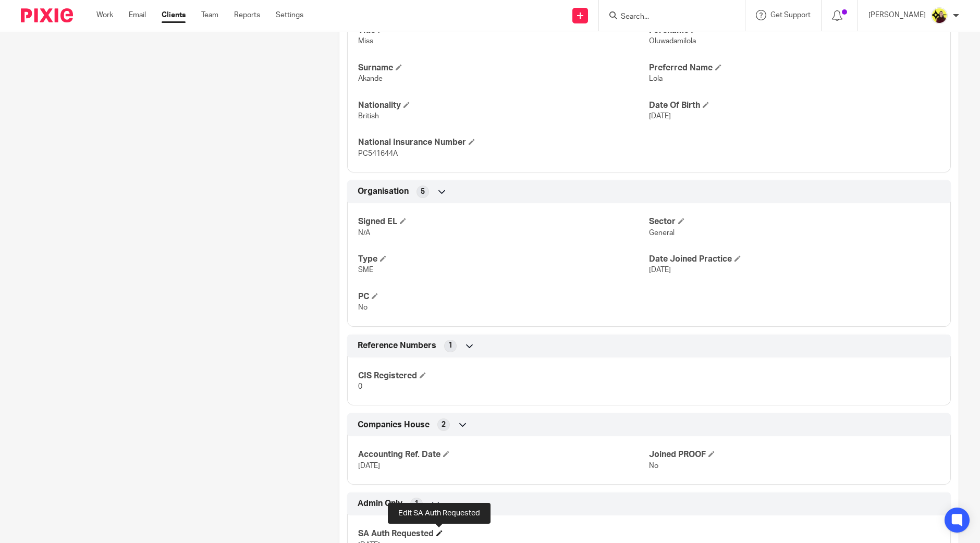
click at [439, 534] on span at bounding box center [439, 533] width 6 height 6
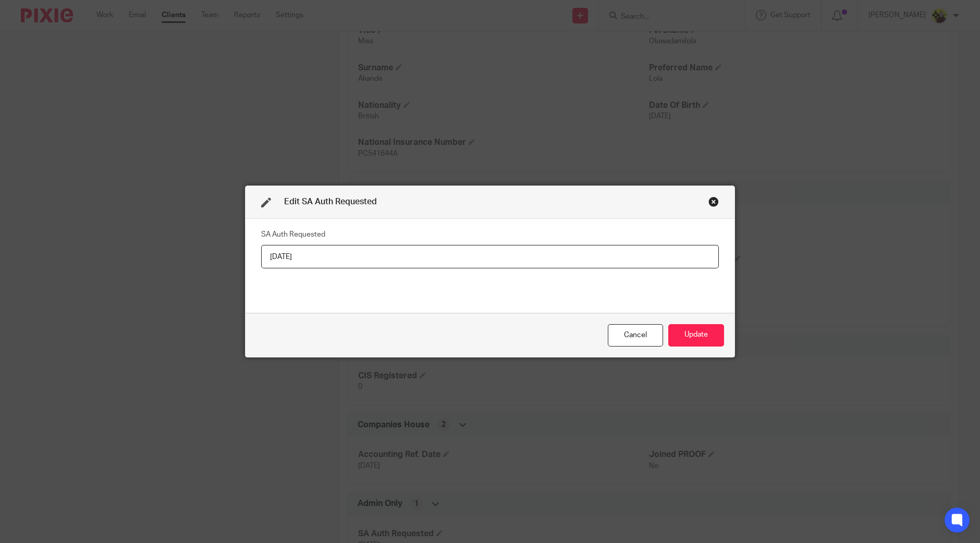
click at [394, 250] on input "[DATE]" at bounding box center [490, 256] width 458 height 23
click at [274, 256] on input "[DATE]" at bounding box center [490, 256] width 458 height 23
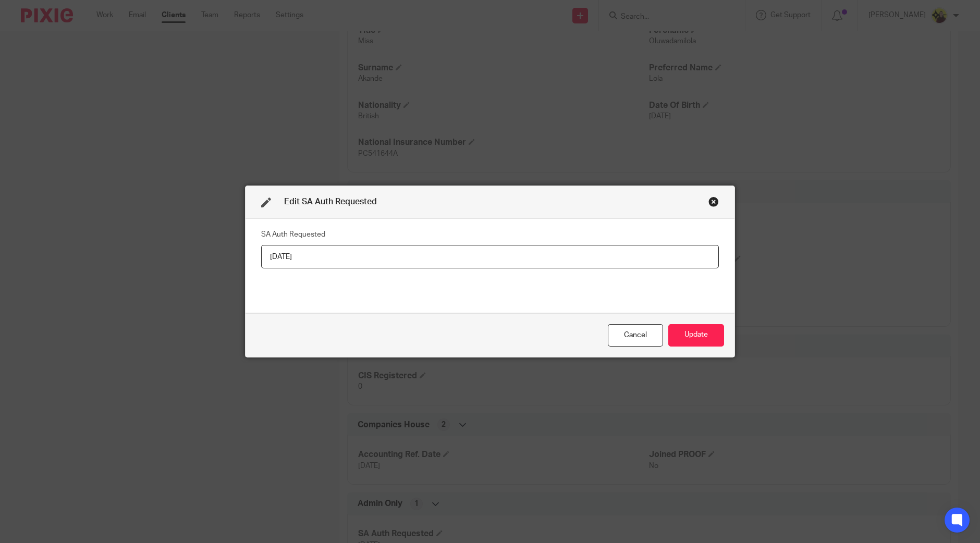
click at [274, 256] on input "[DATE]" at bounding box center [490, 256] width 458 height 23
click at [267, 254] on input "[DATE]" at bounding box center [490, 256] width 458 height 23
type input "15-07-2025"
click at [716, 339] on button "Update" at bounding box center [696, 335] width 56 height 22
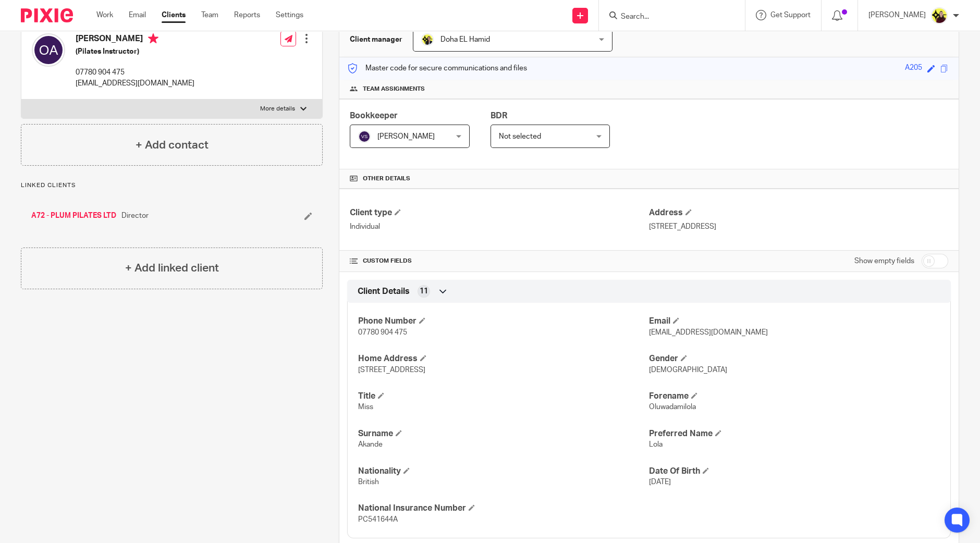
scroll to position [0, 0]
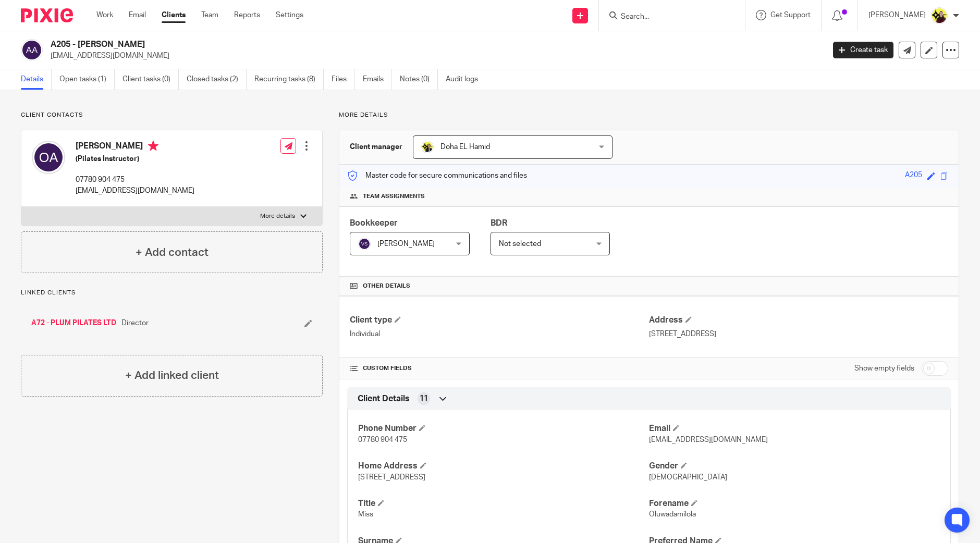
drag, startPoint x: 921, startPoint y: 363, endPoint x: 957, endPoint y: 323, distance: 53.9
click at [921, 363] on input "checkbox" at bounding box center [934, 368] width 27 height 15
checkbox input "true"
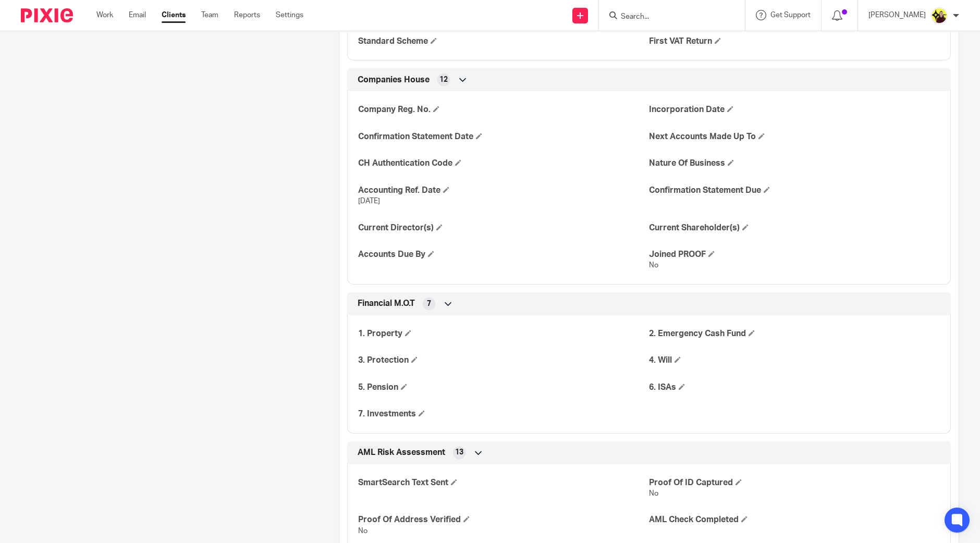
scroll to position [1563, 0]
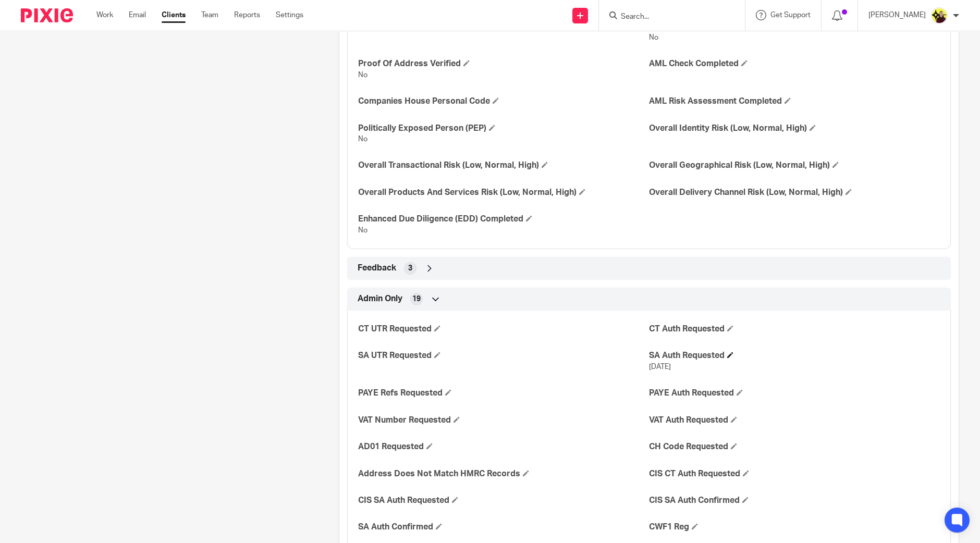
click at [722, 351] on h4 "SA Auth Requested" at bounding box center [794, 355] width 291 height 11
click at [727, 353] on span at bounding box center [730, 355] width 6 height 6
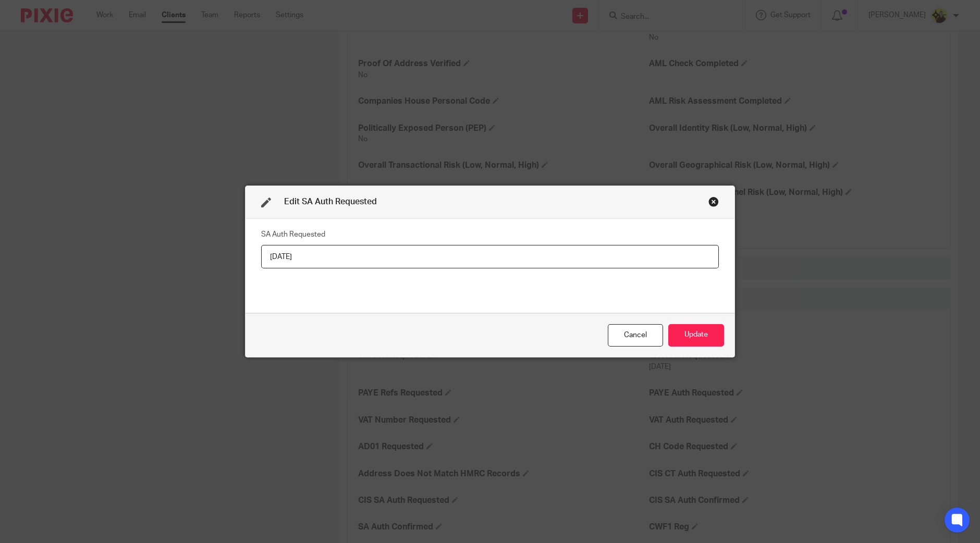
click at [540, 245] on input "15-07-2025" at bounding box center [490, 256] width 458 height 23
click at [704, 330] on button "Update" at bounding box center [696, 335] width 56 height 22
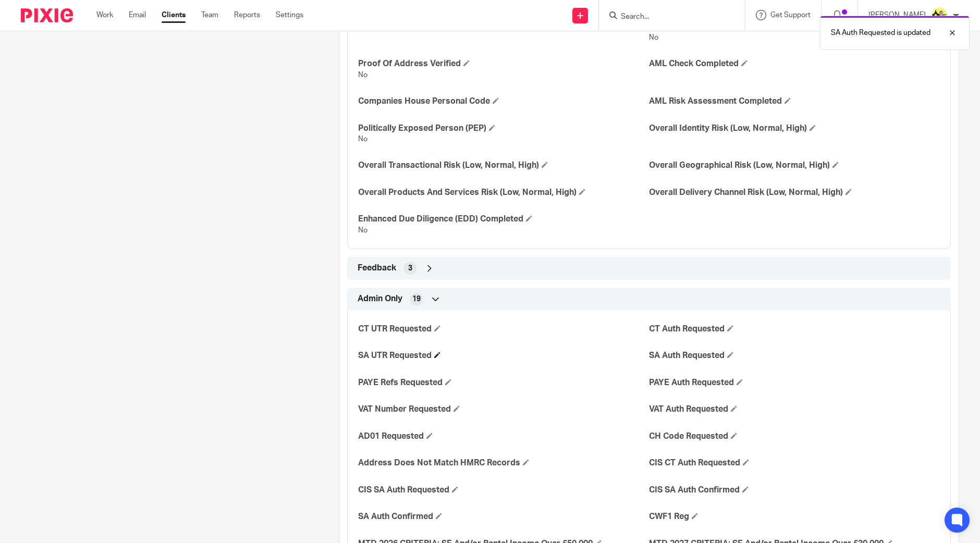
click at [433, 350] on h4 "SA UTR Requested" at bounding box center [503, 355] width 291 height 11
click at [438, 354] on span at bounding box center [437, 355] width 6 height 6
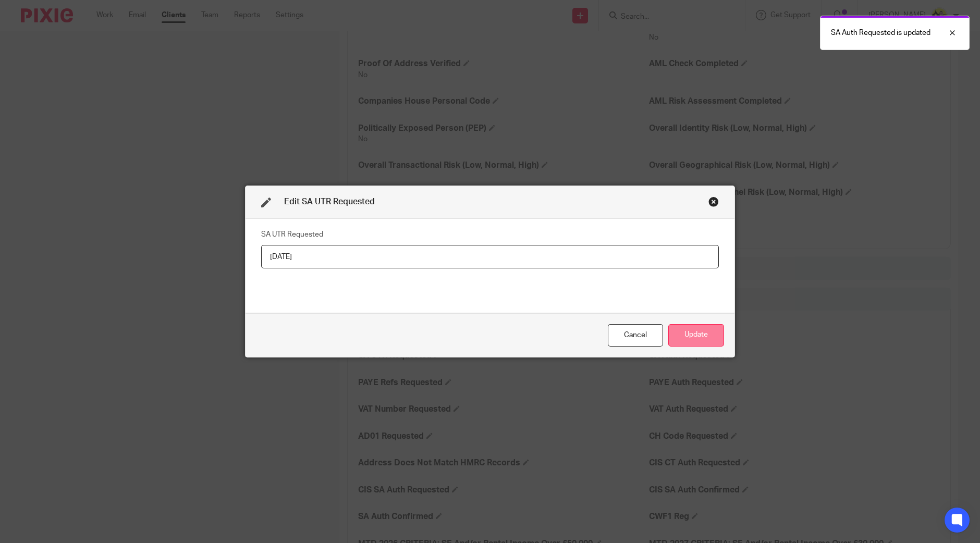
type input "15-07-2025"
click at [668, 341] on button "Update" at bounding box center [696, 335] width 56 height 22
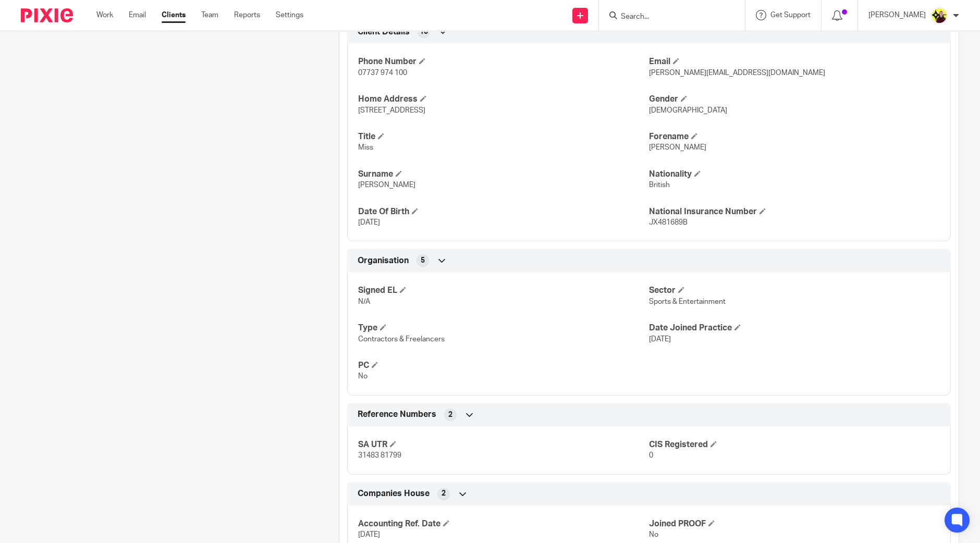
scroll to position [436, 0]
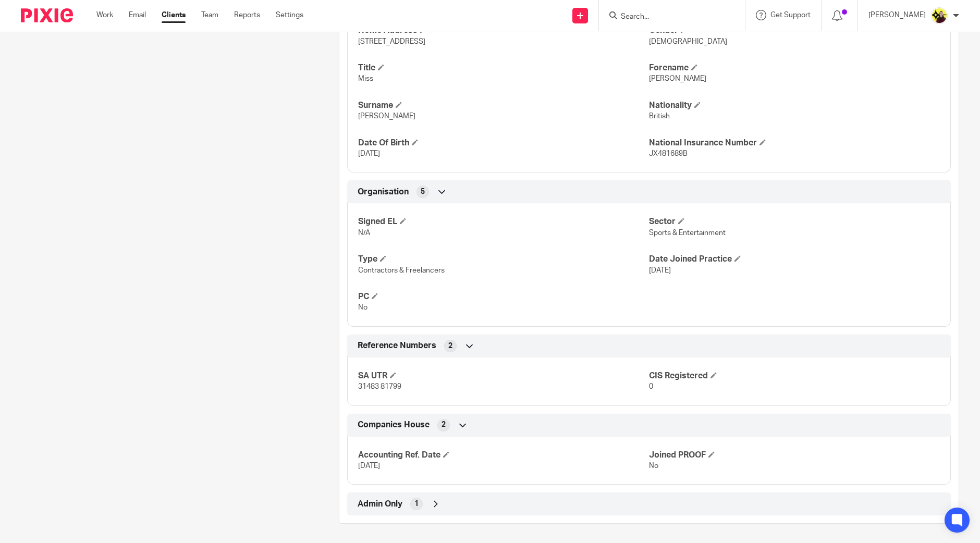
click at [429, 508] on div "Admin Only 1" at bounding box center [649, 504] width 588 height 18
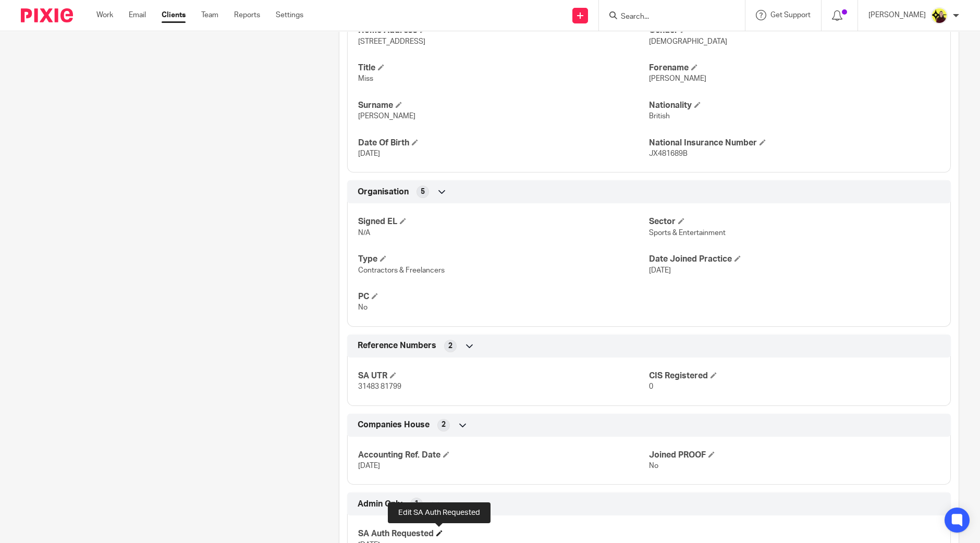
click at [439, 532] on span at bounding box center [439, 533] width 6 height 6
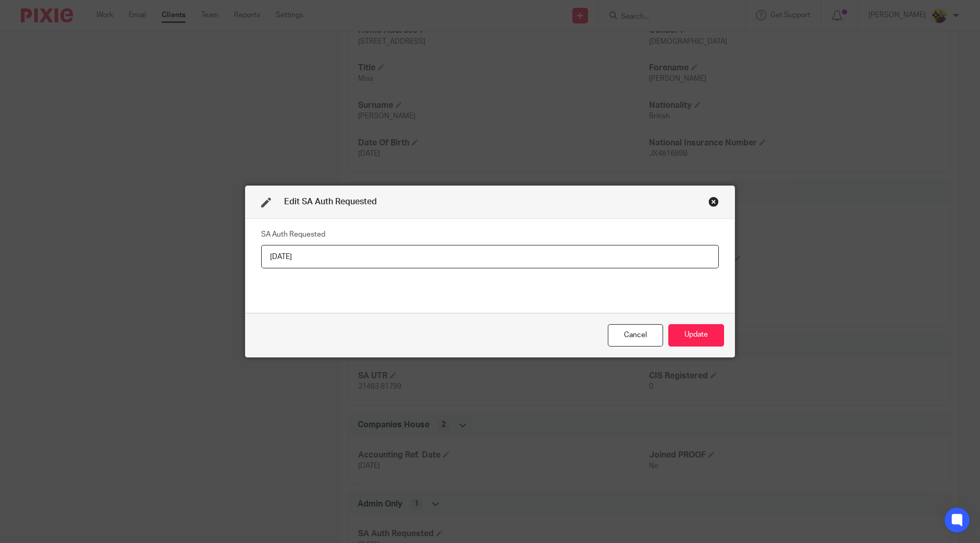
click at [412, 254] on input "[DATE]" at bounding box center [490, 256] width 458 height 23
click at [412, 254] on input "02-04-2025" at bounding box center [490, 256] width 458 height 23
type input "[DATE]"
click at [700, 339] on button "Update" at bounding box center [696, 335] width 56 height 22
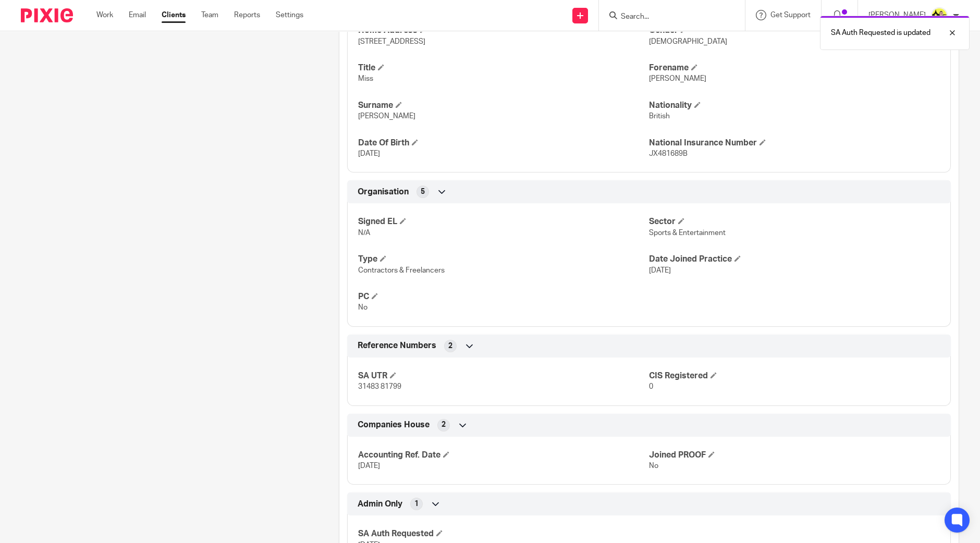
click at [391, 390] on p "31483 81799" at bounding box center [503, 386] width 291 height 10
copy p "31483 81799"
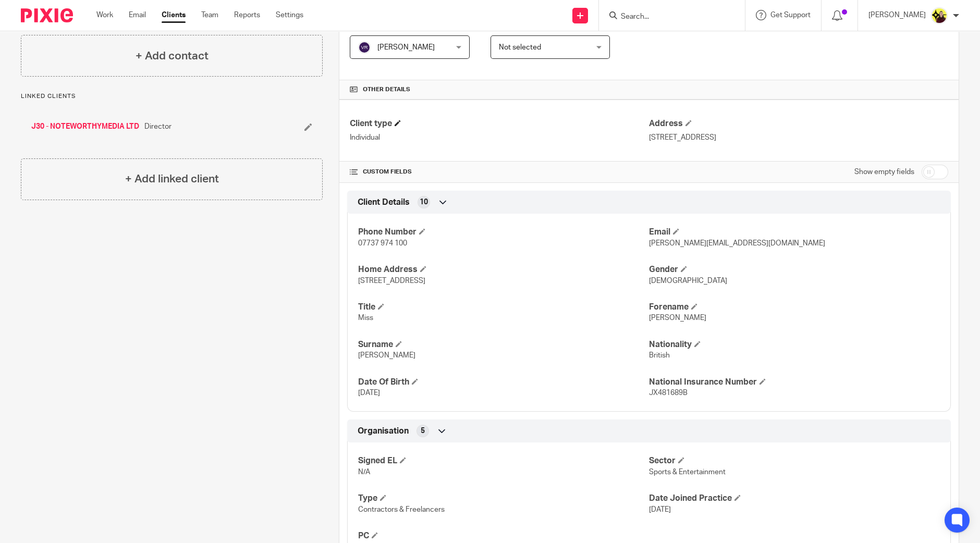
scroll to position [158, 0]
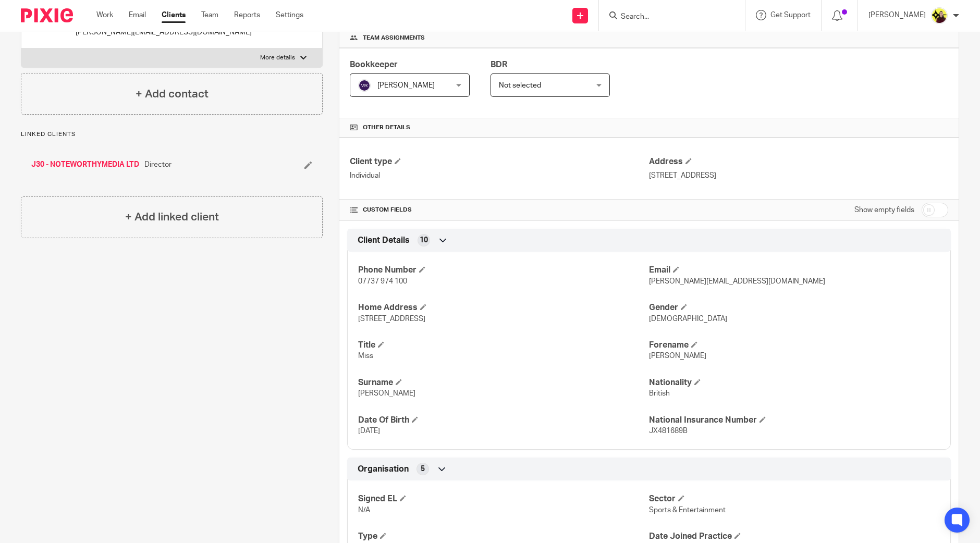
drag, startPoint x: 476, startPoint y: 316, endPoint x: 436, endPoint y: 319, distance: 40.7
click at [436, 319] on p "30A Kyrle Road, London, SW11 6AZ" at bounding box center [503, 319] width 291 height 10
copy span "SW11 6AZ"
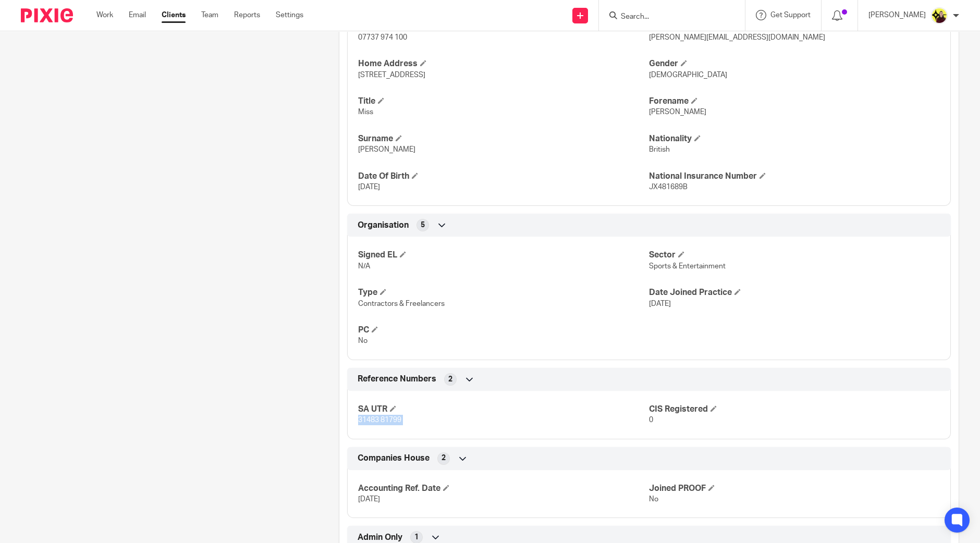
scroll to position [484, 0]
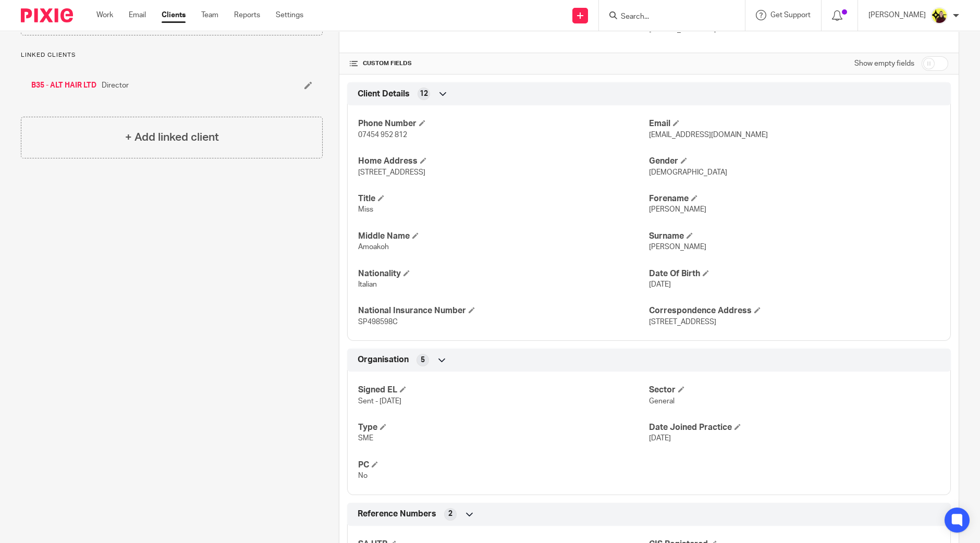
scroll to position [473, 0]
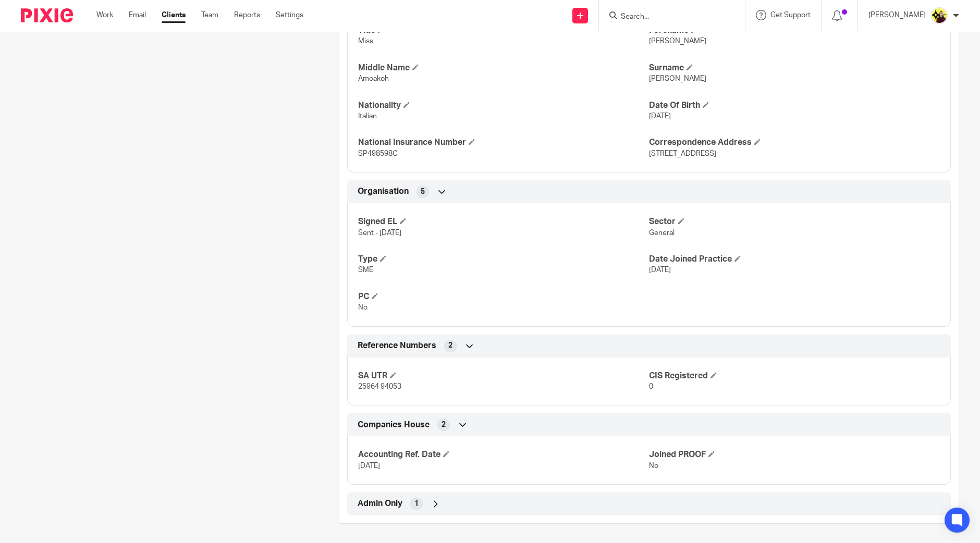
click at [427, 509] on div "Admin Only 1" at bounding box center [649, 504] width 588 height 18
click at [438, 535] on h4 "SA Auth Requested" at bounding box center [503, 533] width 291 height 11
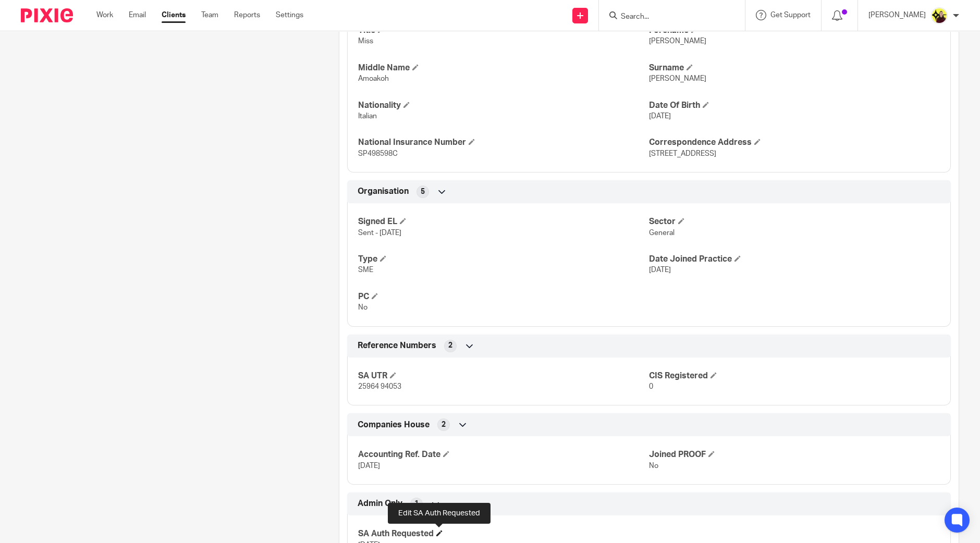
click at [438, 532] on span at bounding box center [439, 533] width 6 height 6
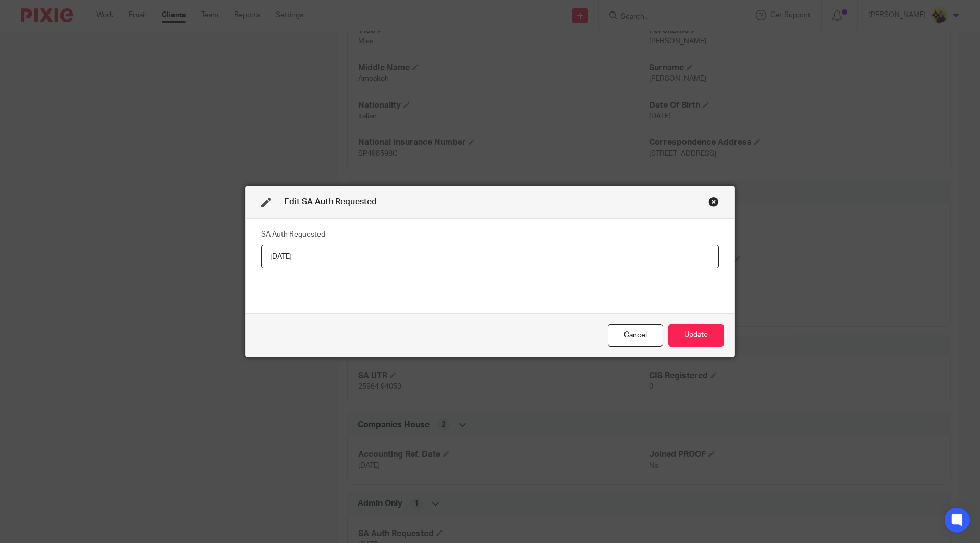
drag, startPoint x: 430, startPoint y: 268, endPoint x: 433, endPoint y: 262, distance: 7.3
click at [431, 265] on div "SA Auth Requested [DATE]" at bounding box center [490, 266] width 458 height 78
click at [433, 262] on input "[DATE]" at bounding box center [490, 256] width 458 height 23
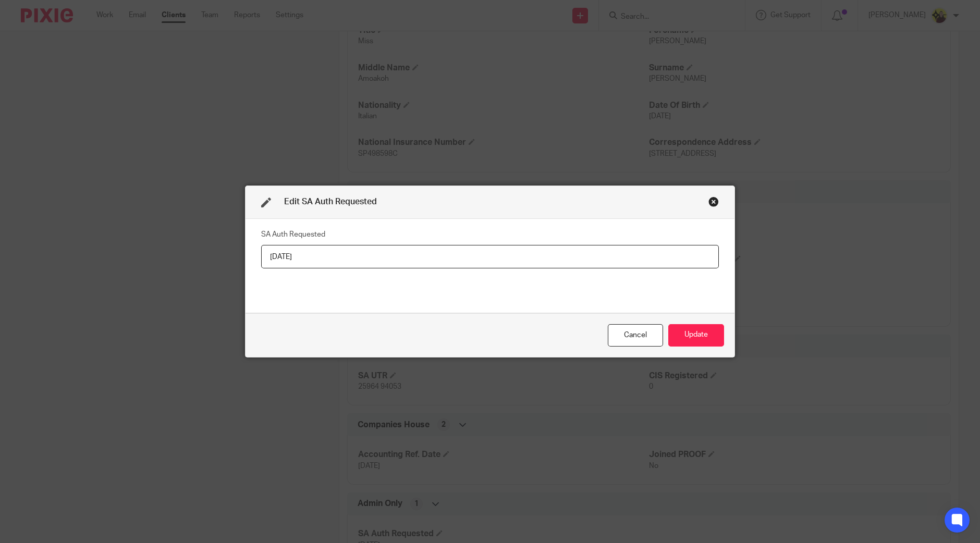
paste input "0-07"
type input "[DATE]"
click at [673, 340] on button "Update" at bounding box center [696, 335] width 56 height 22
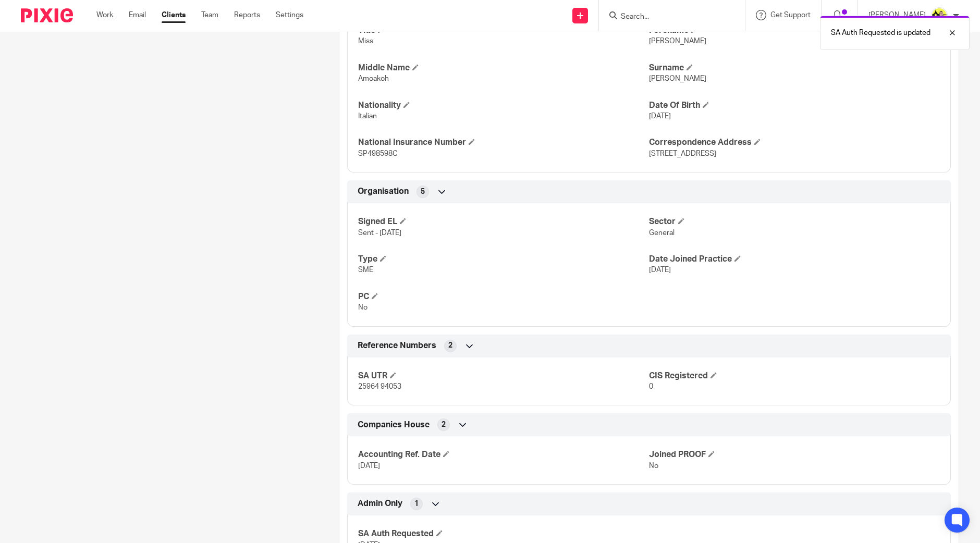
click at [370, 396] on div "SA UTR 25964 94053 CIS Registered 0" at bounding box center [648, 378] width 603 height 56
copy p "25964 94053"
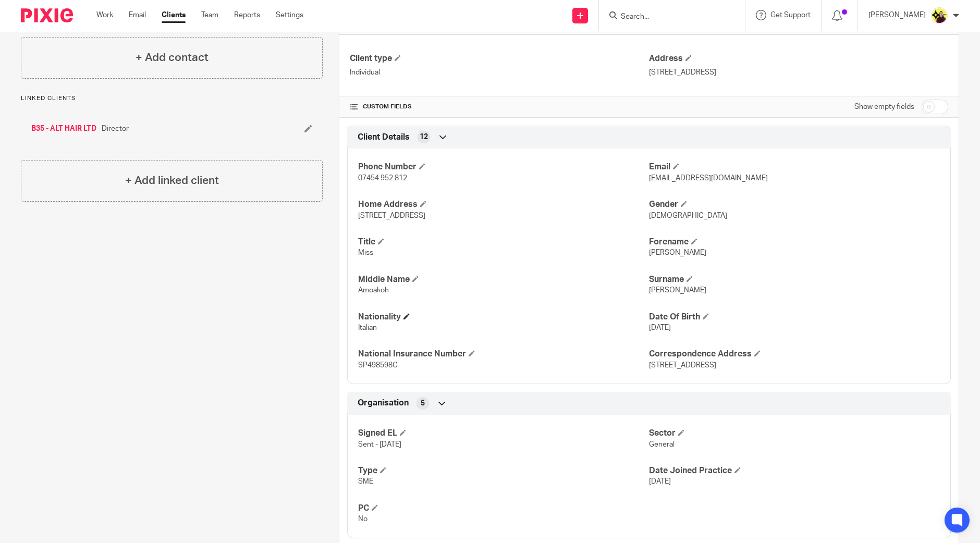
scroll to position [326, 0]
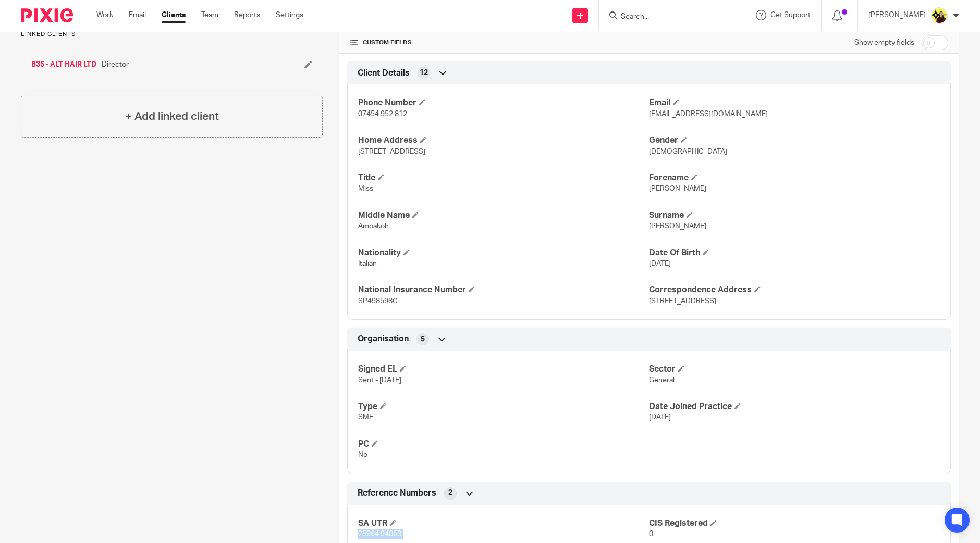
drag, startPoint x: 501, startPoint y: 153, endPoint x: 463, endPoint y: 147, distance: 38.6
click at [463, 147] on p "[STREET_ADDRESS]" at bounding box center [503, 151] width 291 height 10
copy span "N22 6LG"
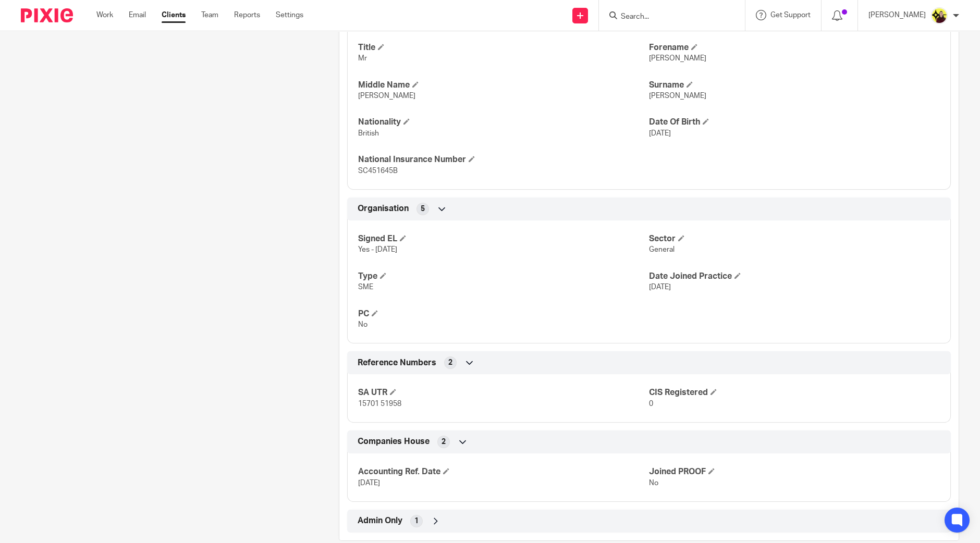
scroll to position [510, 0]
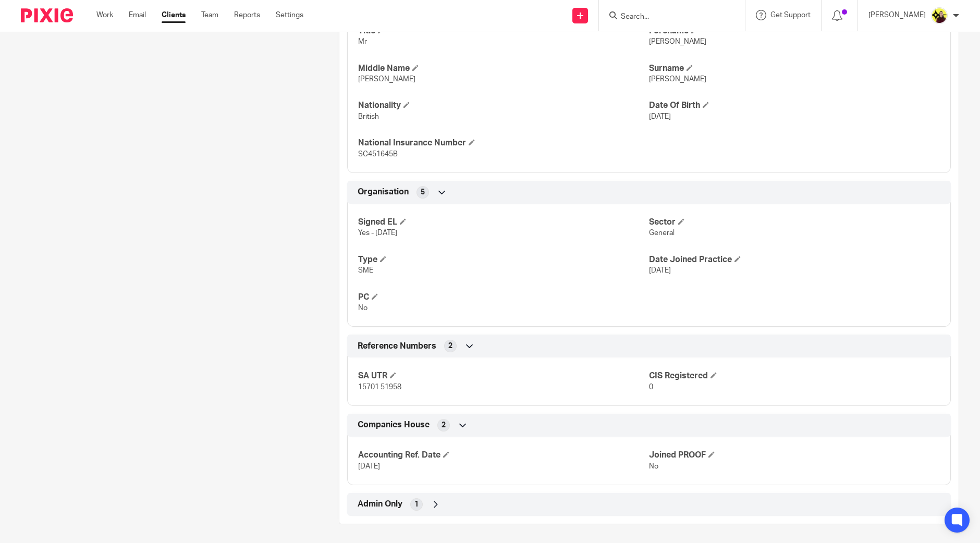
click at [418, 504] on div "1" at bounding box center [416, 504] width 13 height 13
click at [441, 535] on h4 "SA Auth Requested" at bounding box center [503, 534] width 291 height 11
click at [438, 533] on span at bounding box center [439, 534] width 6 height 6
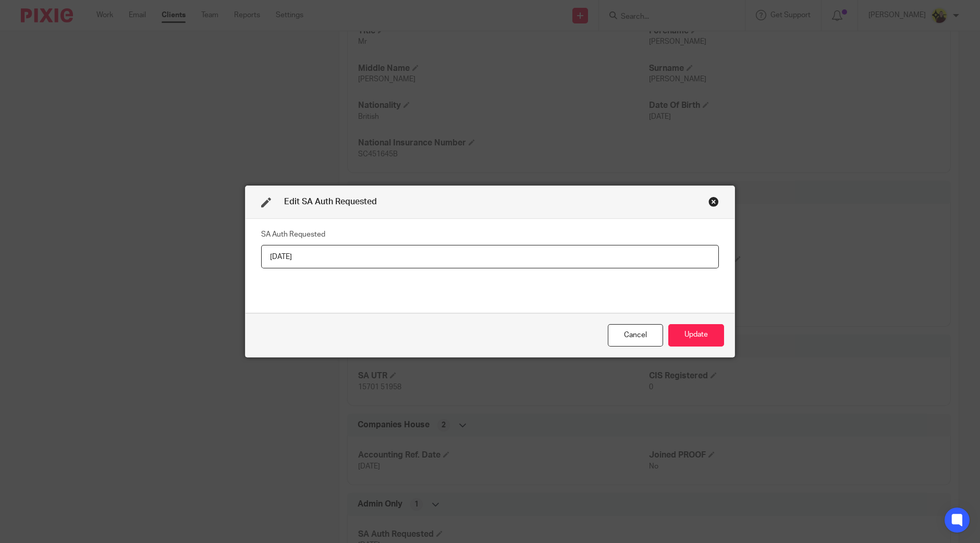
click at [434, 254] on input "25-03-2025" at bounding box center [490, 256] width 458 height 23
type input "20-07-2025"
click at [688, 336] on button "Update" at bounding box center [696, 335] width 56 height 22
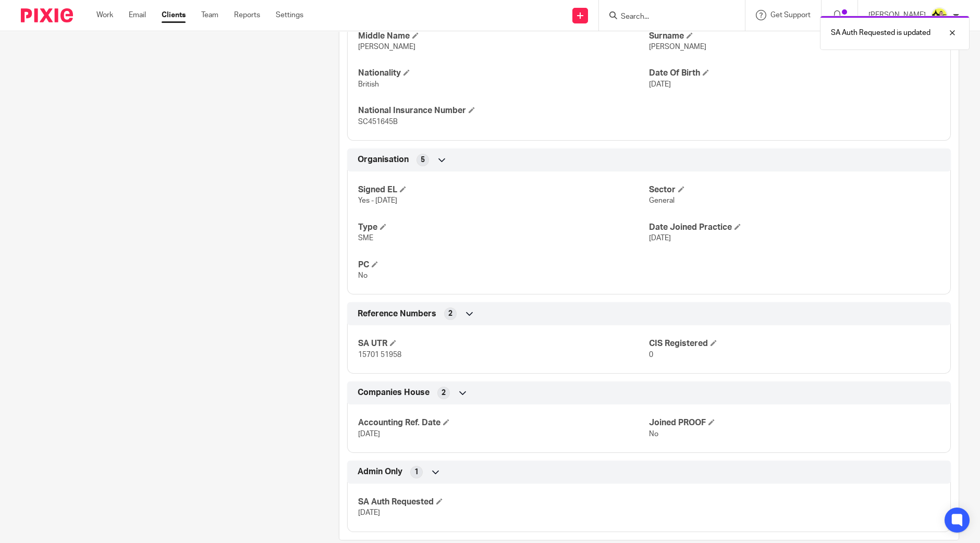
scroll to position [559, 0]
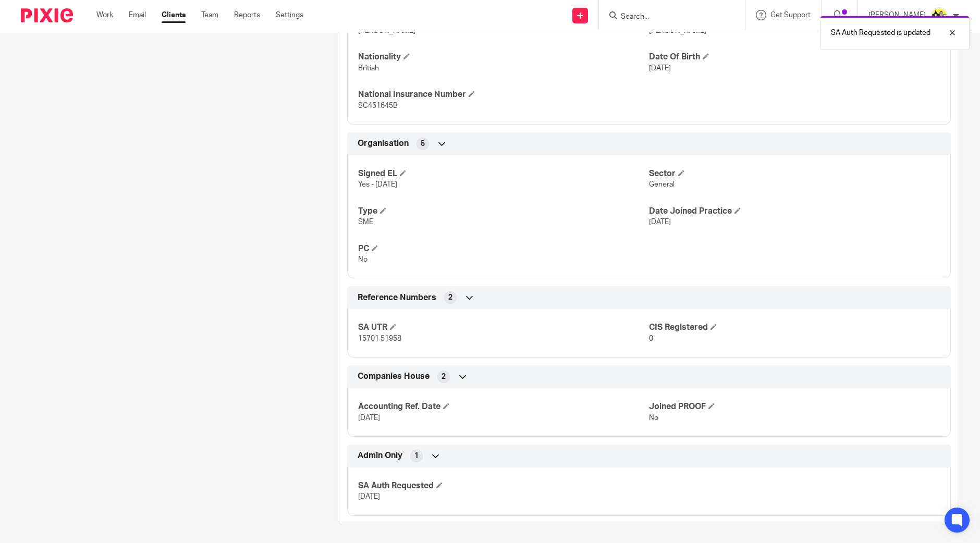
drag, startPoint x: 386, startPoint y: 320, endPoint x: 373, endPoint y: 340, distance: 23.3
click at [386, 320] on div "SA UTR 15701 51958 CIS Registered 0" at bounding box center [648, 329] width 603 height 56
click at [362, 352] on div "SA UTR 15701 51958 CIS Registered 0" at bounding box center [648, 329] width 603 height 56
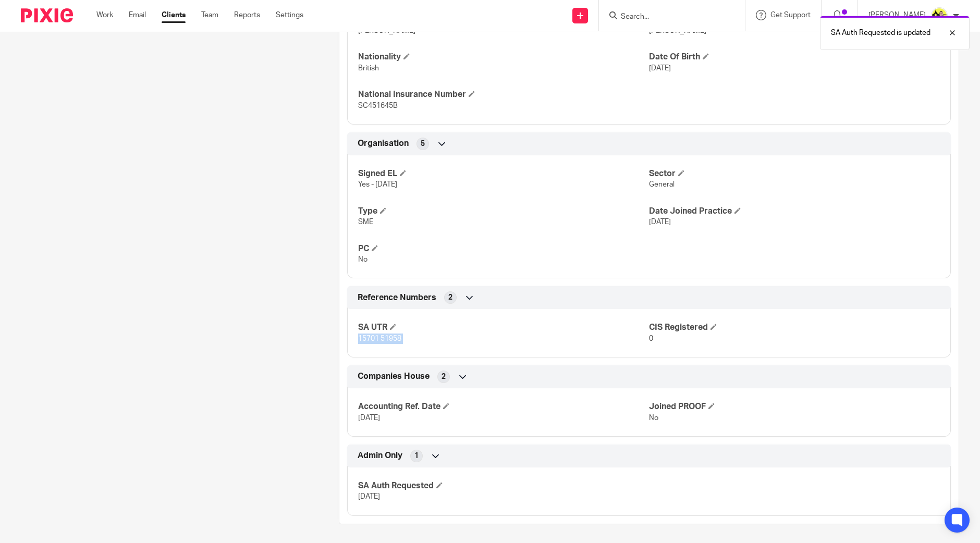
copy p "15701 51958"
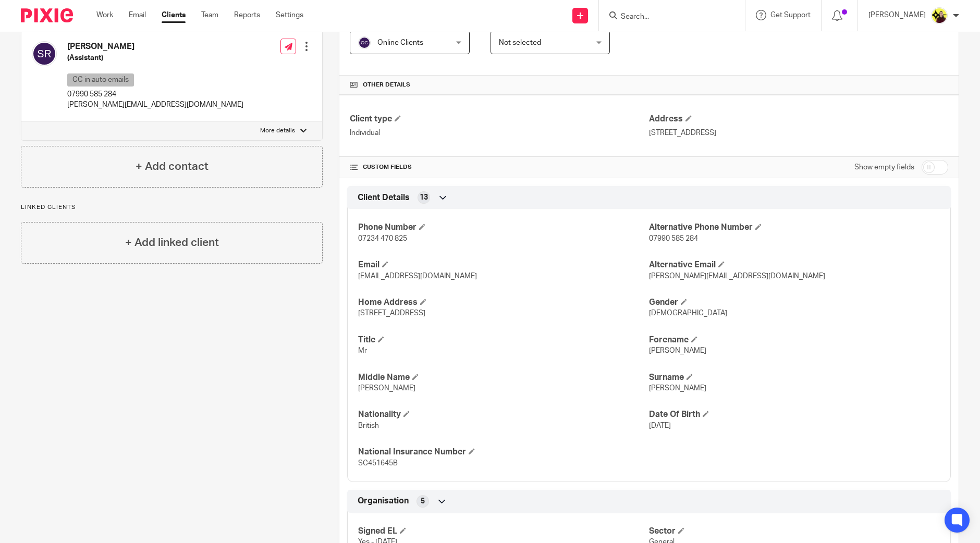
scroll to position [168, 0]
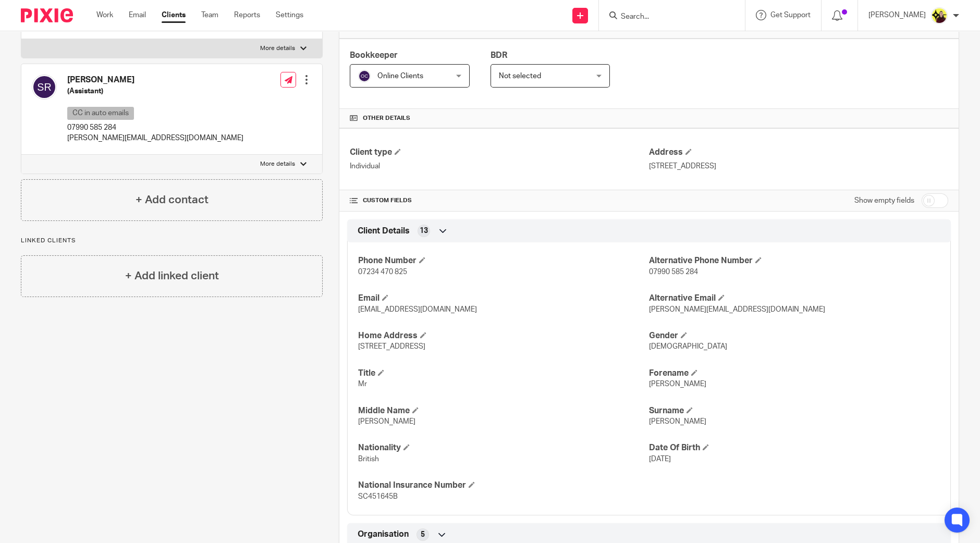
drag, startPoint x: 478, startPoint y: 343, endPoint x: 442, endPoint y: 346, distance: 36.6
click at [442, 346] on p "40 Oakfield Road, London, N4 4NX" at bounding box center [503, 346] width 291 height 10
copy span "N4 4NX"
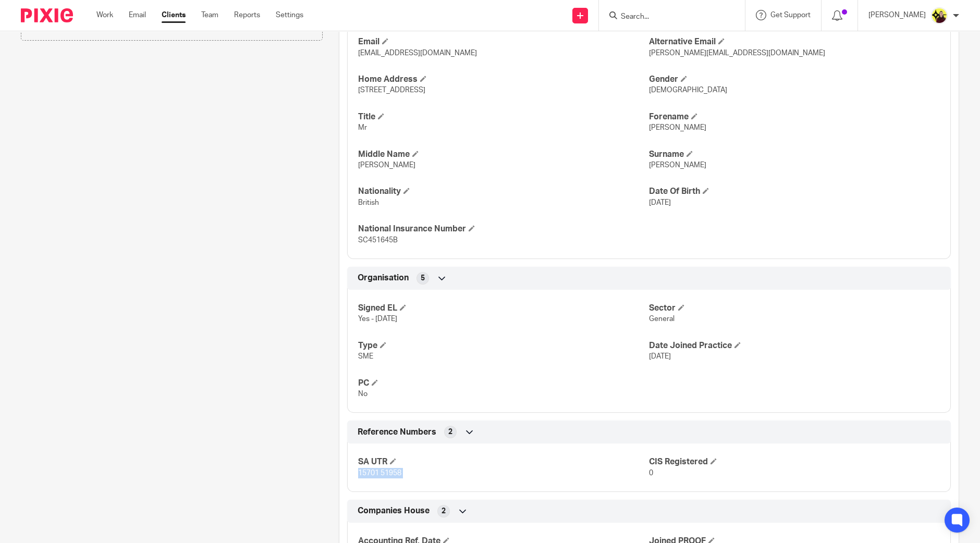
scroll to position [521, 0]
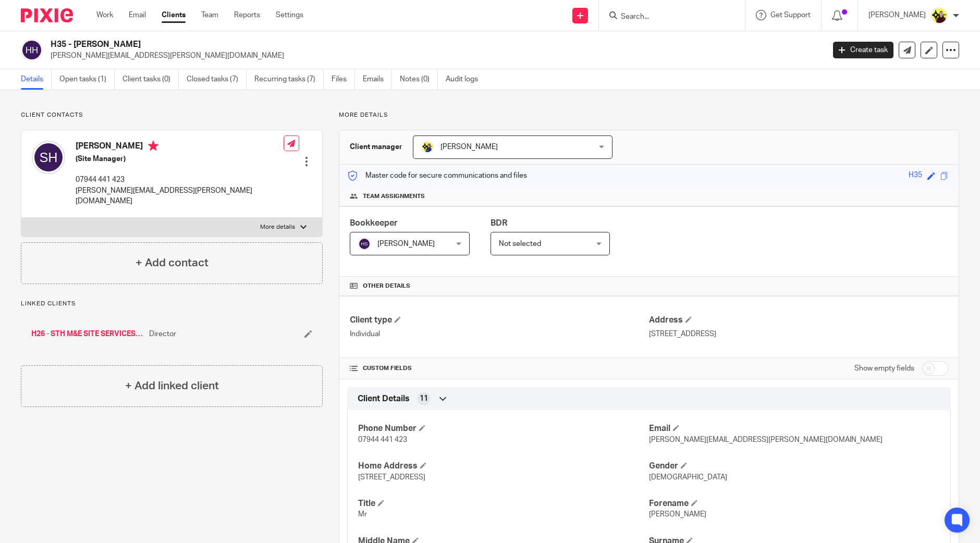
scroll to position [473, 0]
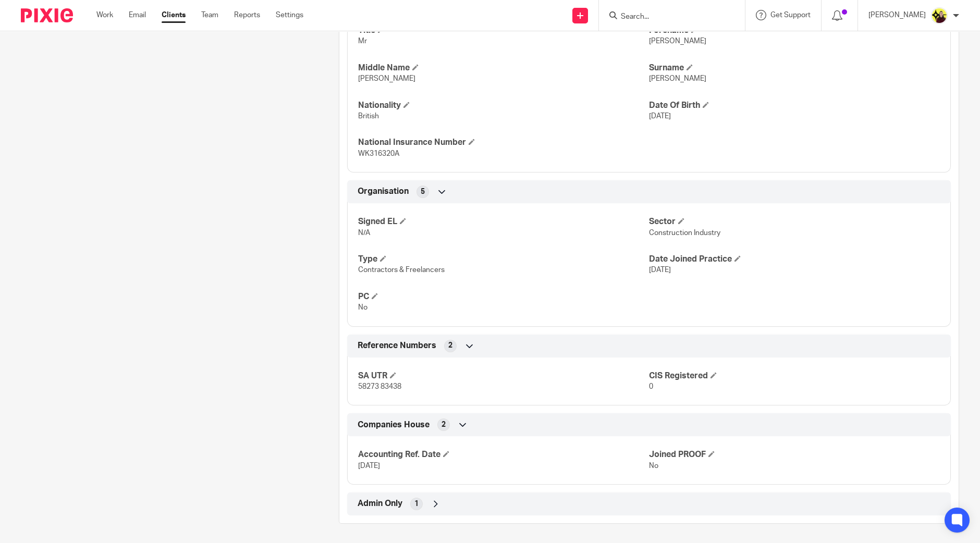
click at [443, 501] on div "Admin Only 1" at bounding box center [649, 504] width 588 height 18
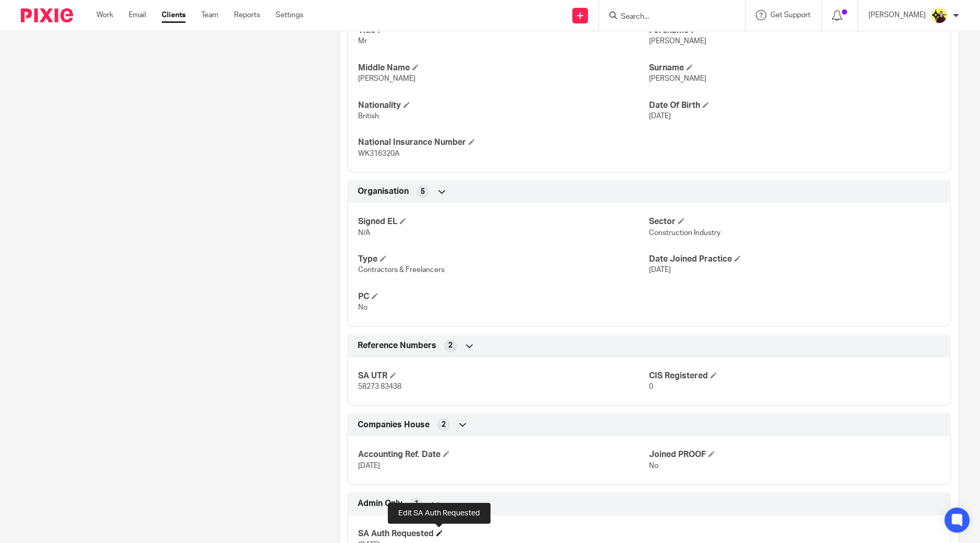
click at [438, 530] on span at bounding box center [439, 533] width 6 height 6
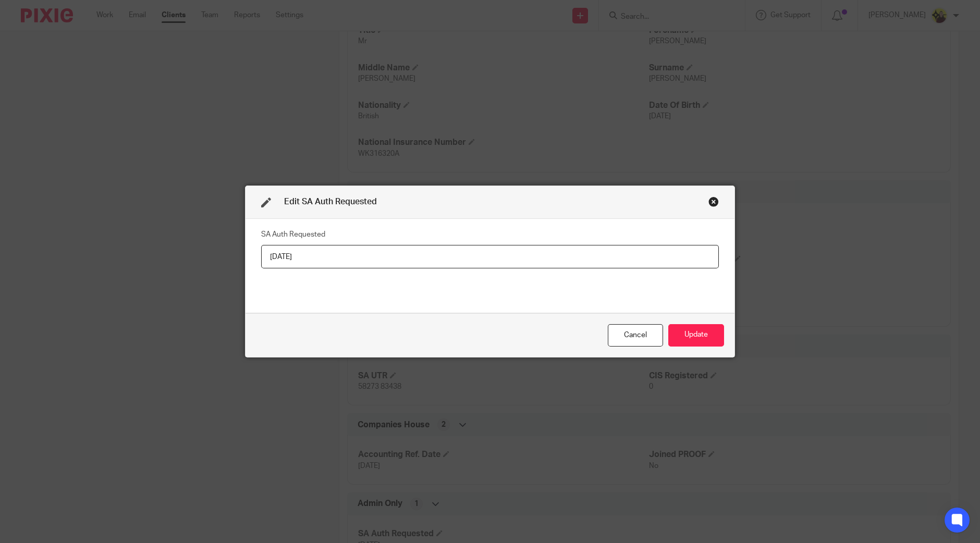
drag, startPoint x: 437, startPoint y: 223, endPoint x: 412, endPoint y: 256, distance: 42.1
click at [434, 226] on div "SA Auth Requested 06-03-2024" at bounding box center [489, 266] width 489 height 94
click at [412, 256] on input "06-03-2024" at bounding box center [490, 256] width 458 height 23
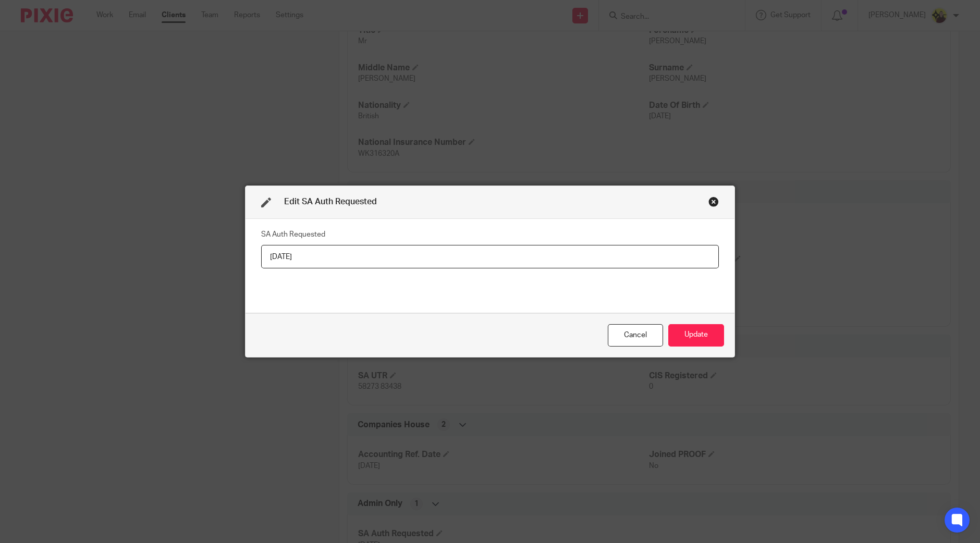
paste input "[DATE]"
type input "20-07-2025"
drag, startPoint x: 663, startPoint y: 322, endPoint x: 683, endPoint y: 339, distance: 26.6
click at [683, 339] on div "Cancel Update" at bounding box center [489, 335] width 489 height 44
click at [683, 339] on button "Update" at bounding box center [696, 335] width 56 height 22
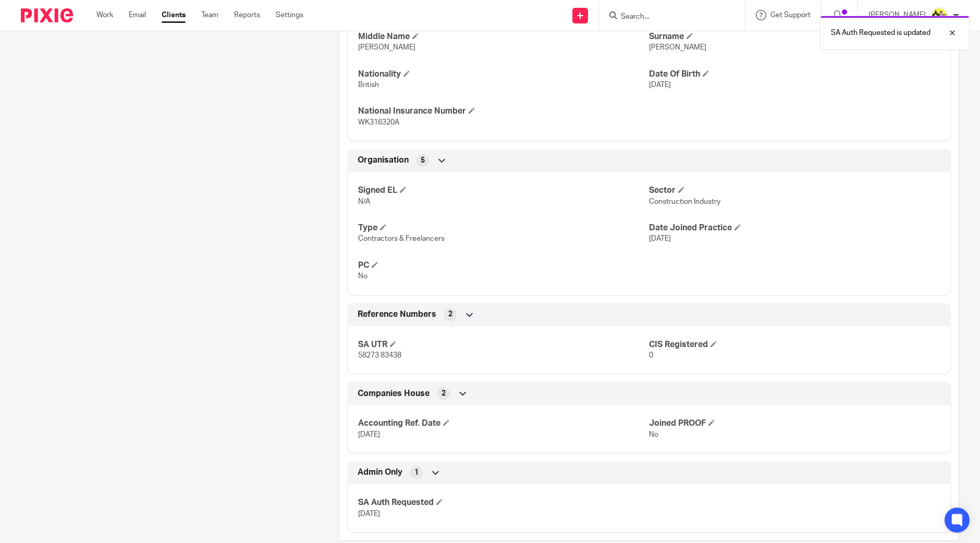
scroll to position [521, 0]
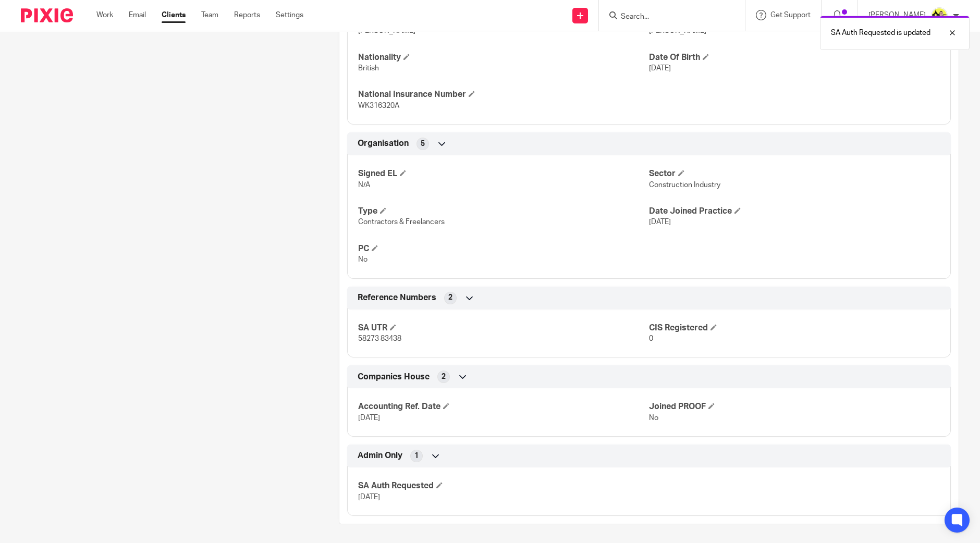
click at [384, 342] on div "SA UTR 58273 83438 CIS Registered 0" at bounding box center [648, 330] width 603 height 56
copy p "58273 83438"
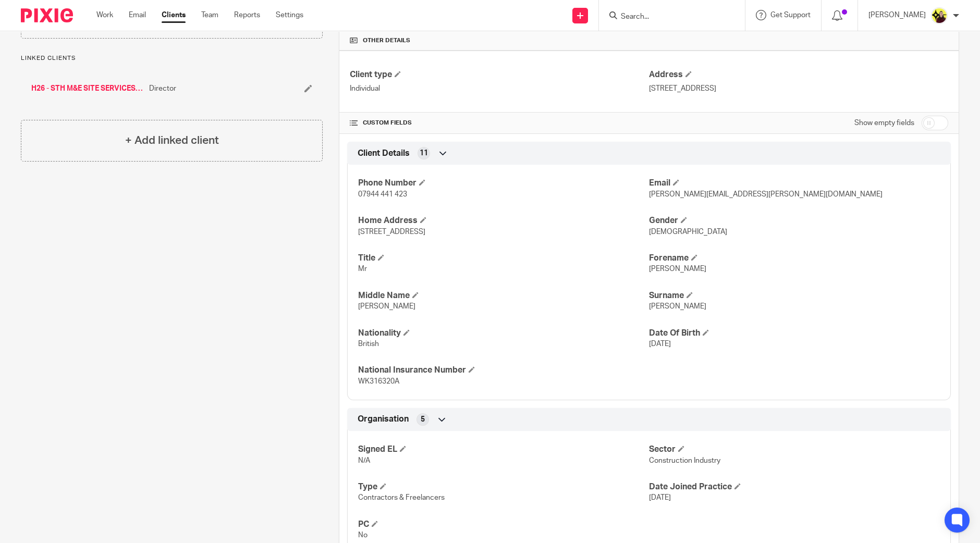
scroll to position [195, 0]
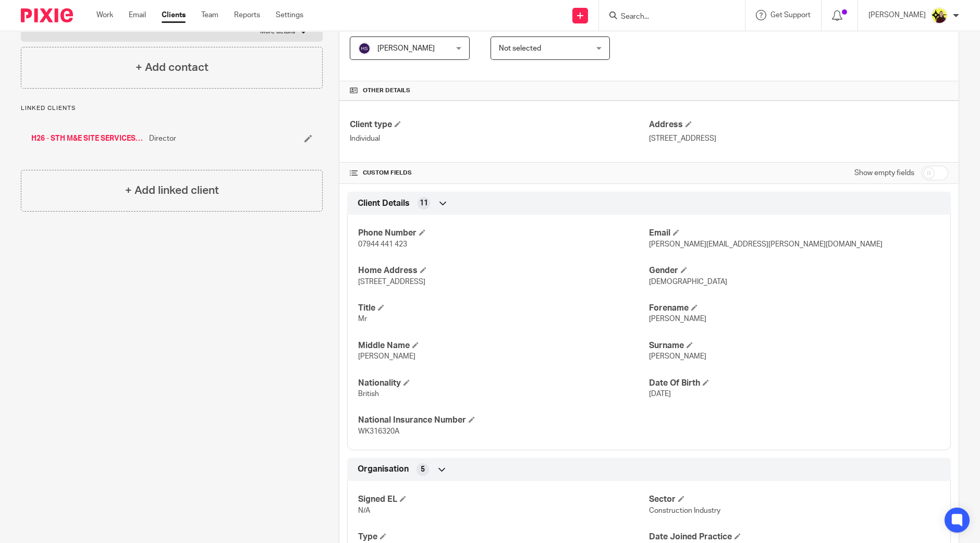
drag, startPoint x: 528, startPoint y: 285, endPoint x: 494, endPoint y: 281, distance: 34.1
click at [494, 281] on p "21 Coquet Street, Jarrow, Tyne And Wear, NE32 5SW" at bounding box center [503, 282] width 291 height 10
copy span "NE32 5SW"
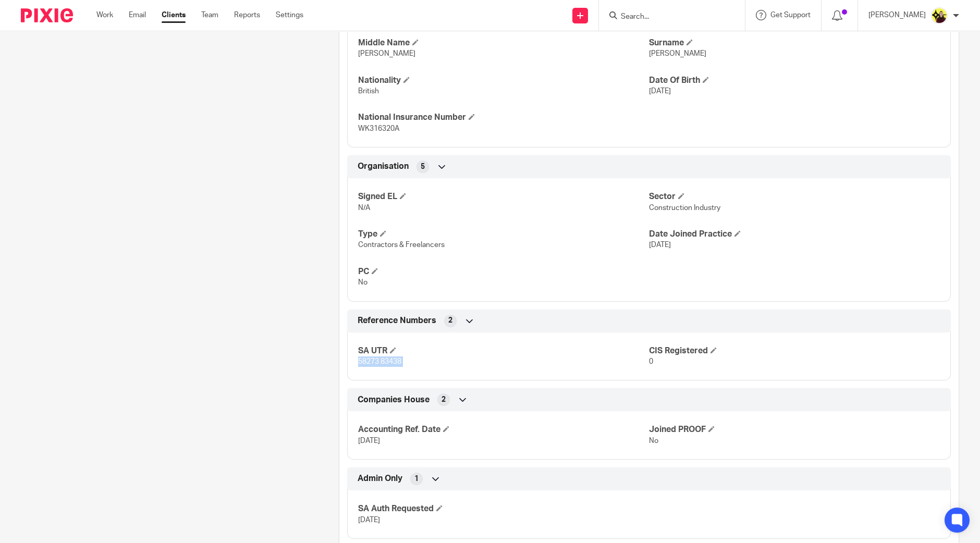
scroll to position [521, 0]
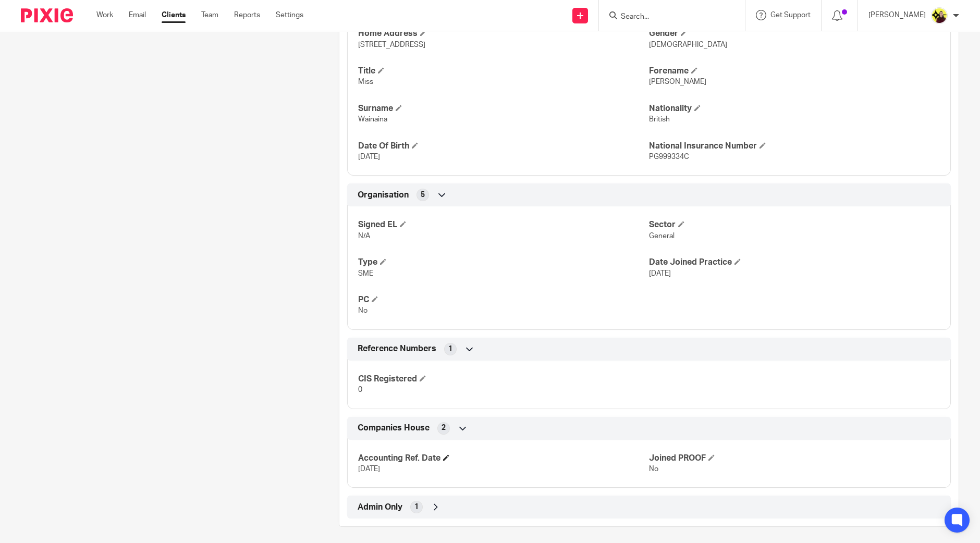
scroll to position [436, 0]
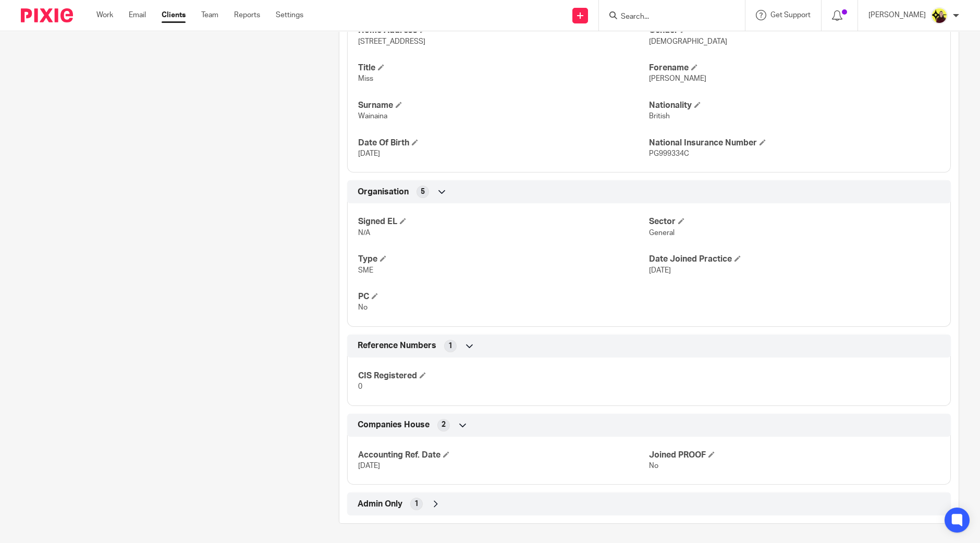
click at [441, 505] on div "Admin Only 1" at bounding box center [649, 504] width 588 height 18
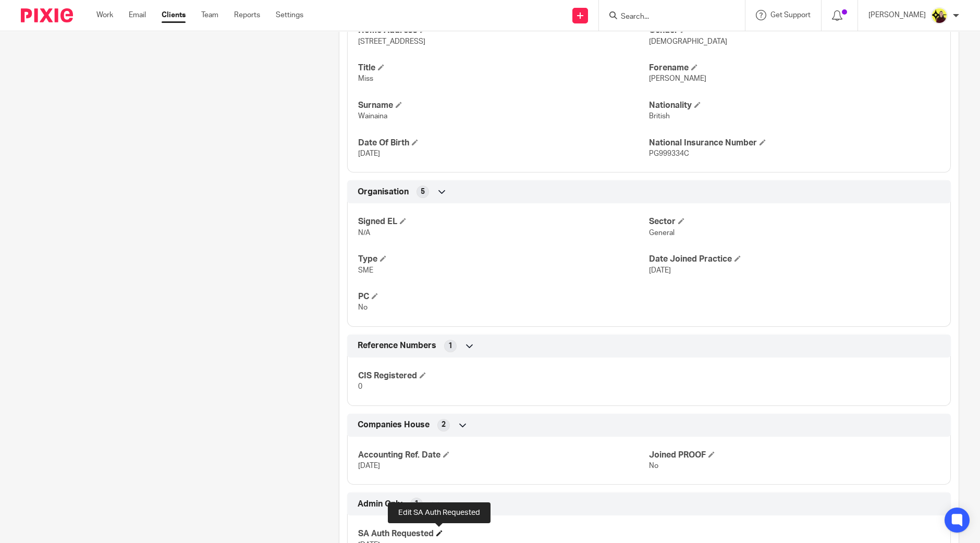
click at [439, 533] on span at bounding box center [439, 533] width 6 height 6
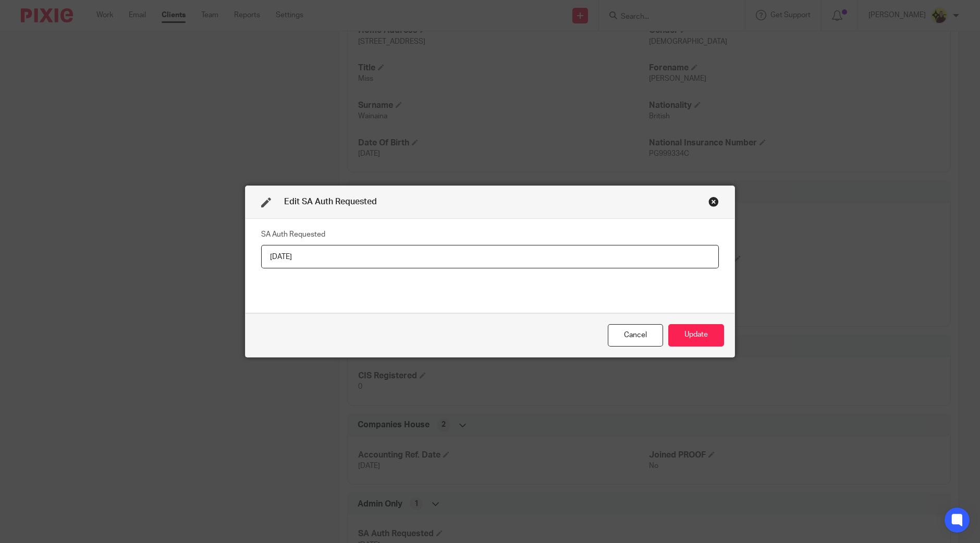
click at [458, 241] on fieldset "SA Auth Requested [DATE]" at bounding box center [490, 248] width 458 height 42
click at [446, 258] on input "[DATE]" at bounding box center [490, 256] width 458 height 23
paste input "20-07"
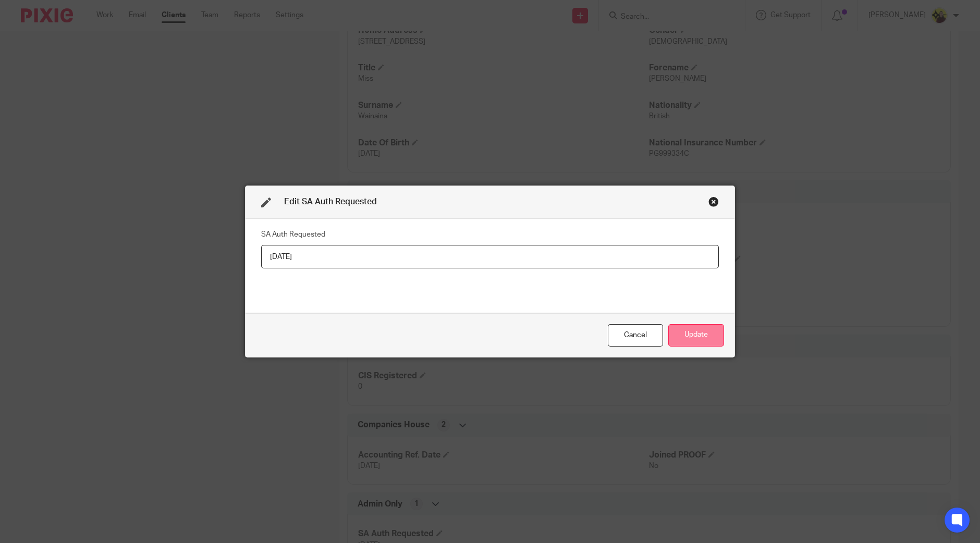
type input "[DATE]"
click at [685, 333] on button "Update" at bounding box center [696, 335] width 56 height 22
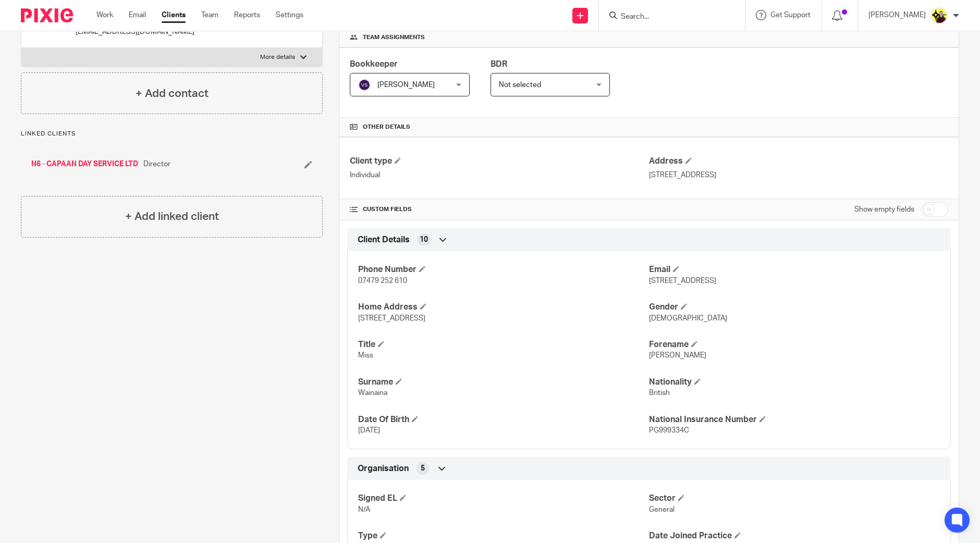
scroll to position [484, 0]
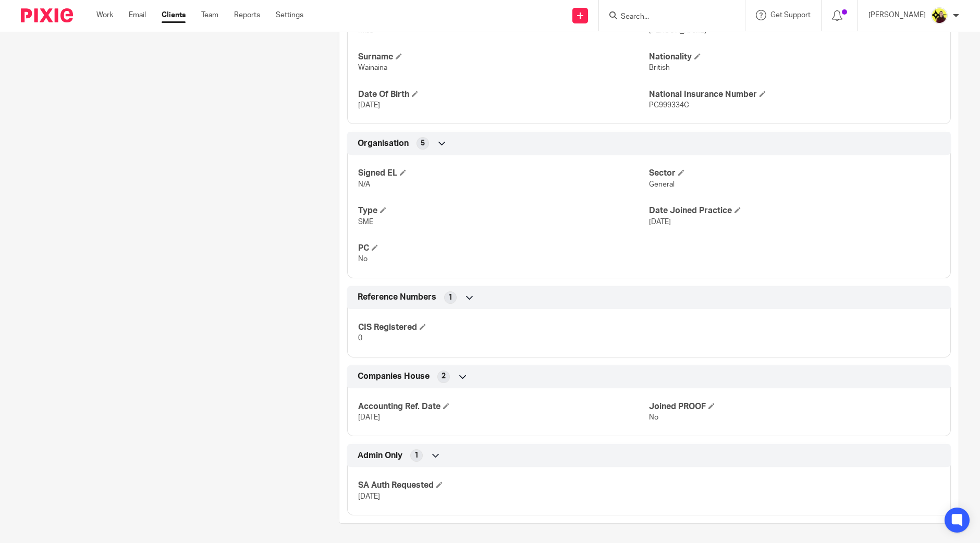
click at [369, 496] on span "[DATE]" at bounding box center [369, 496] width 22 height 7
copy span "[DATE]"
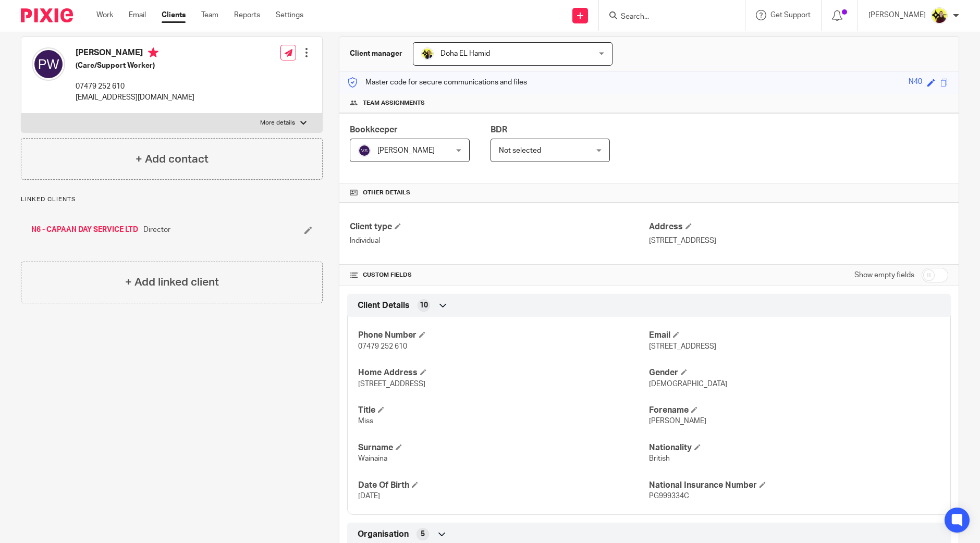
click at [933, 273] on input "checkbox" at bounding box center [934, 275] width 27 height 15
checkbox input "true"
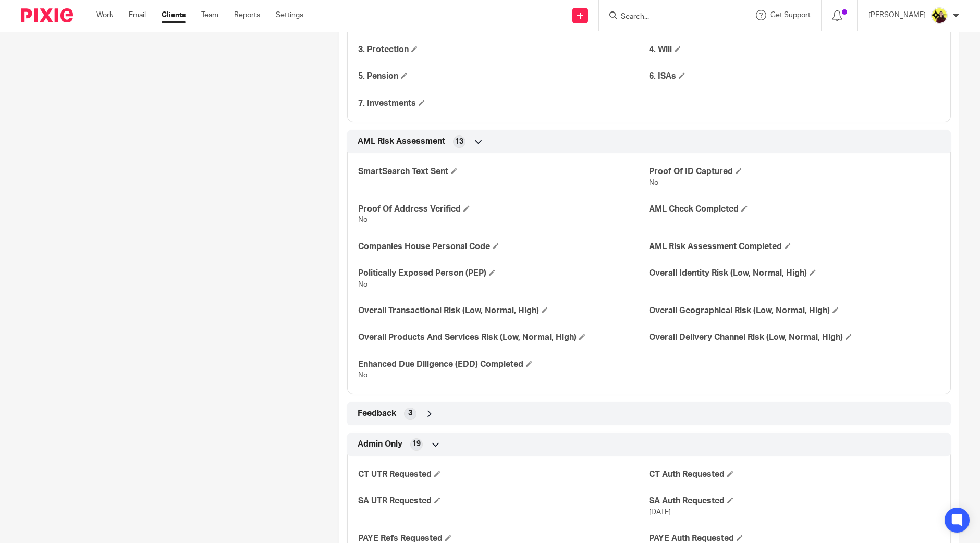
scroll to position [1461, 0]
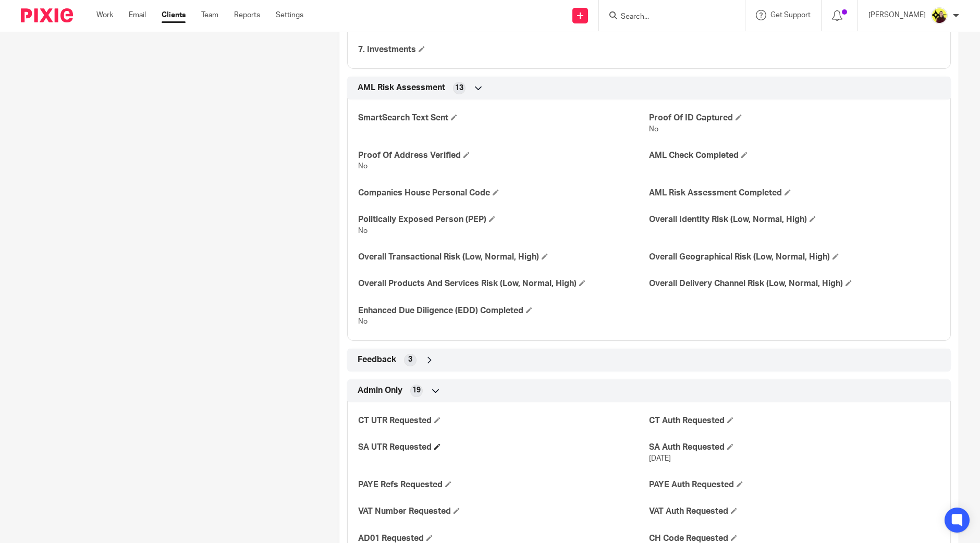
click at [432, 446] on h4 "SA UTR Requested" at bounding box center [503, 447] width 291 height 11
click at [435, 444] on span at bounding box center [437, 446] width 6 height 6
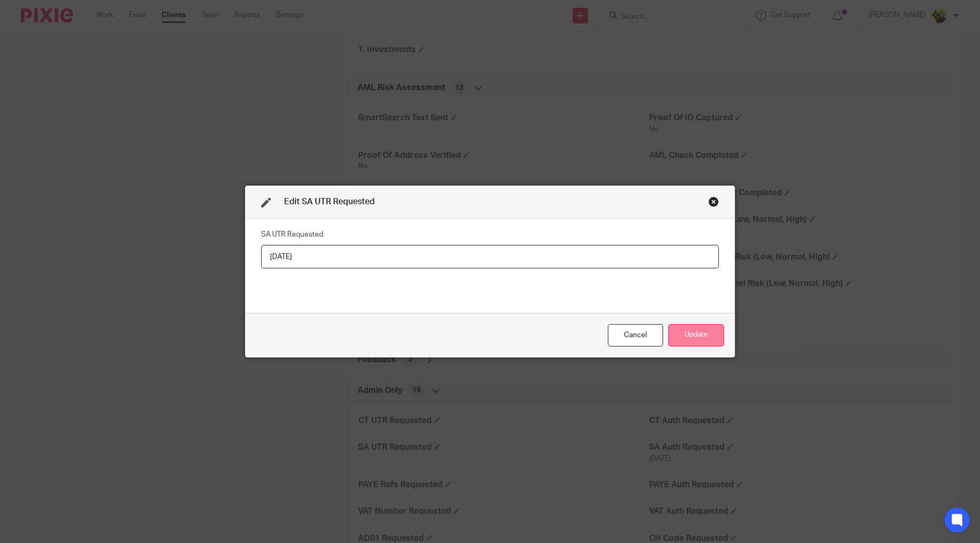
type input "20-07-2025"
click at [668, 338] on button "Update" at bounding box center [696, 335] width 56 height 22
click at [672, 335] on button "Update" at bounding box center [696, 335] width 56 height 22
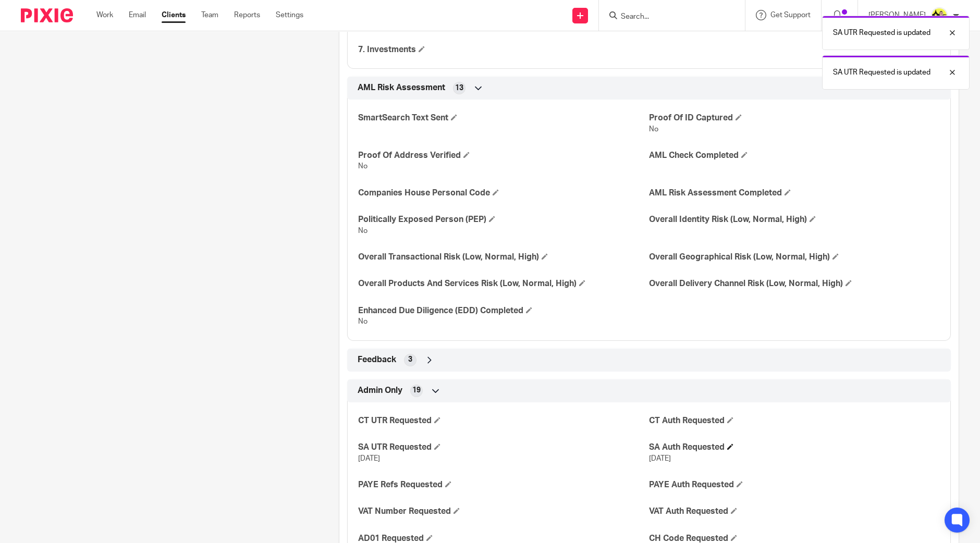
click at [730, 446] on h4 "SA Auth Requested" at bounding box center [794, 447] width 291 height 11
click at [727, 447] on span at bounding box center [730, 446] width 6 height 6
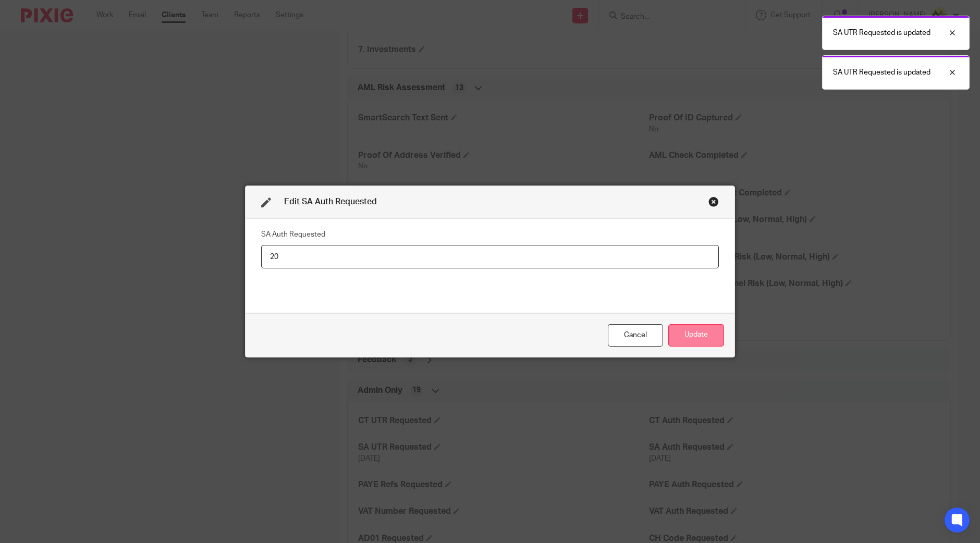
type input "2"
click at [689, 337] on button "Update" at bounding box center [696, 335] width 56 height 22
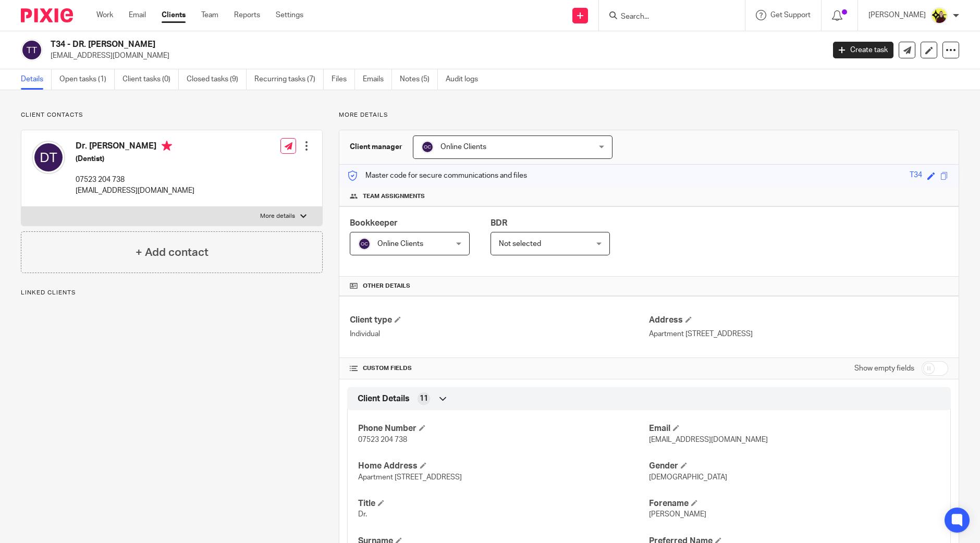
scroll to position [473, 0]
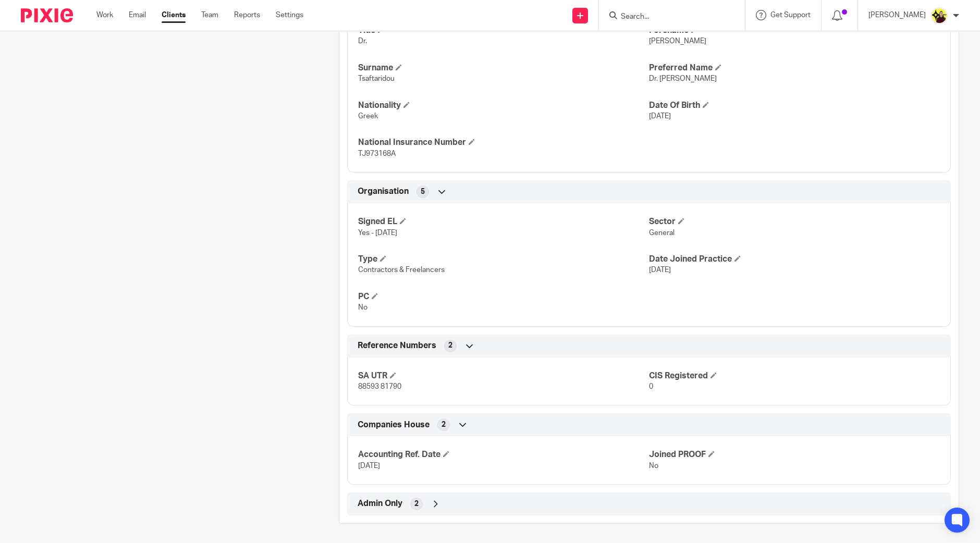
drag, startPoint x: 422, startPoint y: 499, endPoint x: 425, endPoint y: 516, distance: 17.5
click at [422, 499] on div "Admin Only 2" at bounding box center [649, 504] width 588 height 18
click at [433, 525] on div "SA Auth Requested [DATE] MTD 2026 CRITERIA; SE And/or Rental Income Over £50,00…" at bounding box center [648, 536] width 603 height 56
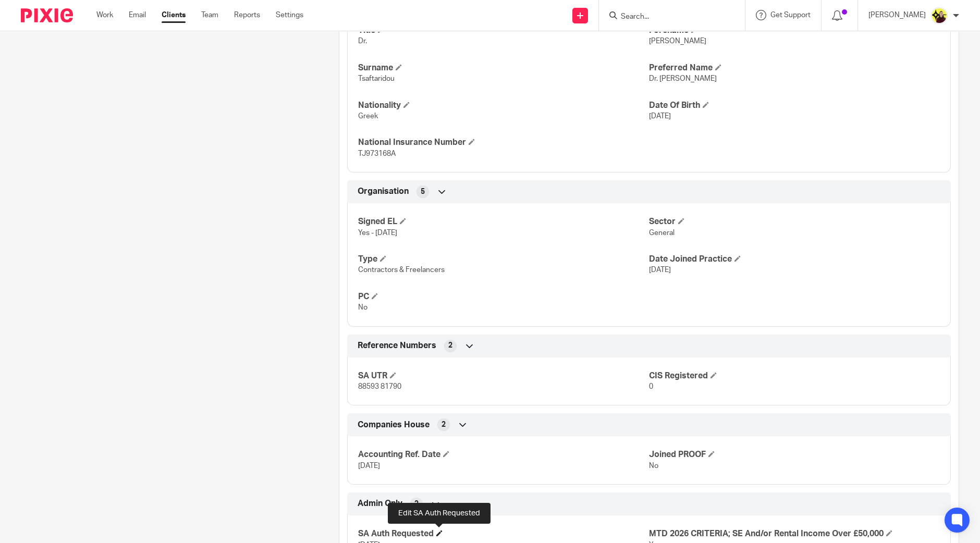
click at [437, 530] on span at bounding box center [439, 533] width 6 height 6
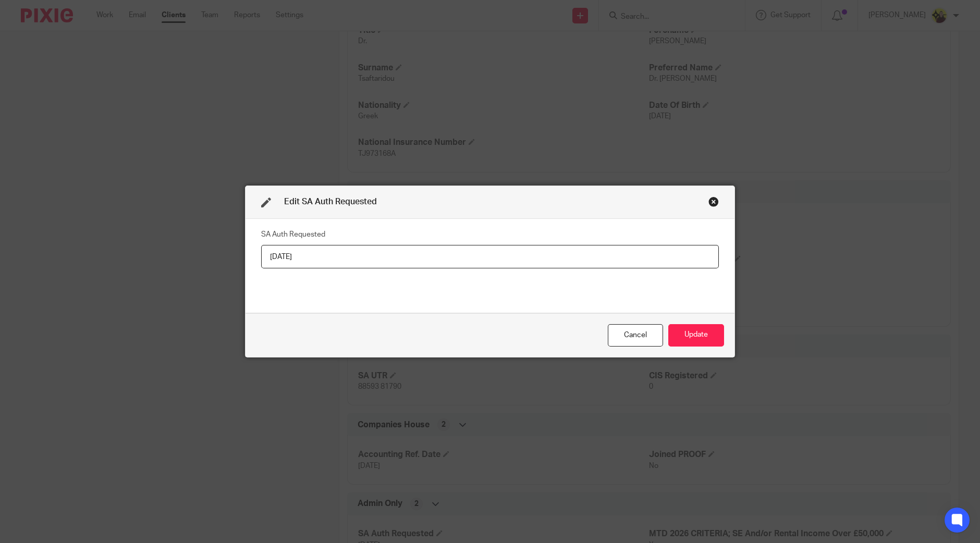
click at [425, 250] on input "[DATE]" at bounding box center [490, 256] width 458 height 23
type input "[DATE]"
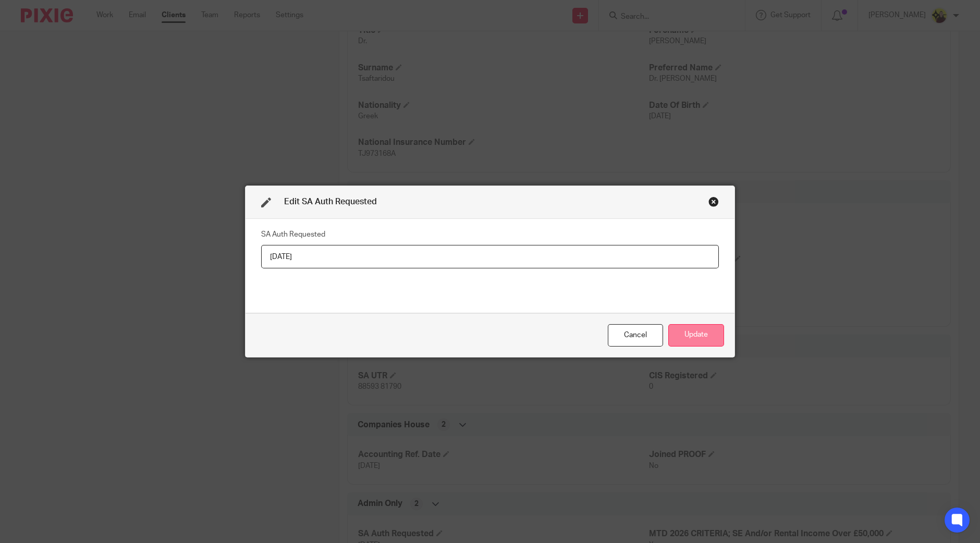
click at [668, 326] on button "Update" at bounding box center [696, 335] width 56 height 22
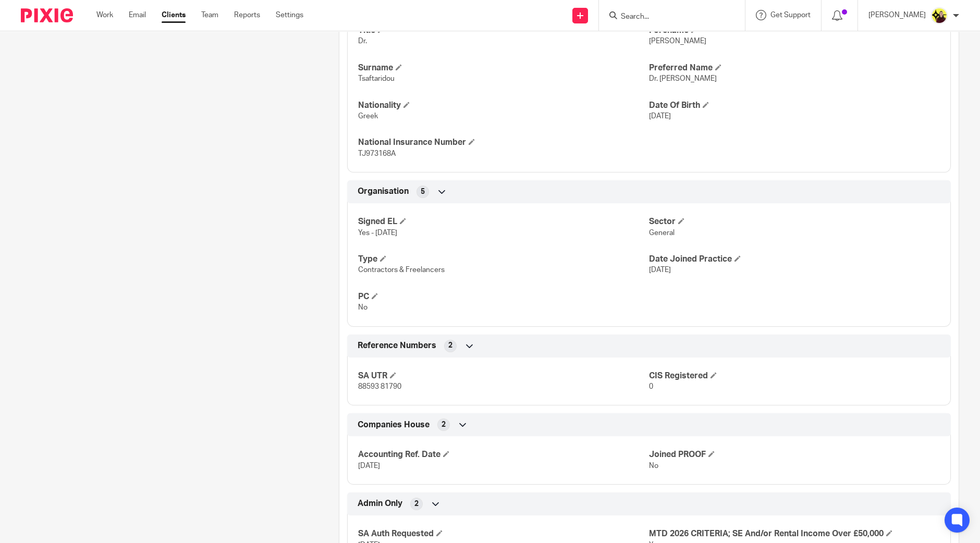
click at [672, 19] on input "Search" at bounding box center [667, 17] width 94 height 9
type input "TAKUNDA"
click at [673, 38] on link at bounding box center [706, 45] width 176 height 24
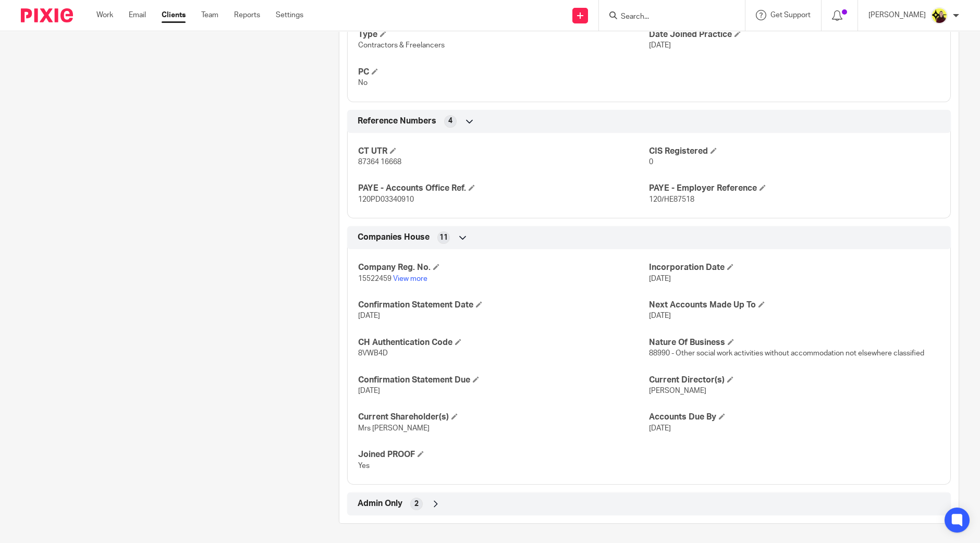
click at [424, 496] on div "Admin Only 2" at bounding box center [649, 504] width 588 height 18
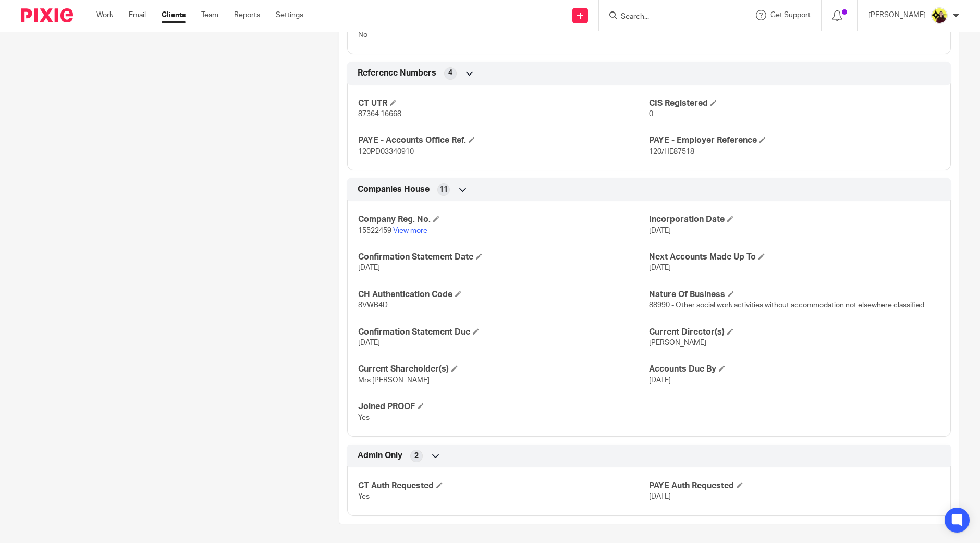
click at [670, 157] on div "CT UTR 87364 16668 CIS Registered 0 PAYE - Accounts Office Ref. 120PD03340910 P…" at bounding box center [648, 124] width 603 height 94
copy span "HE87518"
click at [377, 146] on p "120PD03340910" at bounding box center [503, 151] width 291 height 10
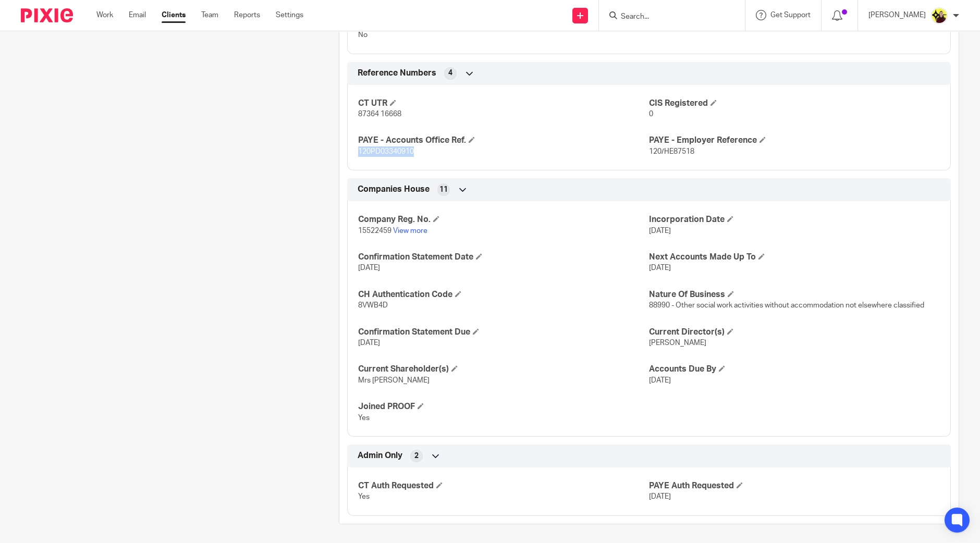
copy span "120PD03340910"
click at [736, 483] on span at bounding box center [739, 485] width 6 height 6
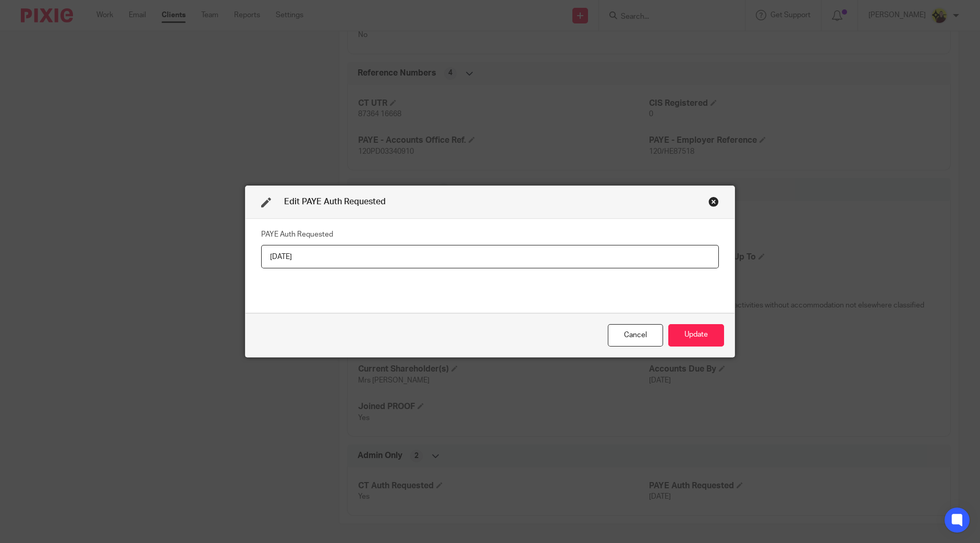
click at [575, 249] on input "09-12-2024" at bounding box center [490, 256] width 458 height 23
type input "15-08-2025"
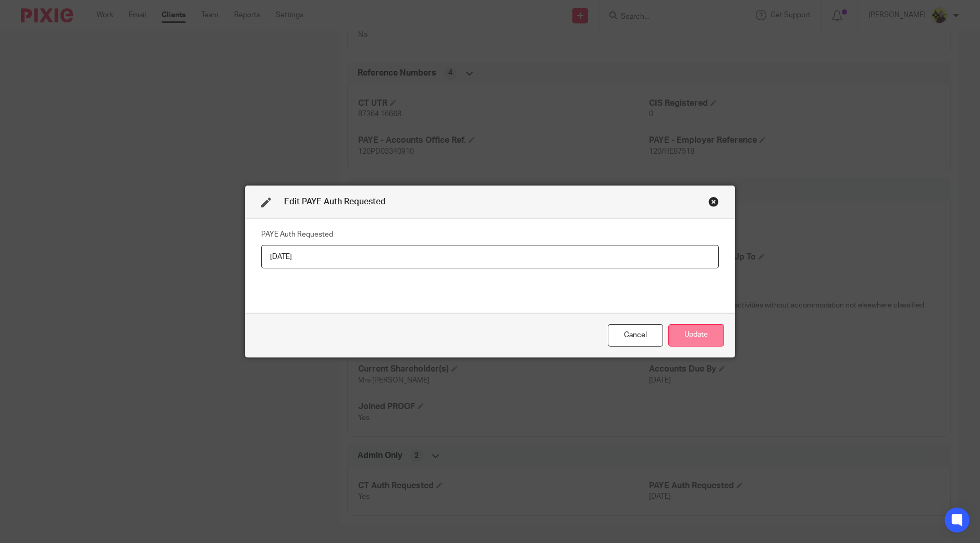
click at [677, 327] on button "Update" at bounding box center [696, 335] width 56 height 22
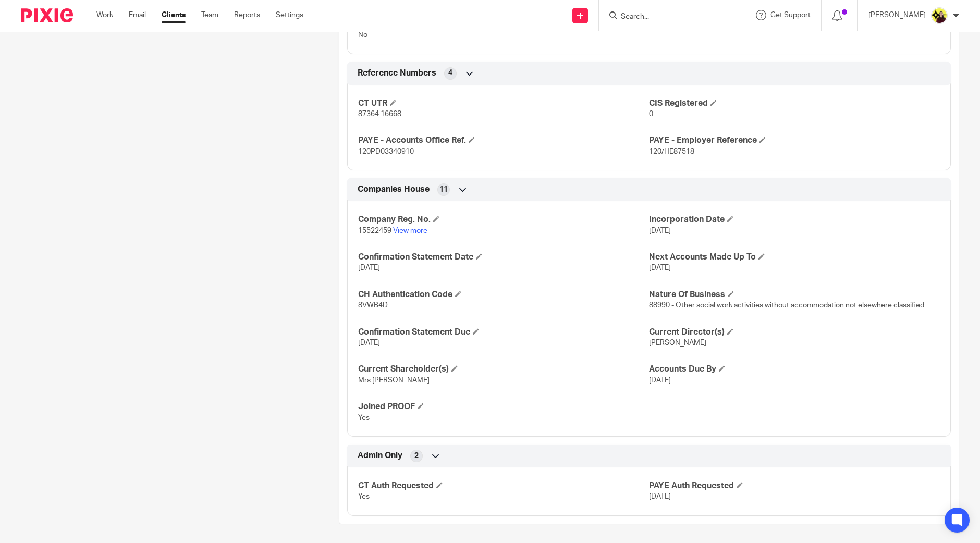
click at [635, 17] on input "Search" at bounding box center [667, 17] width 94 height 9
type input "ASSURED"
click at [657, 48] on link at bounding box center [706, 45] width 176 height 24
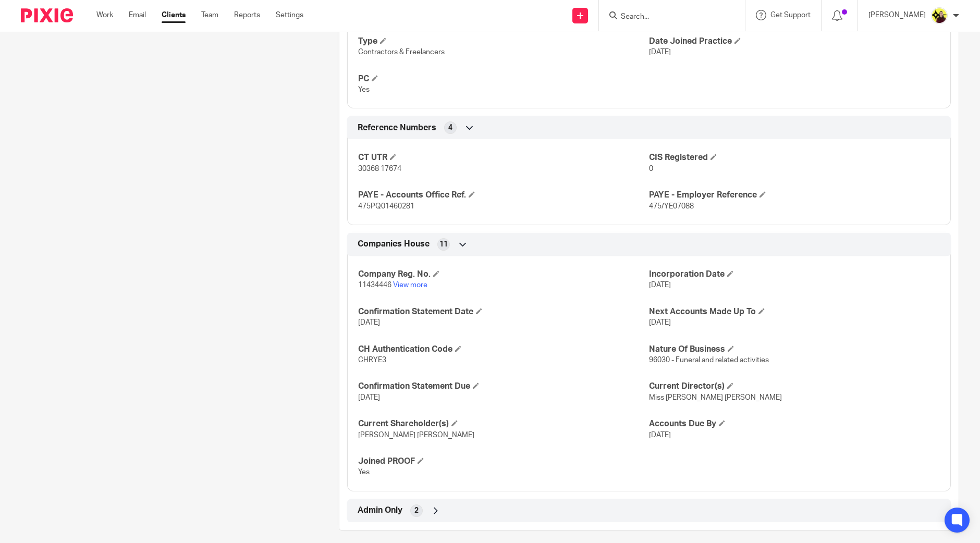
scroll to position [735, 0]
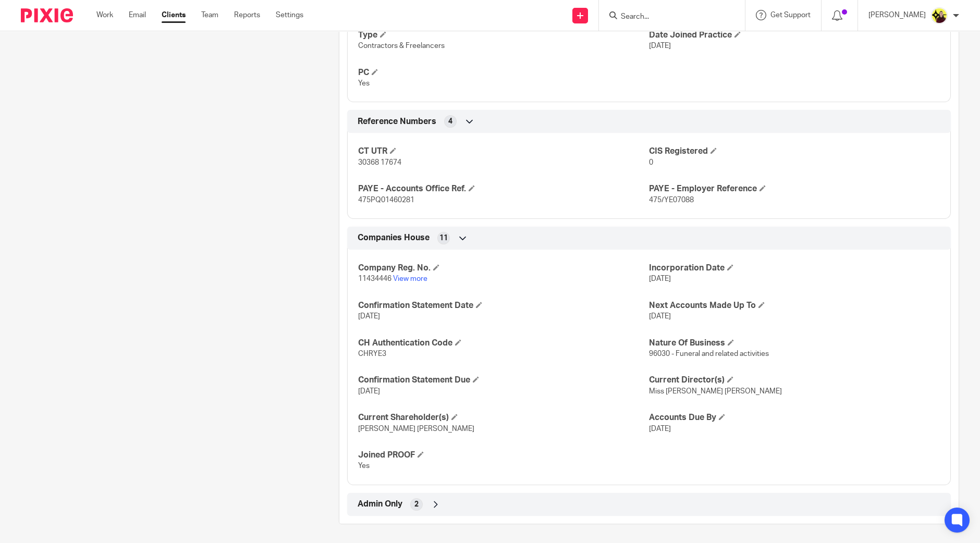
click at [462, 498] on div "Admin Only 2" at bounding box center [649, 505] width 588 height 18
click at [735, 536] on h4 "PAYE Auth Requested" at bounding box center [794, 534] width 291 height 11
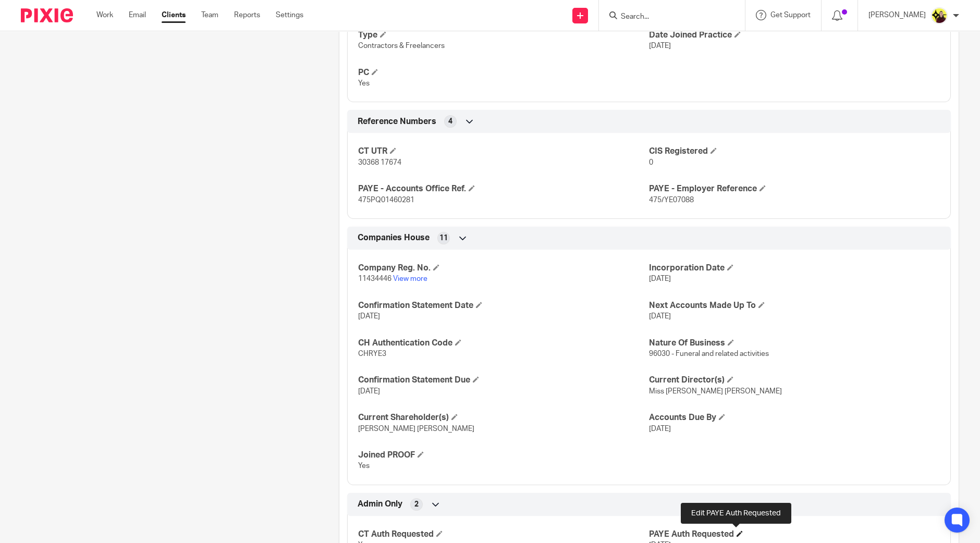
click at [736, 531] on span at bounding box center [739, 534] width 6 height 6
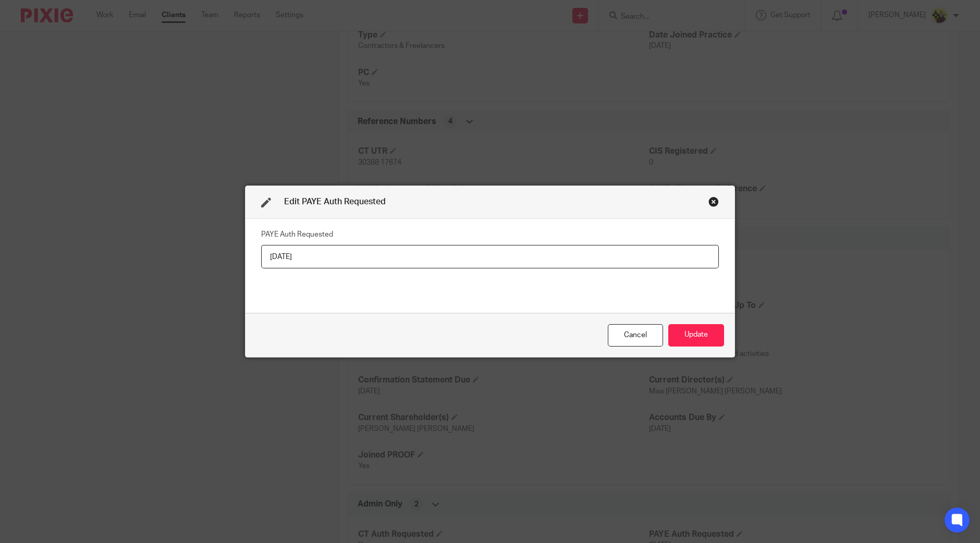
click at [533, 248] on input "[DATE]" at bounding box center [490, 256] width 458 height 23
type input "[DATE]"
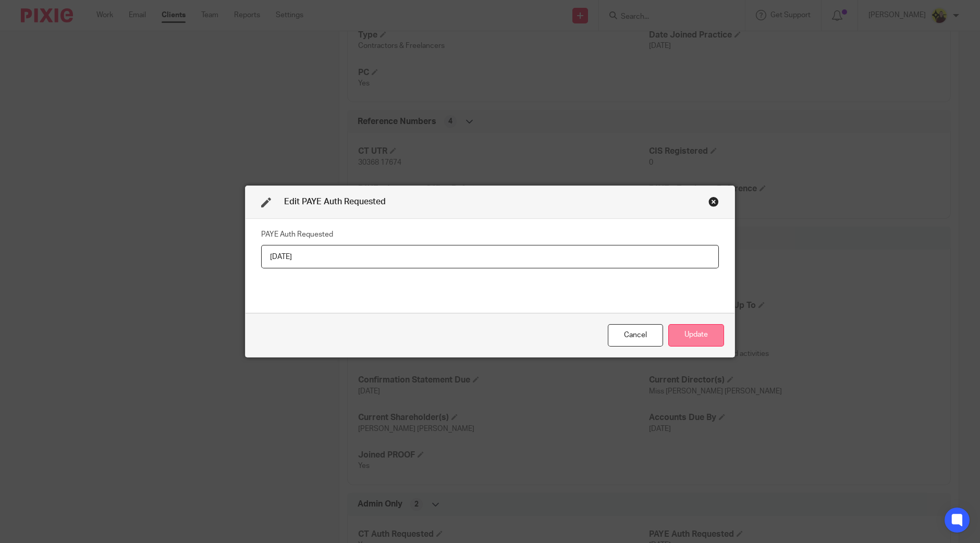
click at [682, 329] on button "Update" at bounding box center [696, 335] width 56 height 22
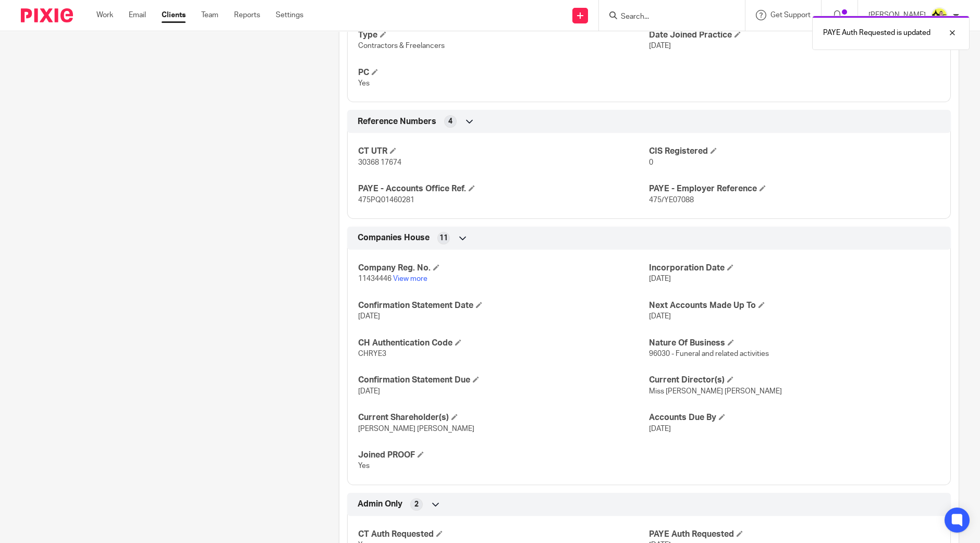
click at [662, 199] on span "475/YE07088" at bounding box center [671, 199] width 45 height 7
copy span "YE07088"
click at [391, 195] on p "475PQ01460281" at bounding box center [503, 200] width 291 height 10
drag, startPoint x: 391, startPoint y: 193, endPoint x: 533, endPoint y: 79, distance: 182.0
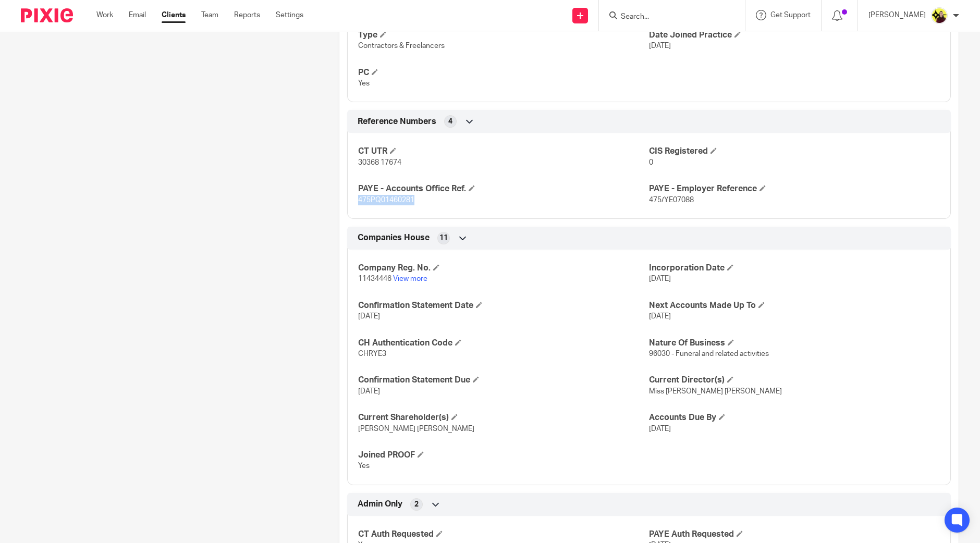
click at [391, 195] on p "475PQ01460281" at bounding box center [503, 200] width 291 height 10
copy span "475PQ01460281"
click at [689, 19] on input "Search" at bounding box center [667, 17] width 94 height 9
drag, startPoint x: 670, startPoint y: 11, endPoint x: 665, endPoint y: 15, distance: 5.6
click at [670, 11] on form at bounding box center [675, 15] width 111 height 13
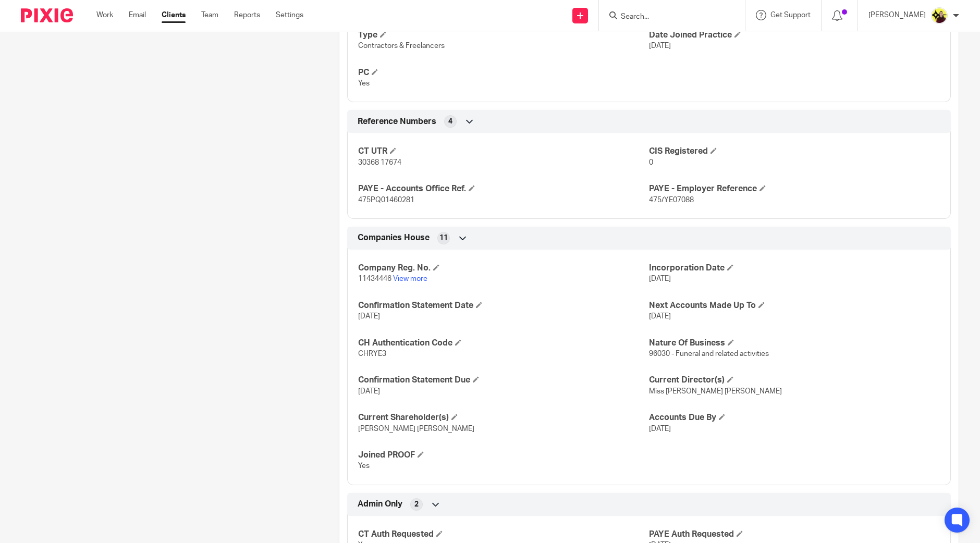
click at [663, 16] on input "Search" at bounding box center [667, 17] width 94 height 9
type input "KINTSU"
click at [677, 46] on link at bounding box center [706, 45] width 176 height 24
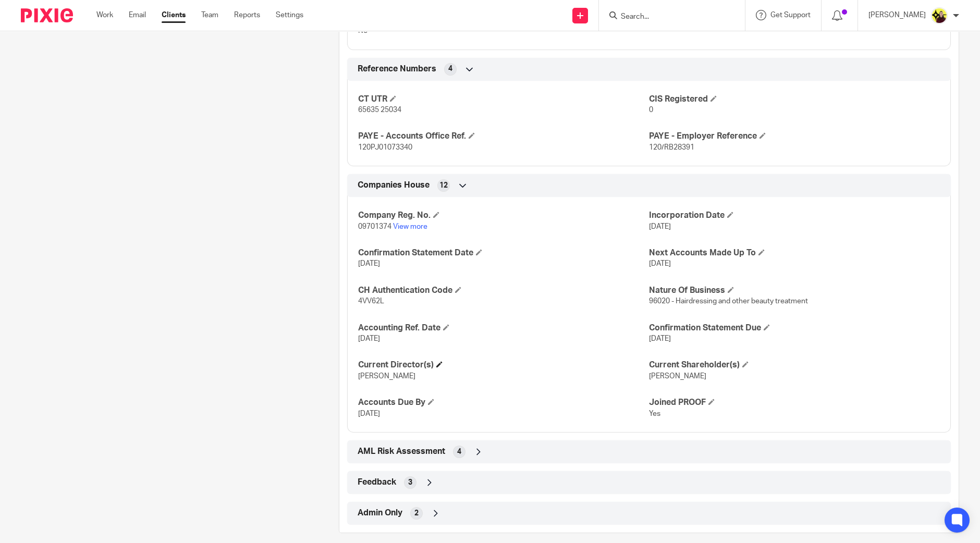
scroll to position [759, 0]
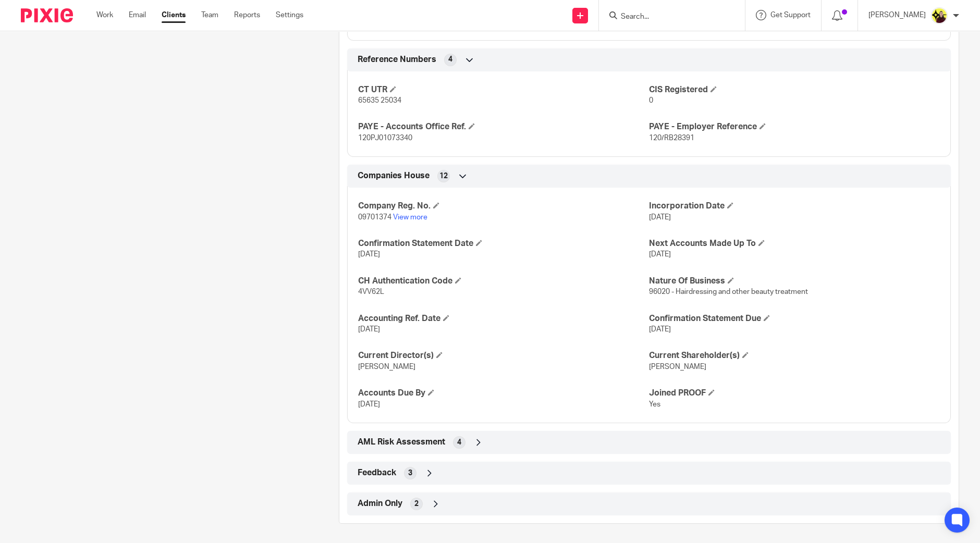
drag, startPoint x: 443, startPoint y: 483, endPoint x: 427, endPoint y: 499, distance: 22.8
click at [433, 491] on div "Client type Limited company Address [STREET_ADDRESS] CUSTOM FIELDS Show empty f…" at bounding box center [648, 26] width 619 height 979
click at [427, 499] on div "Admin Only 2" at bounding box center [649, 504] width 588 height 18
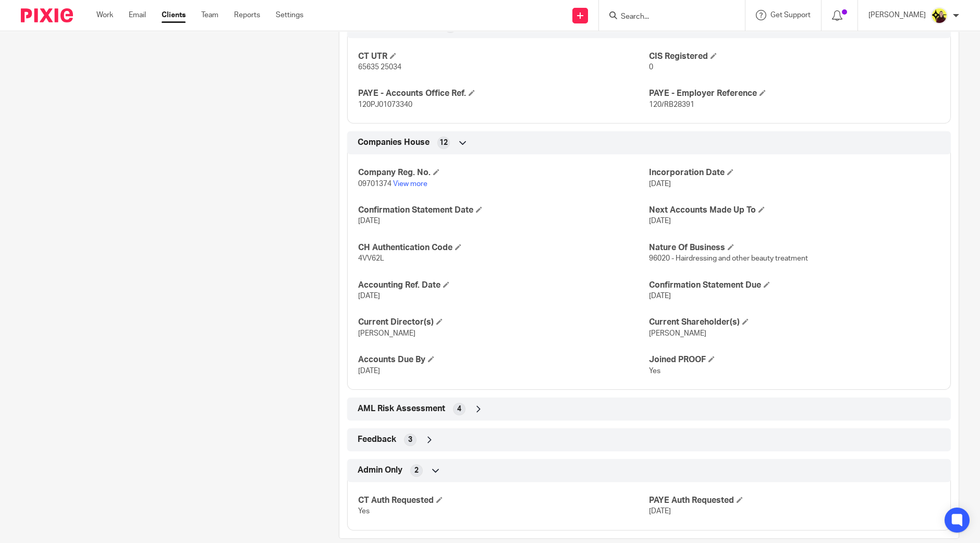
scroll to position [807, 0]
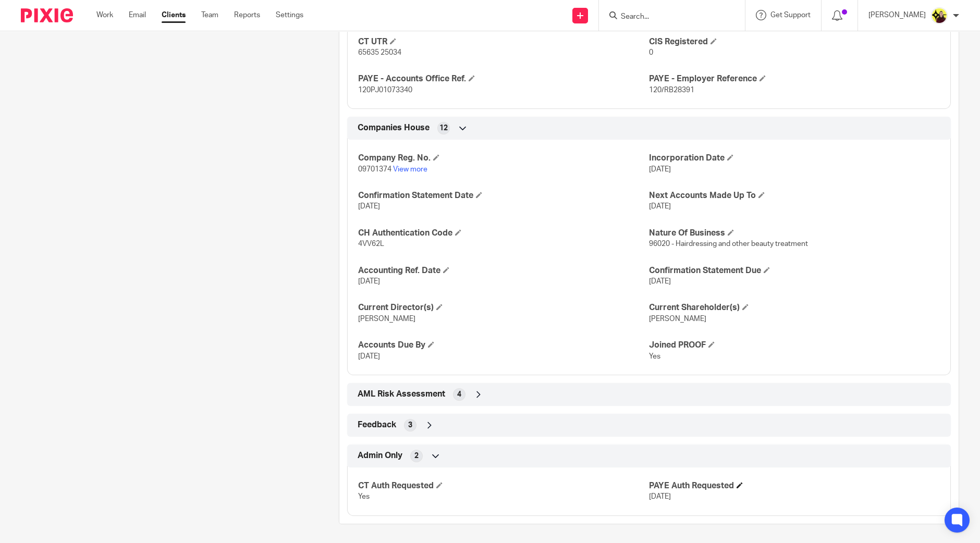
click at [732, 480] on h4 "PAYE Auth Requested" at bounding box center [794, 485] width 291 height 11
click at [736, 482] on span at bounding box center [739, 485] width 6 height 6
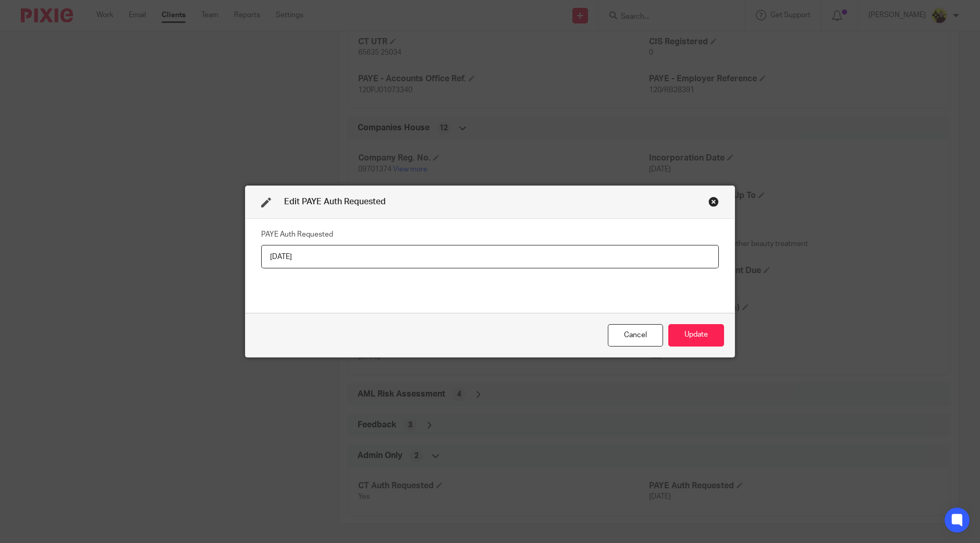
click at [281, 251] on input "[DATE]" at bounding box center [490, 256] width 458 height 23
click at [636, 329] on div "Cancel" at bounding box center [635, 335] width 55 height 22
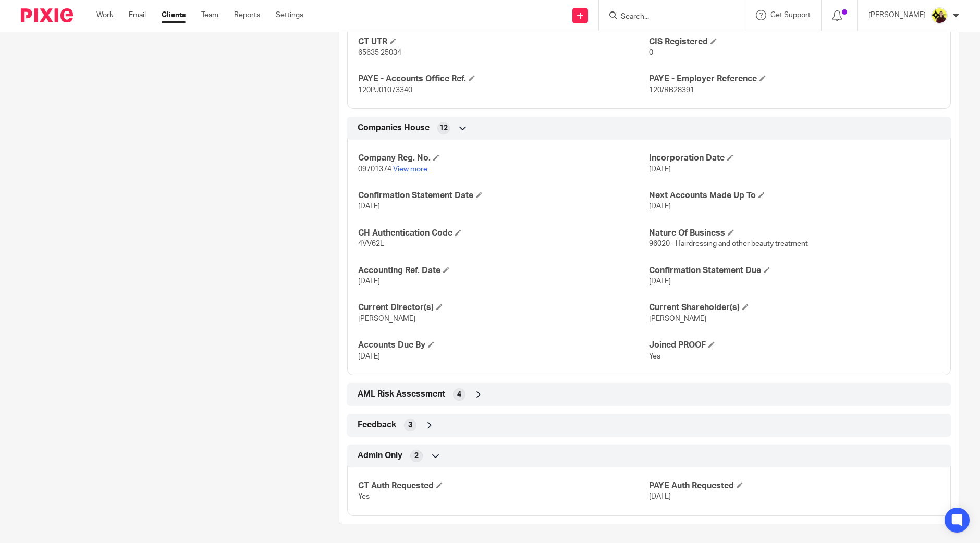
click at [657, 9] on form at bounding box center [675, 15] width 111 height 13
click at [654, 15] on input "Search" at bounding box center [667, 17] width 94 height 9
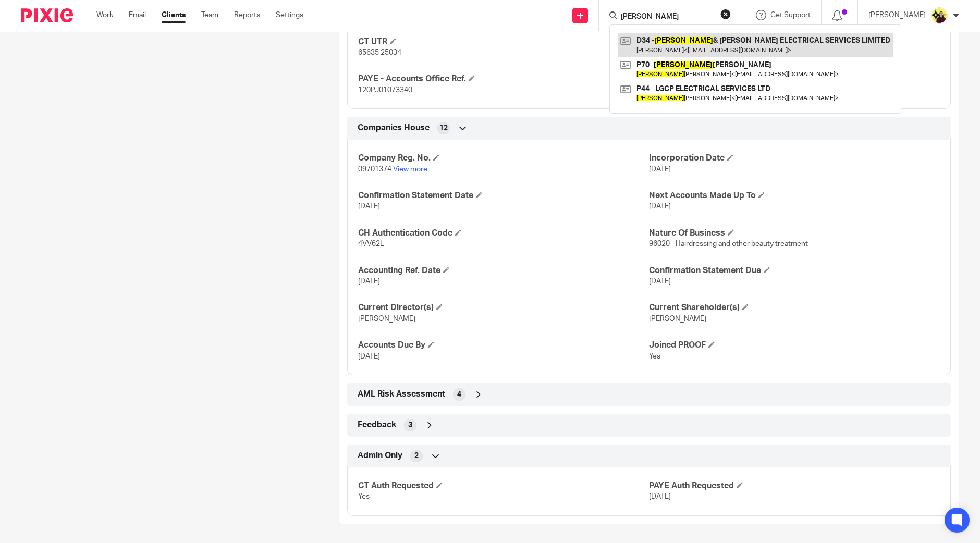
type input "[PERSON_NAME]"
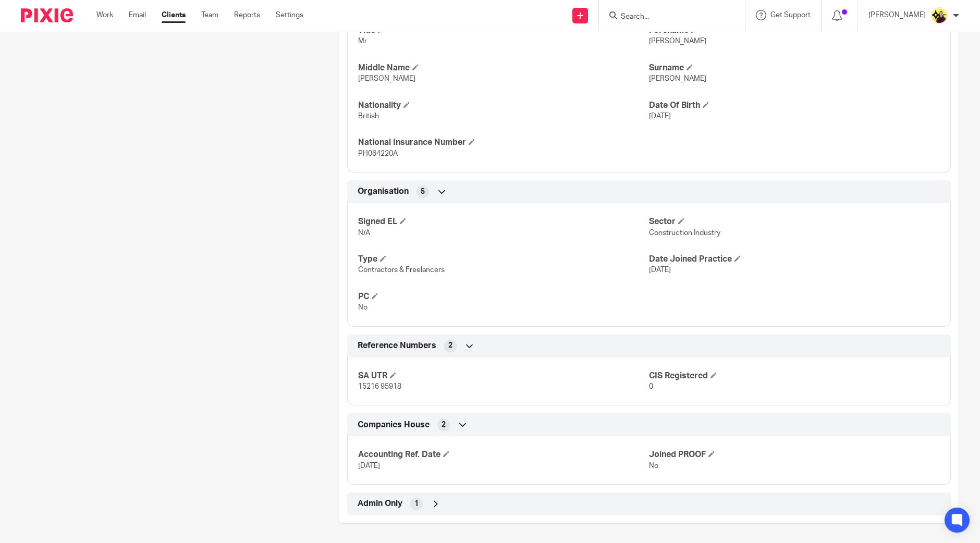
click at [575, 501] on div "Admin Only 1" at bounding box center [649, 504] width 588 height 18
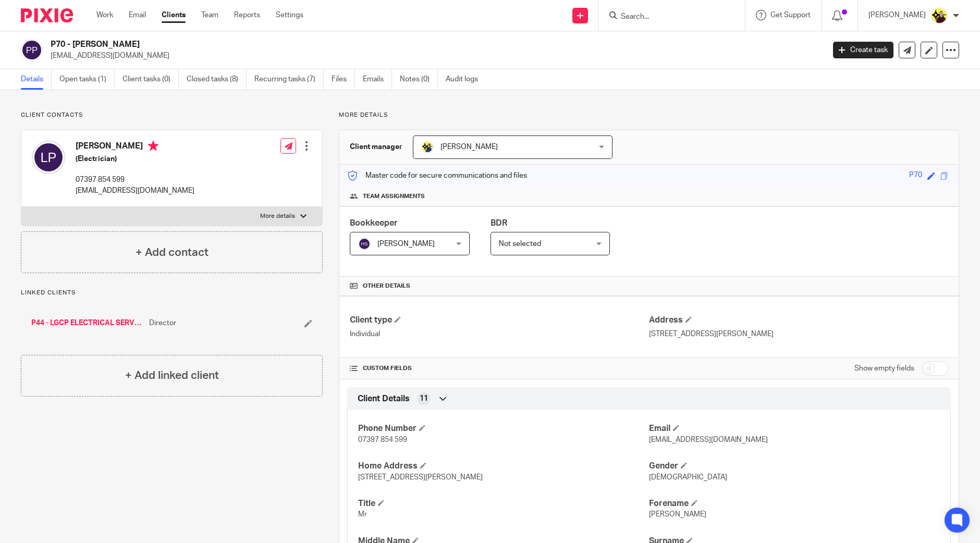
click at [686, 19] on input "Search" at bounding box center [667, 17] width 94 height 9
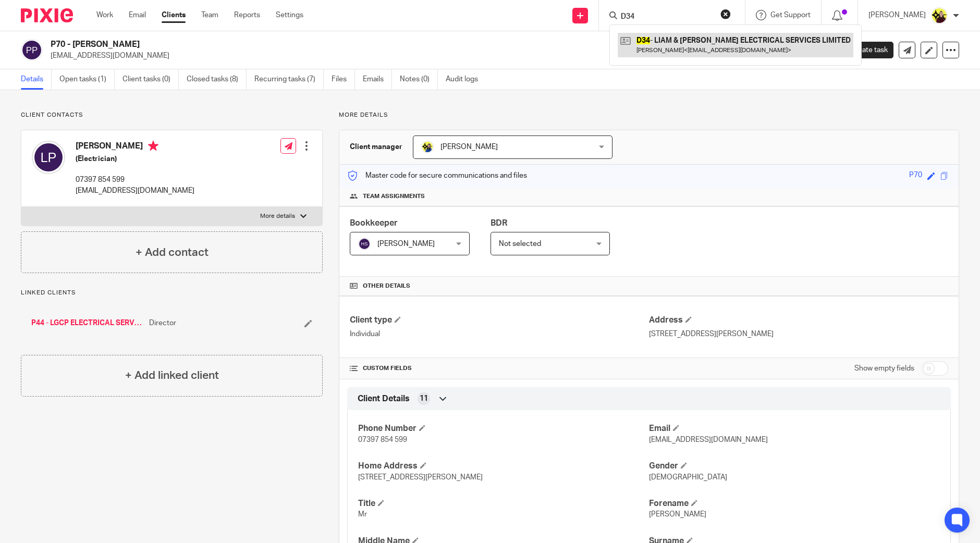
type input "D34"
click at [668, 43] on link at bounding box center [736, 45] width 236 height 24
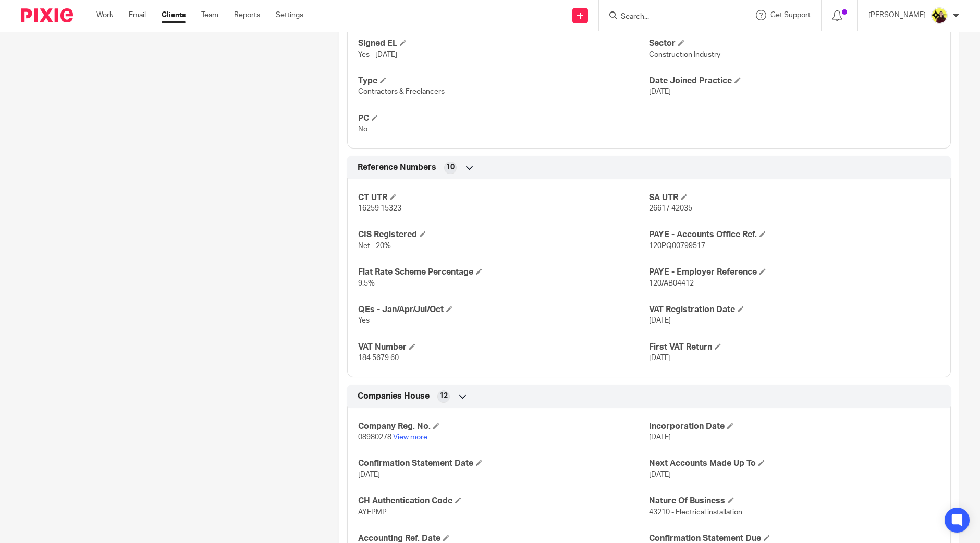
scroll to position [841, 0]
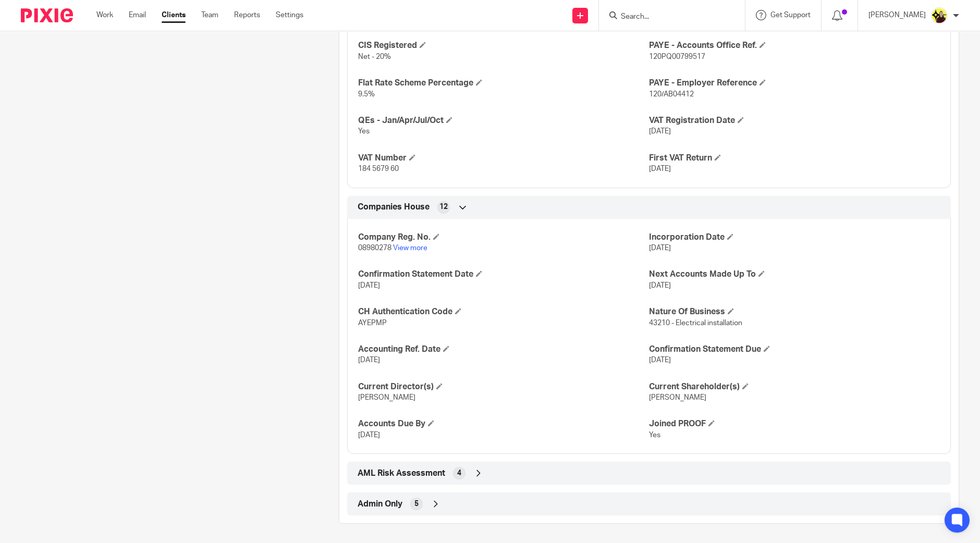
click at [414, 499] on span "5" at bounding box center [416, 504] width 4 height 10
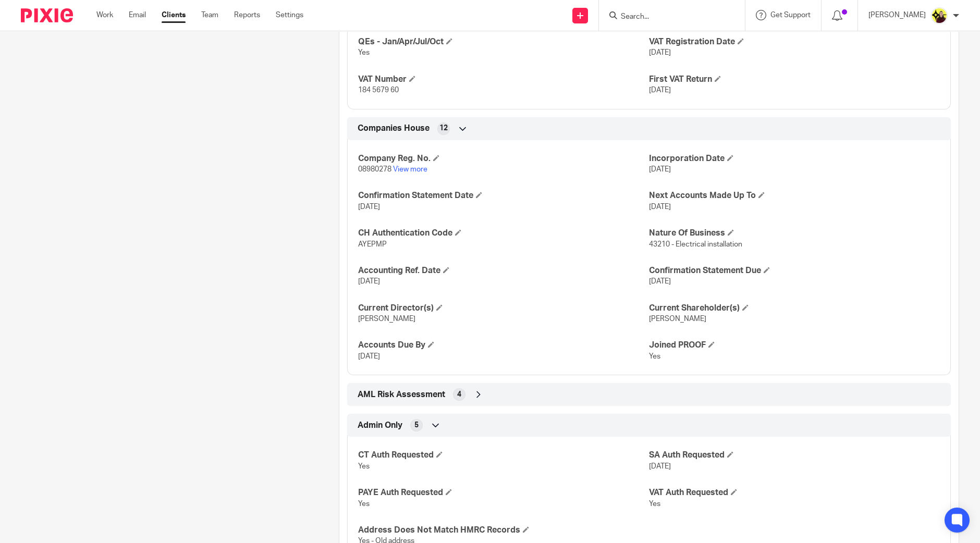
scroll to position [964, 0]
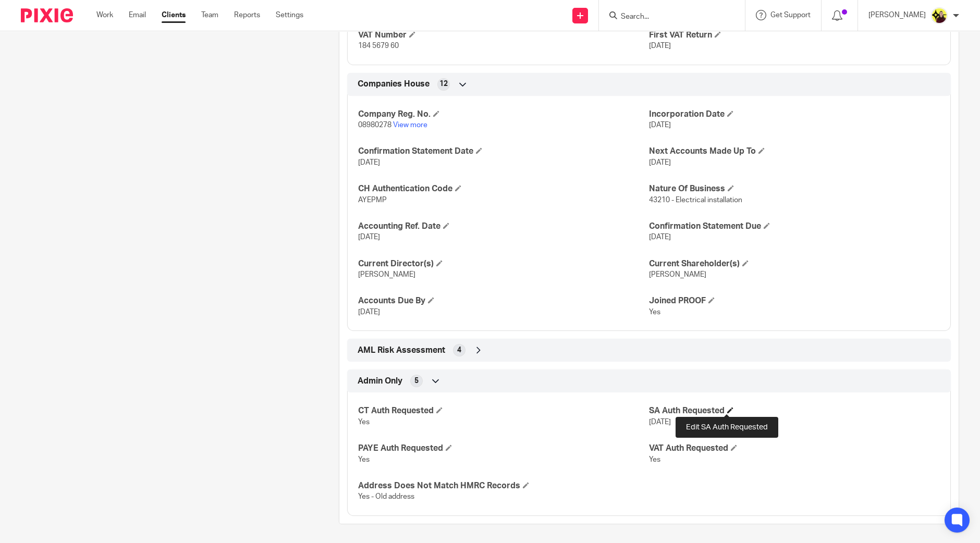
click at [727, 409] on span at bounding box center [730, 410] width 6 height 6
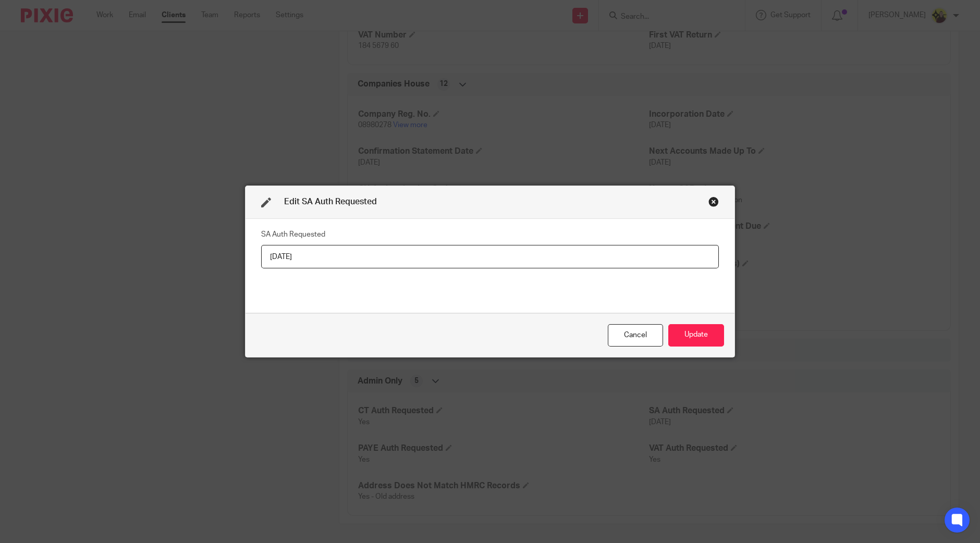
click at [274, 257] on input "[DATE]" at bounding box center [490, 256] width 458 height 23
type input "[DATE]"
click at [708, 327] on button "Update" at bounding box center [696, 335] width 56 height 22
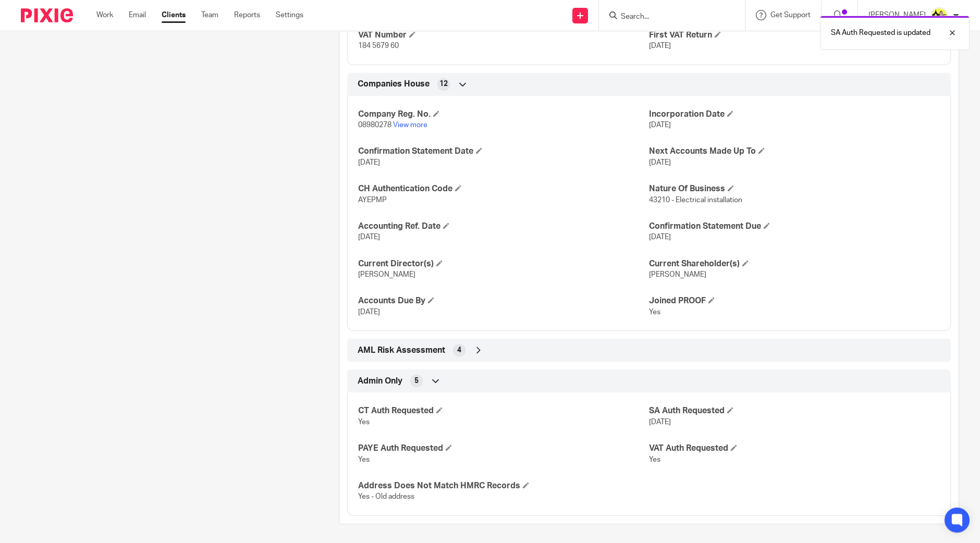
click at [875, 10] on div "SA Auth Requested is updated" at bounding box center [729, 30] width 479 height 40
click at [875, 37] on p "SA Auth Requested is updated" at bounding box center [881, 33] width 100 height 10
click at [657, 15] on input "Search" at bounding box center [667, 17] width 94 height 9
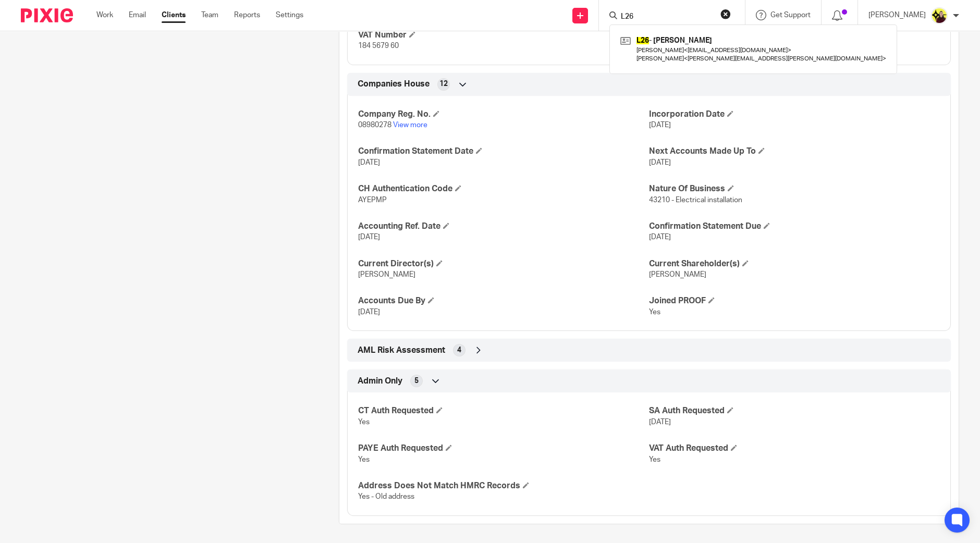
click at [664, 15] on input "L26" at bounding box center [667, 17] width 94 height 9
click at [659, 15] on input "U10" at bounding box center [667, 17] width 94 height 9
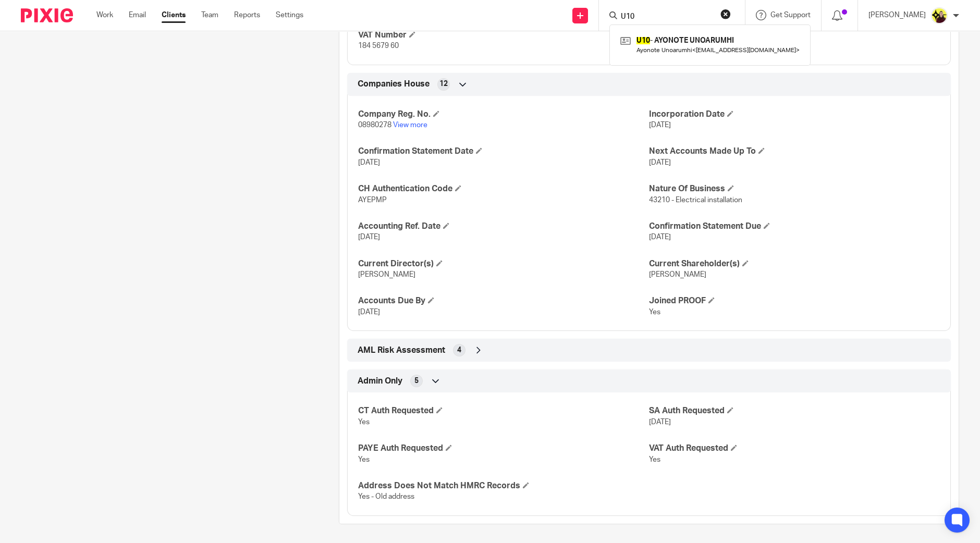
click at [659, 15] on input "U10" at bounding box center [667, 17] width 94 height 9
click at [655, 16] on input "J45" at bounding box center [667, 17] width 94 height 9
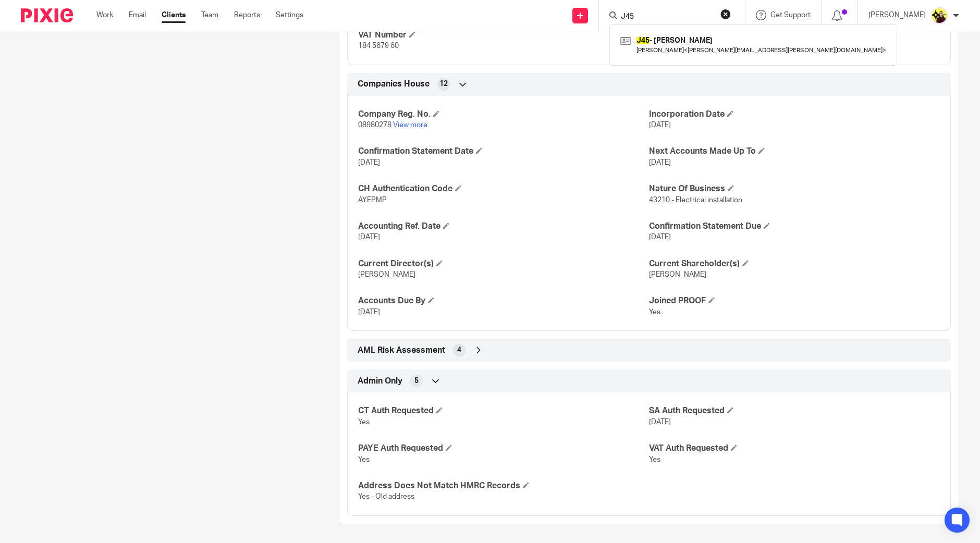
click at [655, 16] on input "J45" at bounding box center [667, 17] width 94 height 9
click at [677, 19] on input "P37" at bounding box center [667, 17] width 94 height 9
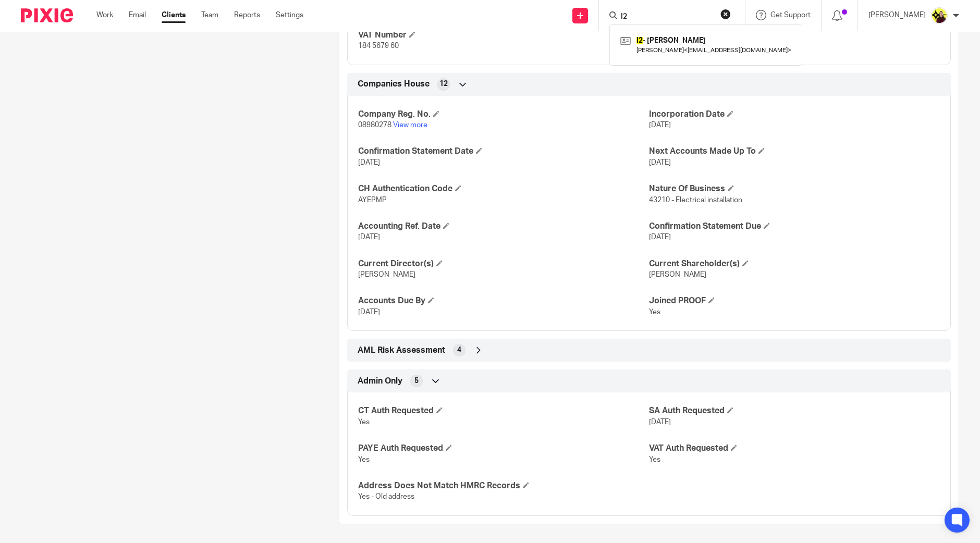
click at [646, 13] on input "I2" at bounding box center [667, 17] width 94 height 9
click at [649, 15] on input "M54" at bounding box center [667, 17] width 94 height 9
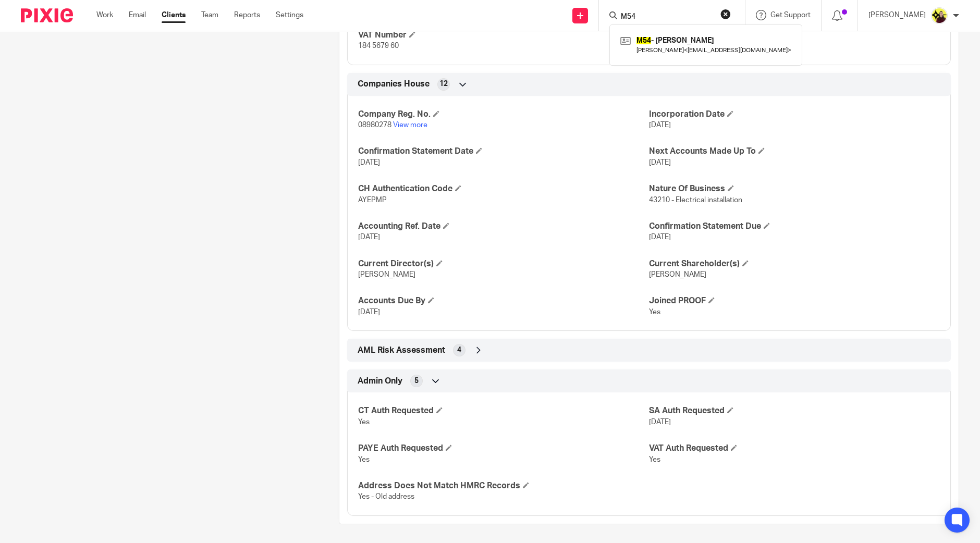
click at [649, 15] on input "M54" at bounding box center [667, 17] width 94 height 9
type input "H14"
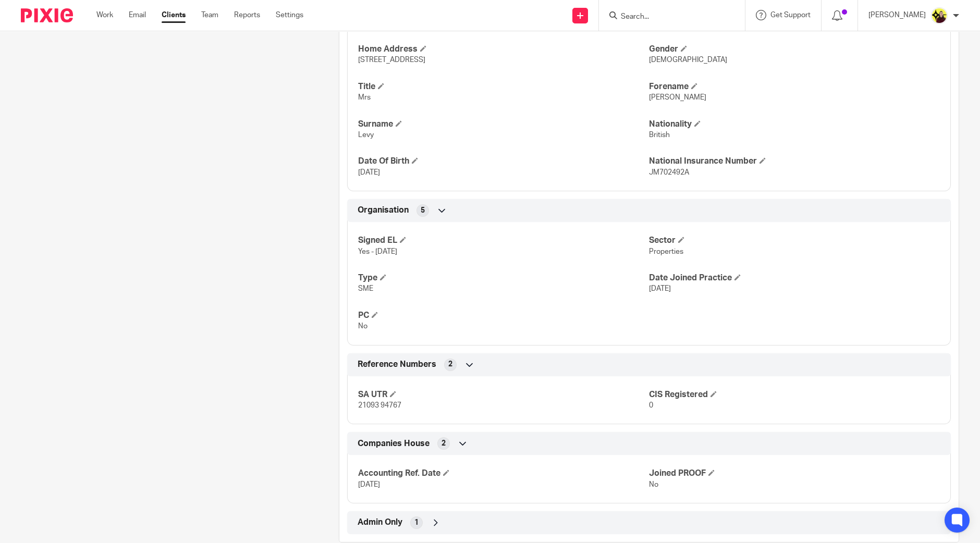
scroll to position [473, 0]
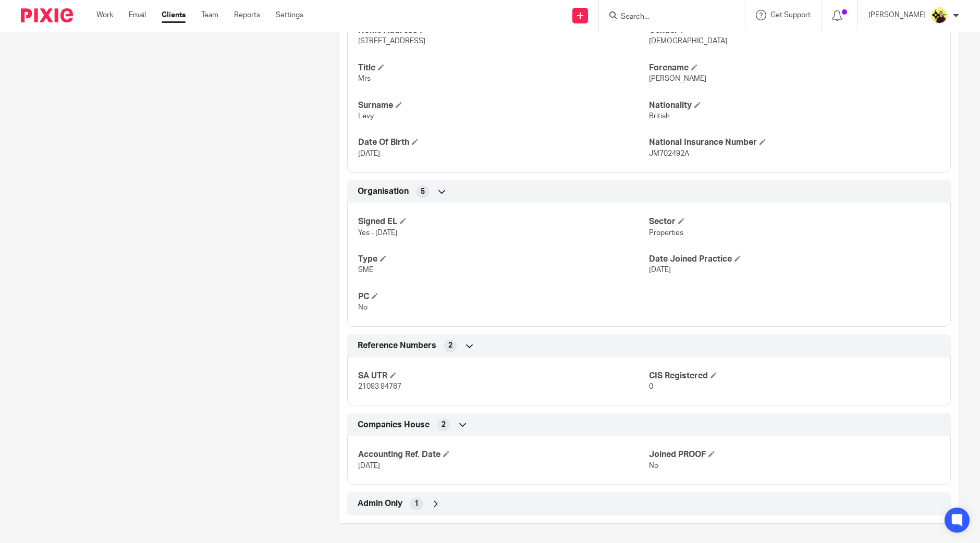
click at [427, 496] on div "Admin Only 1" at bounding box center [649, 504] width 588 height 18
click at [380, 387] on span "21093 94767" at bounding box center [379, 386] width 43 height 7
copy p "21093 94767"
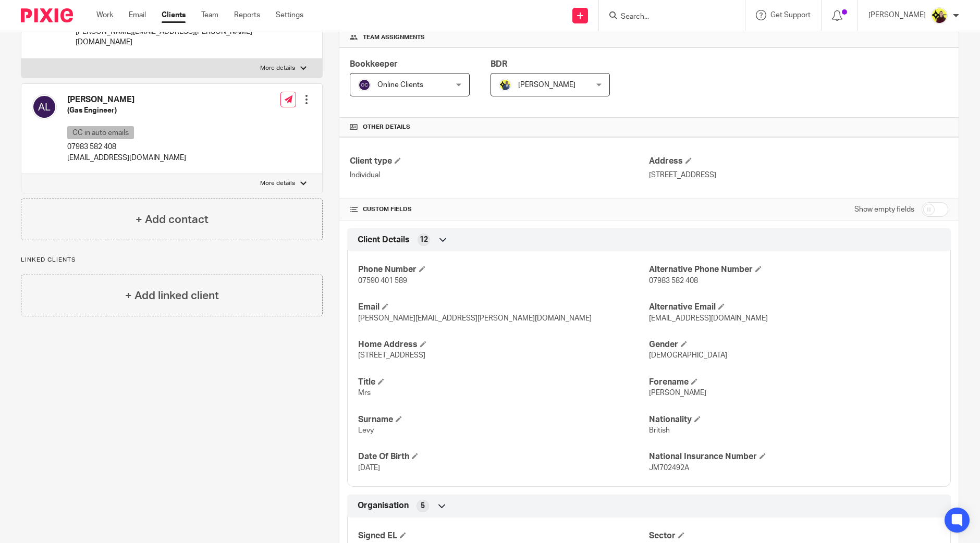
scroll to position [82, 0]
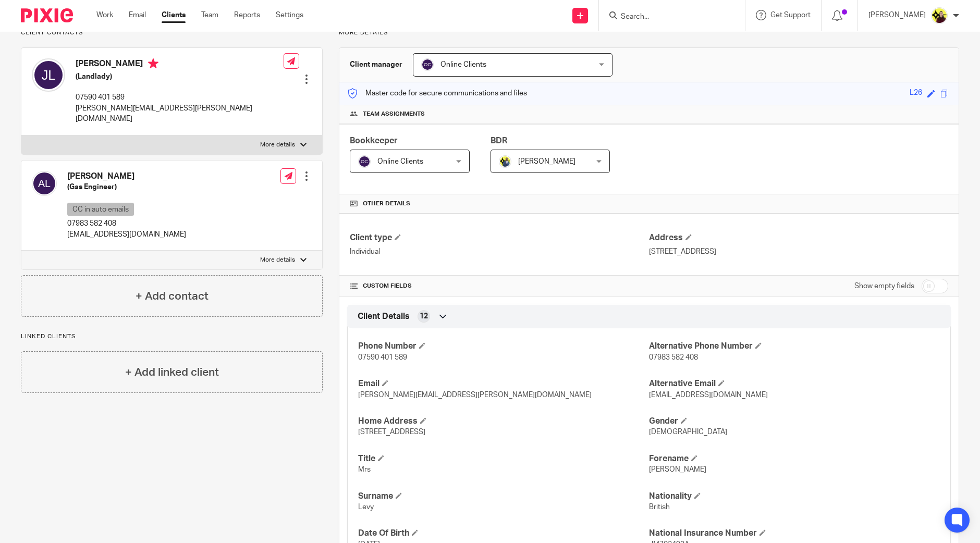
drag, startPoint x: 472, startPoint y: 430, endPoint x: 441, endPoint y: 431, distance: 31.3
click at [441, 431] on p "75 Princes, Plain Bromley, BR2 8LF" at bounding box center [503, 432] width 291 height 10
copy span "BR2 8LF"
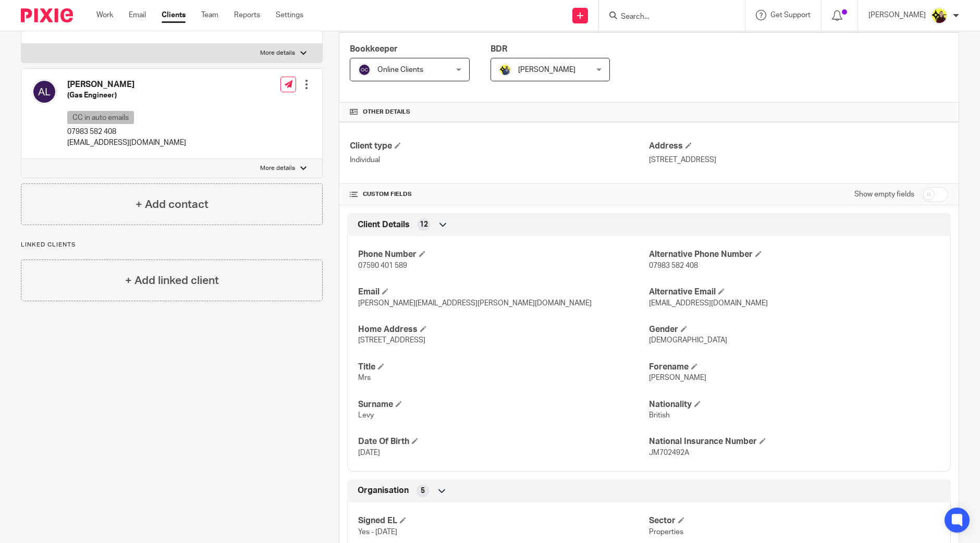
scroll to position [195, 0]
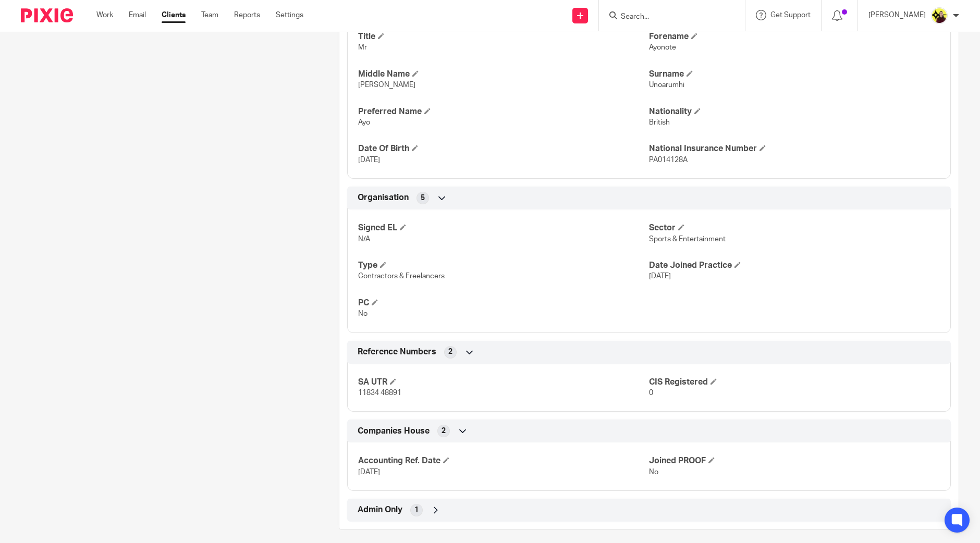
scroll to position [473, 0]
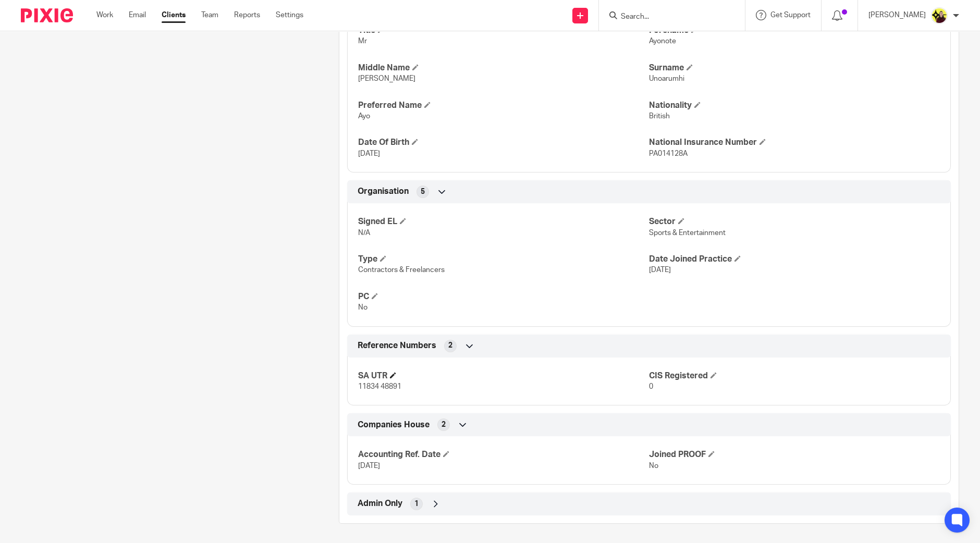
click at [361, 377] on h4 "SA UTR" at bounding box center [503, 376] width 291 height 11
click at [367, 386] on span "11834 48891" at bounding box center [379, 386] width 43 height 7
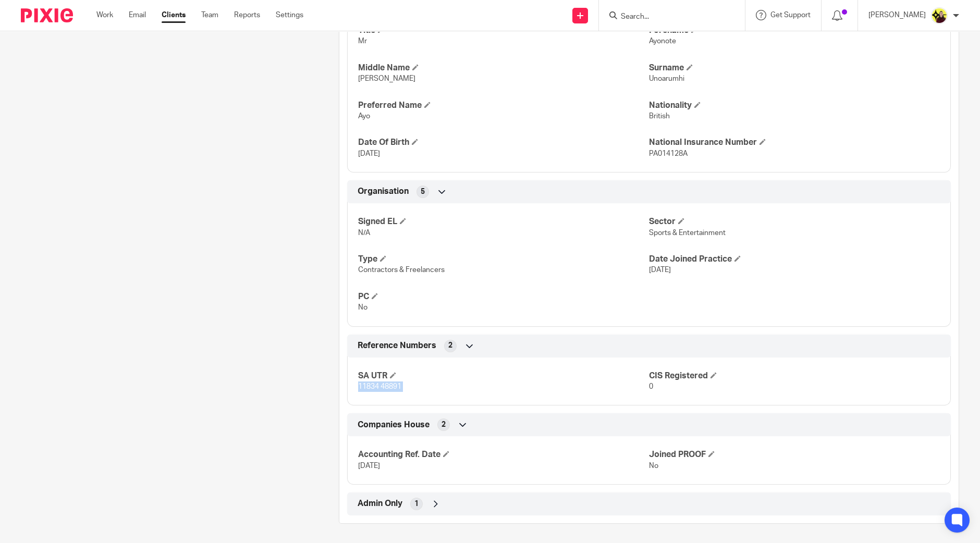
click at [367, 386] on span "11834 48891" at bounding box center [379, 386] width 43 height 7
copy p "11834 48891"
click at [408, 495] on div "Admin Only 1" at bounding box center [649, 504] width 588 height 18
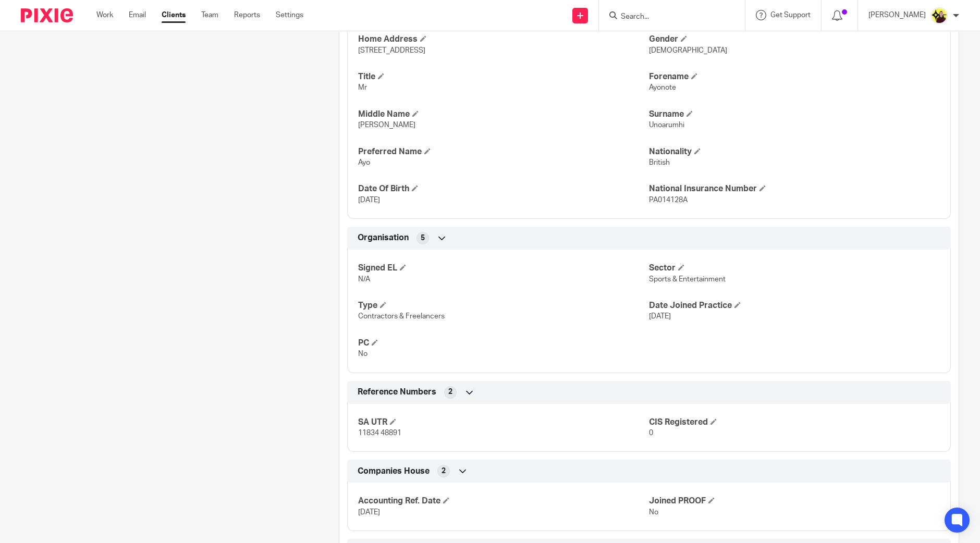
scroll to position [261, 0]
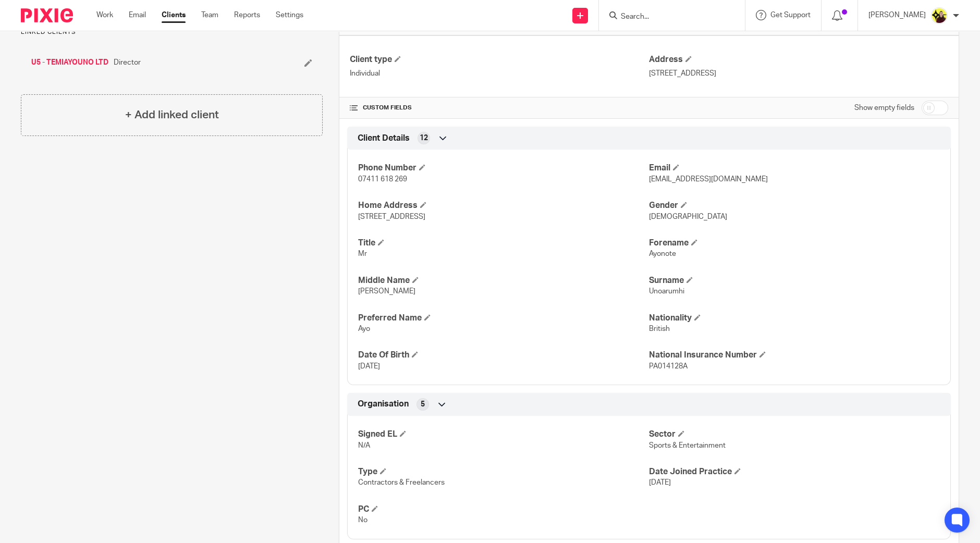
drag, startPoint x: 492, startPoint y: 221, endPoint x: 452, endPoint y: 218, distance: 40.3
click at [452, 218] on div "Phone Number 07411 618 269 Email temiayouno@gmail.com Home Address 54 Chesterfi…" at bounding box center [648, 263] width 603 height 243
copy span "EN5 2RF"
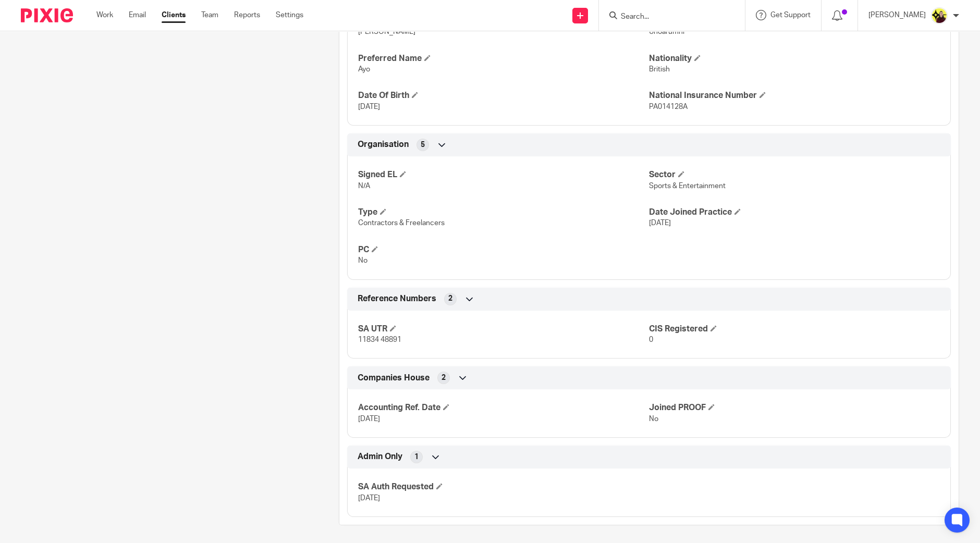
scroll to position [521, 0]
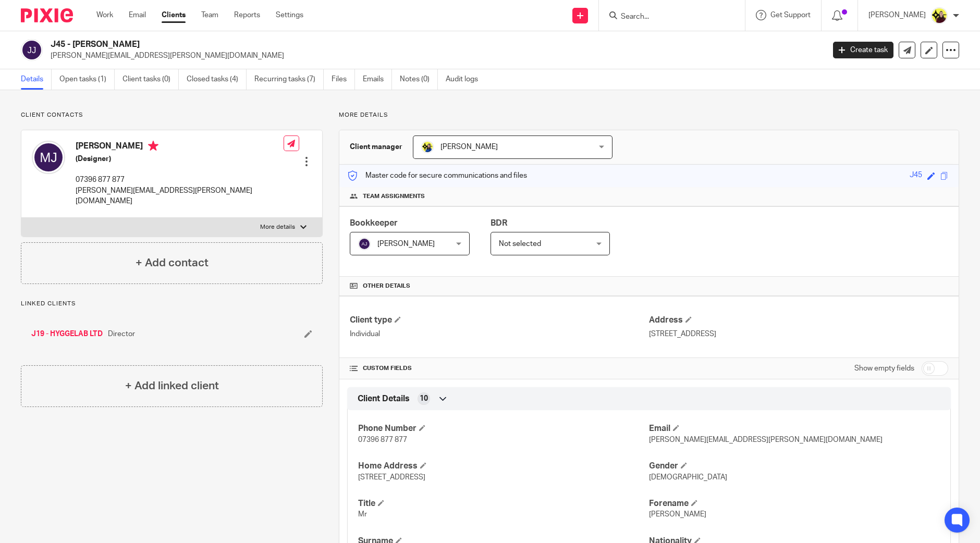
scroll to position [436, 0]
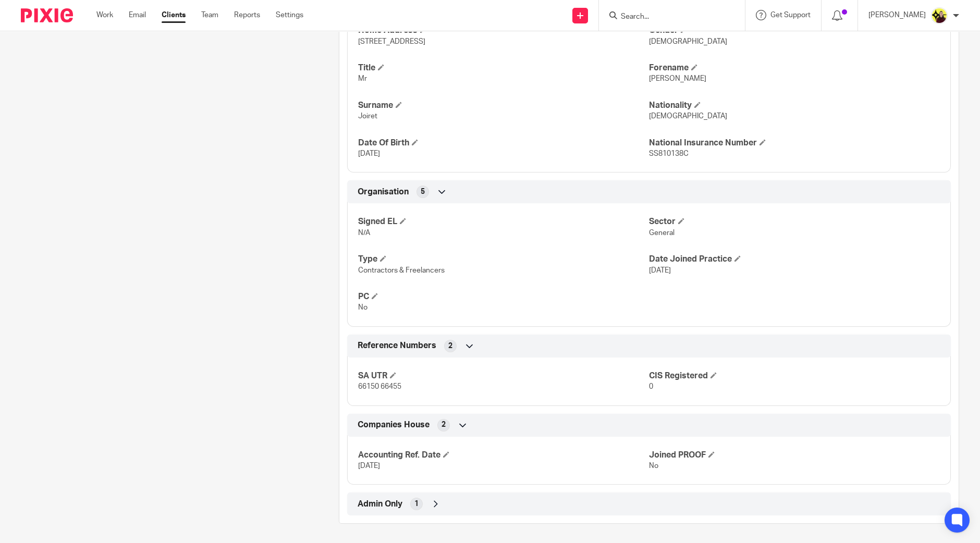
click at [371, 384] on span "66150 66455" at bounding box center [379, 386] width 43 height 7
copy p "66150 66455"
click at [415, 512] on div "Admin Only 1" at bounding box center [648, 503] width 603 height 23
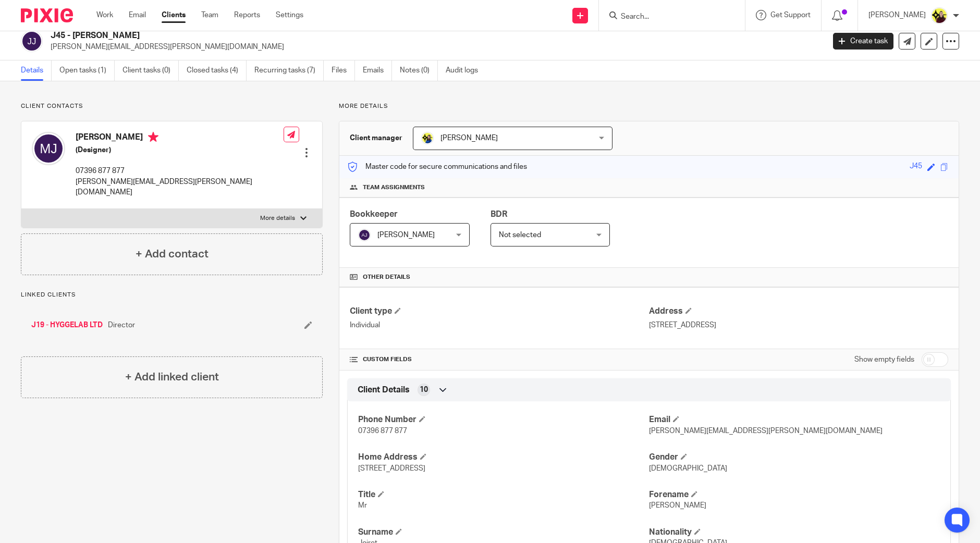
scroll to position [0, 0]
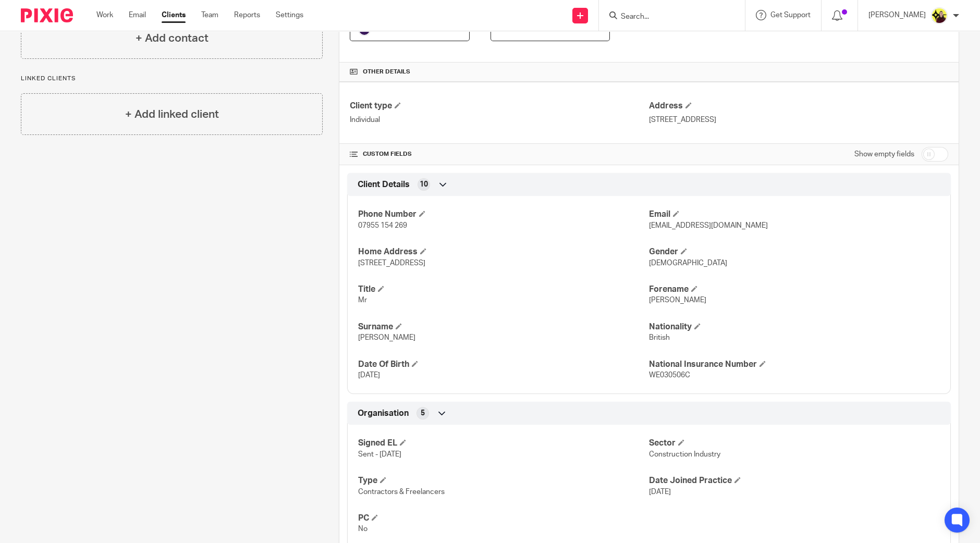
scroll to position [466, 0]
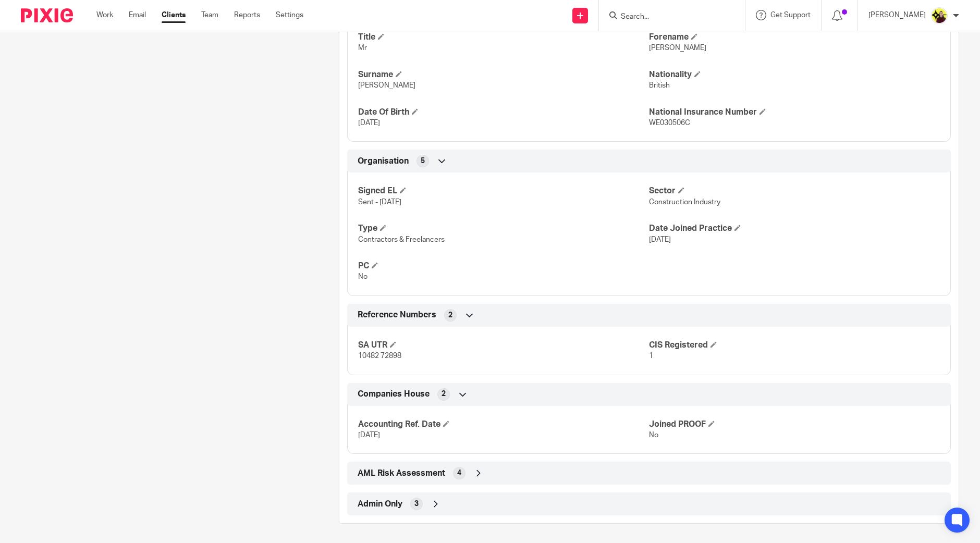
click at [452, 514] on div "Admin Only 3" at bounding box center [648, 503] width 603 height 23
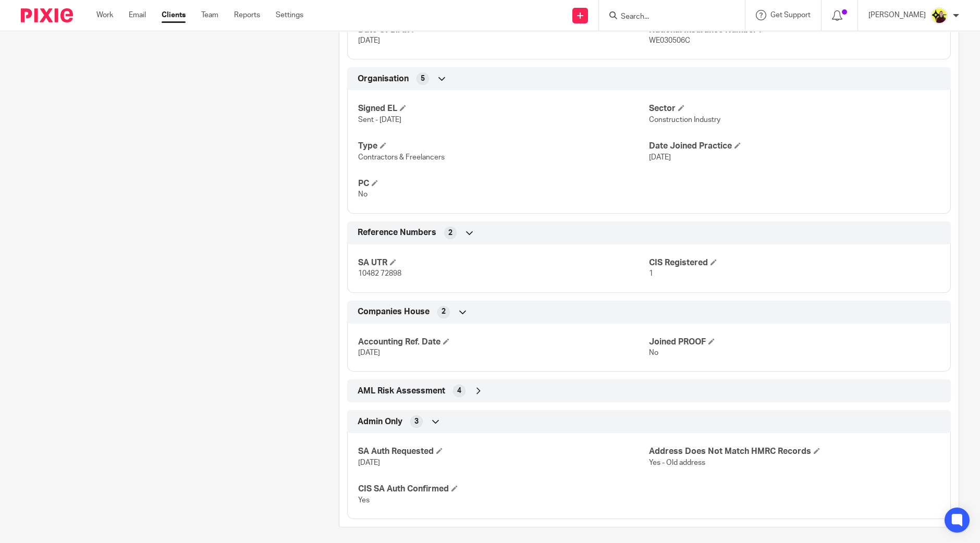
scroll to position [552, 0]
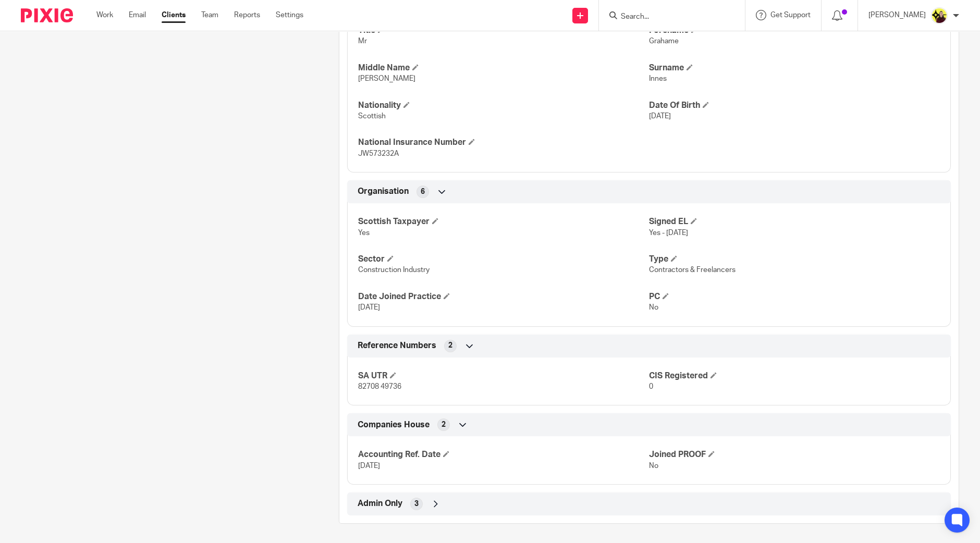
click at [443, 504] on div "Admin Only 3" at bounding box center [649, 504] width 588 height 18
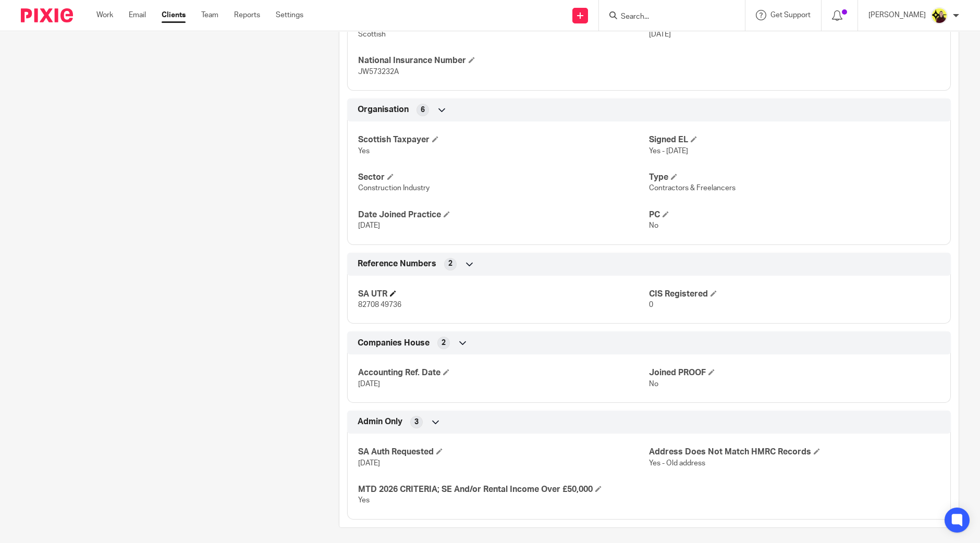
scroll to position [559, 0]
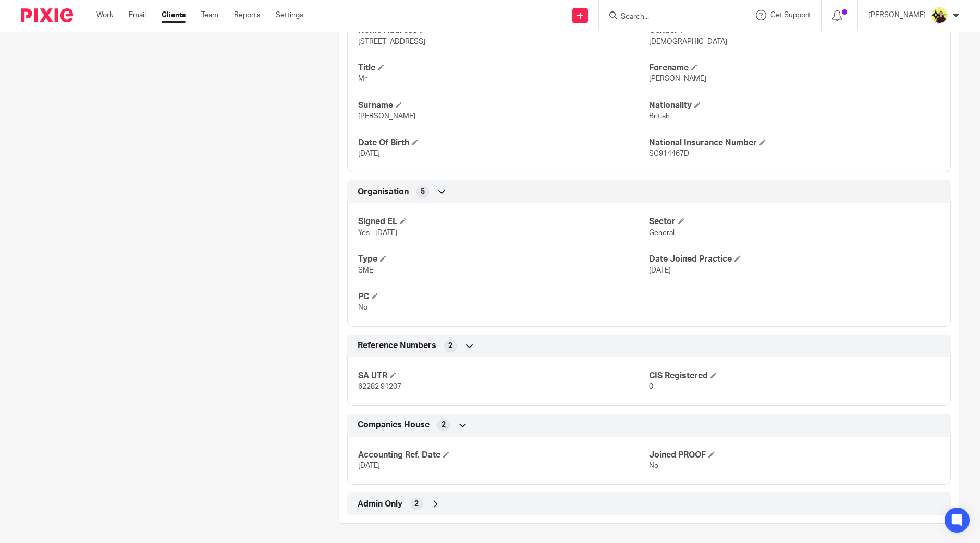
click at [454, 496] on div "Admin Only 2" at bounding box center [649, 504] width 588 height 18
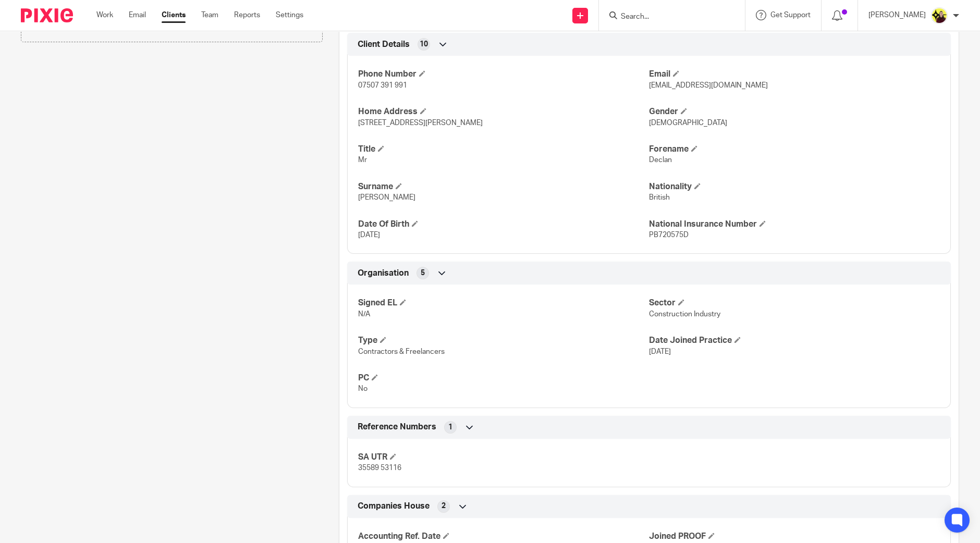
scroll to position [436, 0]
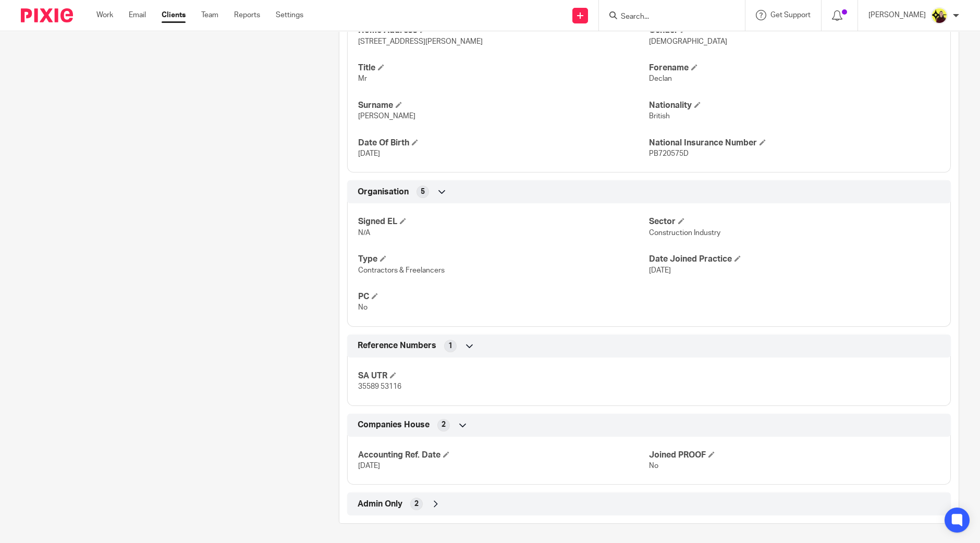
click at [400, 489] on div "Client type Individual Address [STREET_ADDRESS][PERSON_NAME] CUSTOM FIELDS Show…" at bounding box center [648, 187] width 619 height 655
click at [400, 490] on div "Client type Individual Address [STREET_ADDRESS][PERSON_NAME] CUSTOM FIELDS Show…" at bounding box center [648, 187] width 619 height 655
click at [397, 491] on div "Client type Individual Address [STREET_ADDRESS][PERSON_NAME] CUSTOM FIELDS Show…" at bounding box center [648, 187] width 619 height 655
click at [386, 503] on span "Admin Only" at bounding box center [379, 504] width 45 height 11
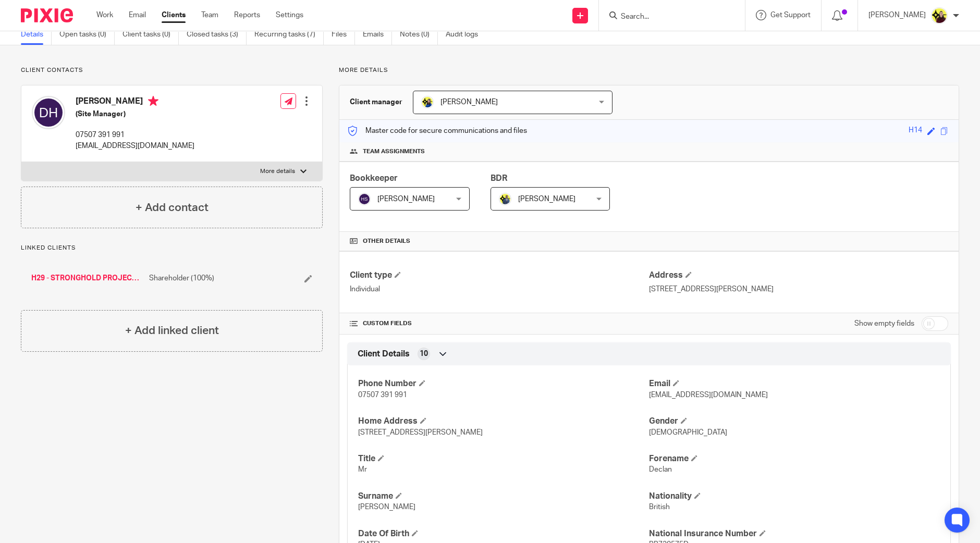
scroll to position [65, 0]
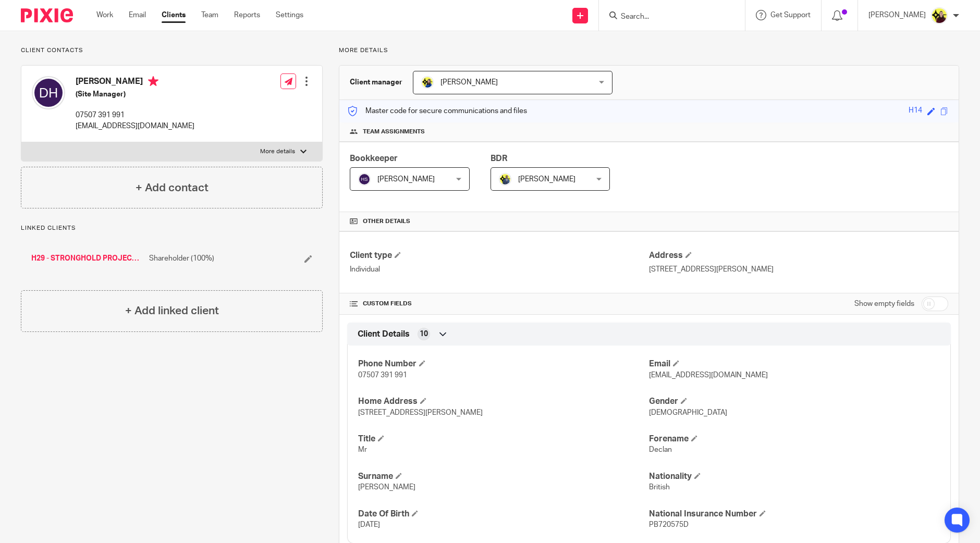
click at [656, 21] on input "Search" at bounding box center [667, 17] width 94 height 9
paste input "[PERSON_NAME]"
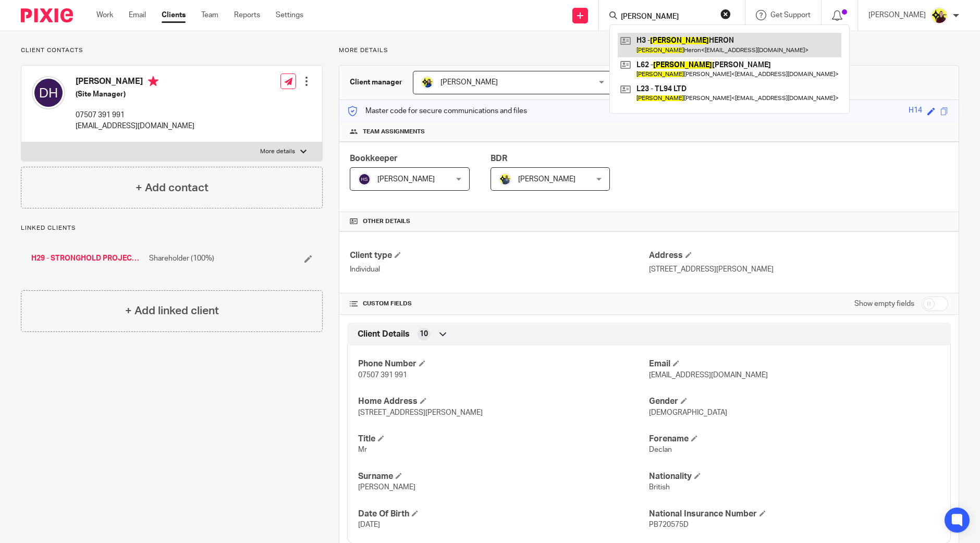
type input "[PERSON_NAME]"
click at [668, 45] on link at bounding box center [730, 45] width 224 height 24
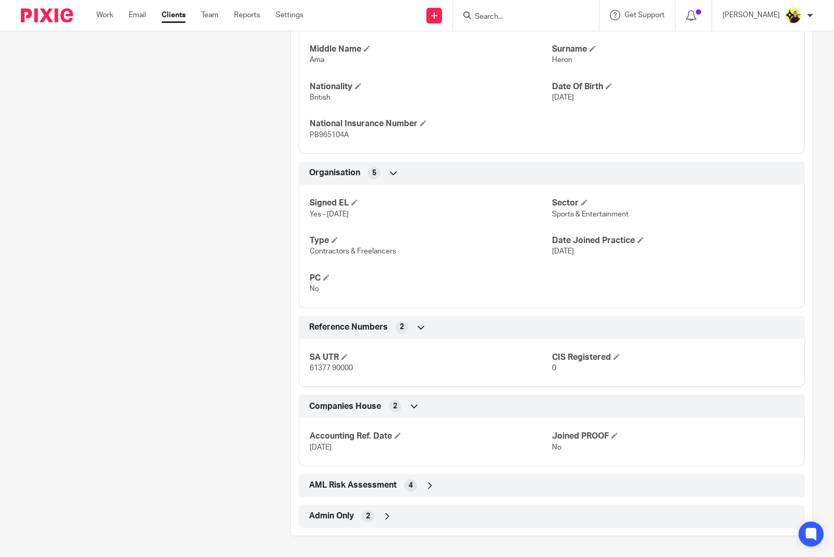
click at [417, 515] on div "Admin Only 2" at bounding box center [551, 516] width 490 height 18
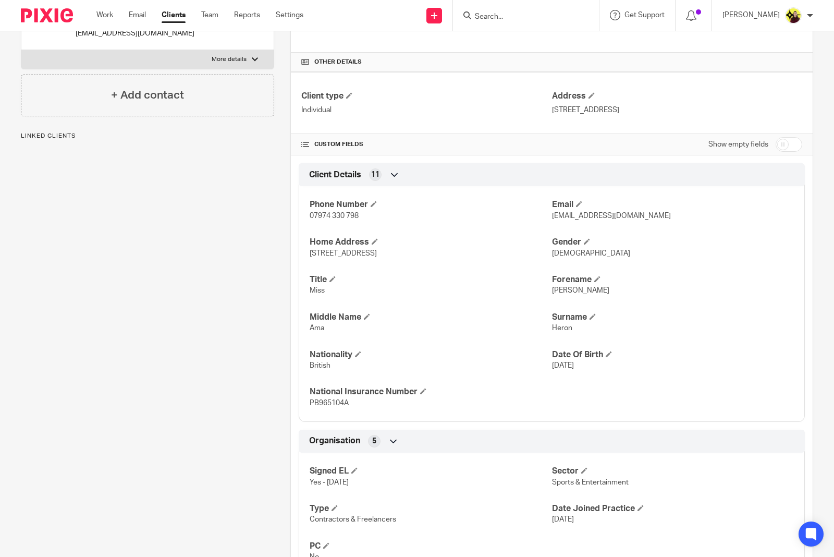
scroll to position [542, 0]
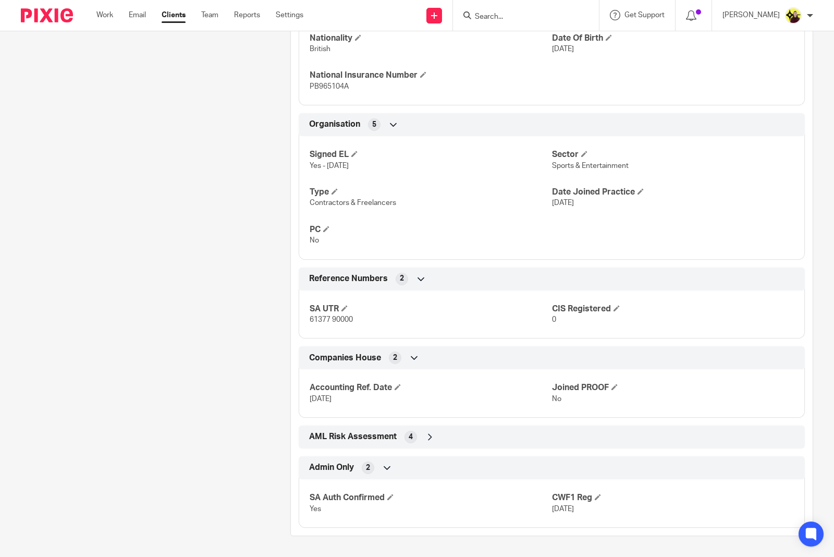
click at [324, 326] on div "SA UTR 61377 90000 CIS Registered 0" at bounding box center [552, 310] width 506 height 56
copy p "61377 90000"
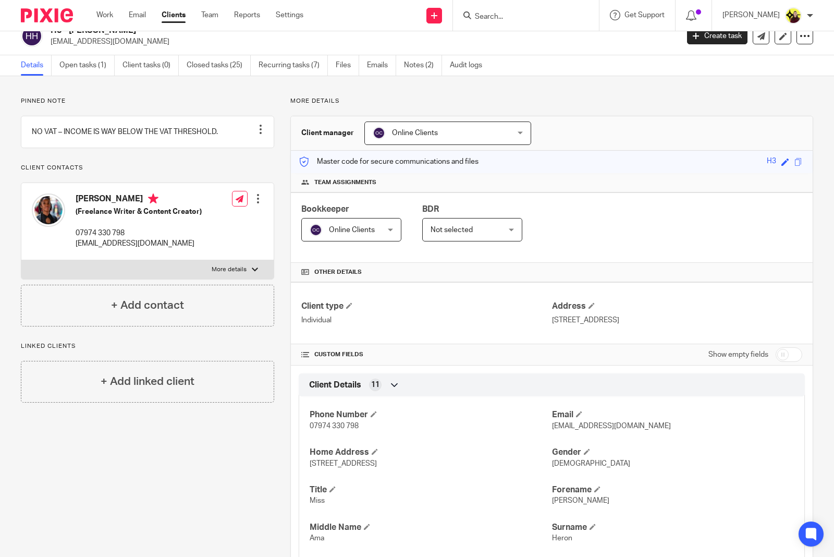
scroll to position [0, 0]
